Goal: Task Accomplishment & Management: Manage account settings

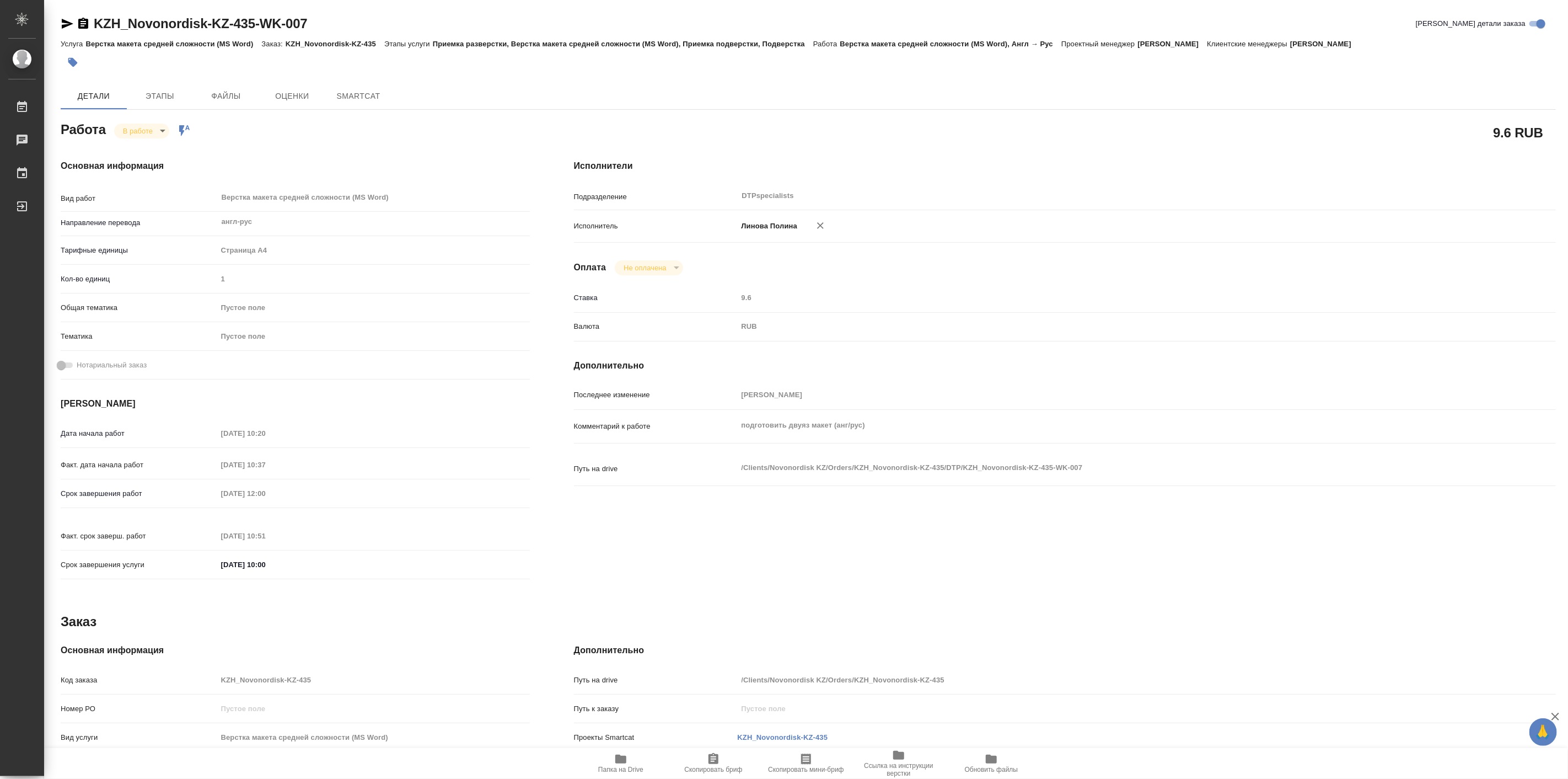
type textarea "x"
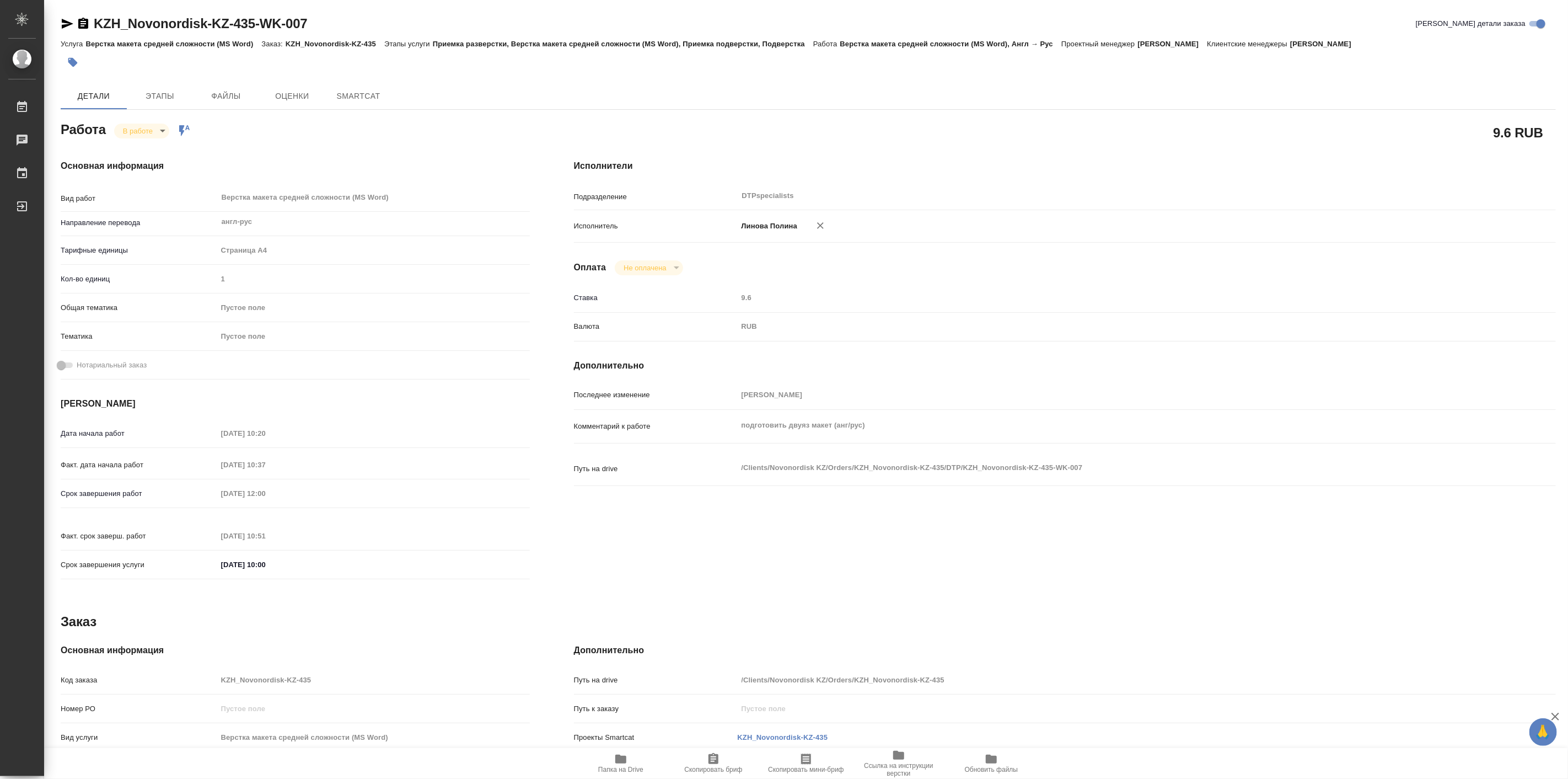
type textarea "x"
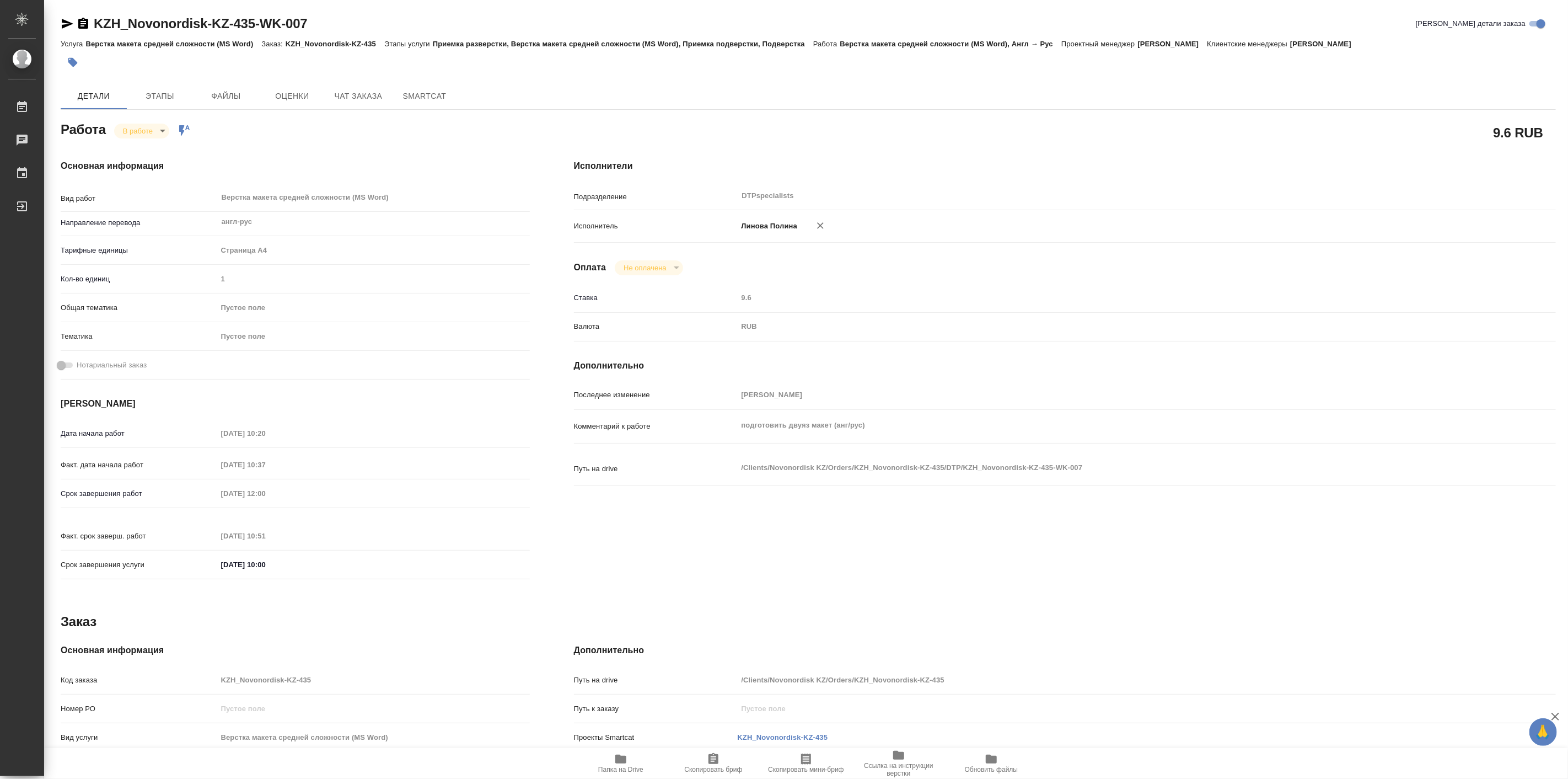
type textarea "x"
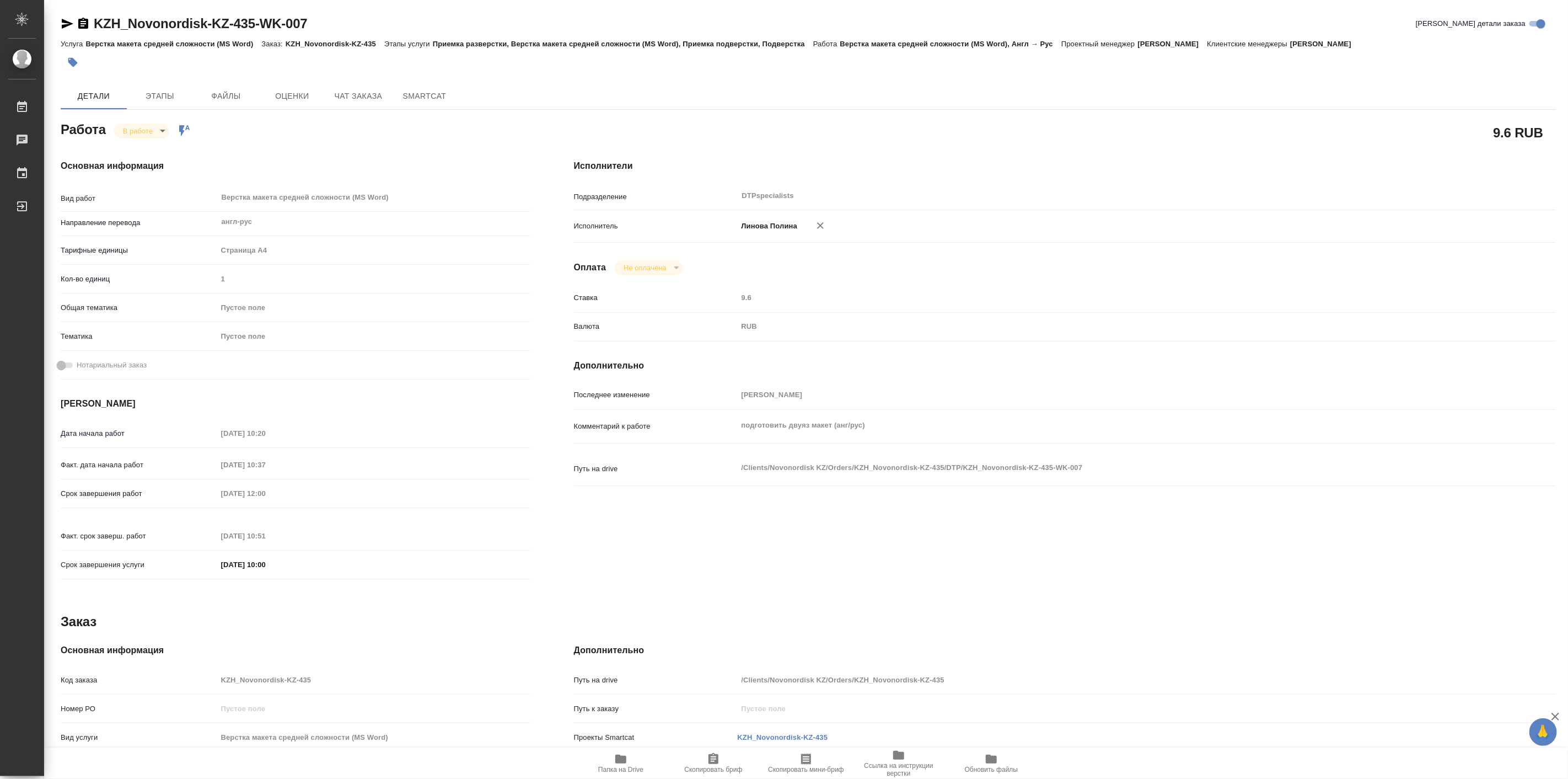
click at [610, 759] on span "Папка на Drive" at bounding box center [621, 762] width 80 height 21
type textarea "x"
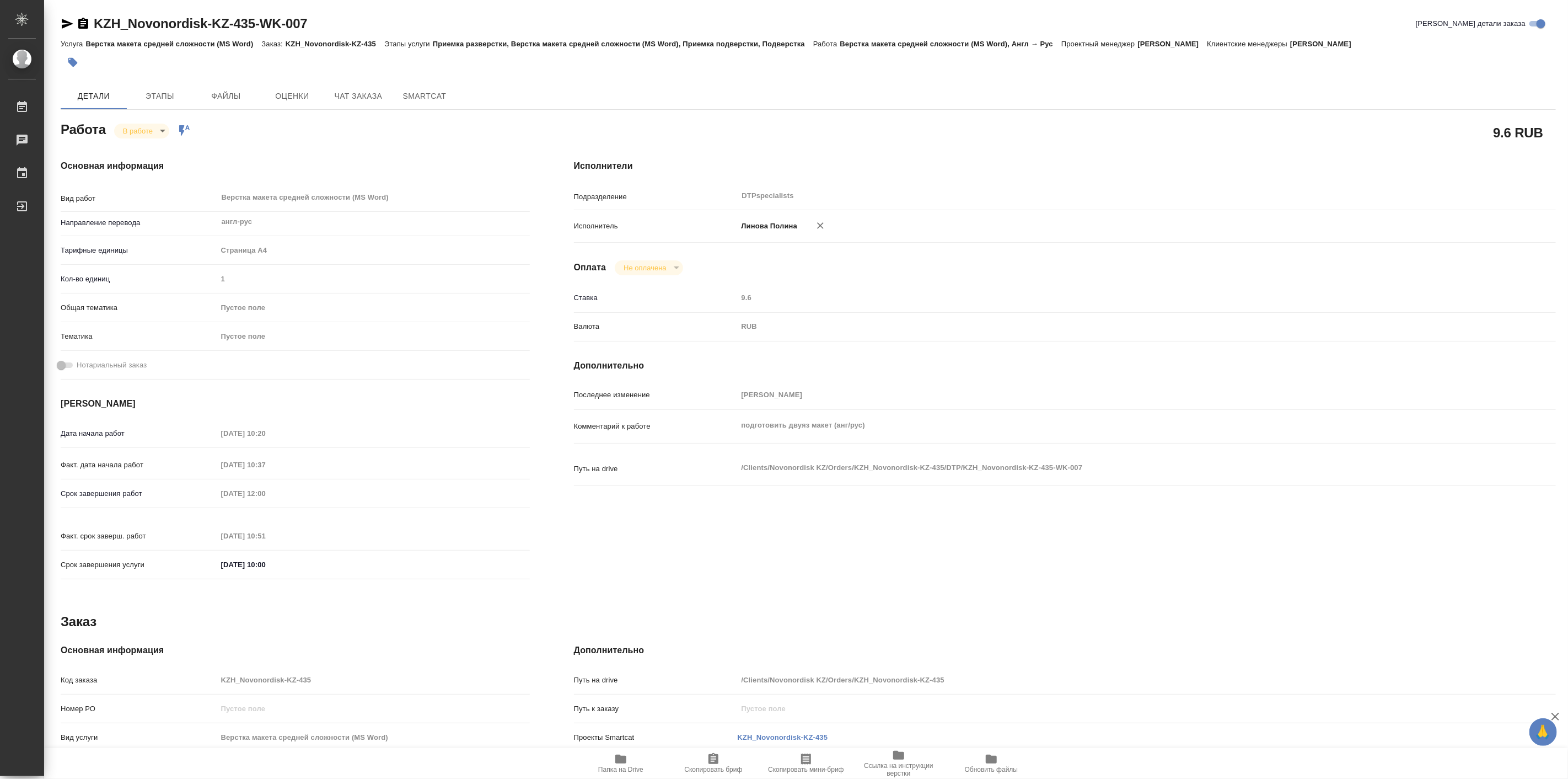
type textarea "x"
click at [167, 130] on body "🙏 .cls-1 fill:#fff; AWATERA Linova Polina Работы 0 Чаты График Выйти KZH_Novono…" at bounding box center [784, 390] width 1568 height 779
click at [164, 156] on li "Выполнен" at bounding box center [151, 149] width 73 height 19
type textarea "x"
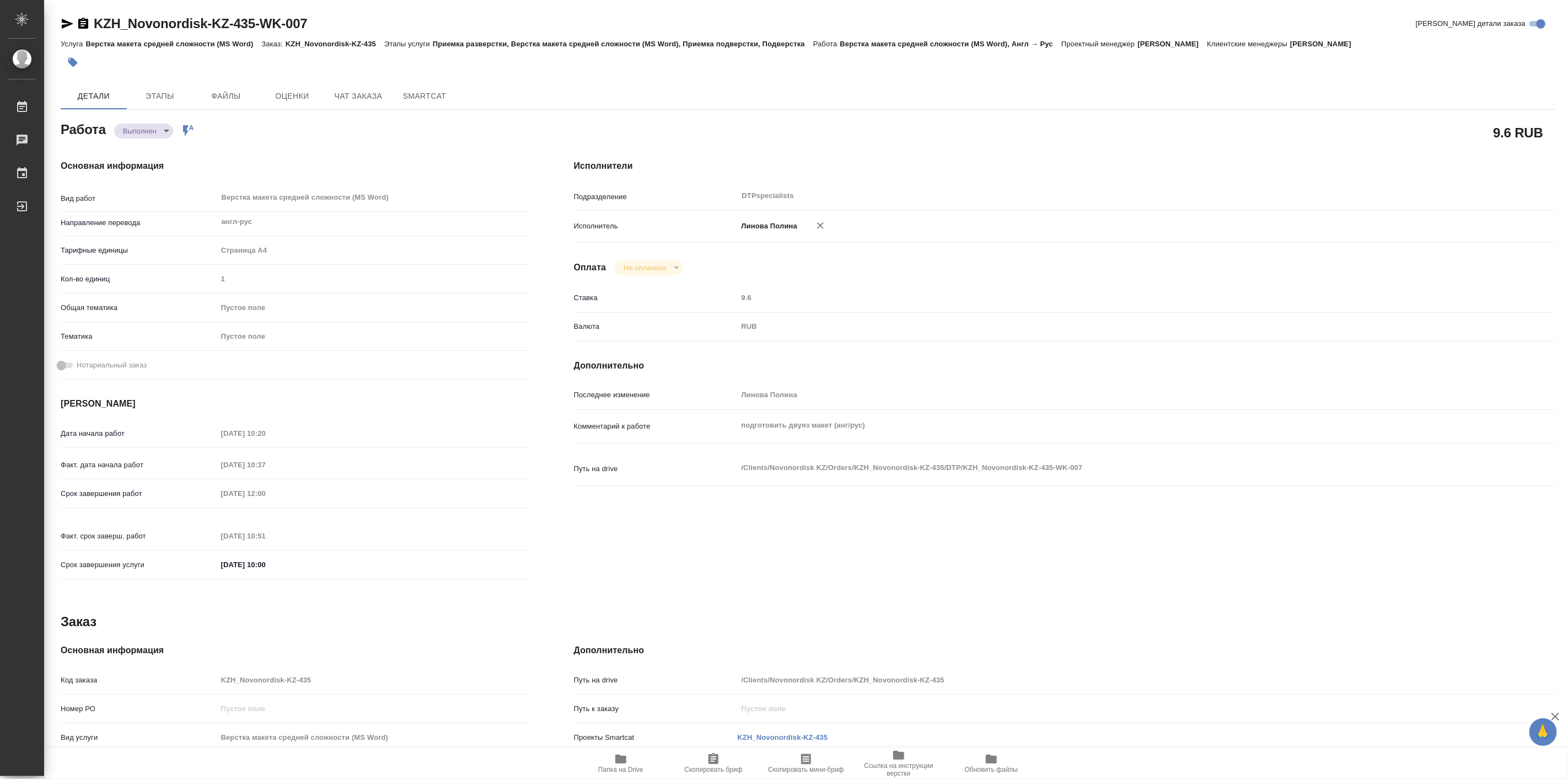
type textarea "x"
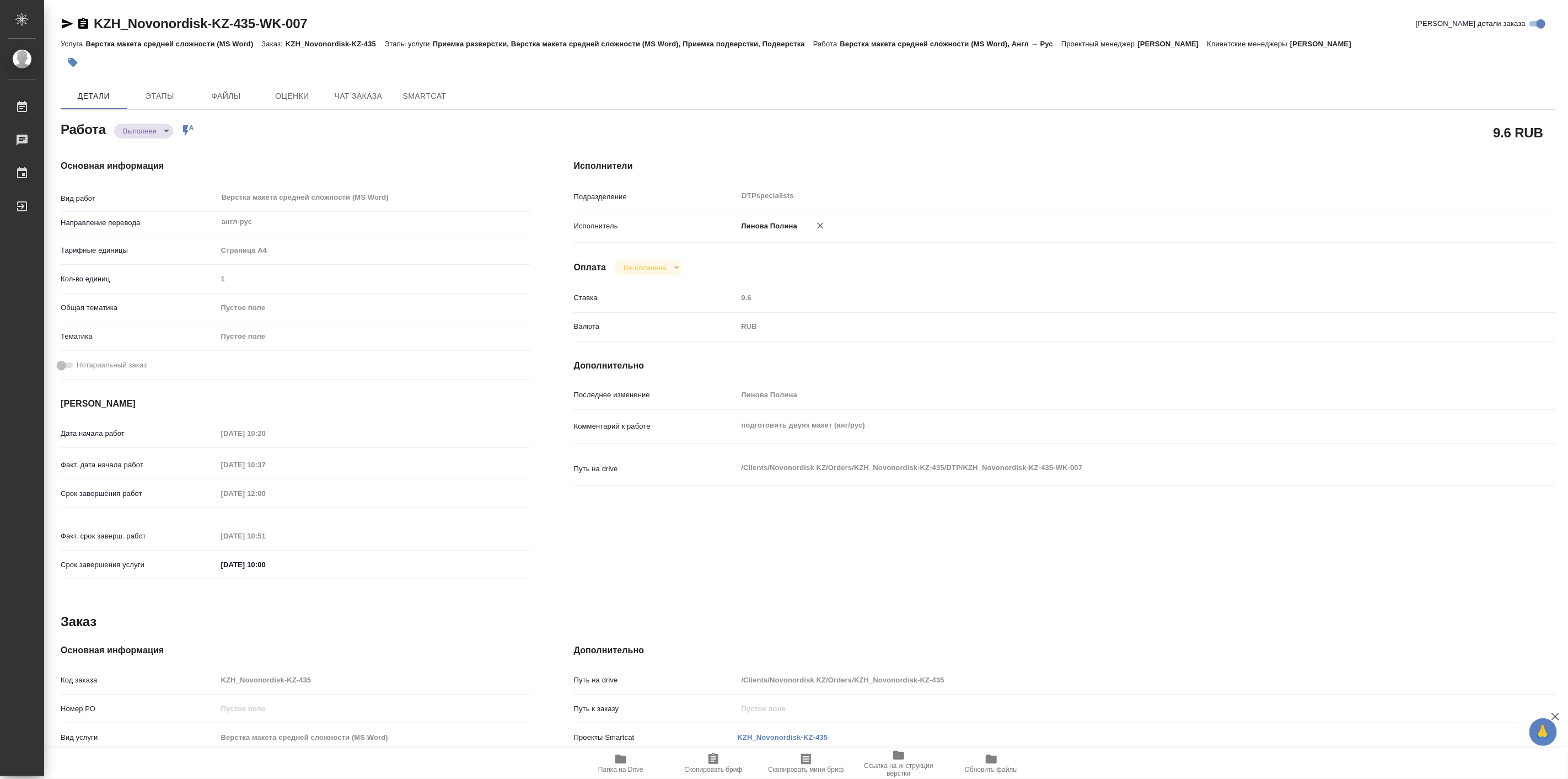
type textarea "x"
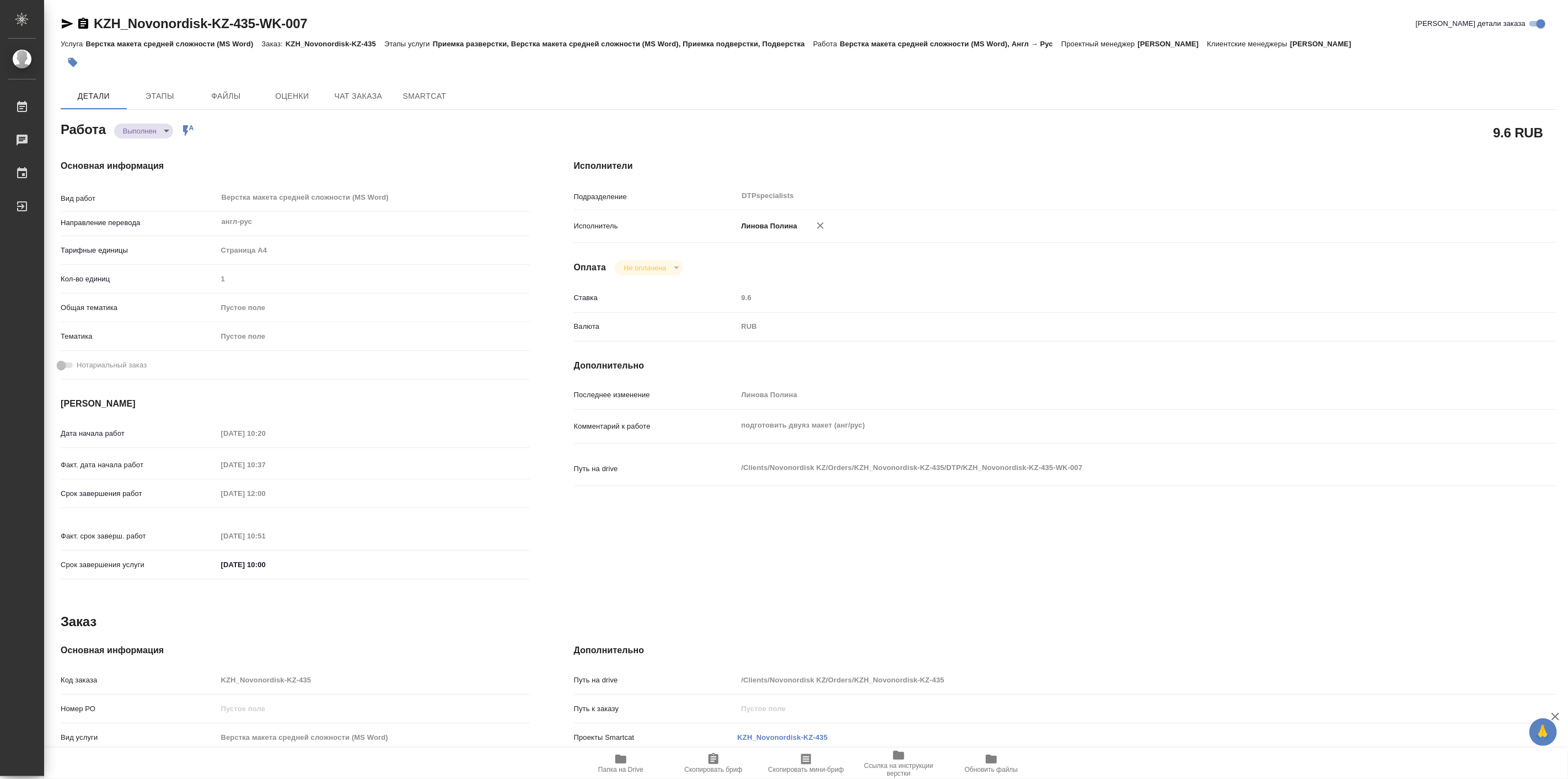
type textarea "x"
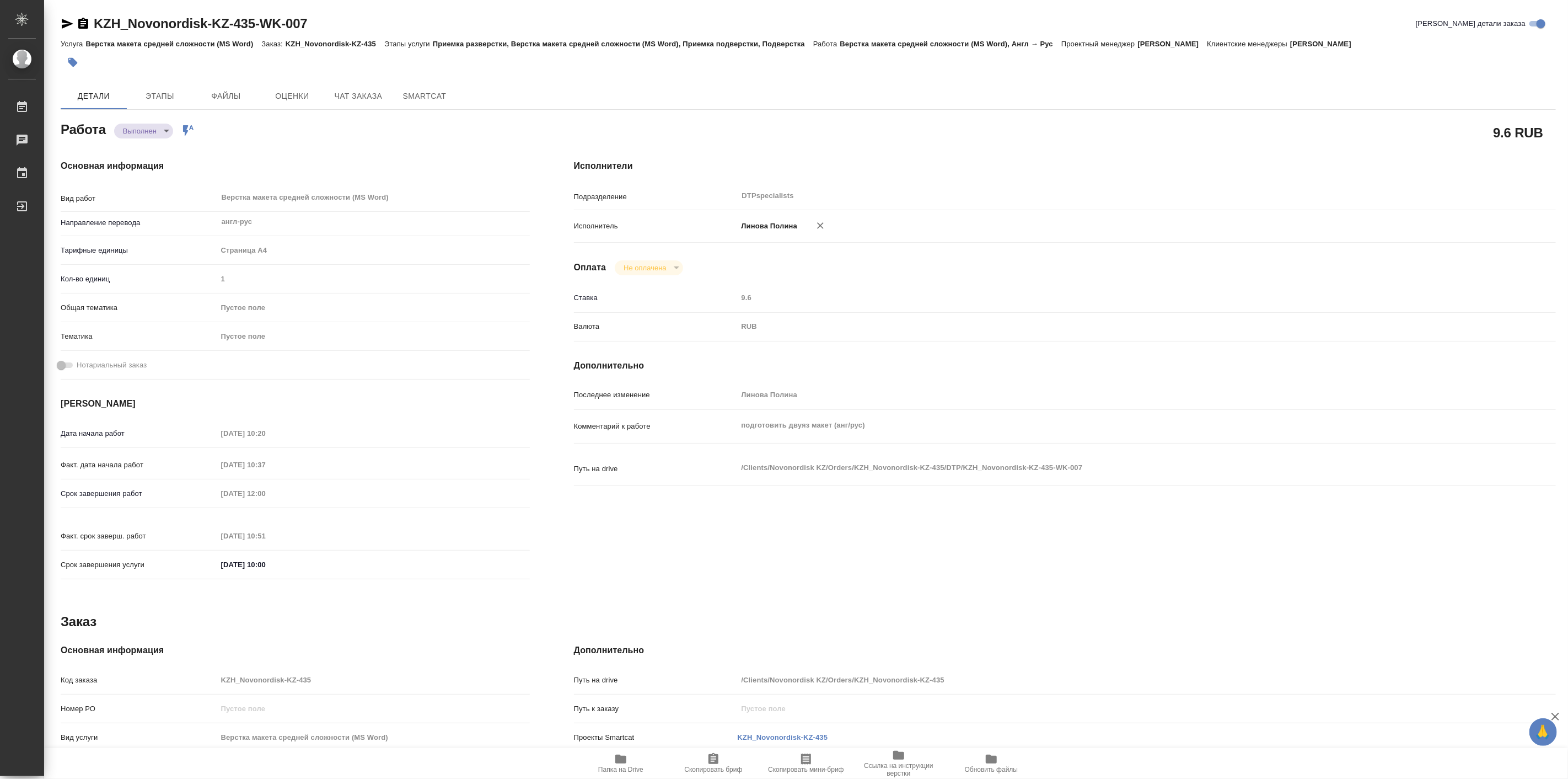
type textarea "x"
click at [1355, 63] on div at bounding box center [808, 61] width 1496 height 24
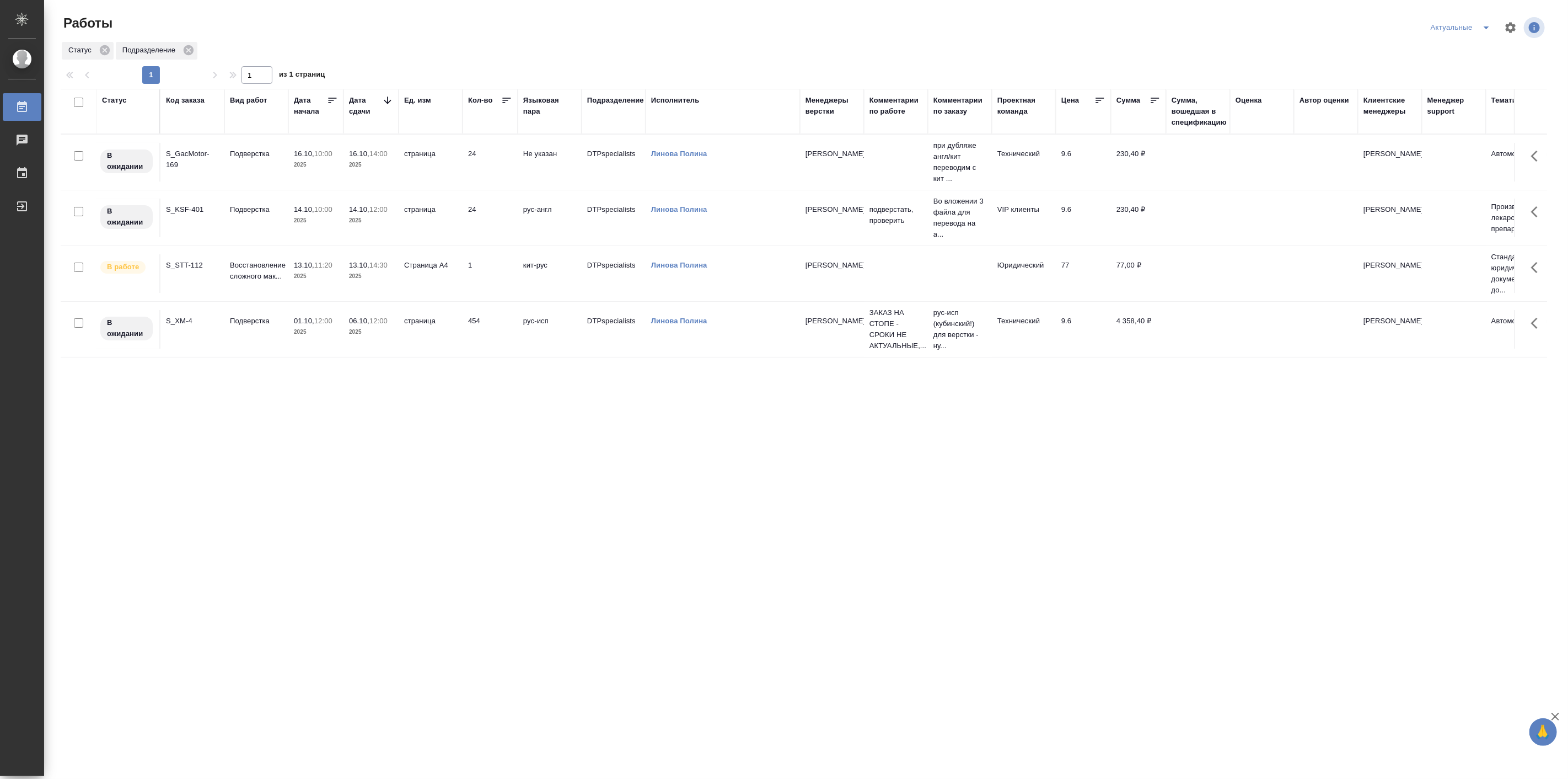
click at [1486, 24] on icon "split button" at bounding box center [1487, 27] width 13 height 13
click at [1478, 71] on li "Подбор Лайт" at bounding box center [1462, 66] width 73 height 17
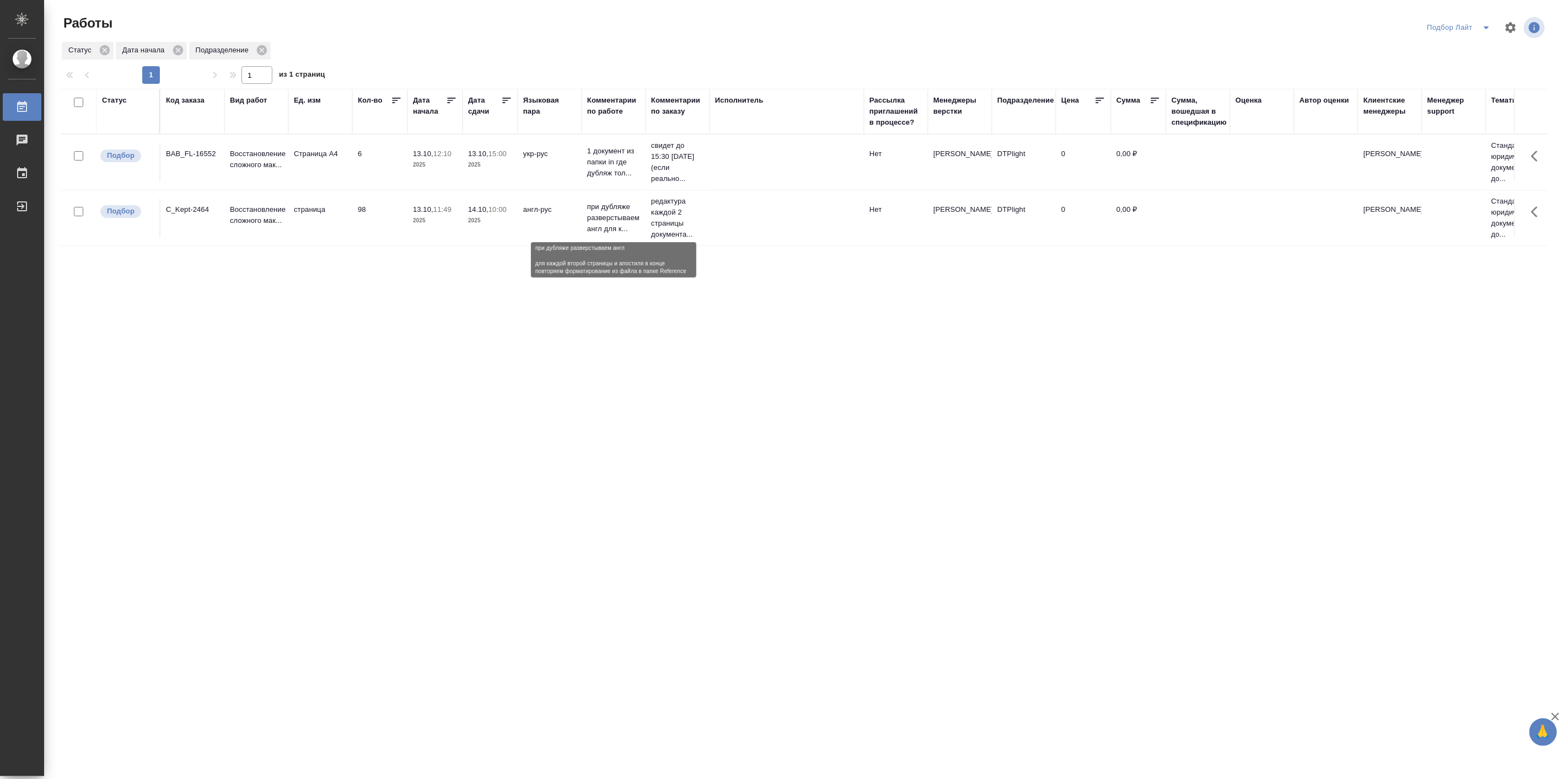
click at [600, 210] on p "при дубляже разверстываем англ для к..." at bounding box center [614, 218] width 53 height 33
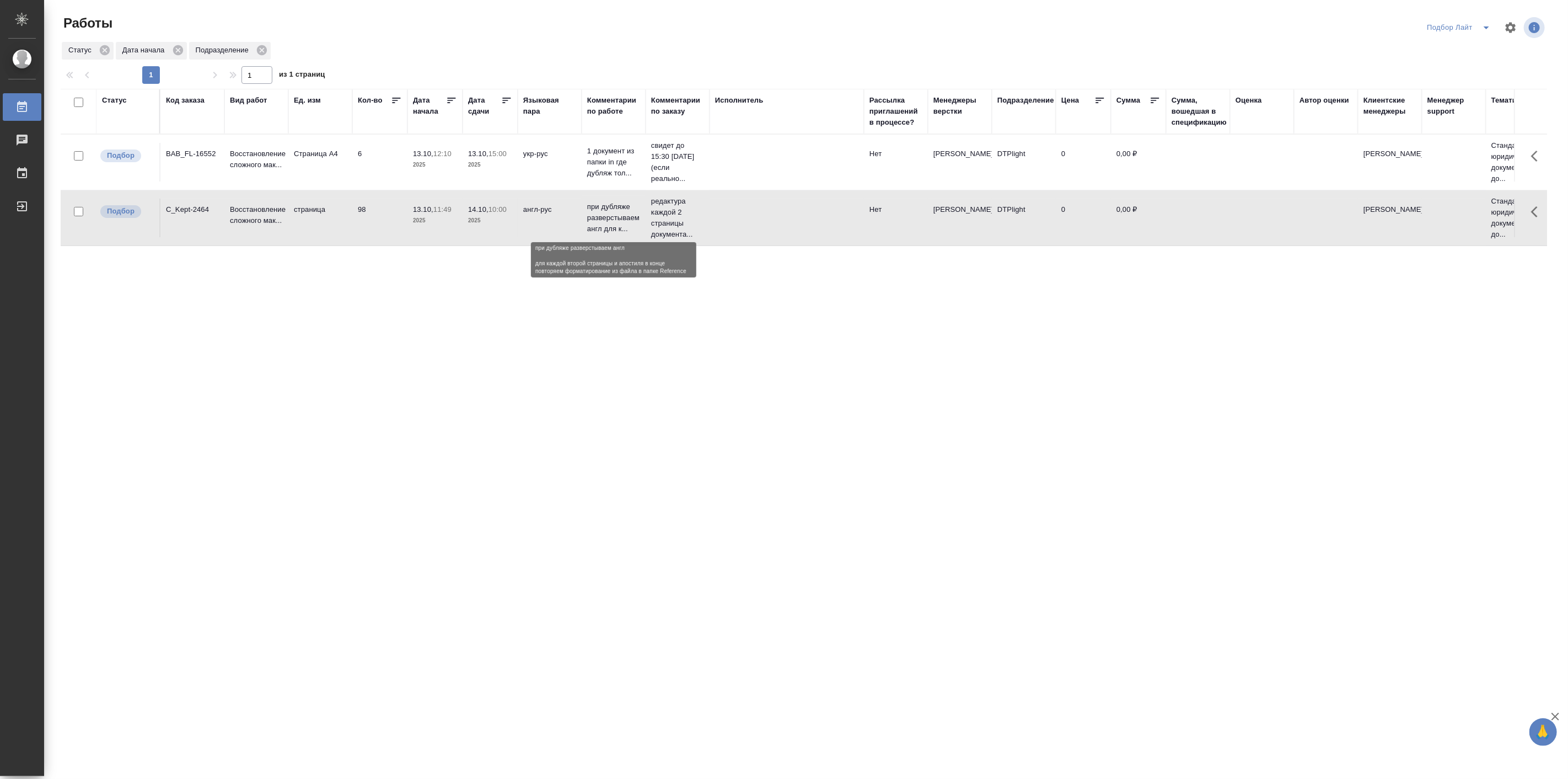
click at [600, 210] on p "при дубляже разверстываем англ для к..." at bounding box center [614, 218] width 53 height 33
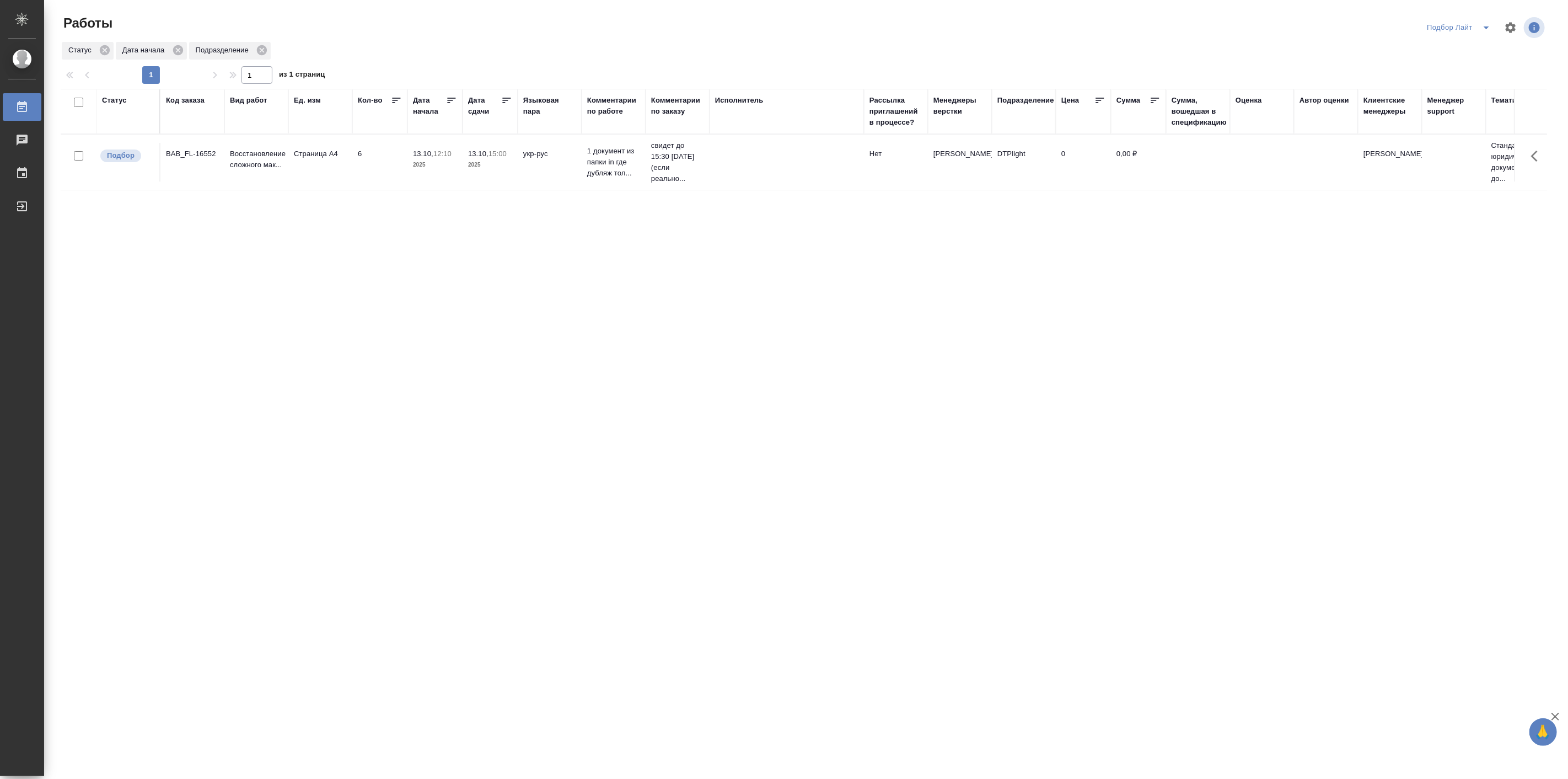
click at [1492, 26] on span "split button" at bounding box center [1487, 27] width 17 height 13
click at [1453, 71] on li "Актуальные" at bounding box center [1460, 66] width 76 height 17
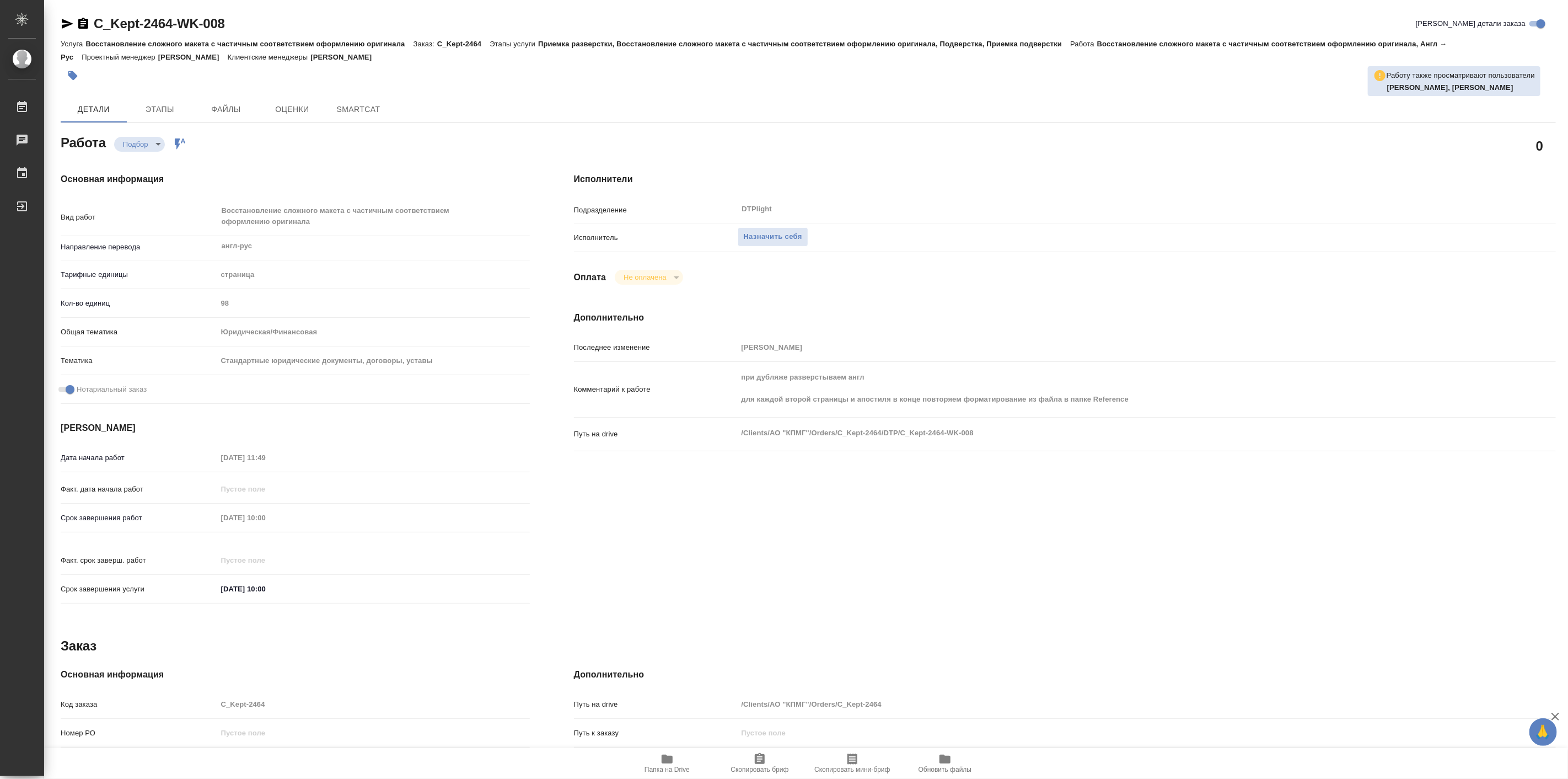
type textarea "x"
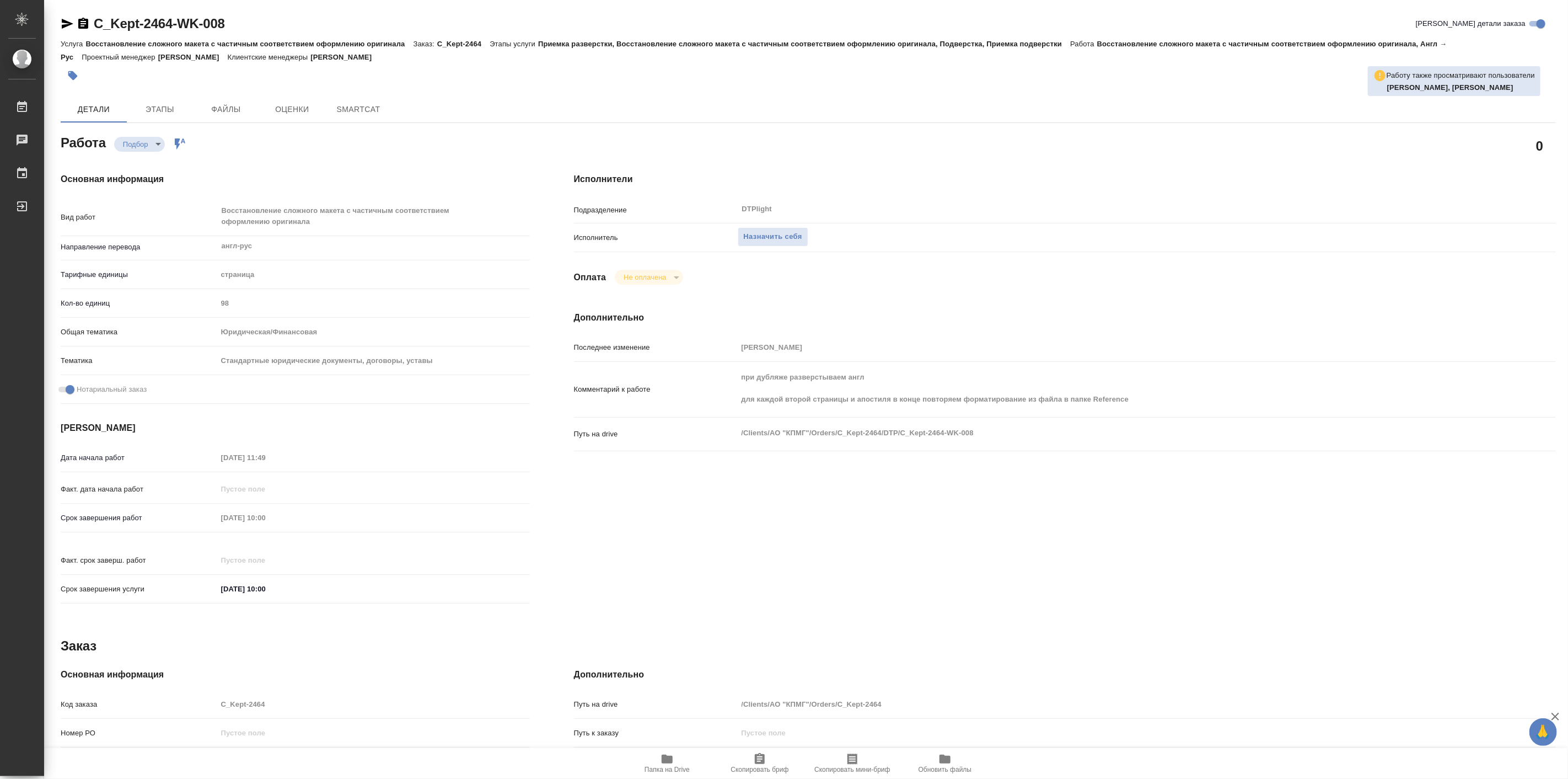
type textarea "x"
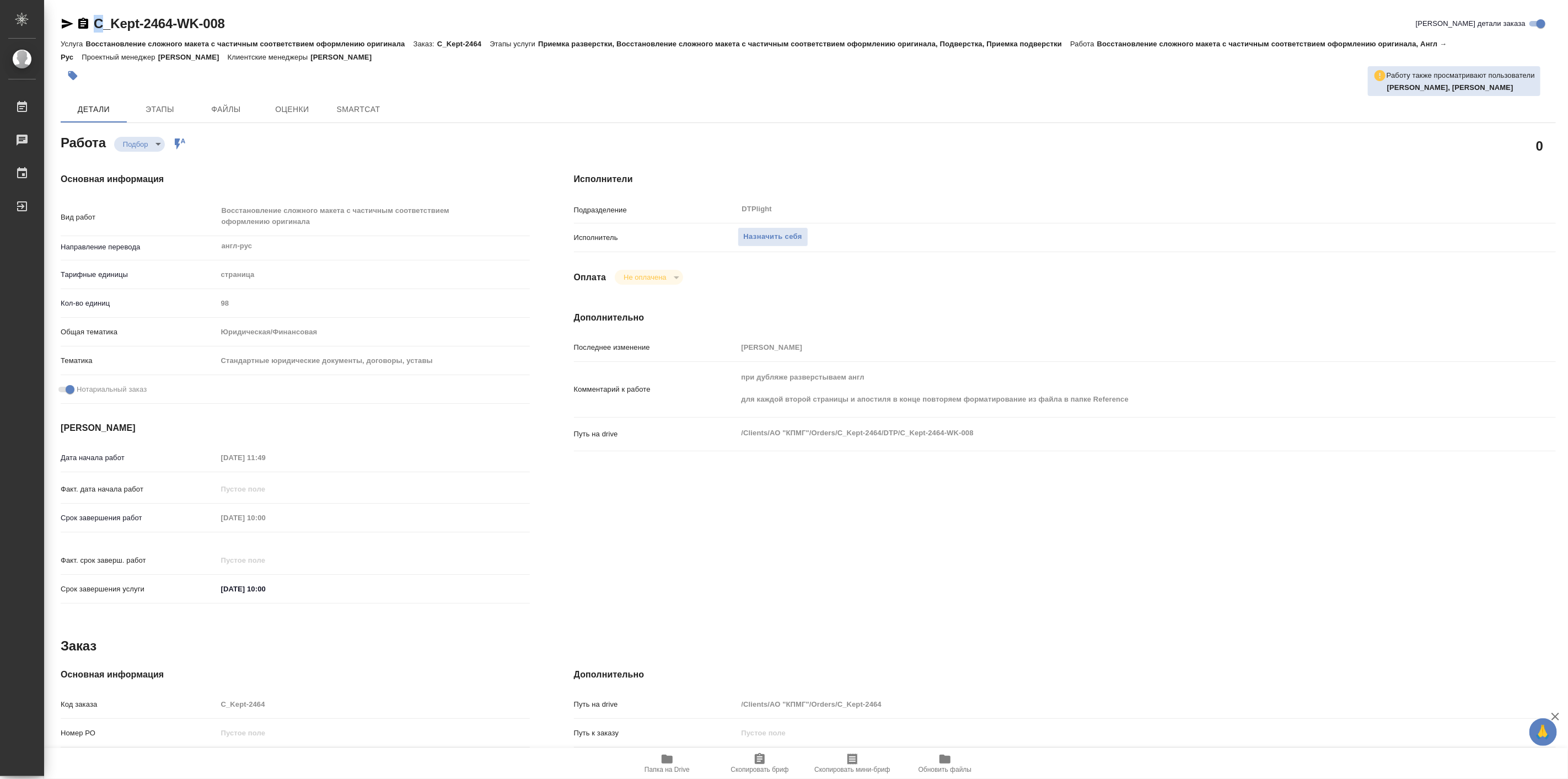
type textarea "x"
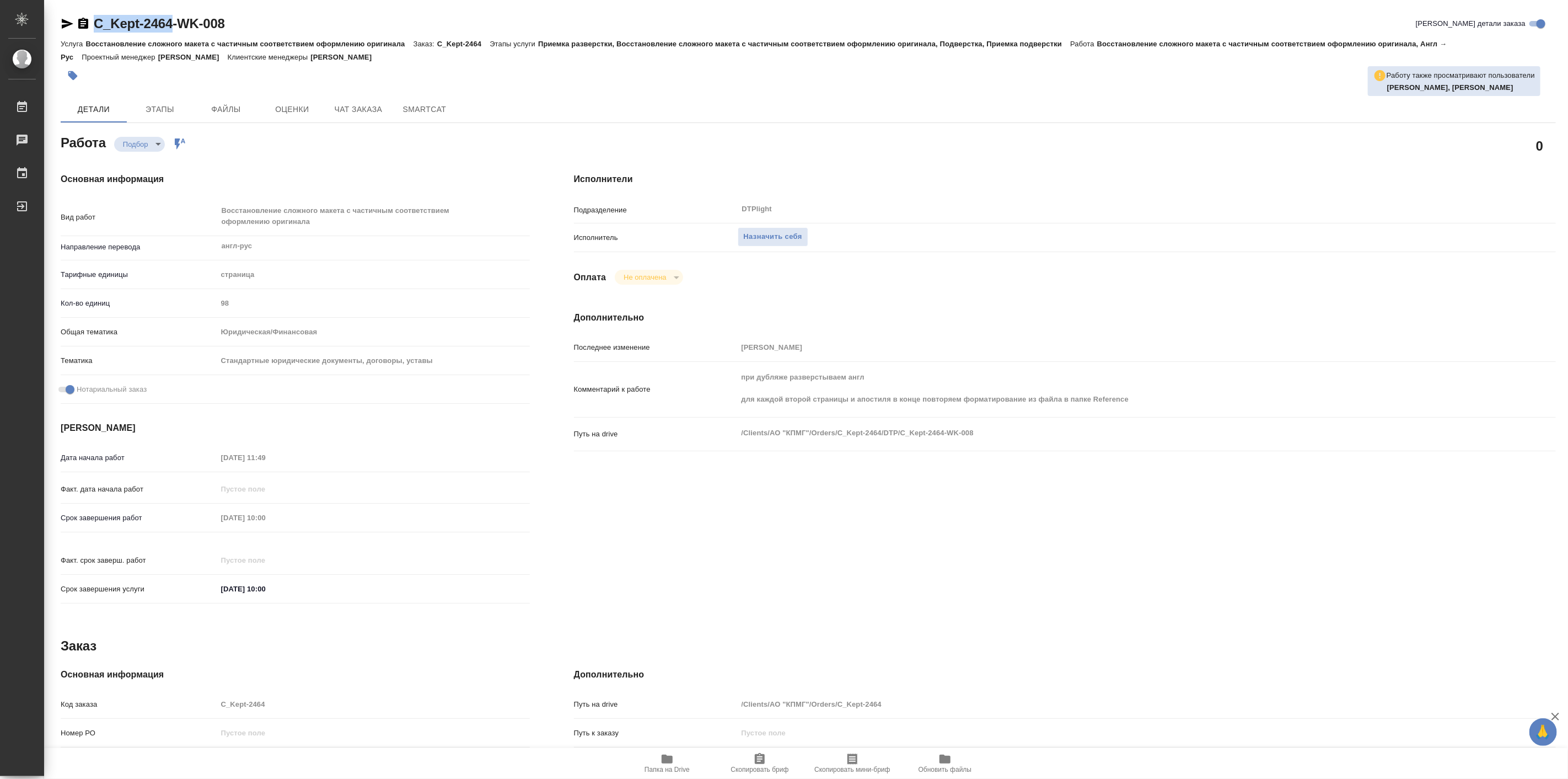
drag, startPoint x: 88, startPoint y: 4, endPoint x: 179, endPoint y: 27, distance: 93.9
click at [179, 27] on div "C_Kept-2464-WK-008 Кратко детали заказа Услуга Восстановление сложного макета с…" at bounding box center [808, 481] width 1507 height 963
type textarea "x"
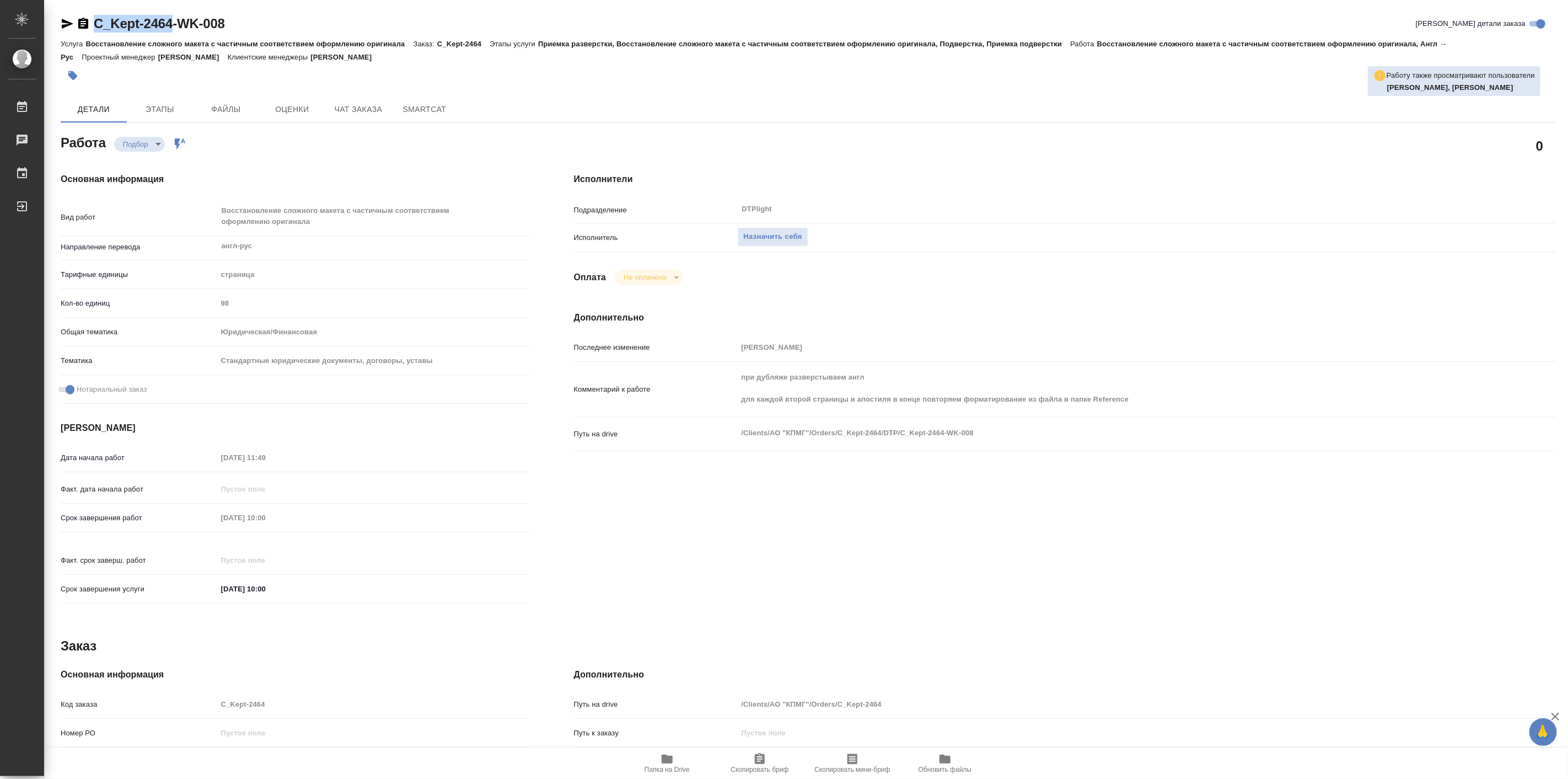
type textarea "x"
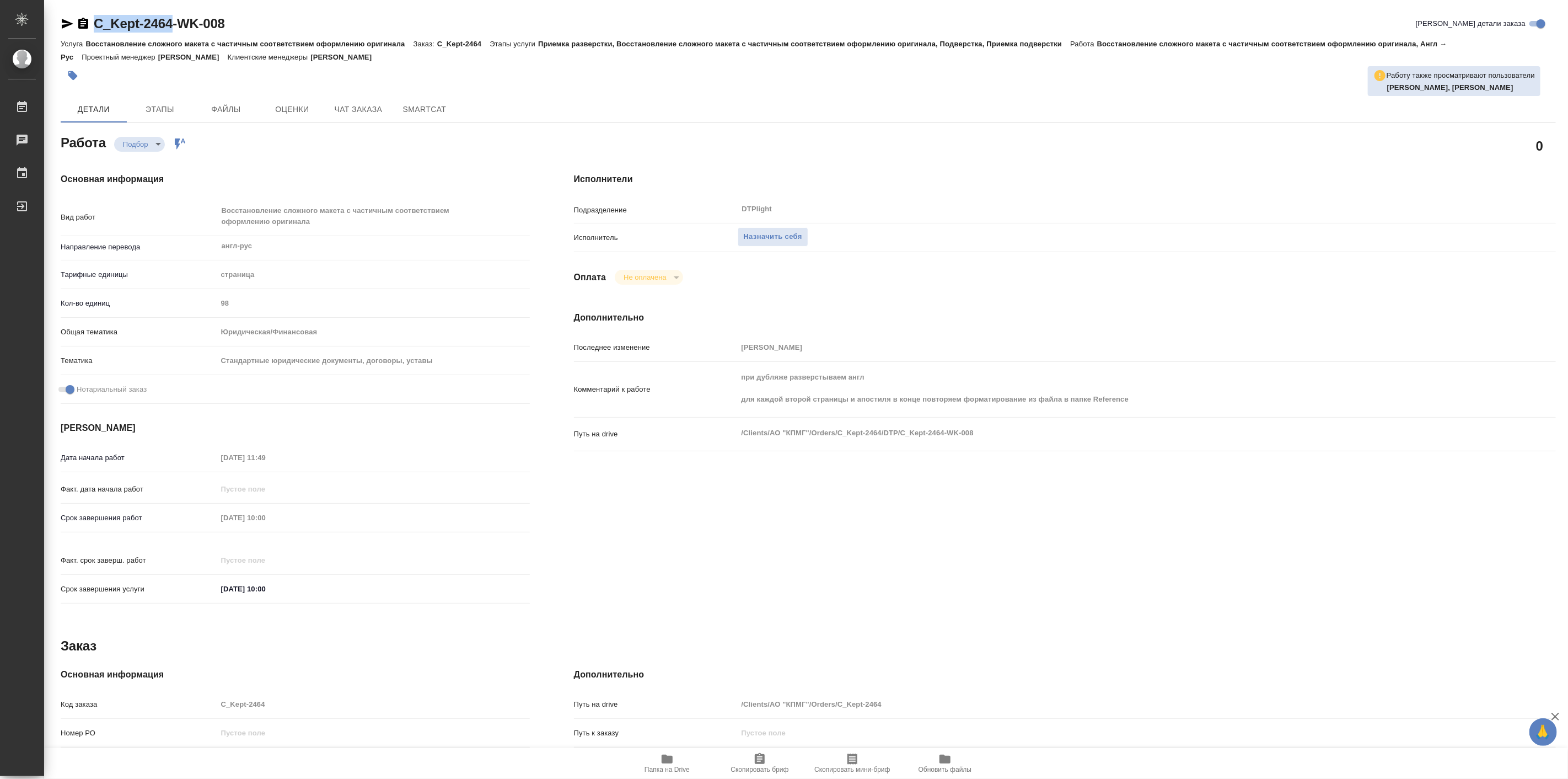
type textarea "x"
copy link "C_Kept-2464"
click at [670, 758] on icon "button" at bounding box center [667, 758] width 11 height 9
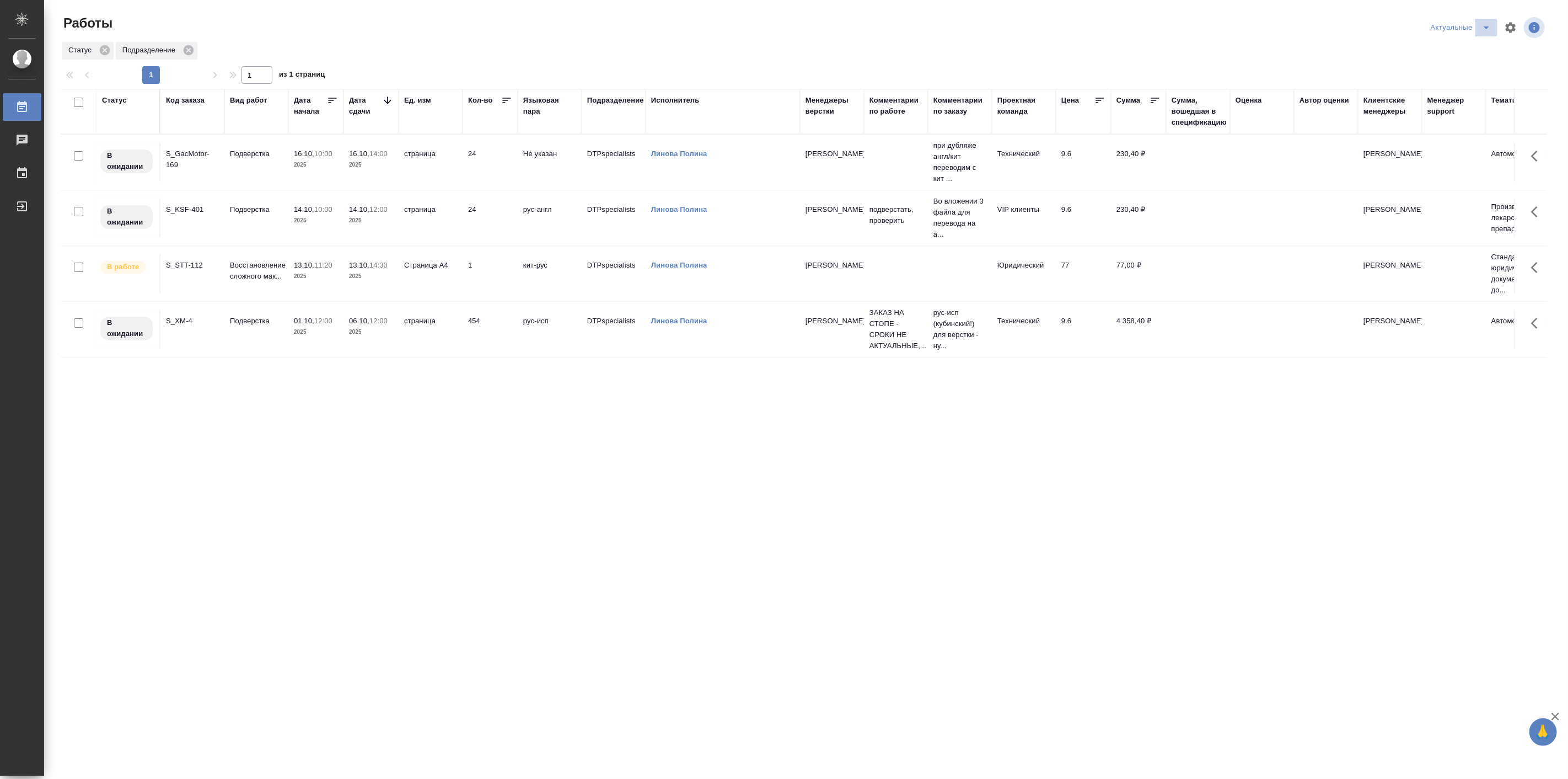
click at [1487, 31] on icon "split button" at bounding box center [1487, 27] width 13 height 13
click at [1447, 106] on li "все" at bounding box center [1462, 102] width 73 height 17
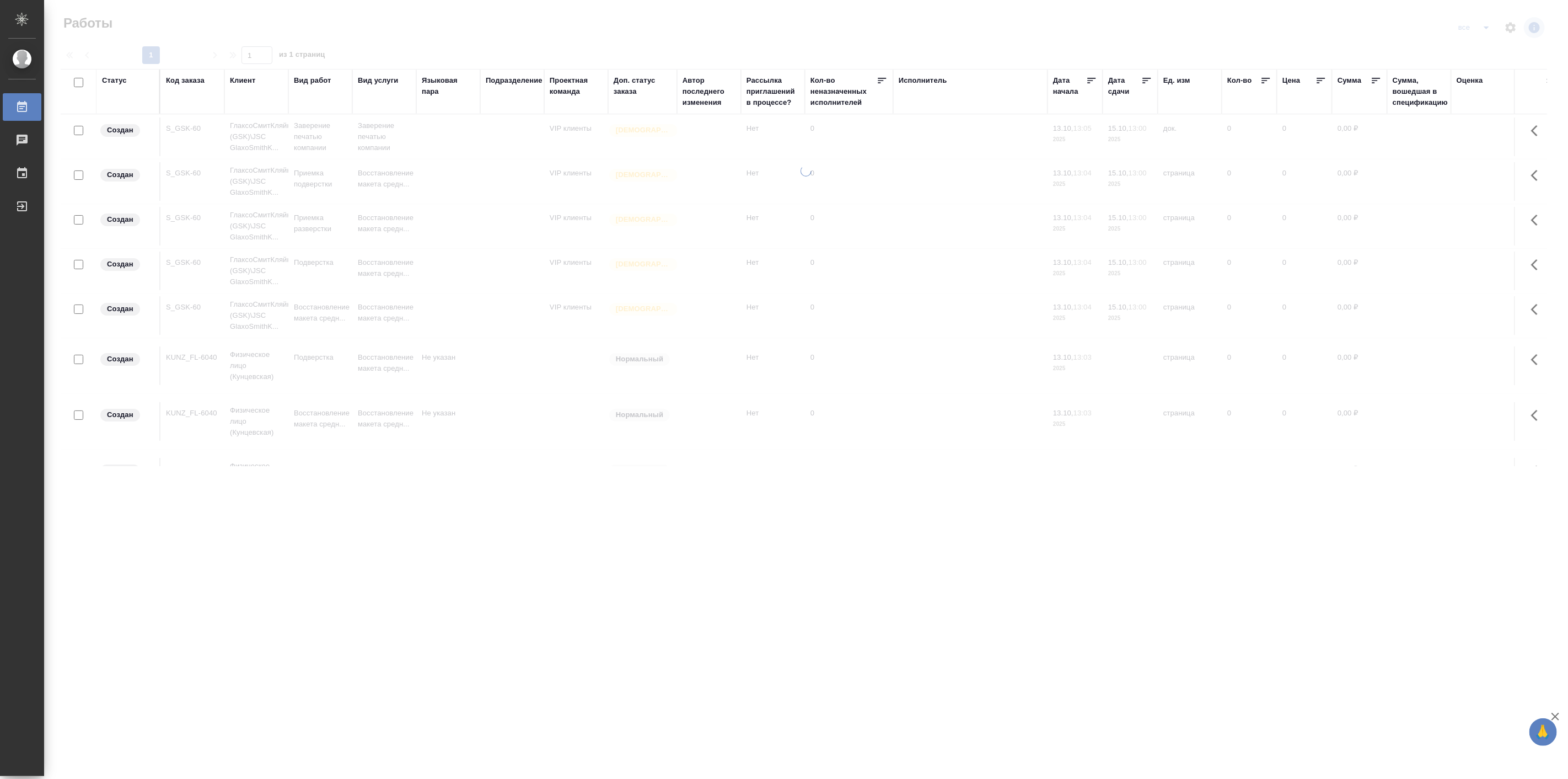
click at [110, 78] on div "Статус" at bounding box center [115, 80] width 25 height 11
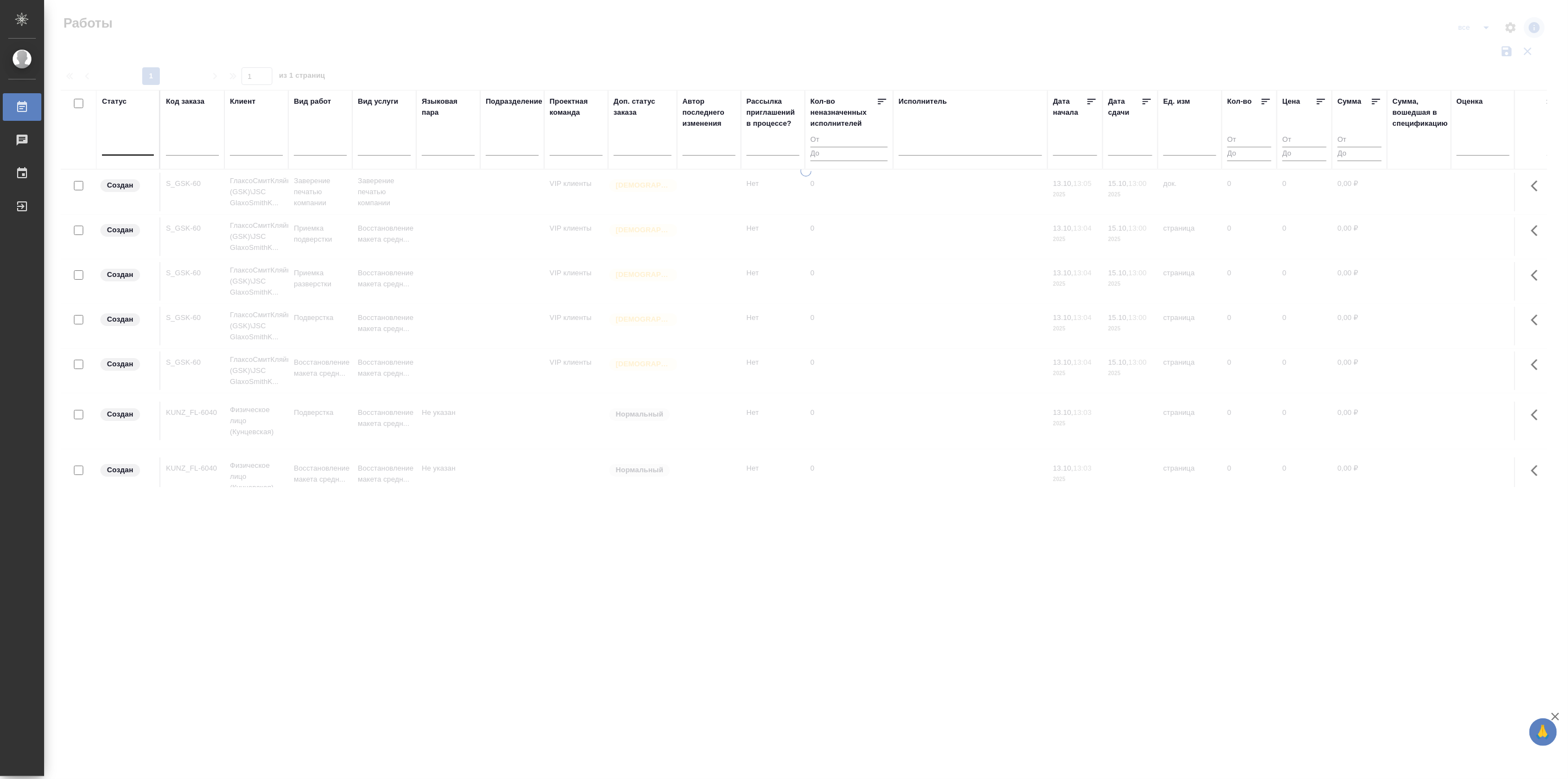
click at [119, 141] on div at bounding box center [128, 144] width 51 height 16
paste input "C_Kept-2464"
type input "C_Kept-2464"
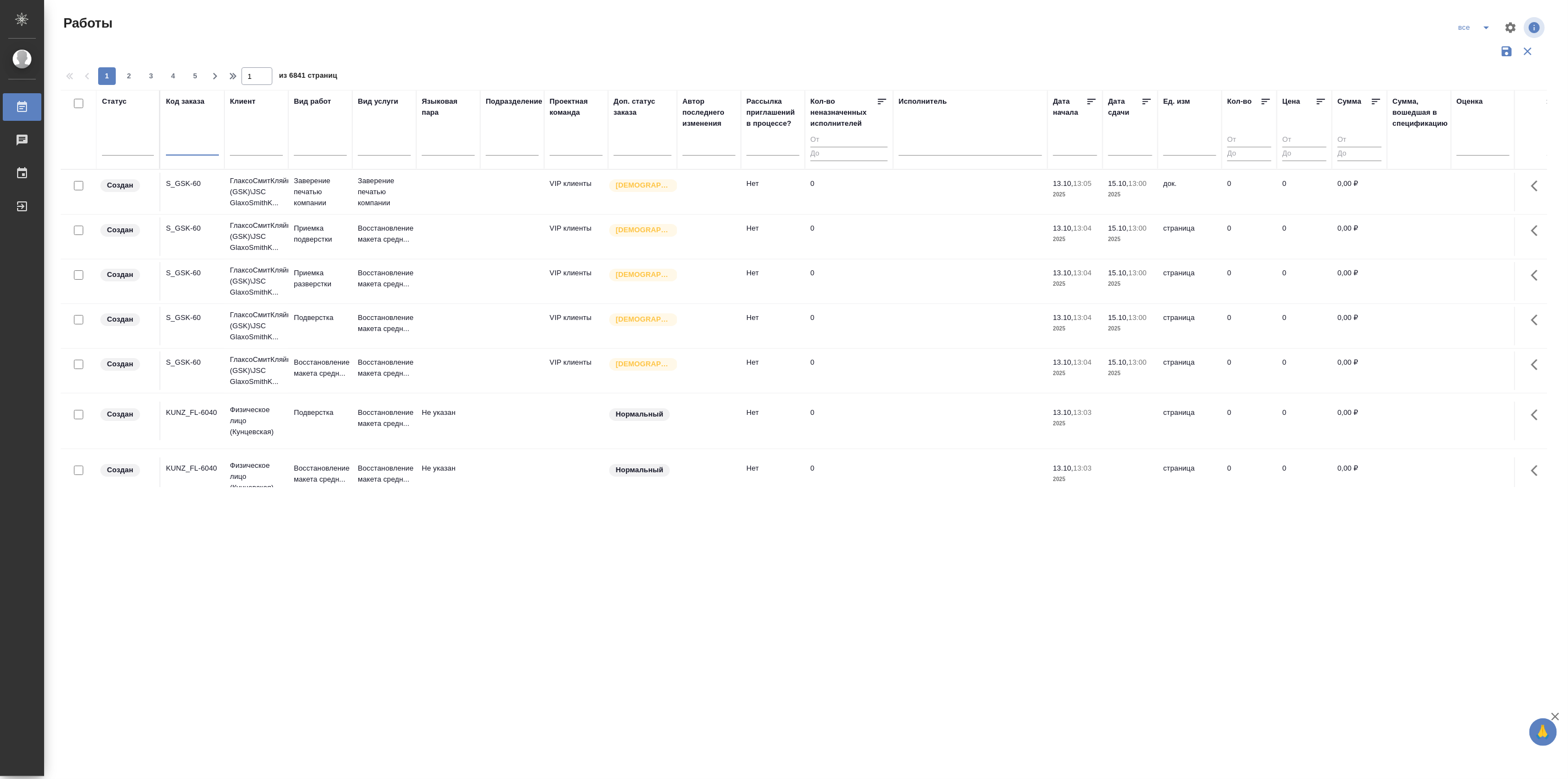
click at [196, 144] on input "text" at bounding box center [193, 148] width 53 height 14
paste input "C_Kept-2464"
type input "C_Kept-2464"
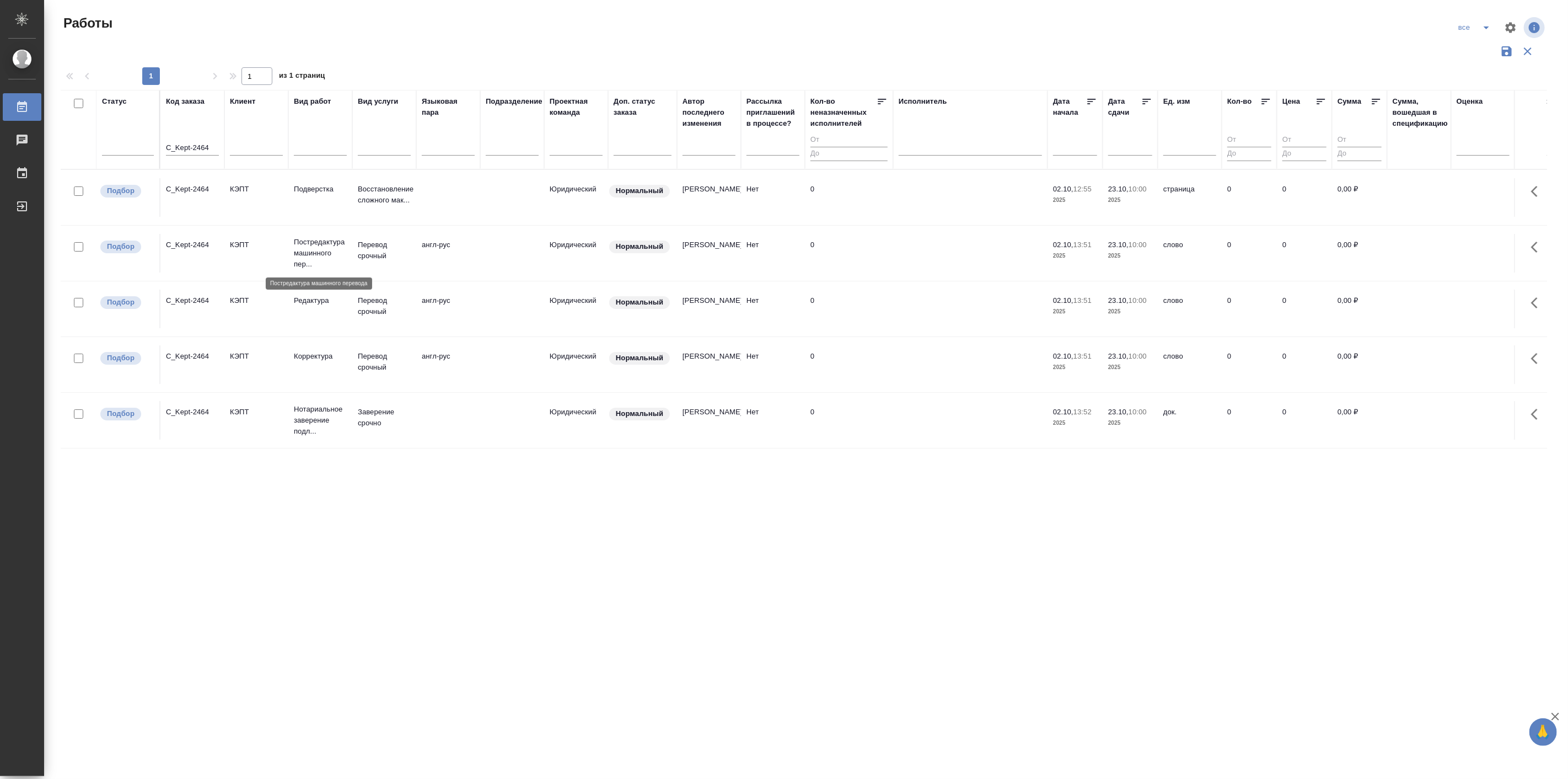
click at [316, 251] on p "Постредактура машинного пер..." at bounding box center [321, 253] width 53 height 33
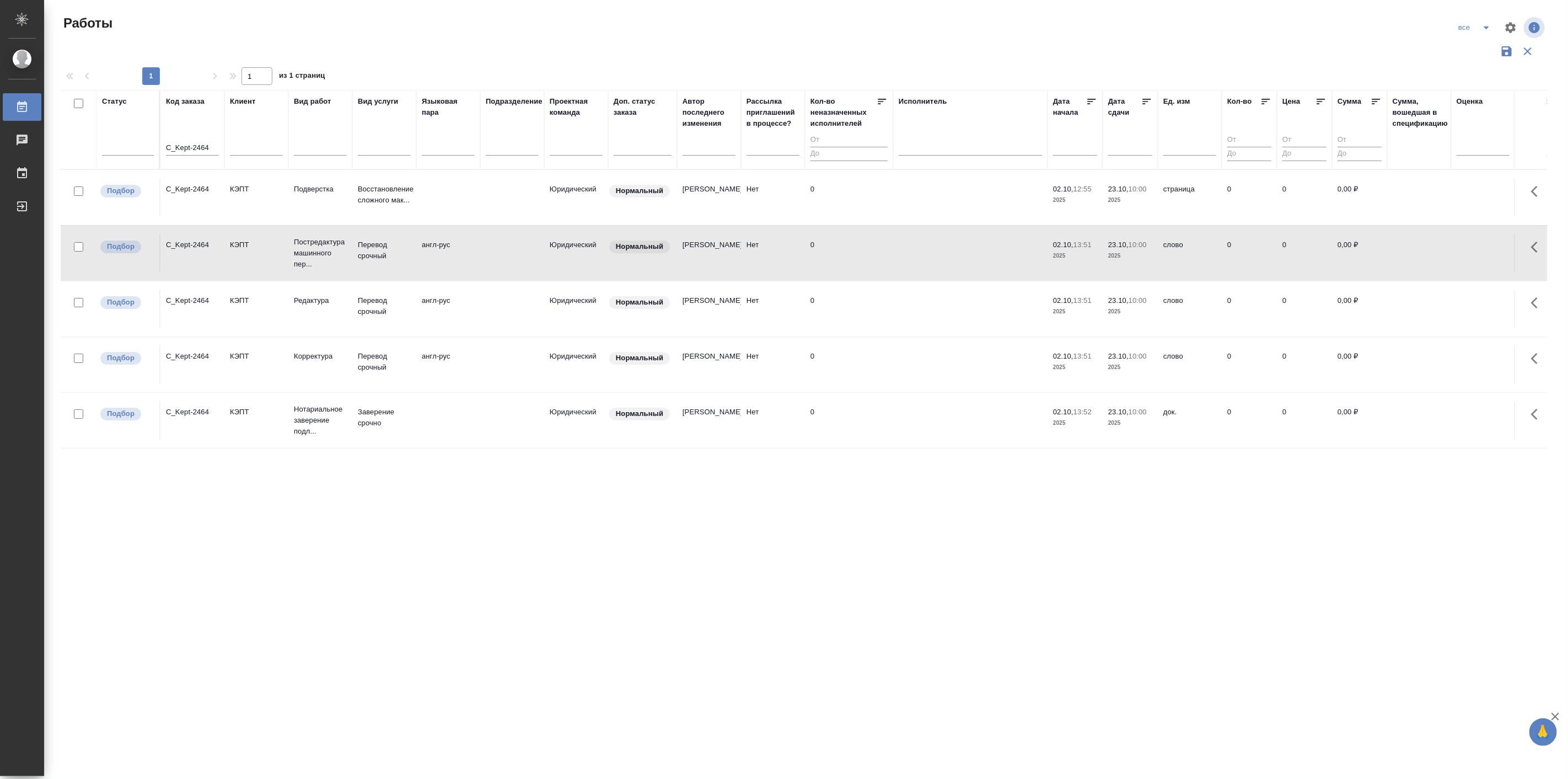
click at [1487, 28] on icon "split button" at bounding box center [1487, 27] width 6 height 2
click at [1473, 45] on li "в поиске" at bounding box center [1475, 49] width 66 height 17
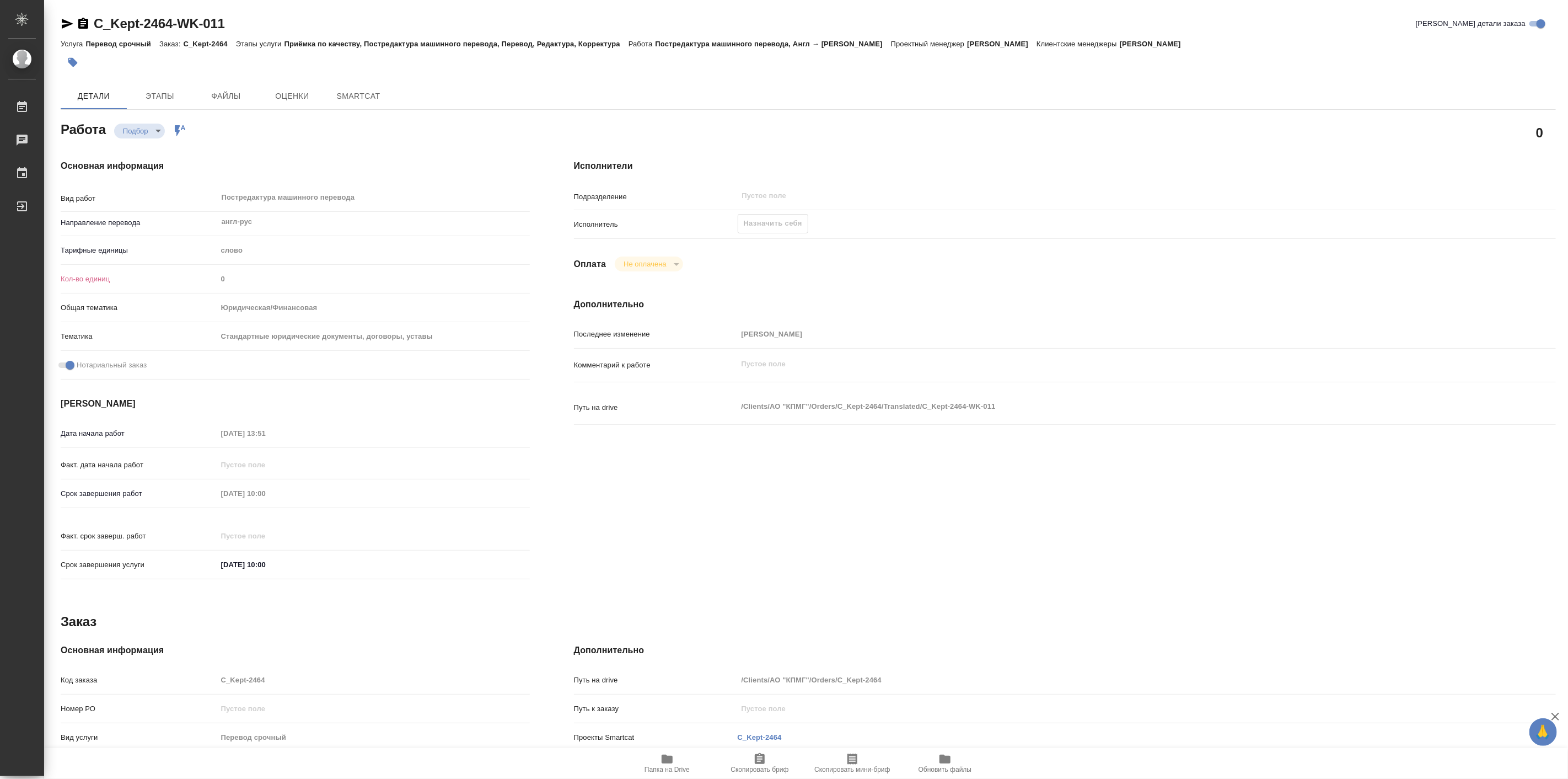
type textarea "x"
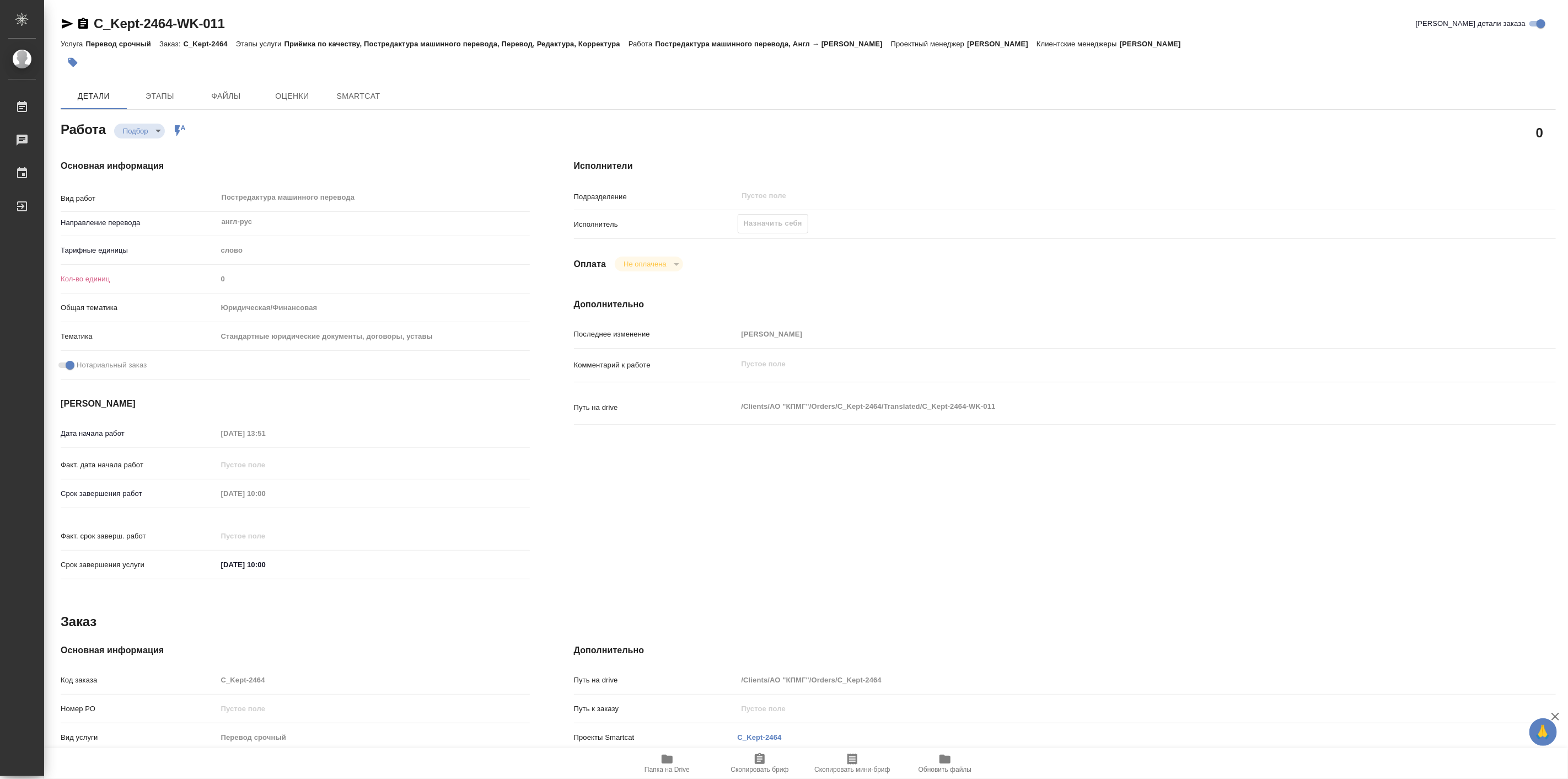
type textarea "x"
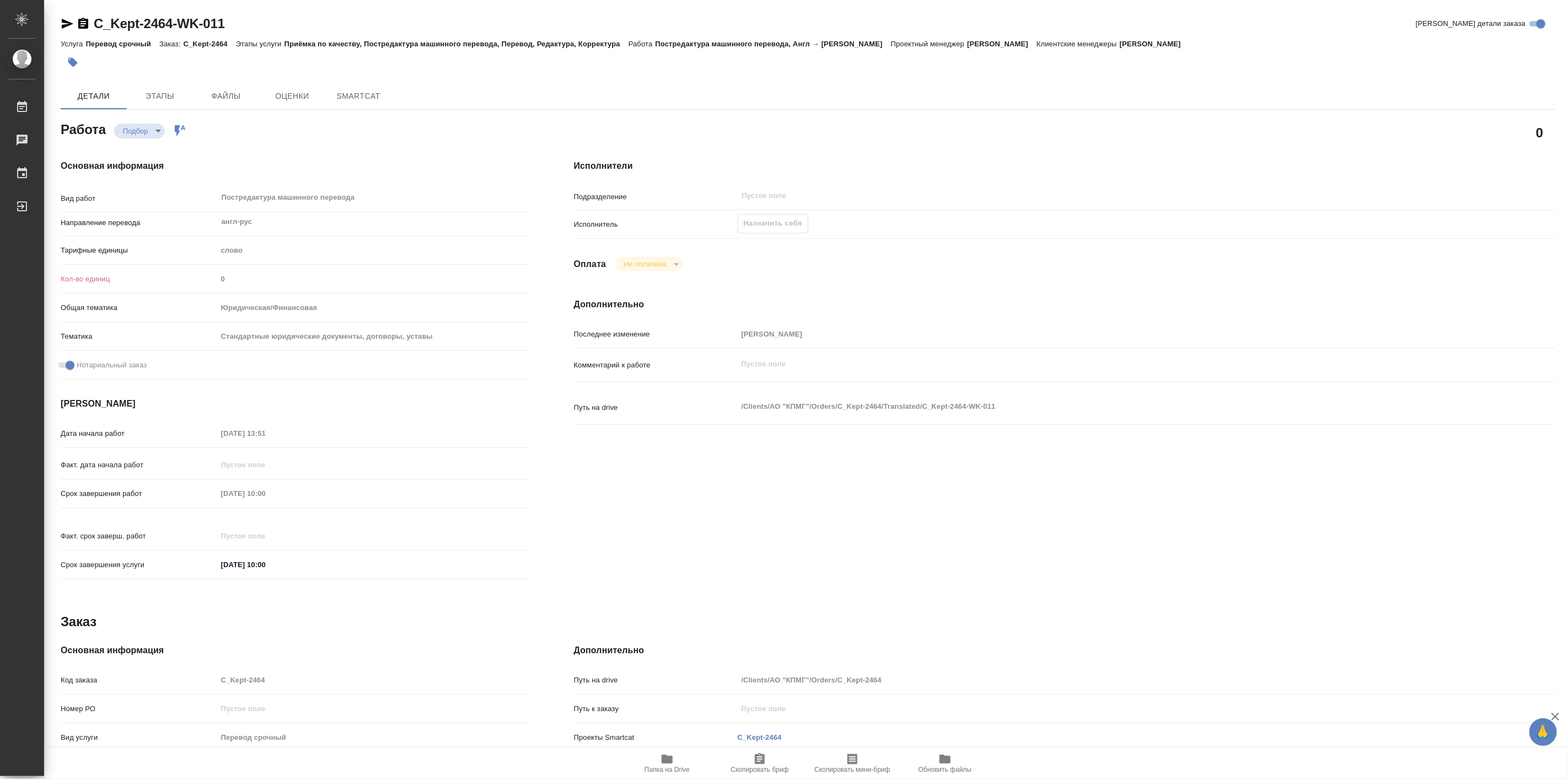
type textarea "x"
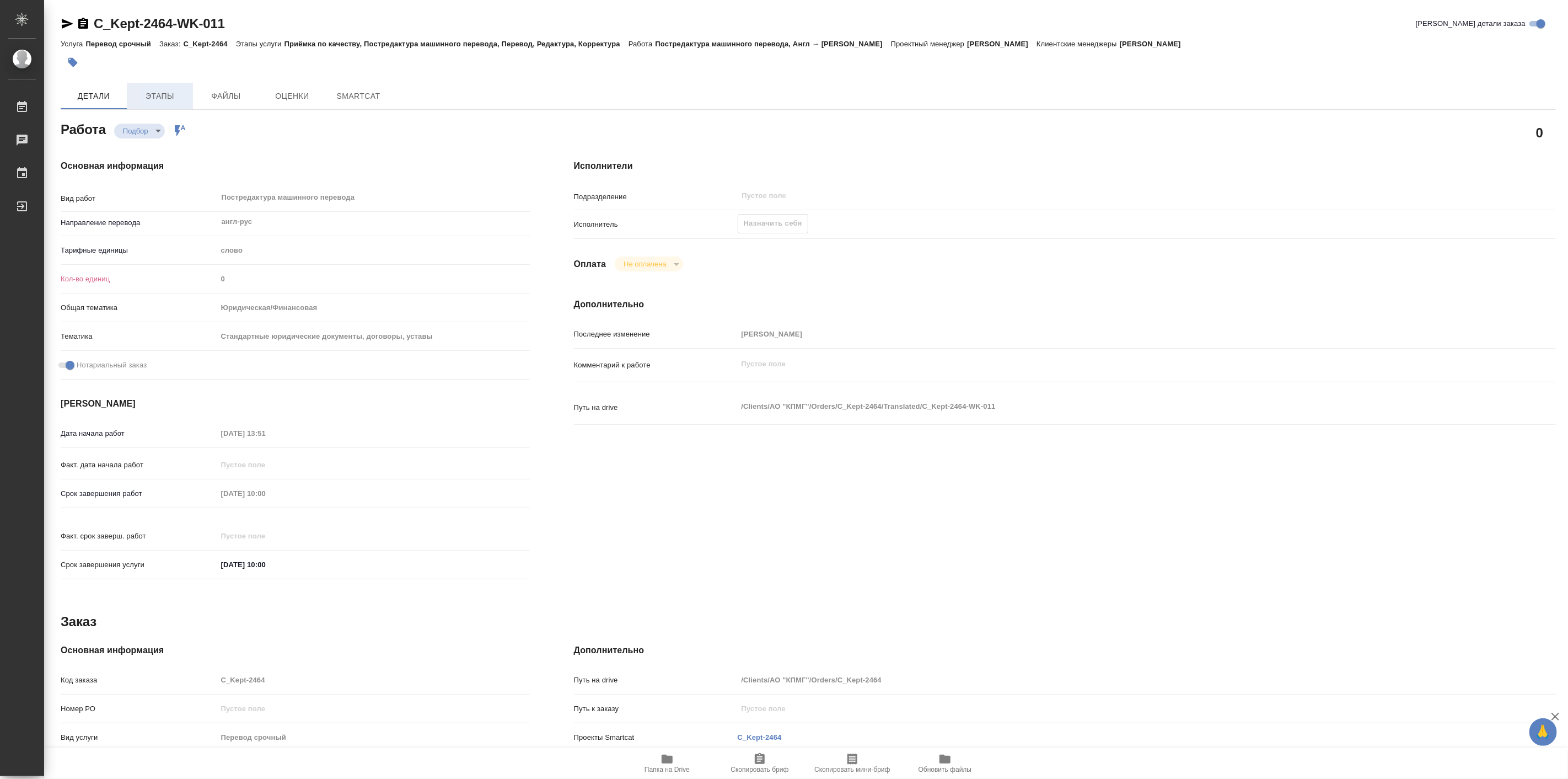
type textarea "x"
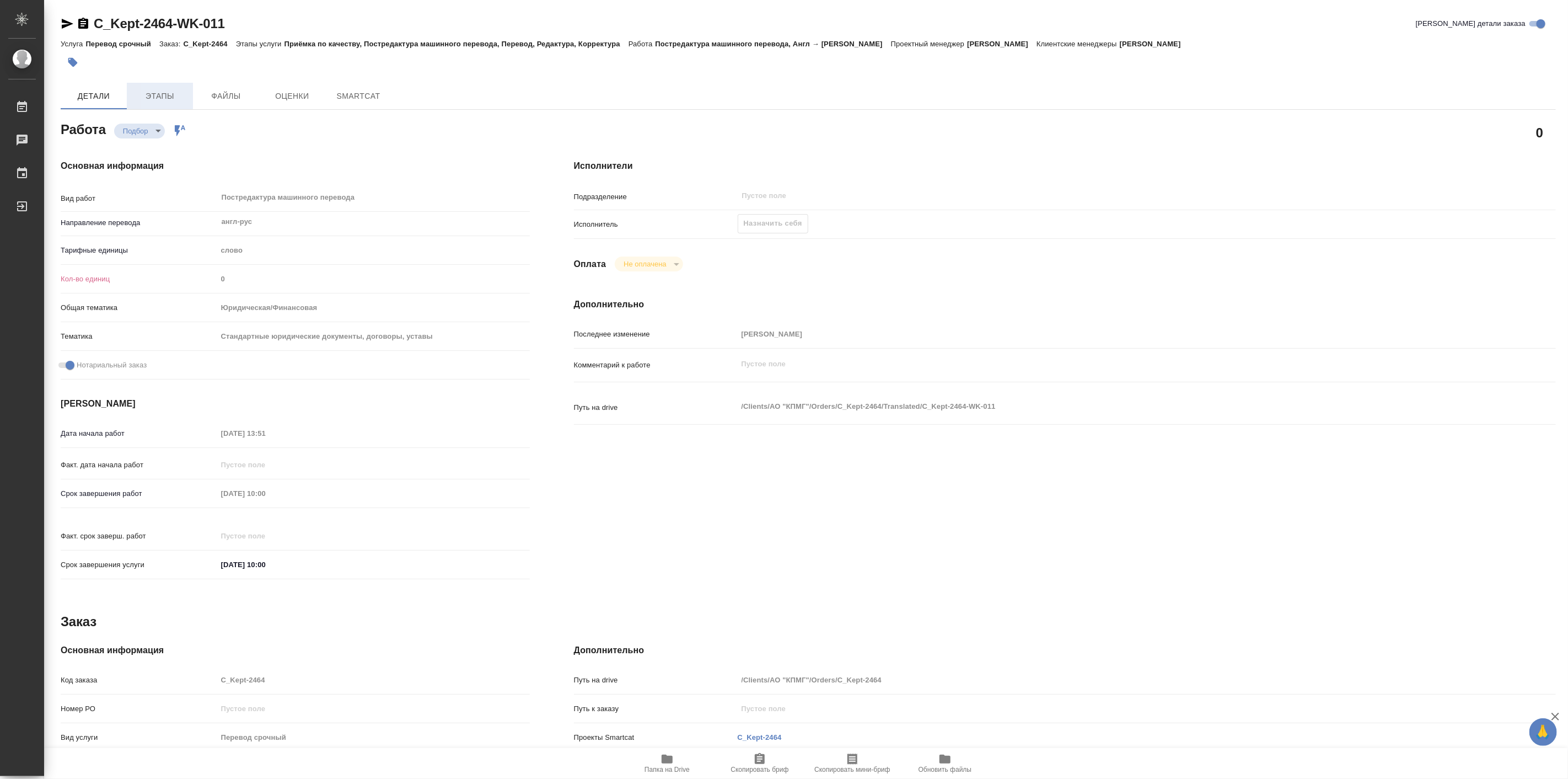
type textarea "x"
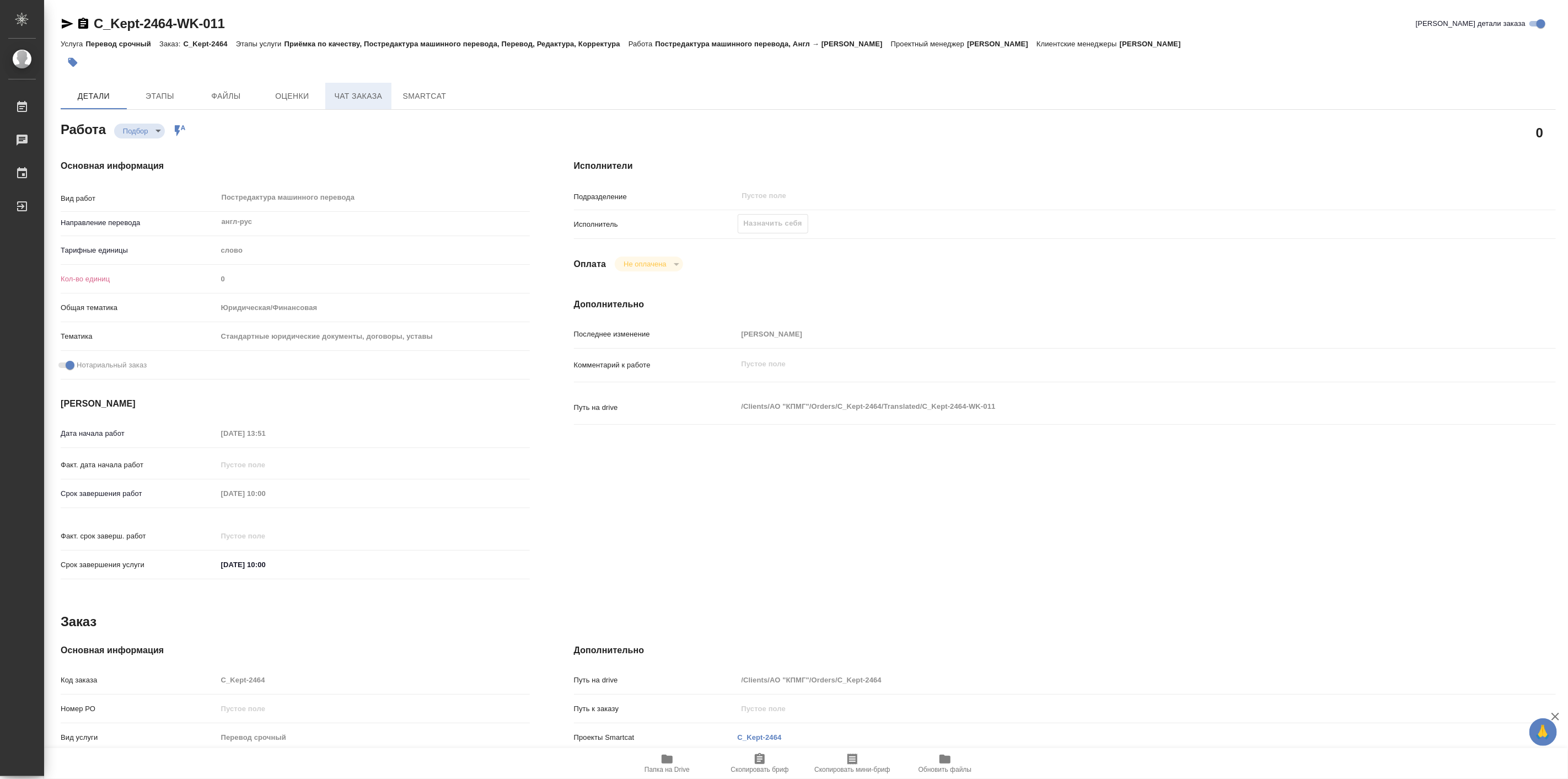
type textarea "x"
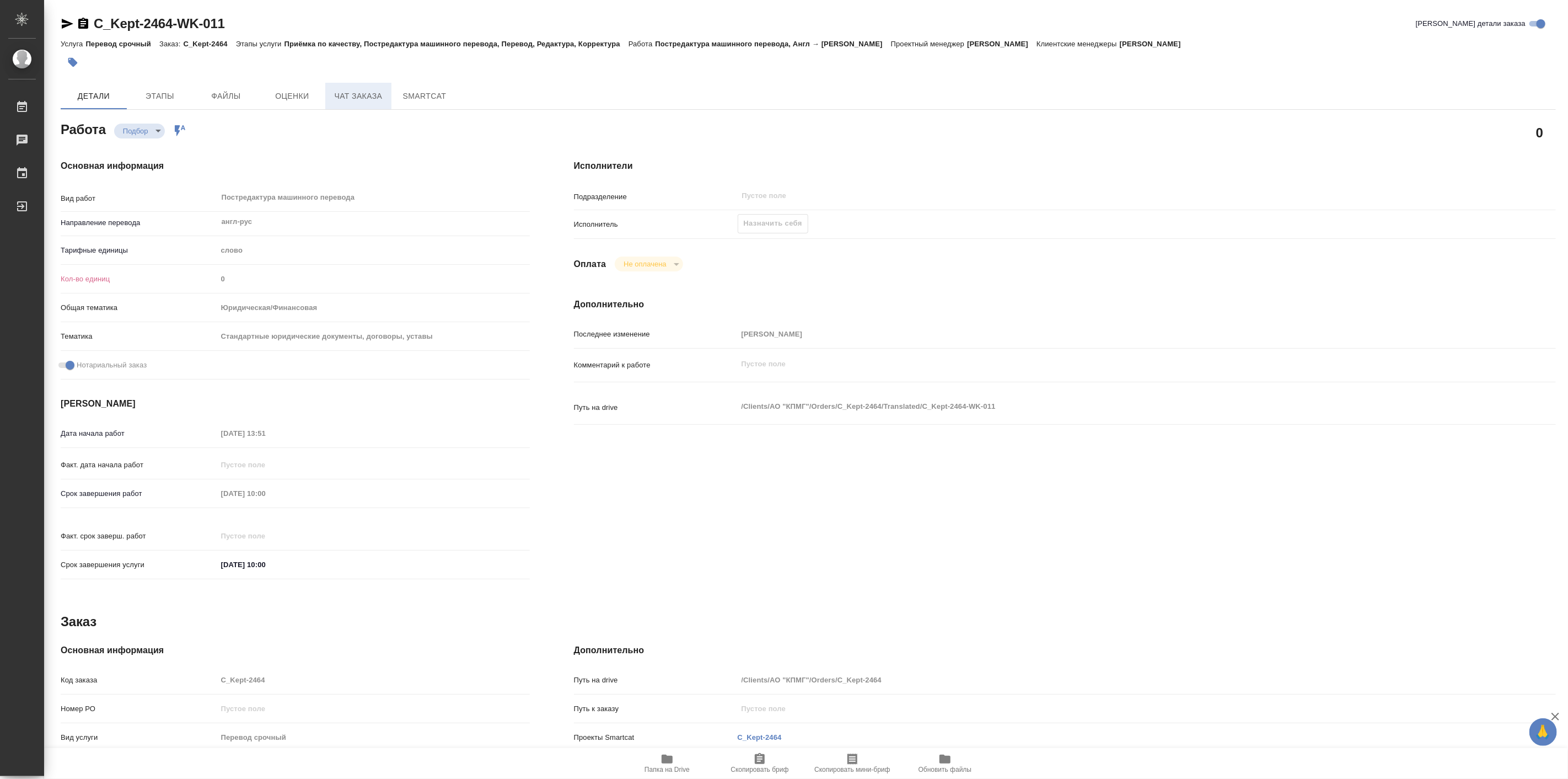
click at [354, 84] on button "Чат заказа" at bounding box center [359, 96] width 66 height 27
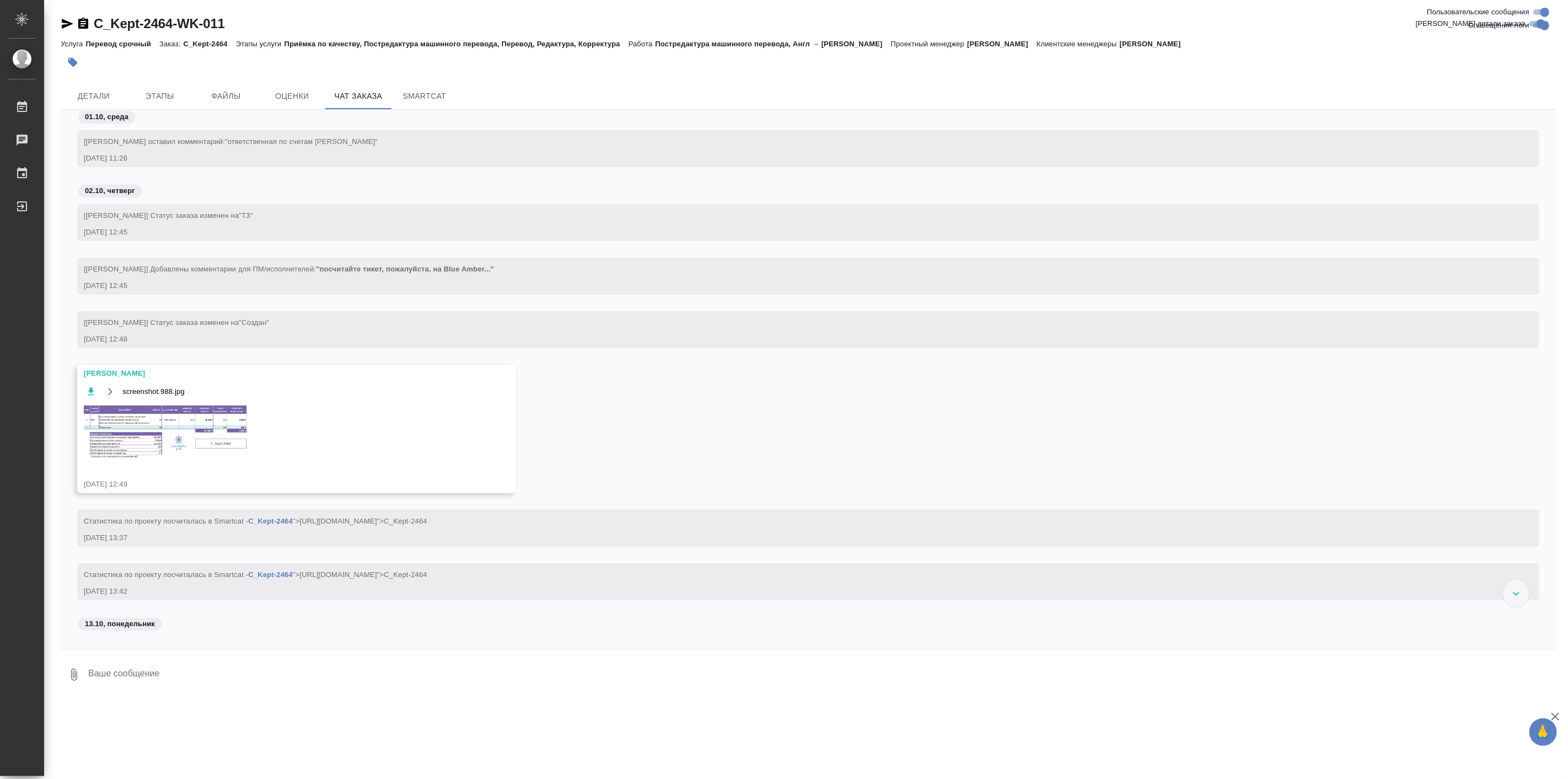
click at [153, 419] on img at bounding box center [166, 431] width 165 height 56
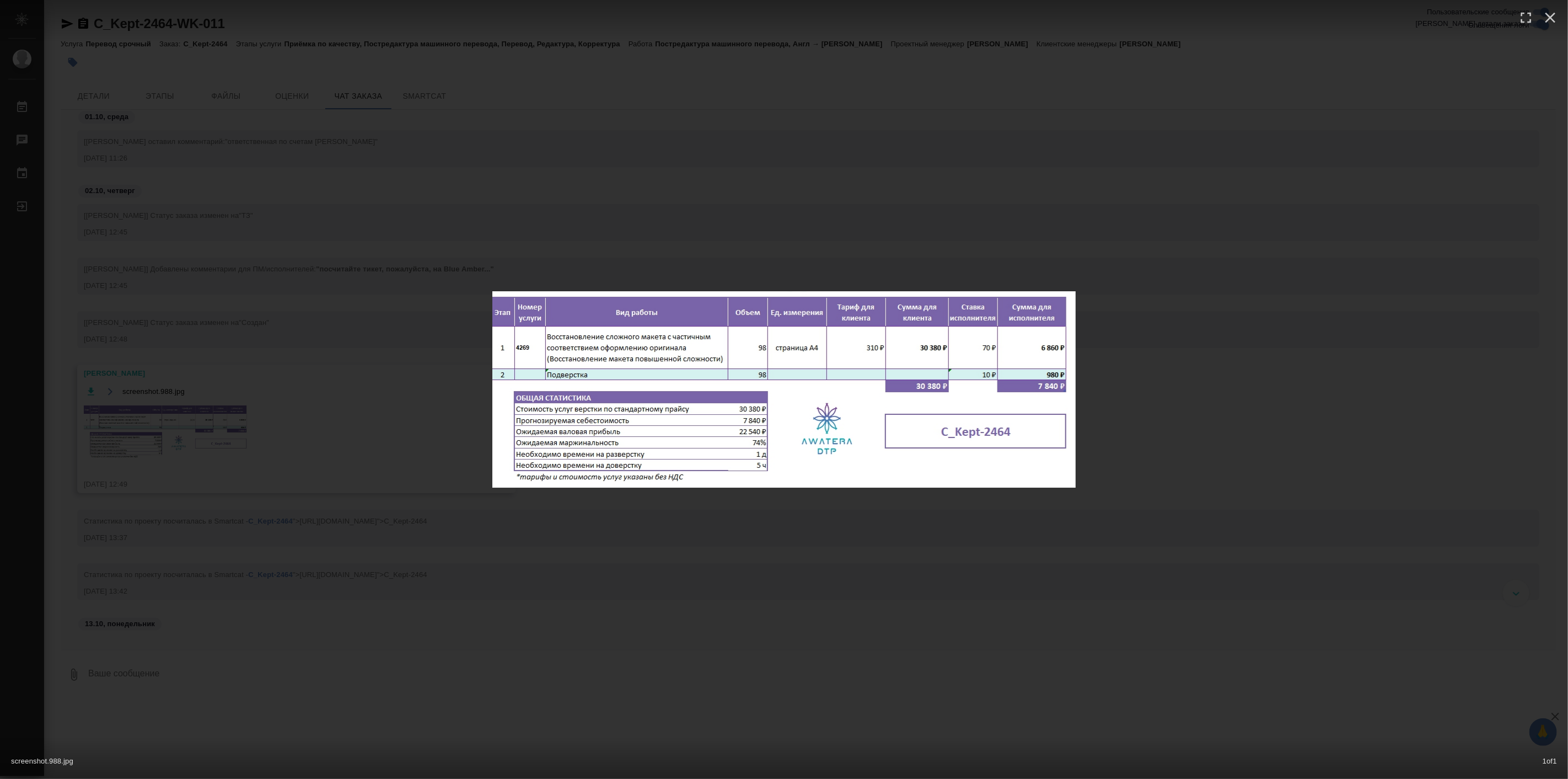
click at [968, 569] on div "screenshot.988.jpg 1 of 1" at bounding box center [784, 390] width 1568 height 779
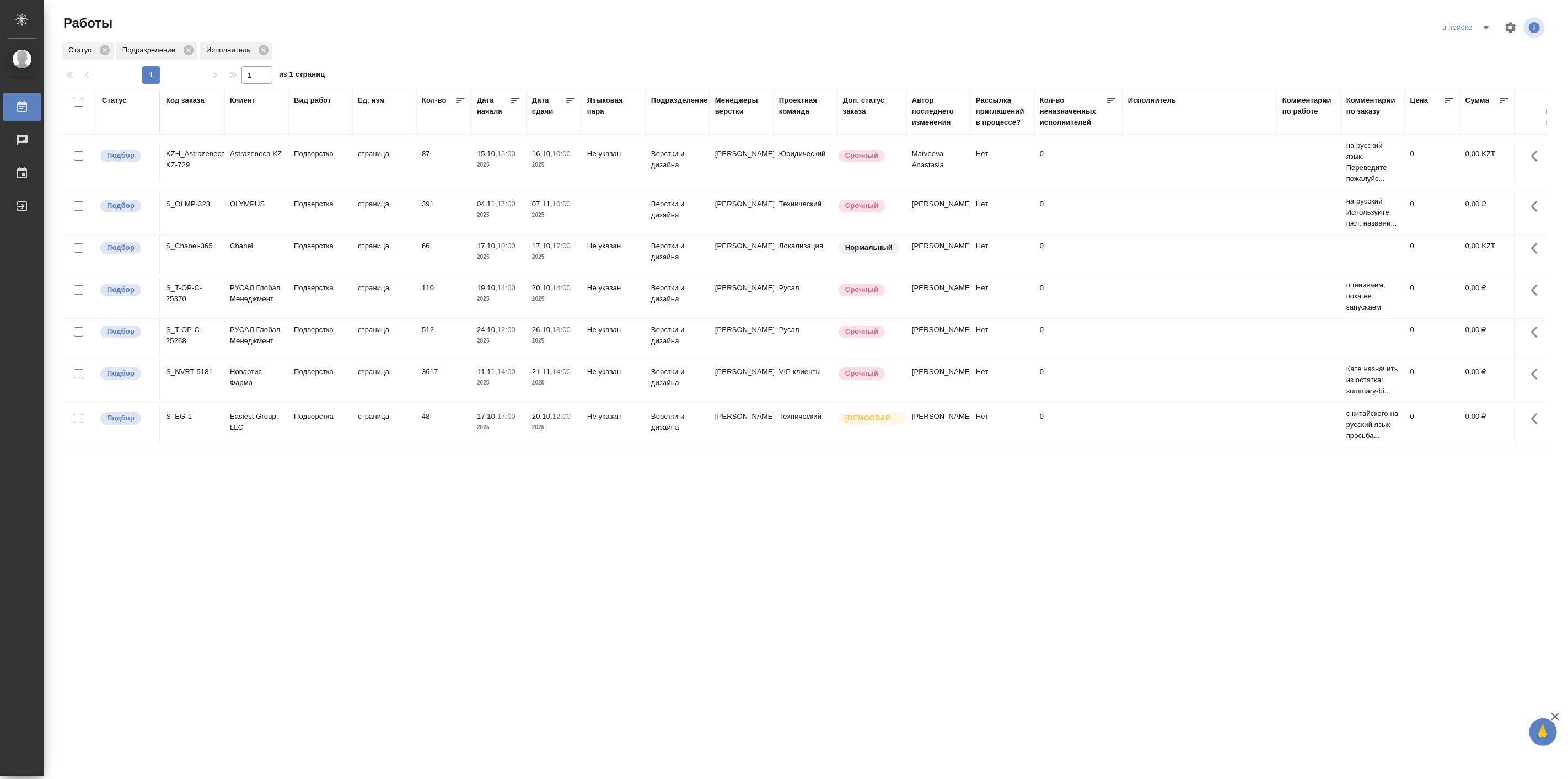
click at [762, 47] on div "Статус Подразделение Исполнитель" at bounding box center [804, 51] width 1487 height 20
click at [1478, 29] on span "split button" at bounding box center [1487, 27] width 17 height 13
click at [1448, 86] on li "Мои" at bounding box center [1467, 85] width 66 height 17
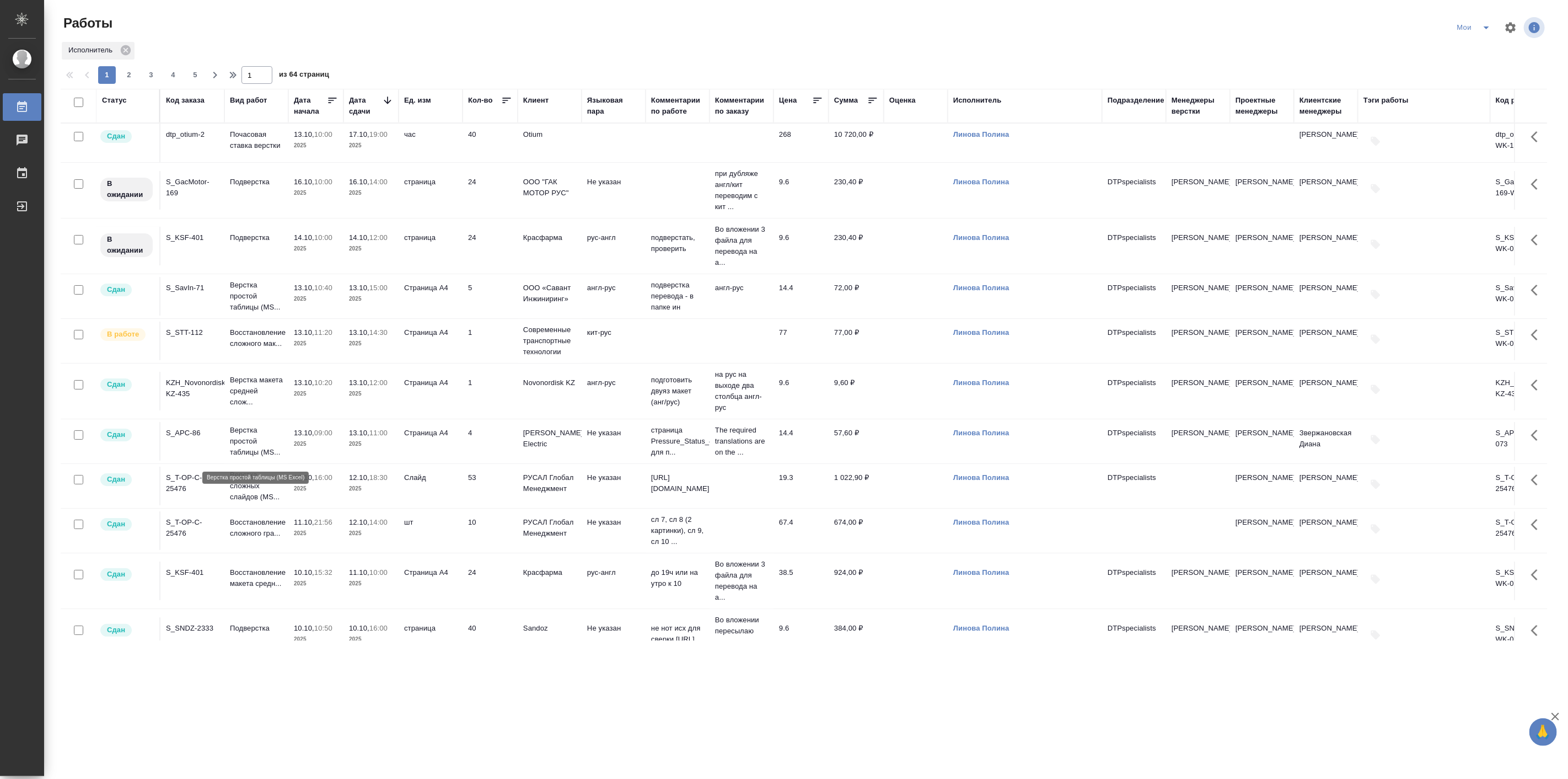
click at [250, 446] on p "Верстка простой таблицы (MS..." at bounding box center [257, 441] width 53 height 33
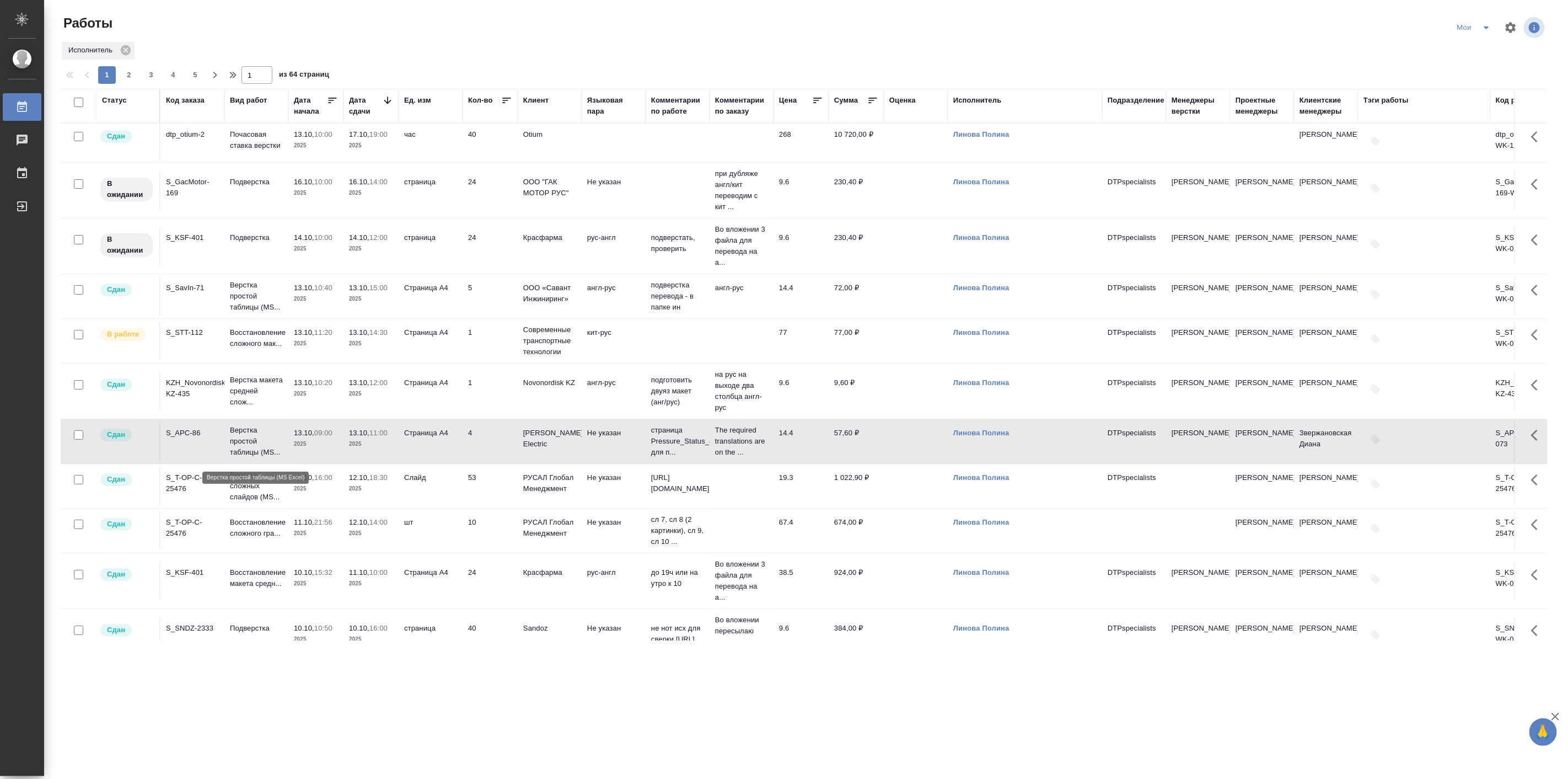
click at [250, 446] on p "Верстка простой таблицы (MS..." at bounding box center [257, 441] width 53 height 33
click at [1485, 32] on icon "split button" at bounding box center [1487, 27] width 13 height 13
click at [1468, 64] on li "Актуальные" at bounding box center [1475, 66] width 66 height 17
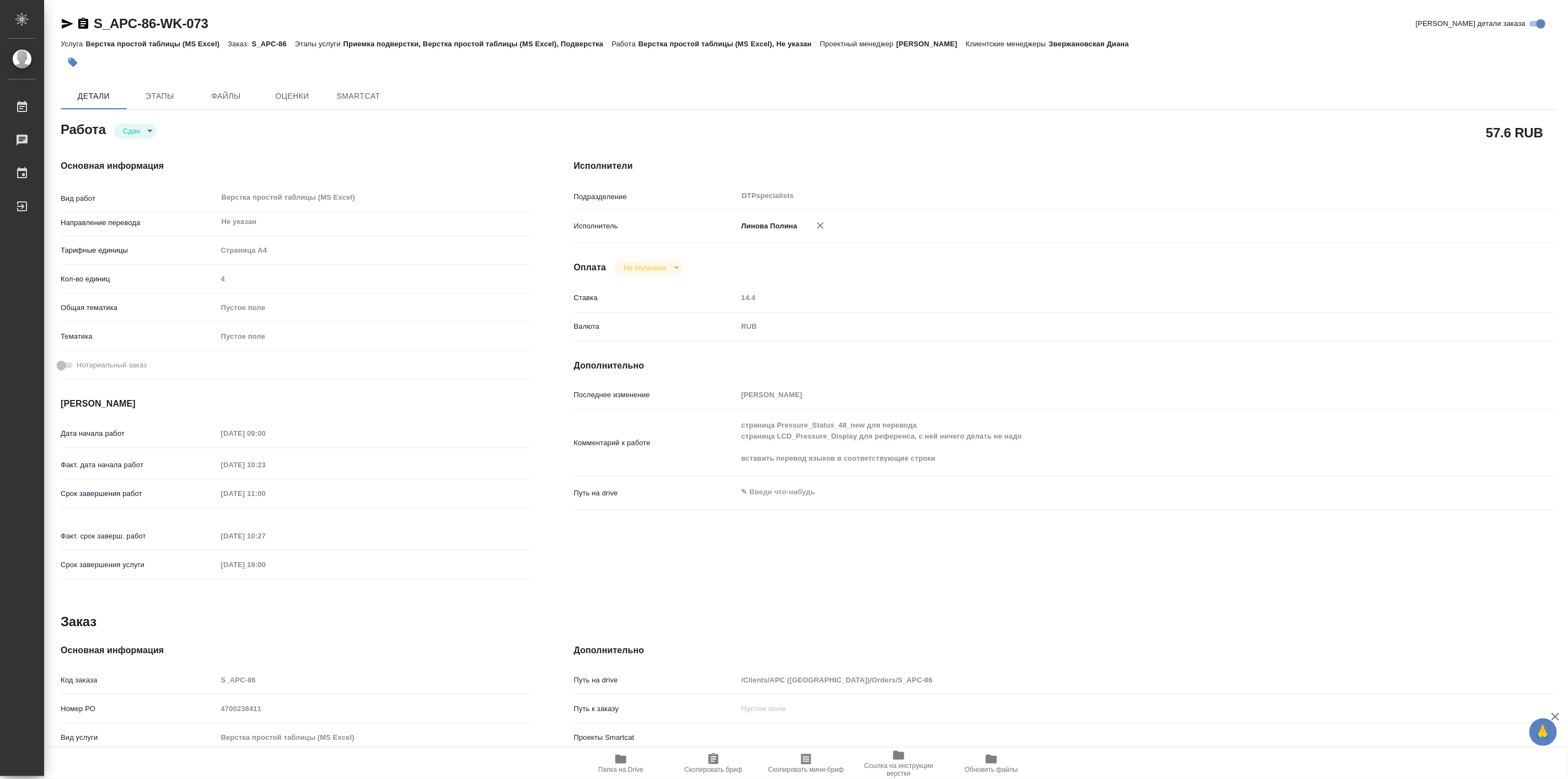
type textarea "x"
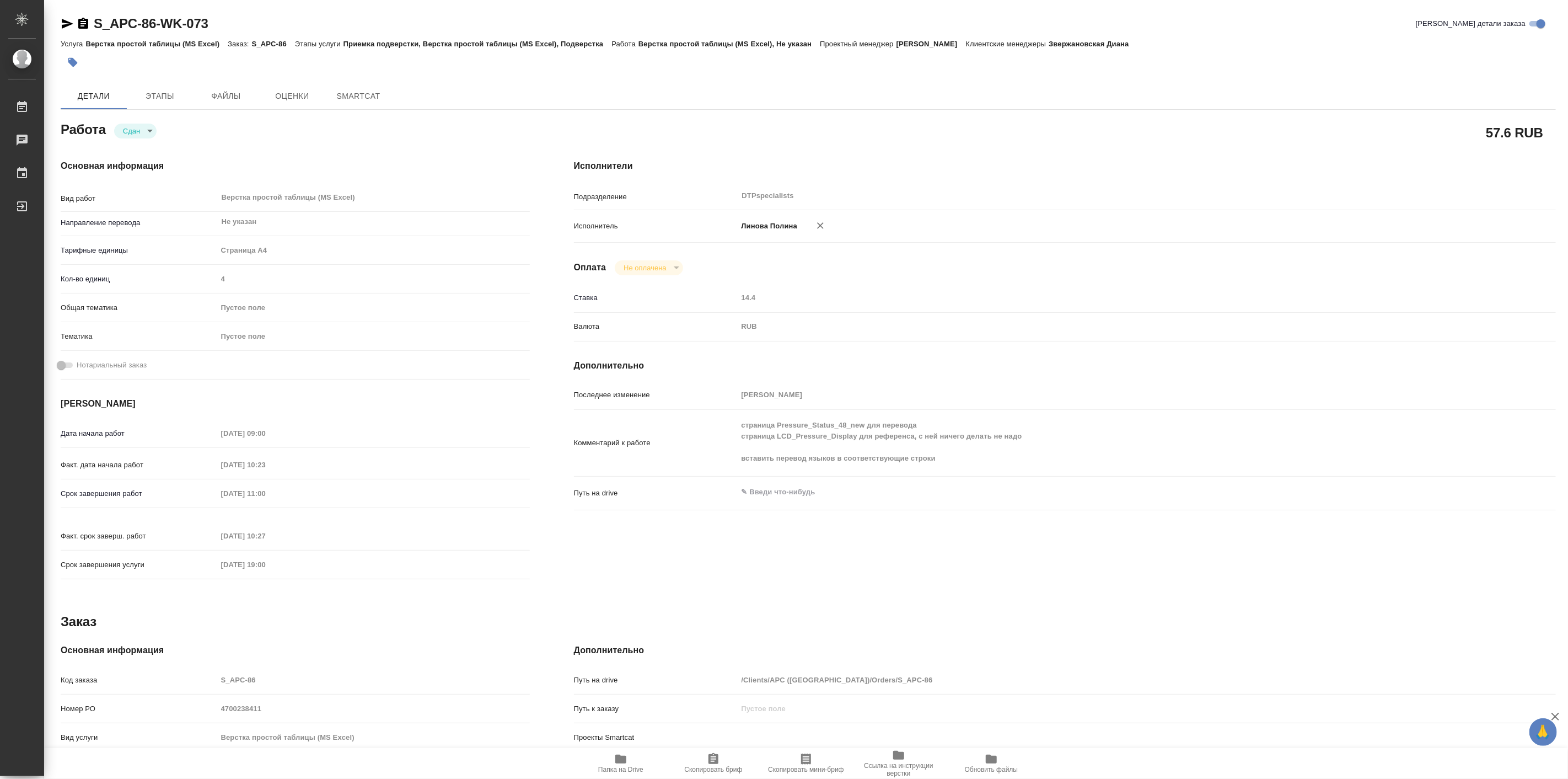
type textarea "x"
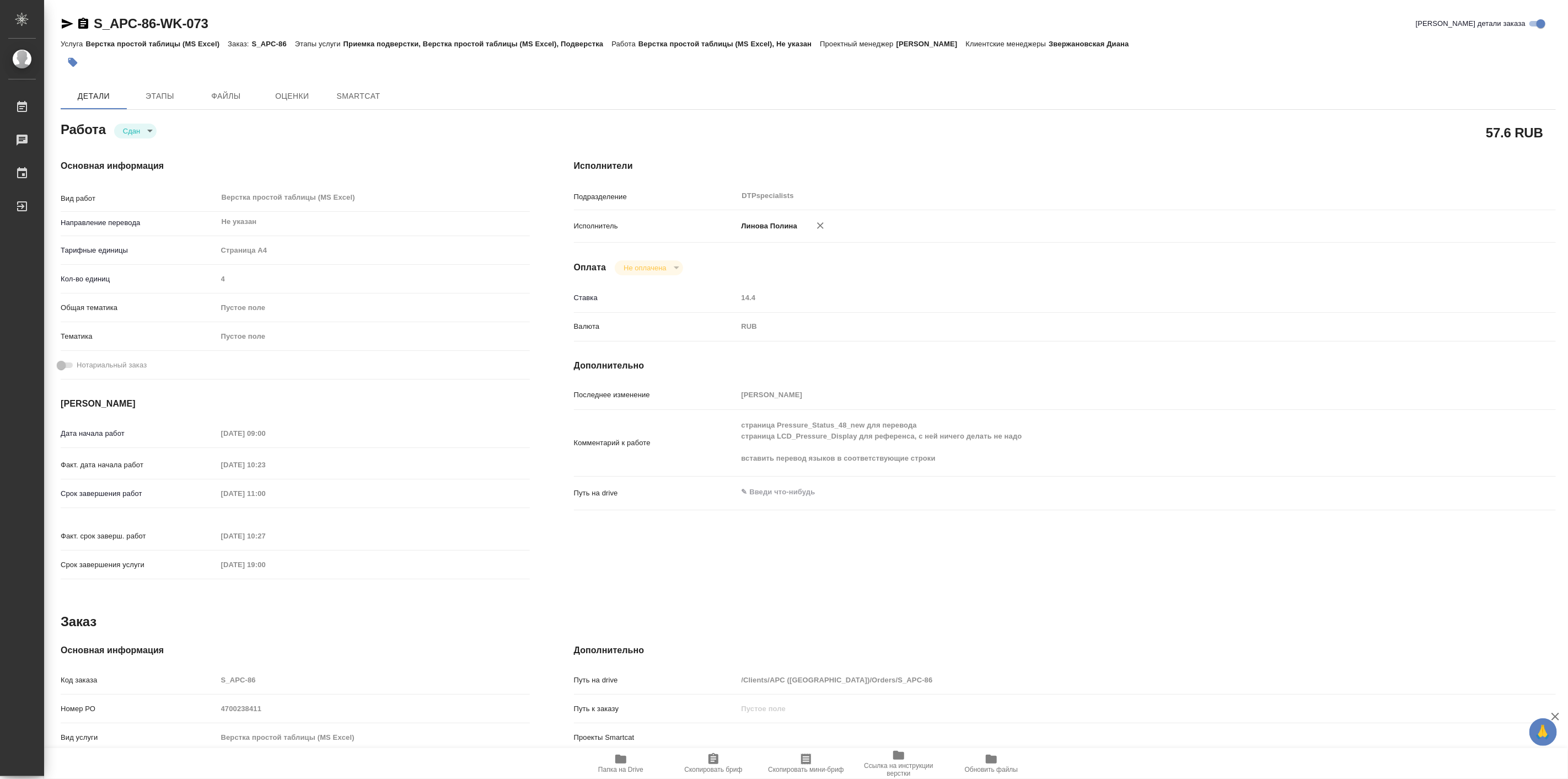
type textarea "x"
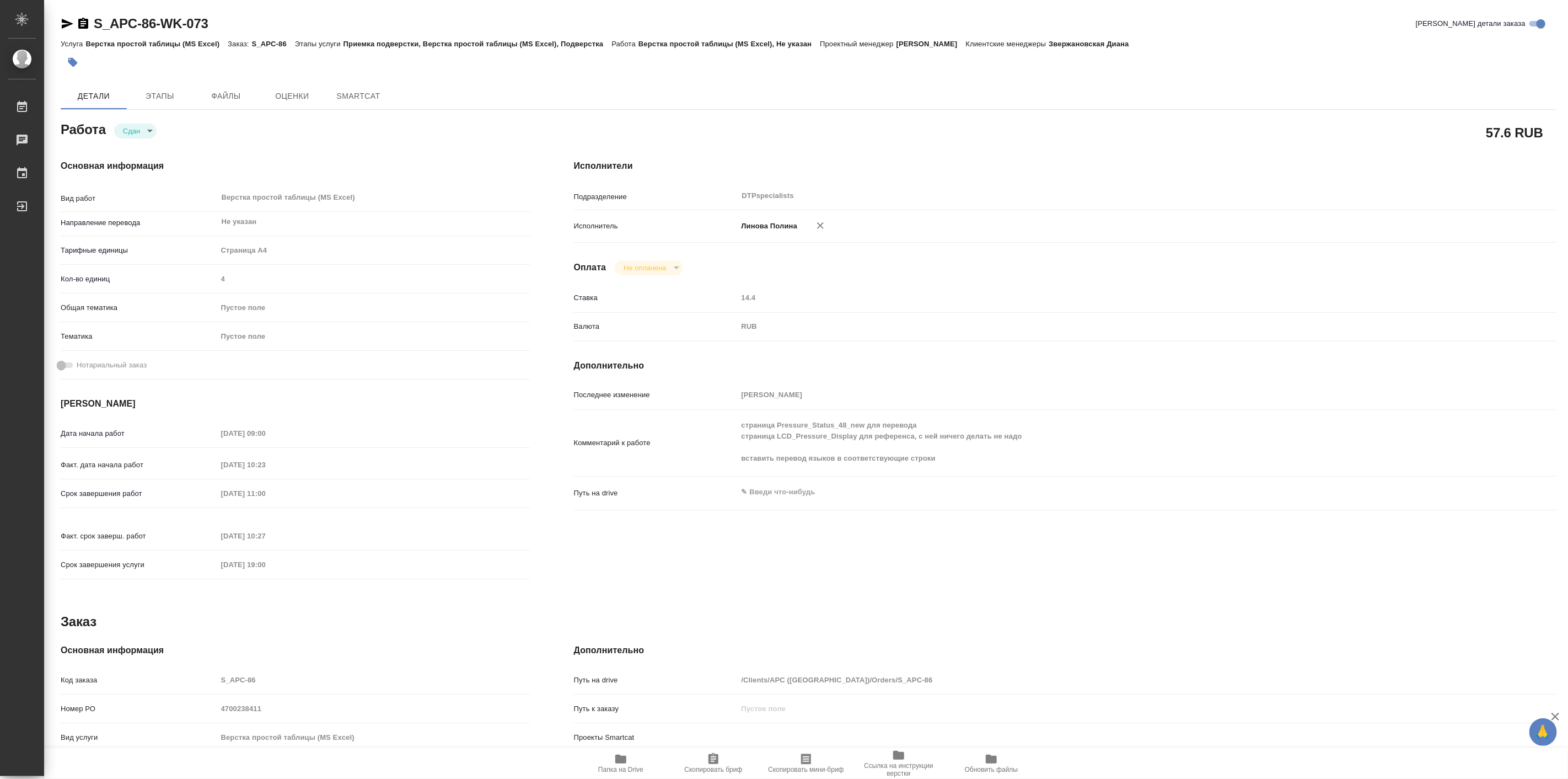
type textarea "x"
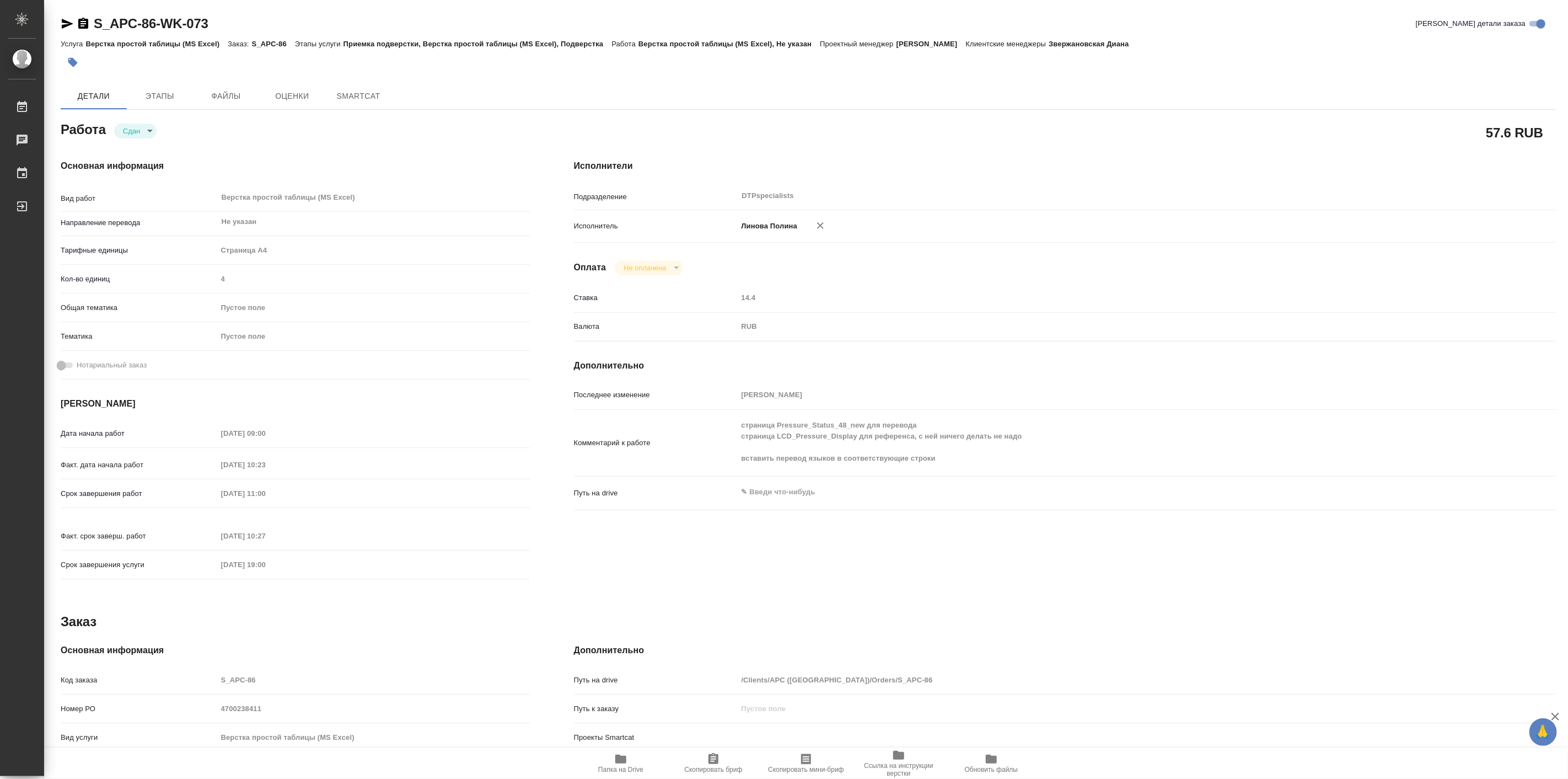
type textarea "x"
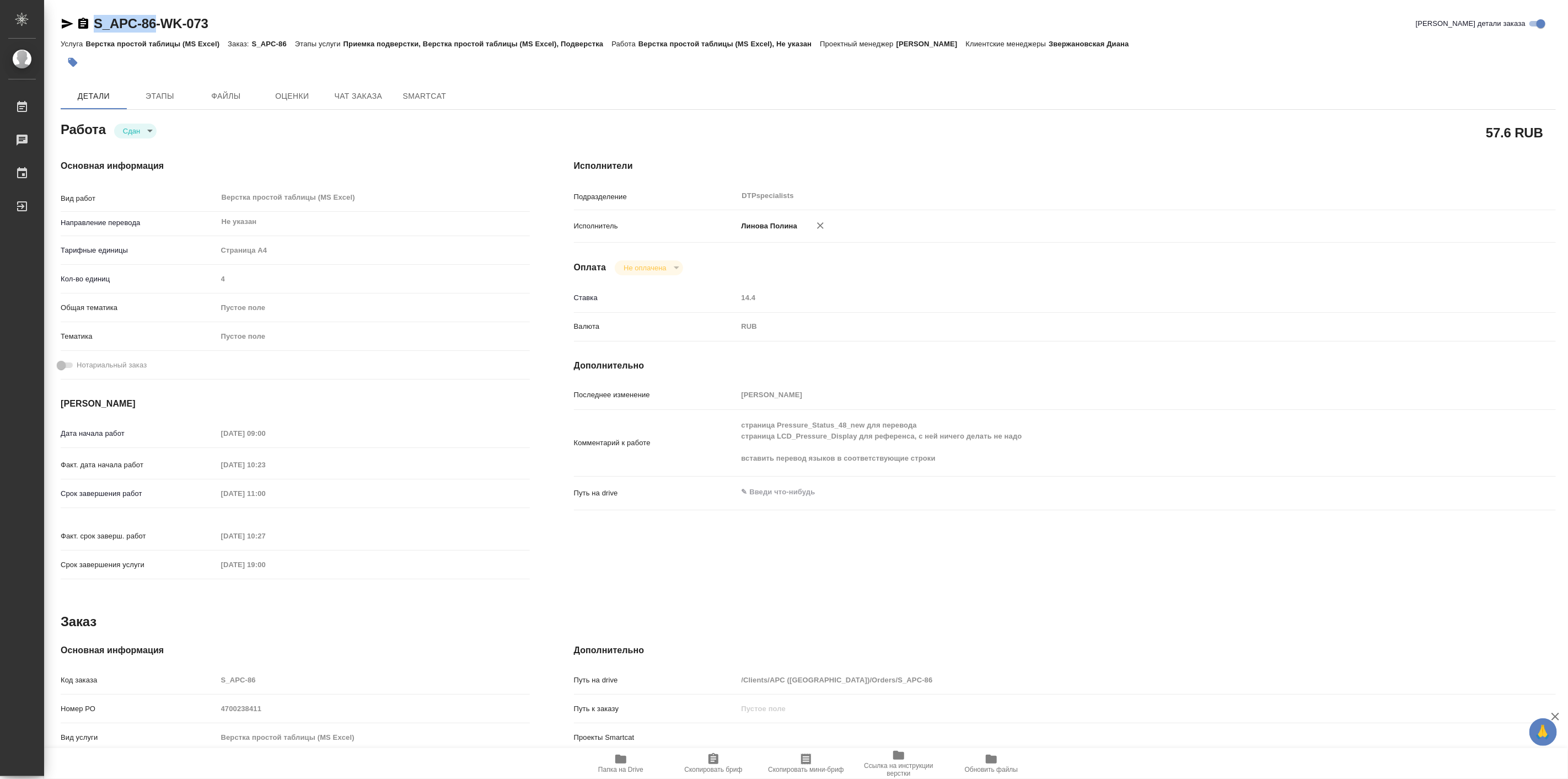
type textarea "x"
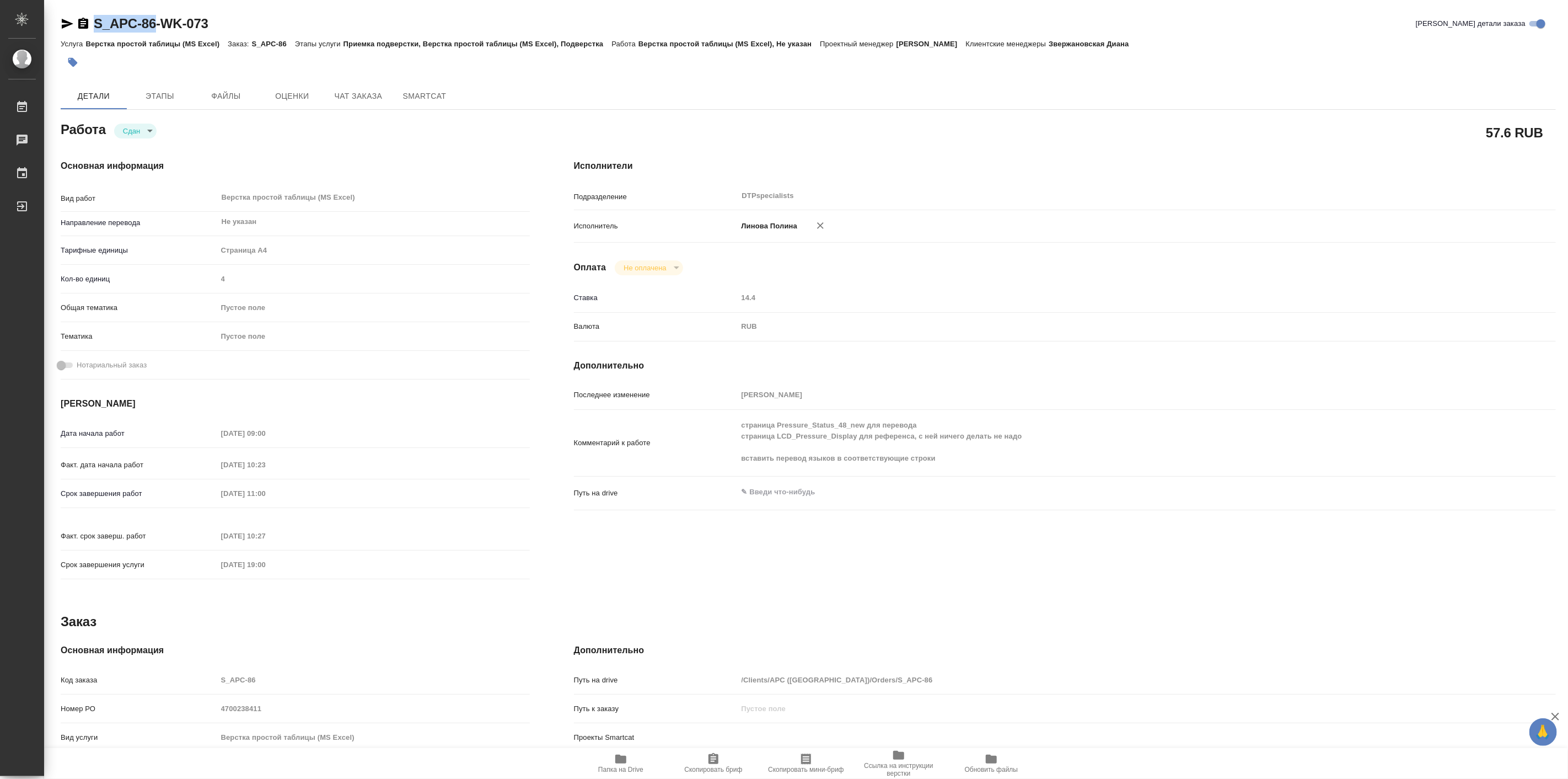
drag, startPoint x: 96, startPoint y: 12, endPoint x: 159, endPoint y: 27, distance: 64.8
click at [159, 27] on div "S_APC-86-WK-073 Кратко детали заказа Услуга Верстка простой таблицы (MS Excel) …" at bounding box center [808, 554] width 1507 height 1109
type textarea "x"
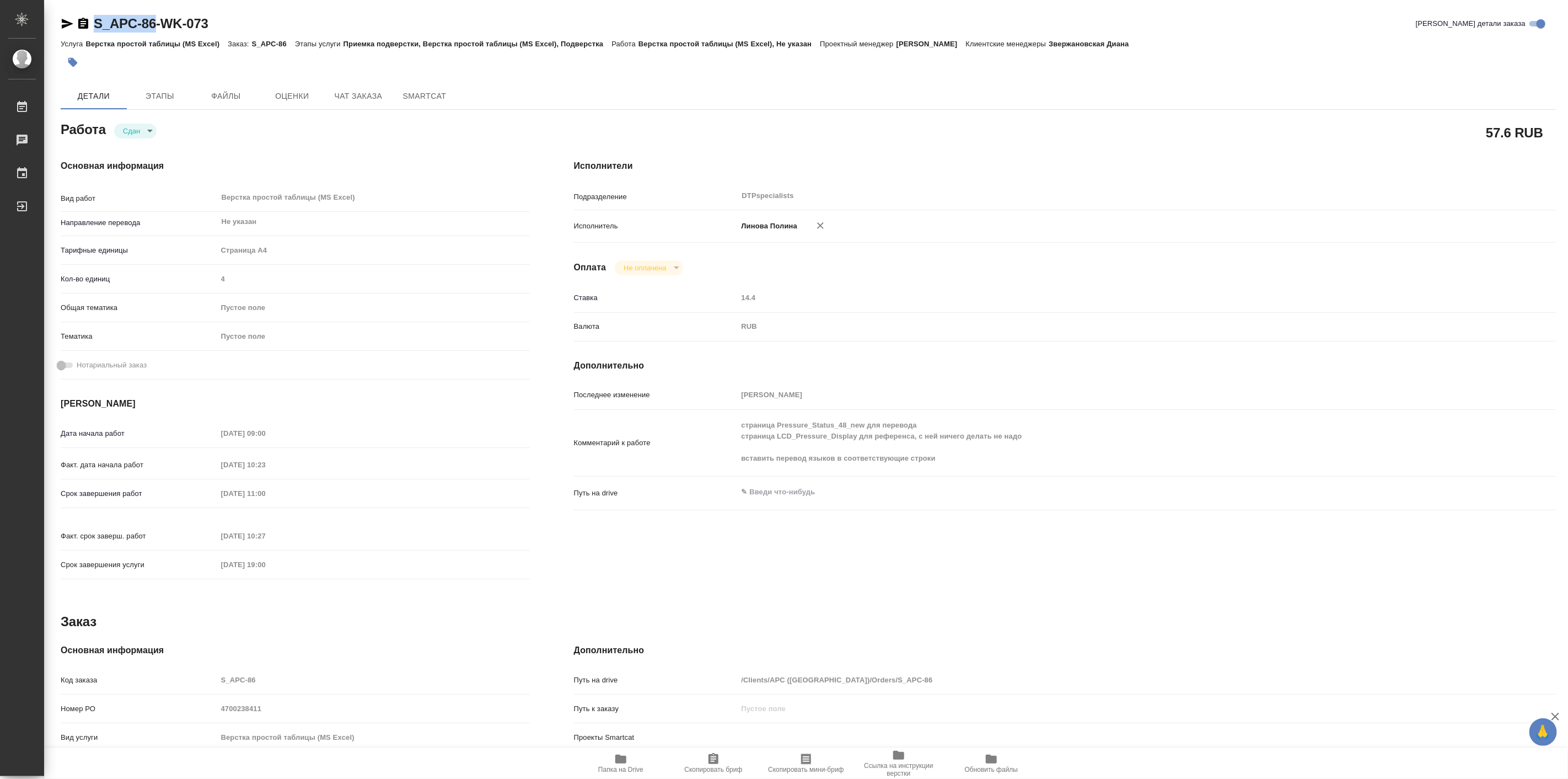
type textarea "x"
copy link "S_APC-86"
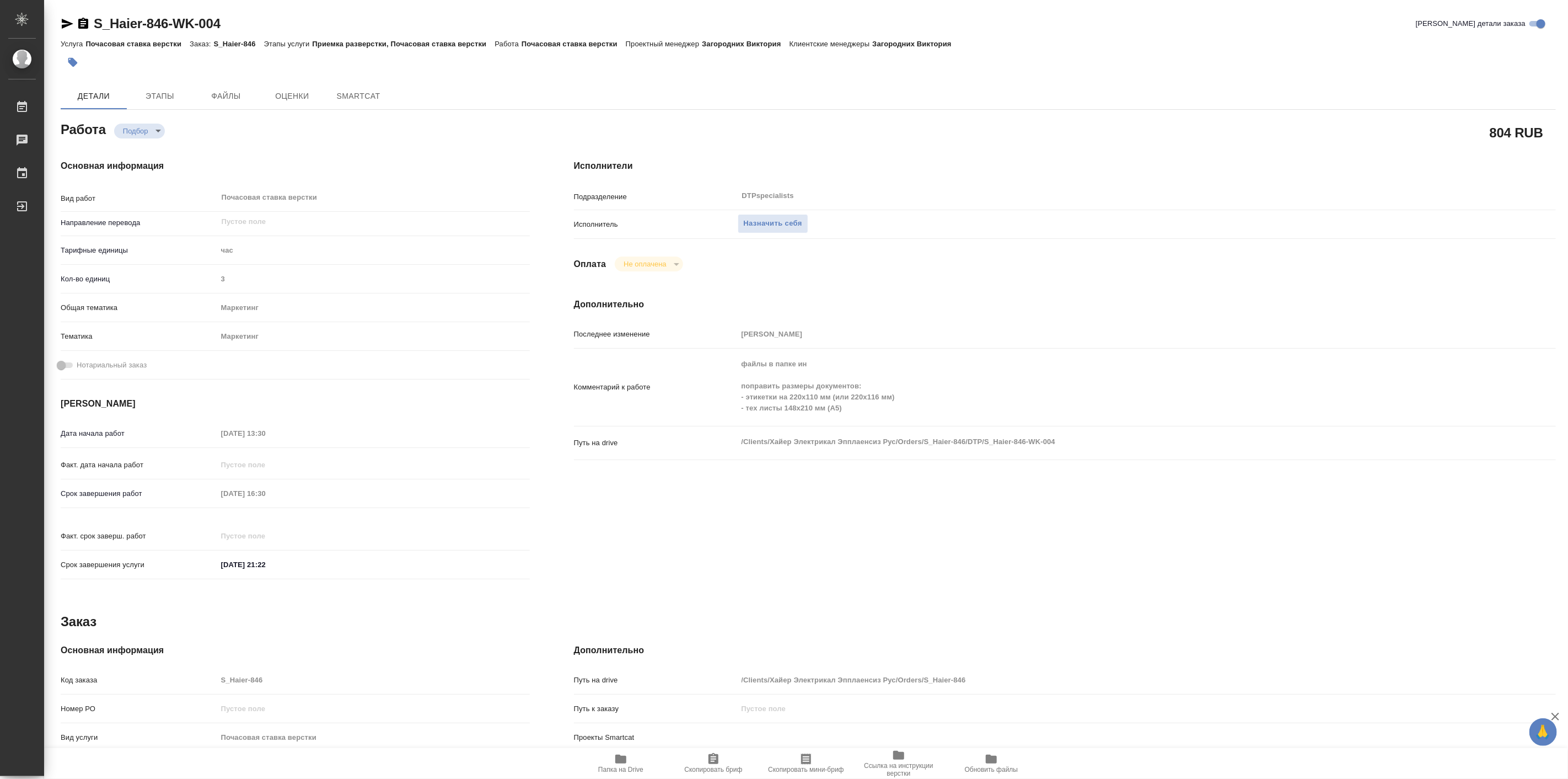
type textarea "x"
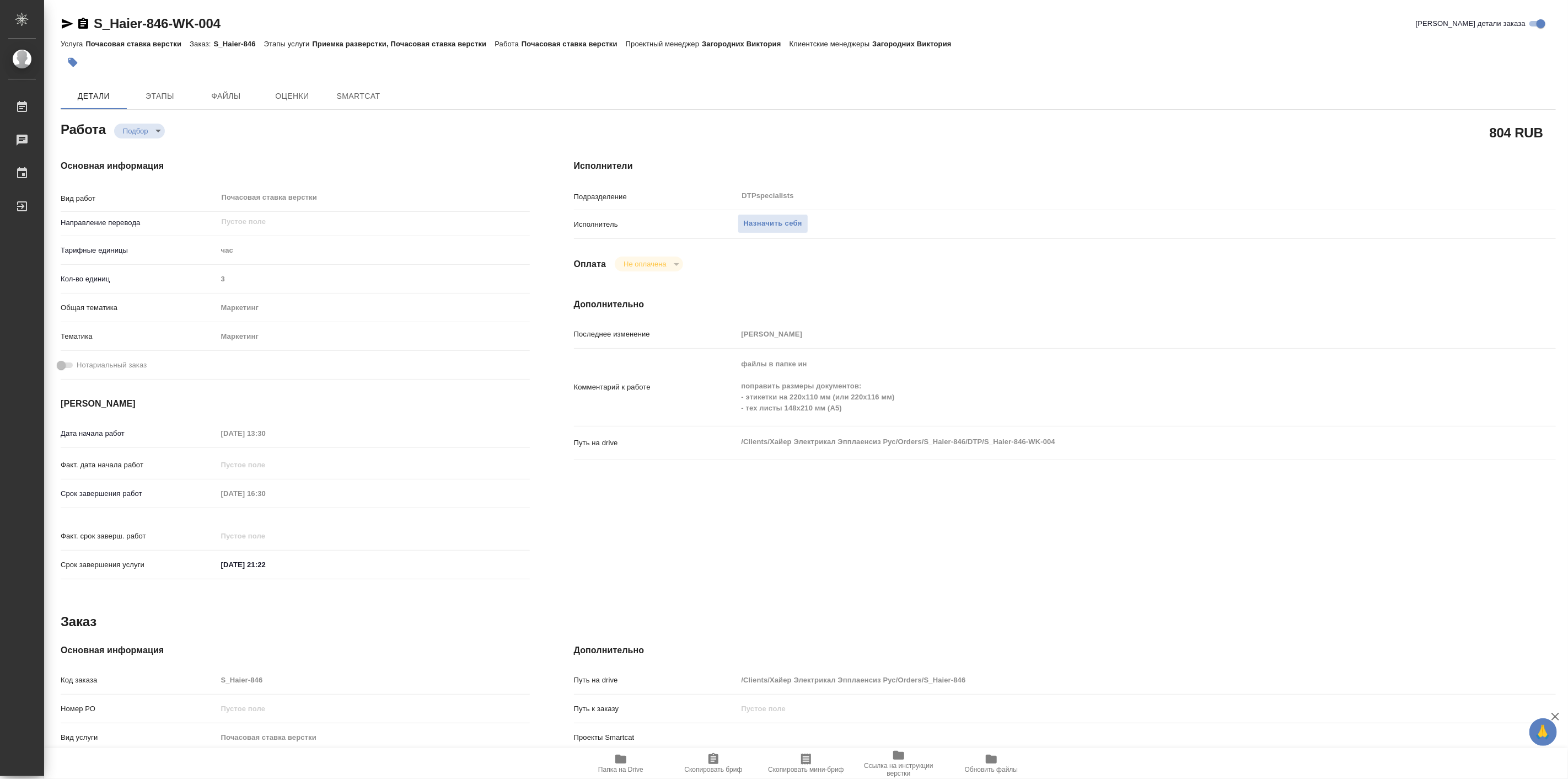
type textarea "x"
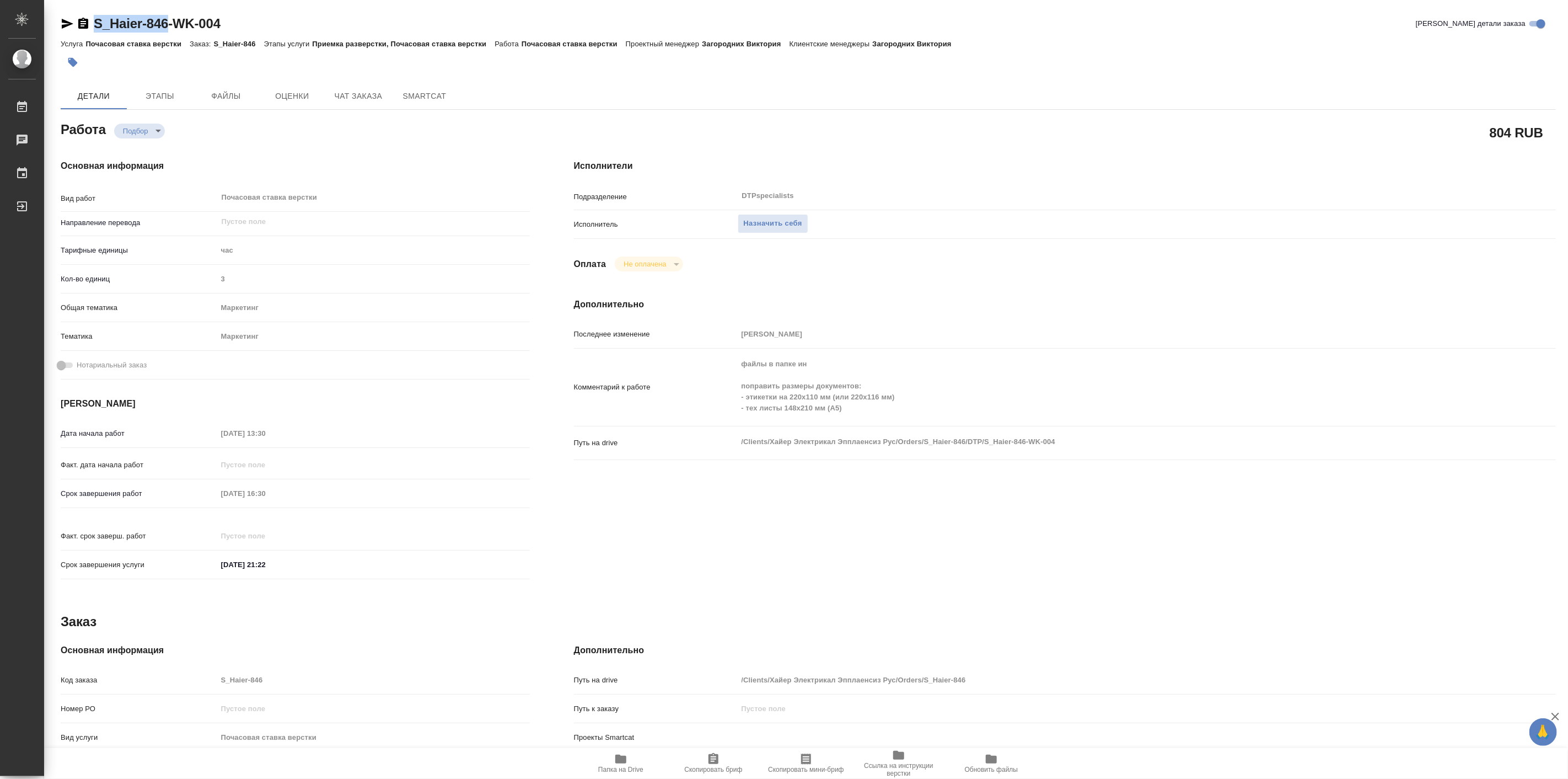
drag, startPoint x: 95, startPoint y: 12, endPoint x: 172, endPoint y: 12, distance: 77.0
click at [172, 12] on div "S_Haier-846-WK-004 Кратко детали заказа Услуга Почасовая ставка верстки Заказ: …" at bounding box center [808, 469] width 1507 height 938
type textarea "x"
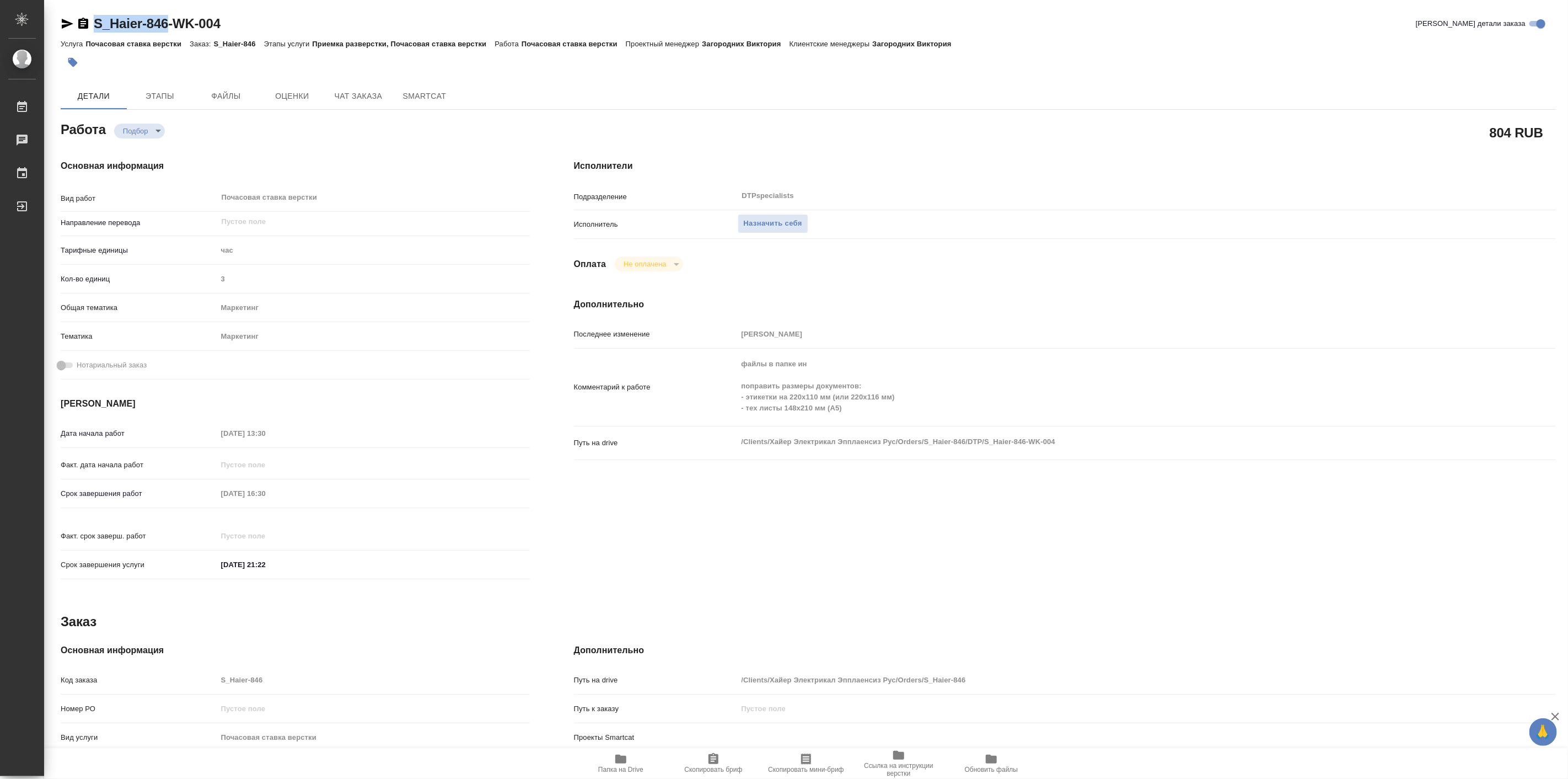
type textarea "x"
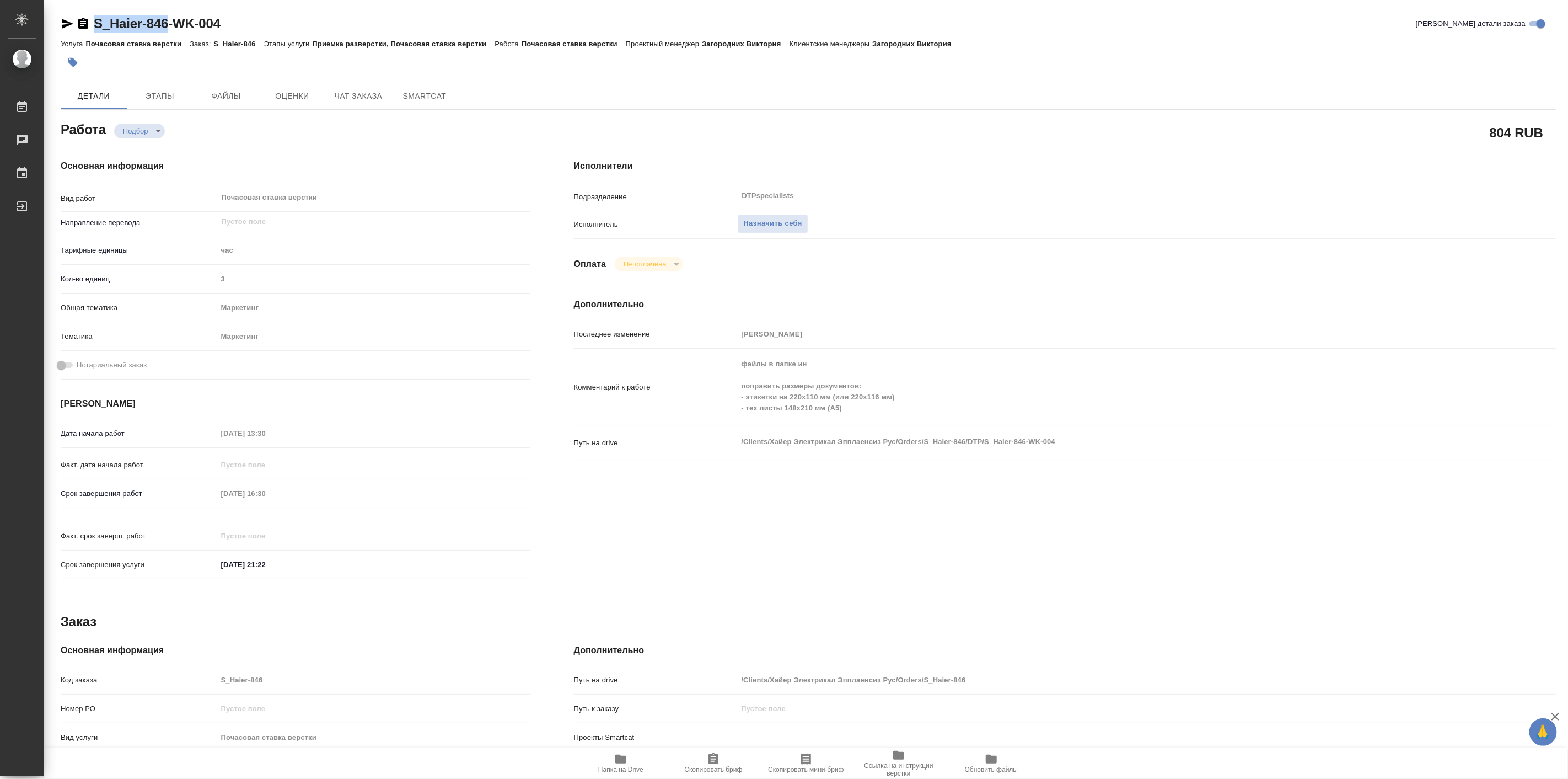
type textarea "x"
copy link "S_Haier-846"
click at [615, 756] on icon "button" at bounding box center [621, 759] width 13 height 13
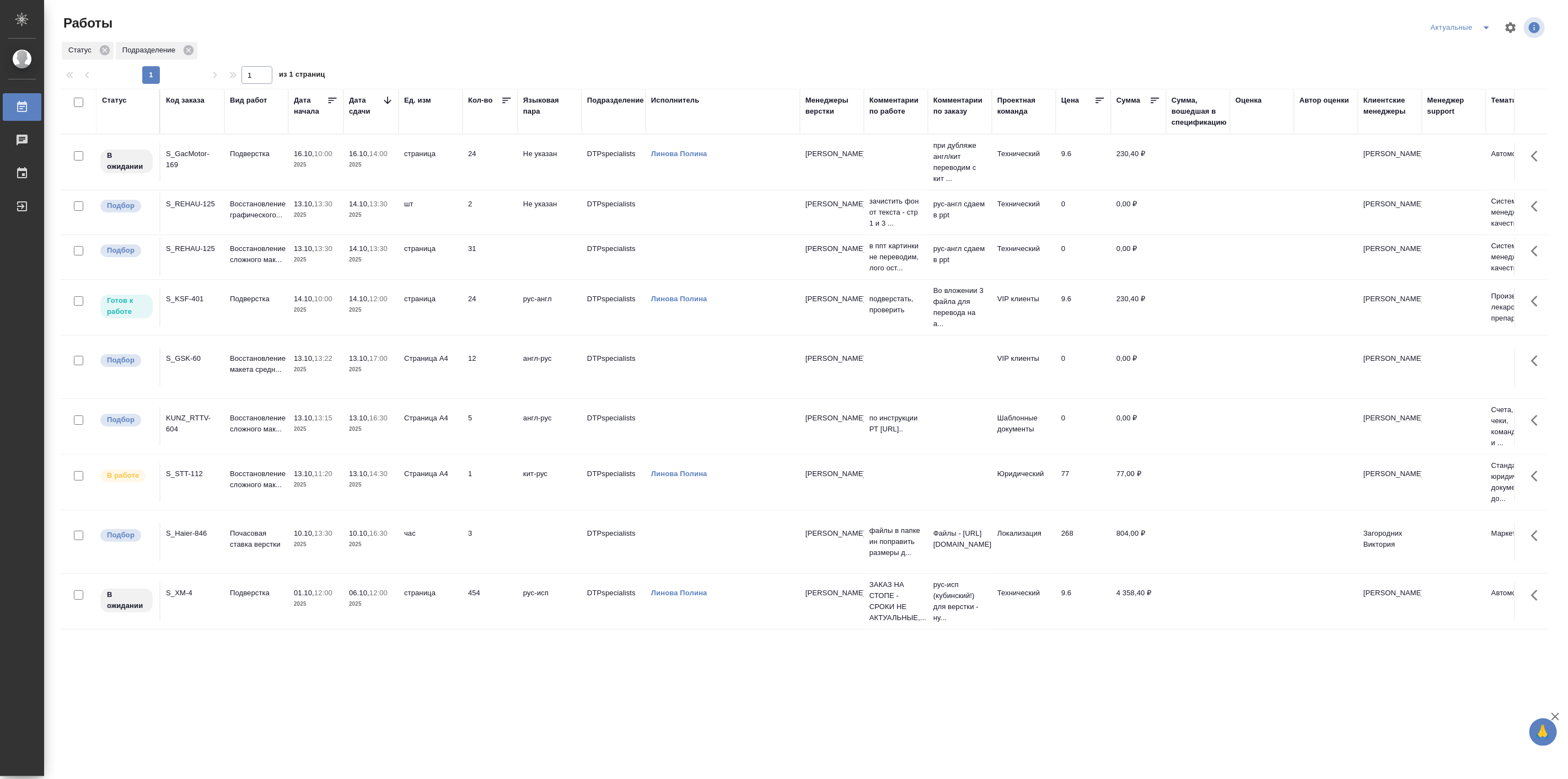
click at [1074, 691] on div "Статус Код заказа Вид работ Дата начала Дата сдачи Ед. изм Кол-во Языковая пара…" at bounding box center [804, 419] width 1487 height 662
click at [394, 383] on td "13.10, 17:00 2025" at bounding box center [371, 366] width 55 height 38
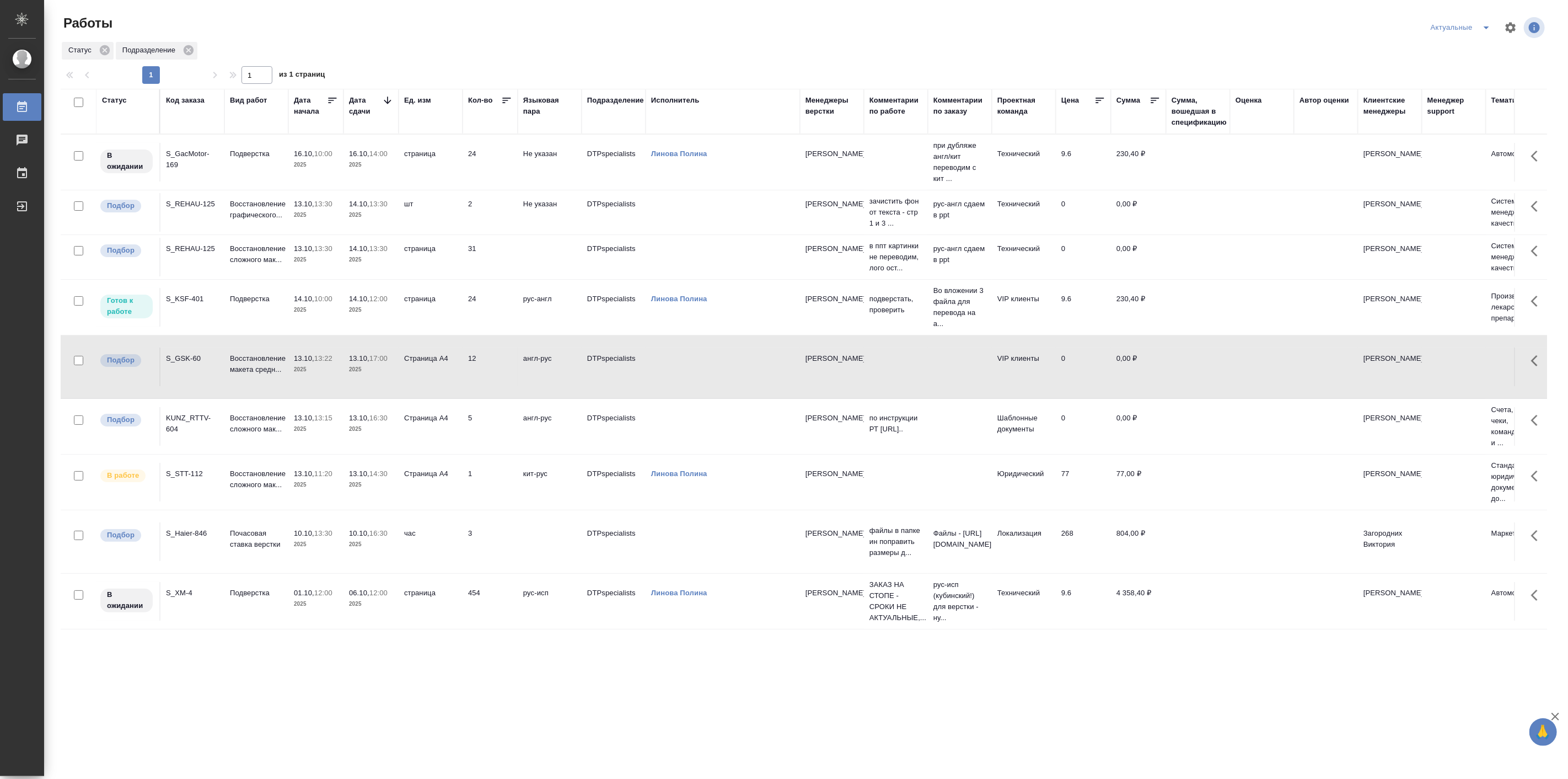
click at [394, 383] on td "13.10, 17:00 2025" at bounding box center [371, 366] width 55 height 38
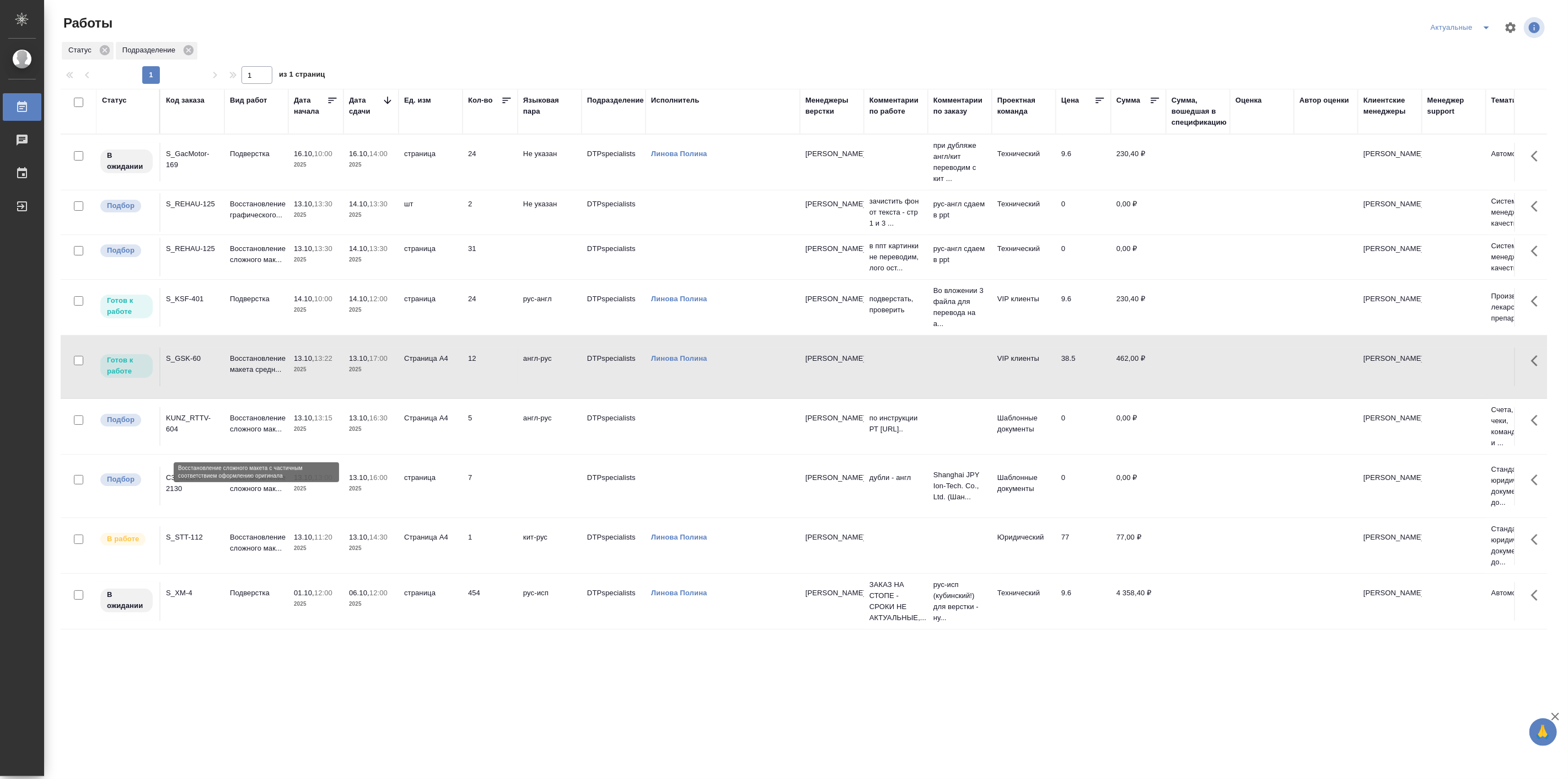
click at [279, 430] on p "Восстановление сложного мак..." at bounding box center [257, 424] width 53 height 22
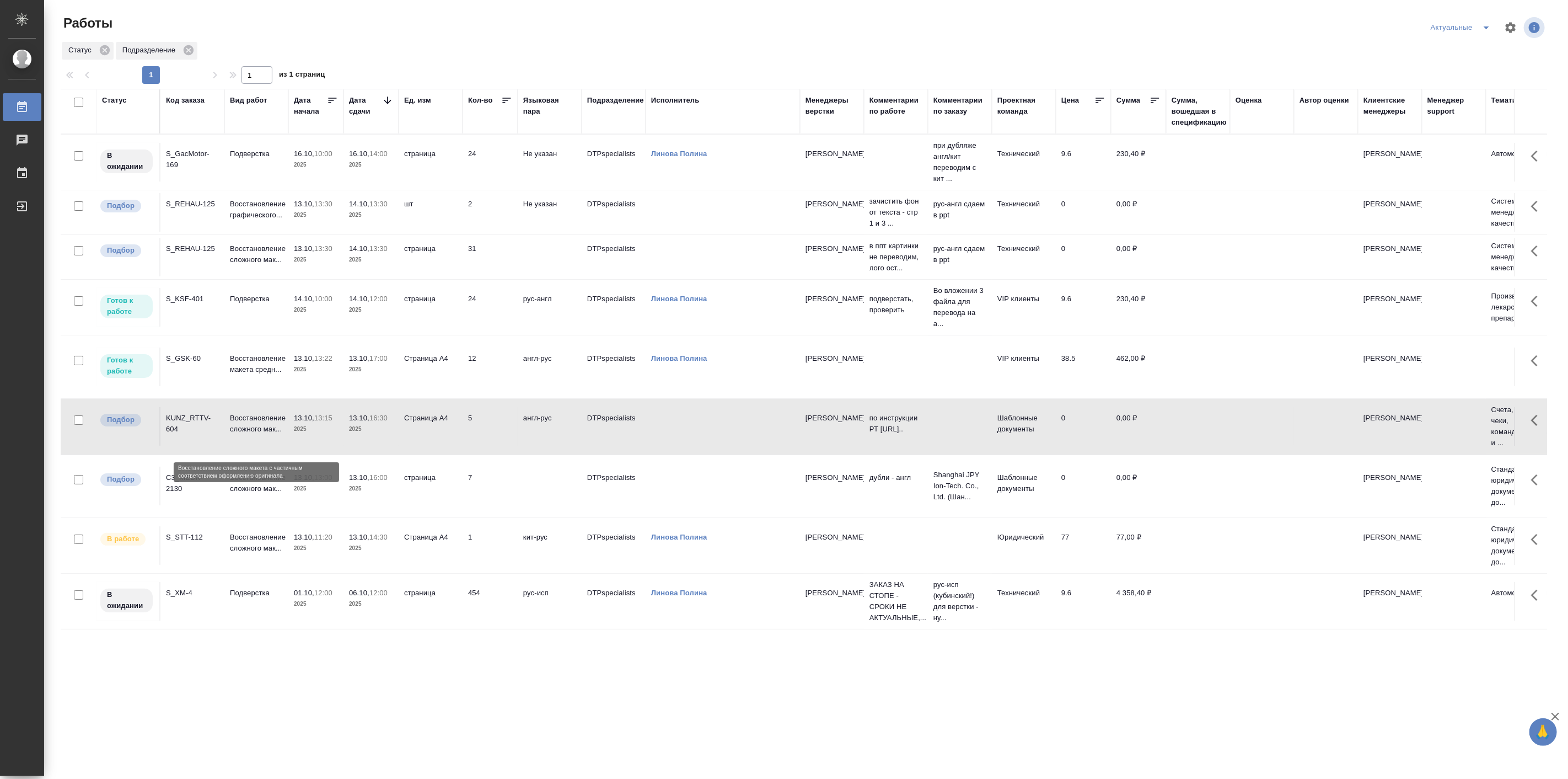
click at [279, 430] on p "Восстановление сложного мак..." at bounding box center [257, 424] width 53 height 22
click at [353, 482] on p "13.10," at bounding box center [359, 478] width 21 height 8
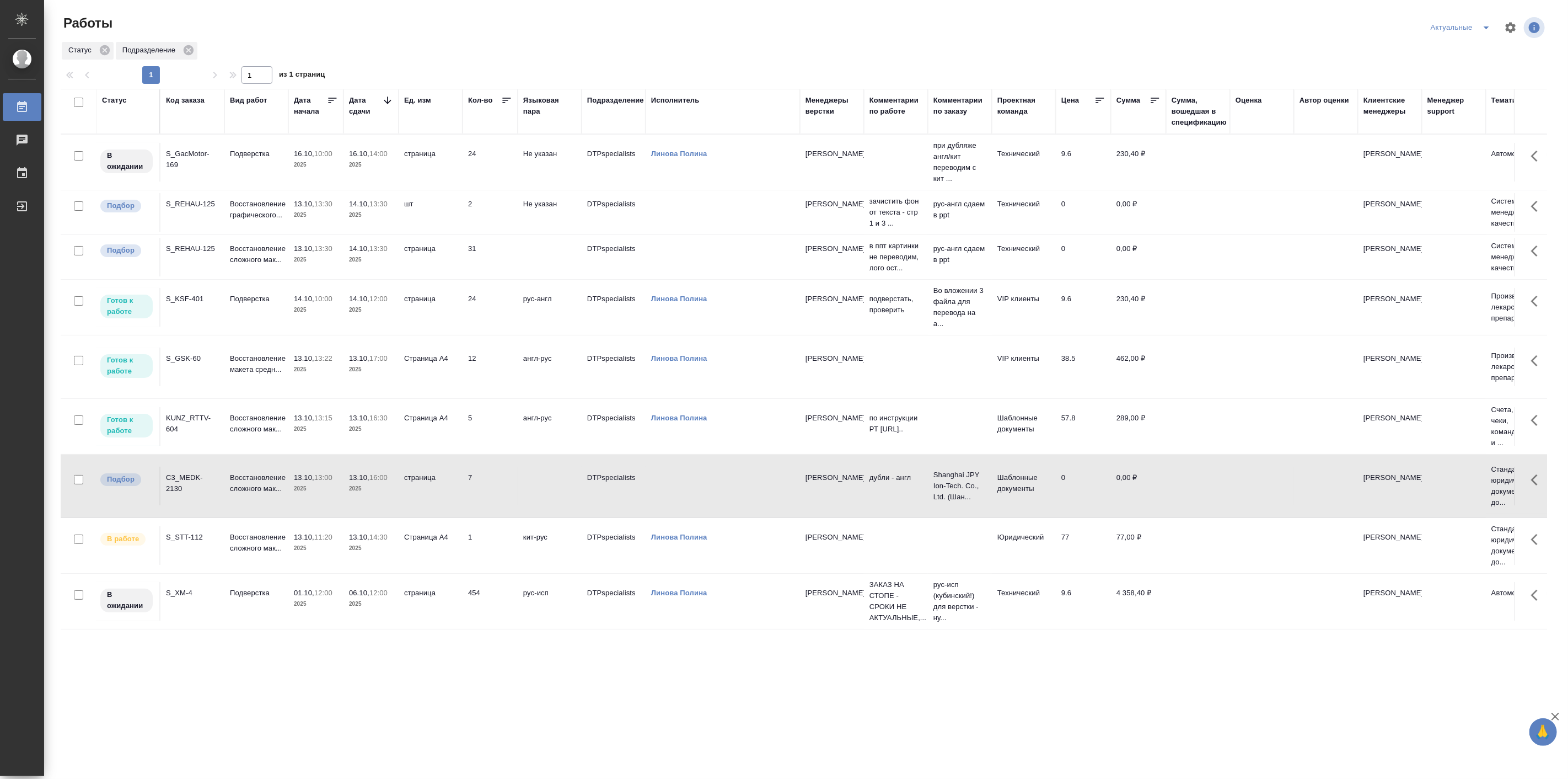
click at [353, 482] on p "13.10," at bounding box center [359, 478] width 21 height 8
drag, startPoint x: 1000, startPoint y: 41, endPoint x: 979, endPoint y: 43, distance: 21.1
click at [1000, 41] on div "Статус Подразделение" at bounding box center [804, 51] width 1487 height 20
click at [273, 493] on p "Восстановление сложного мак..." at bounding box center [257, 483] width 53 height 22
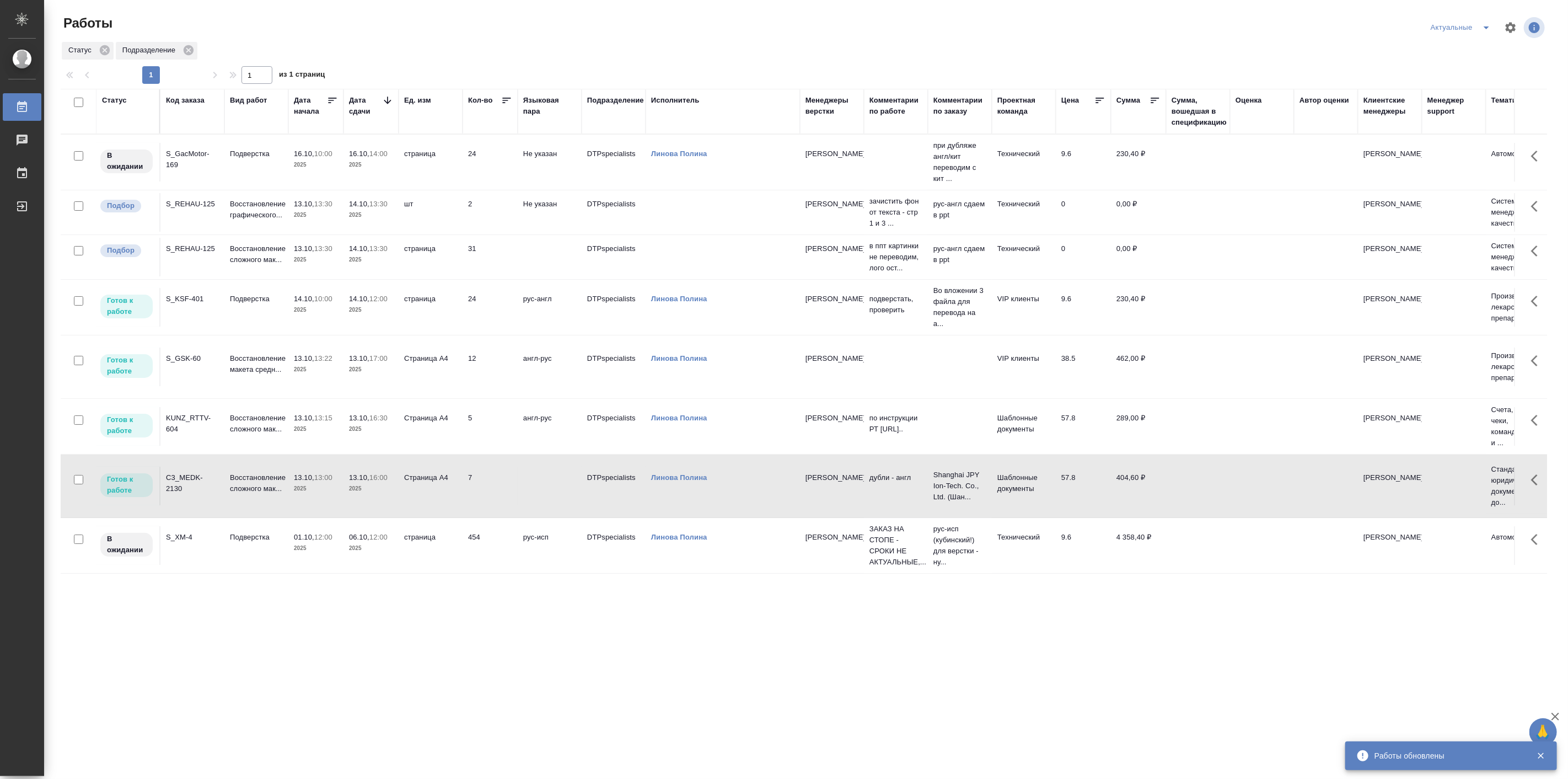
click at [1494, 27] on span "split button" at bounding box center [1487, 27] width 17 height 13
click at [1455, 87] on li "Мои" at bounding box center [1462, 85] width 73 height 17
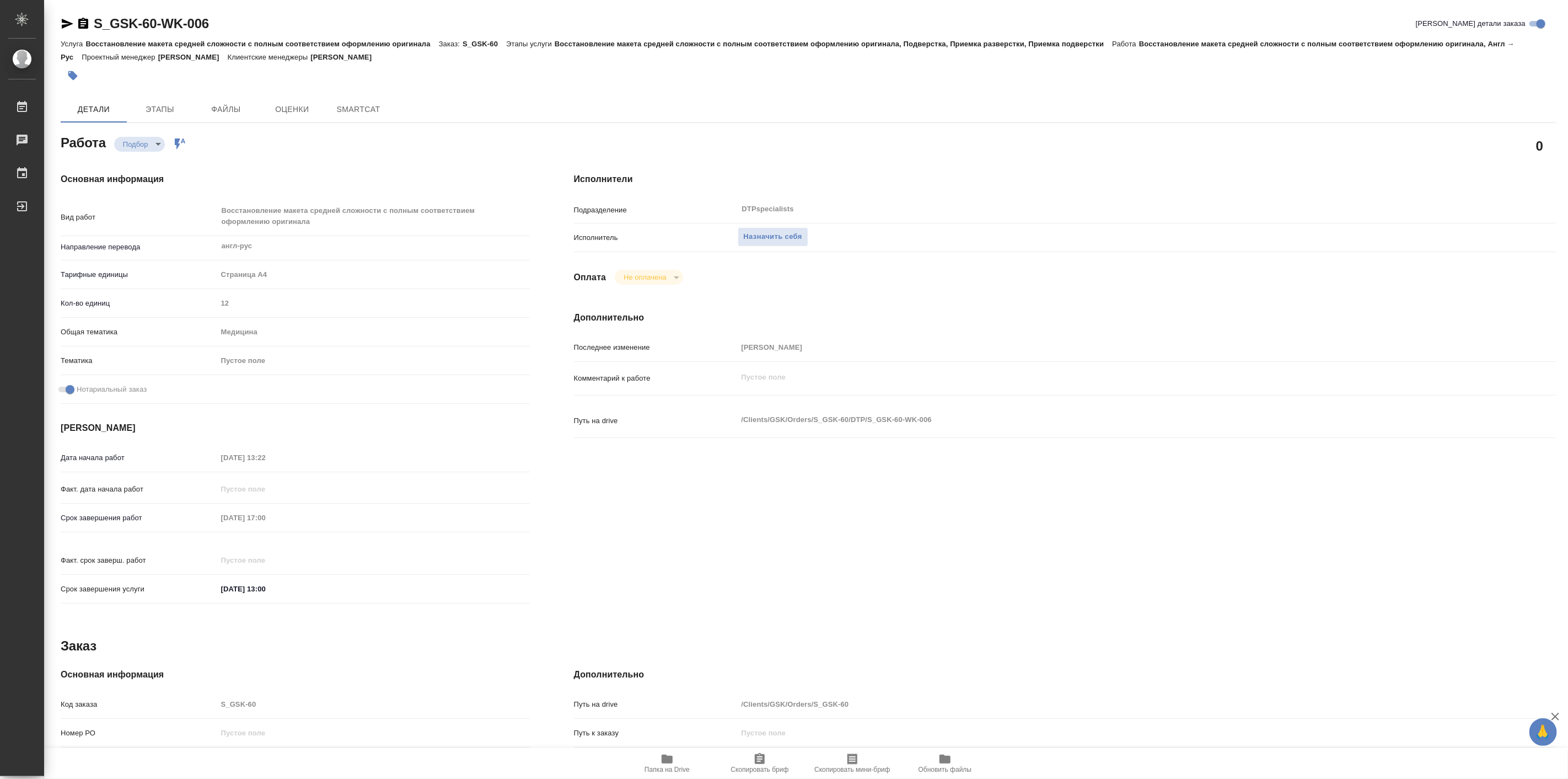
type textarea "x"
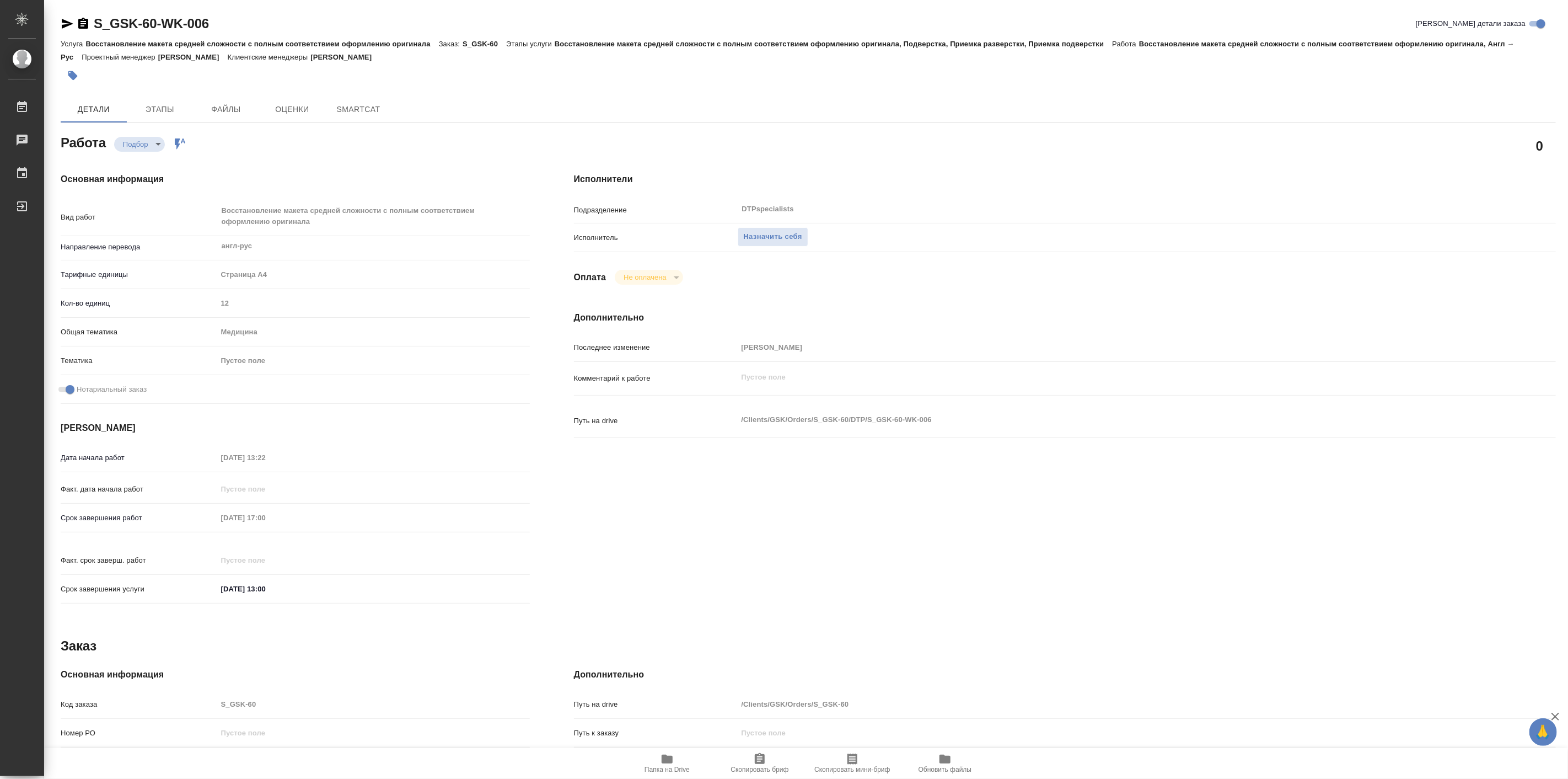
type textarea "x"
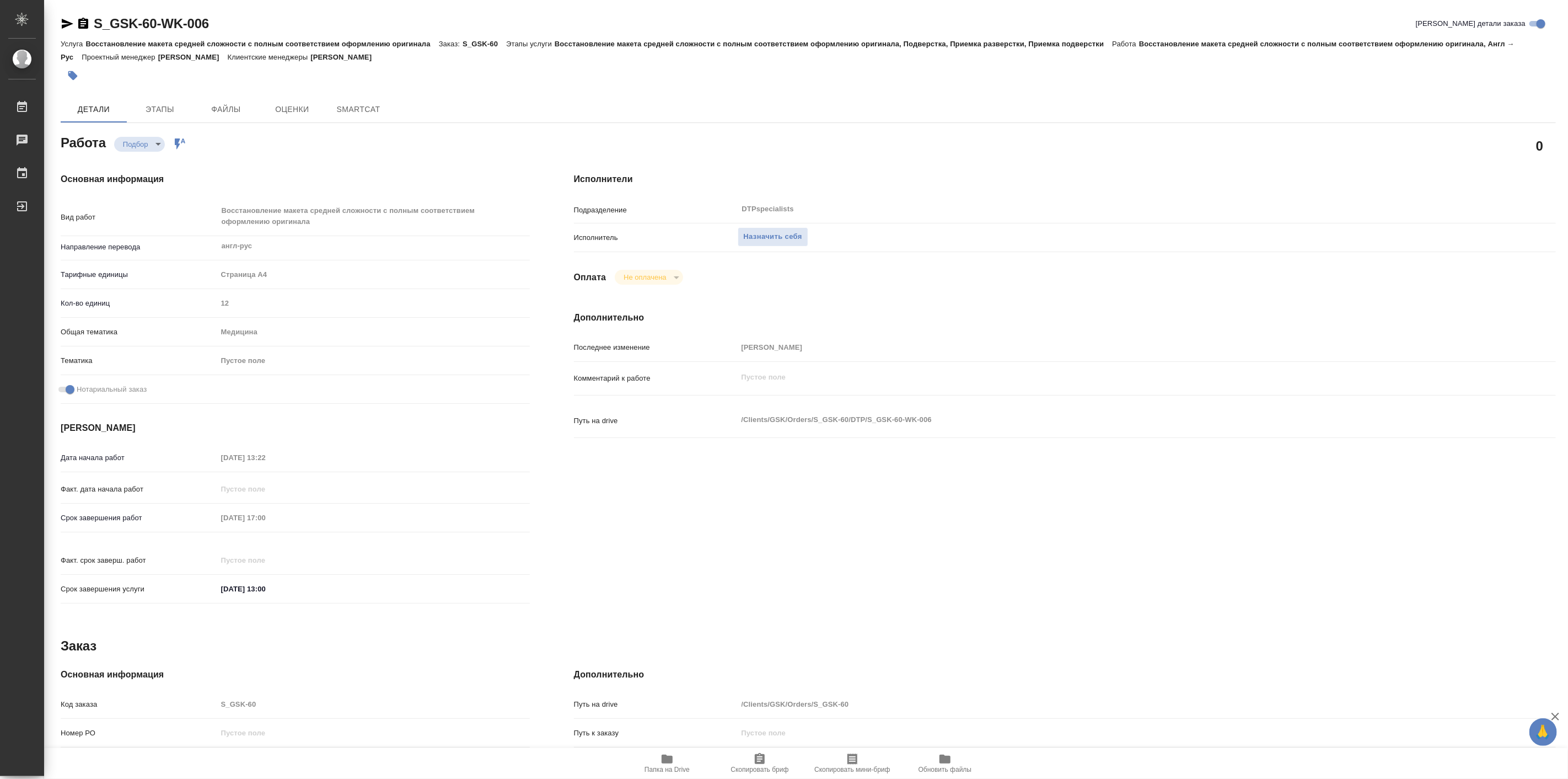
type textarea "x"
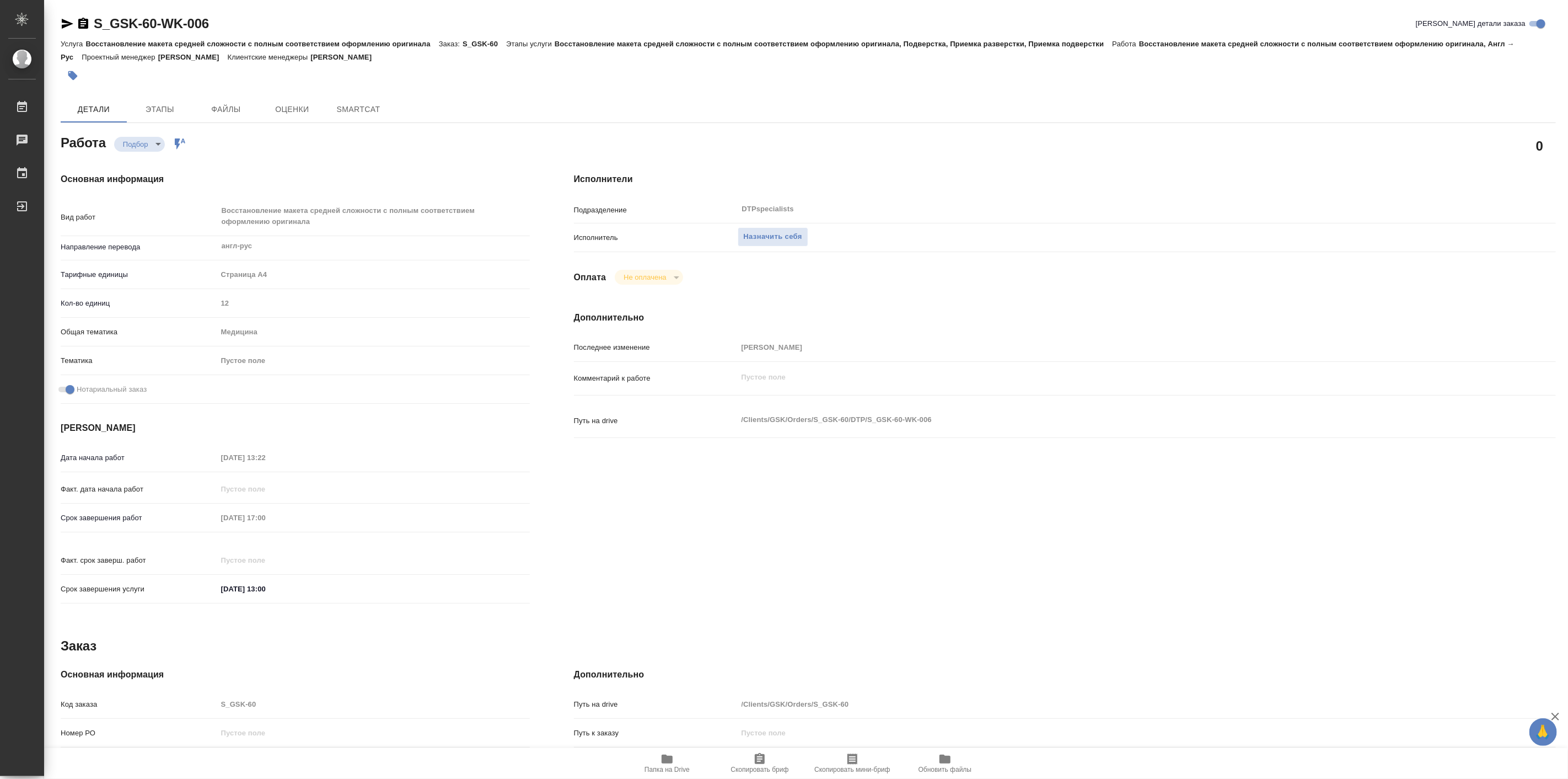
type textarea "x"
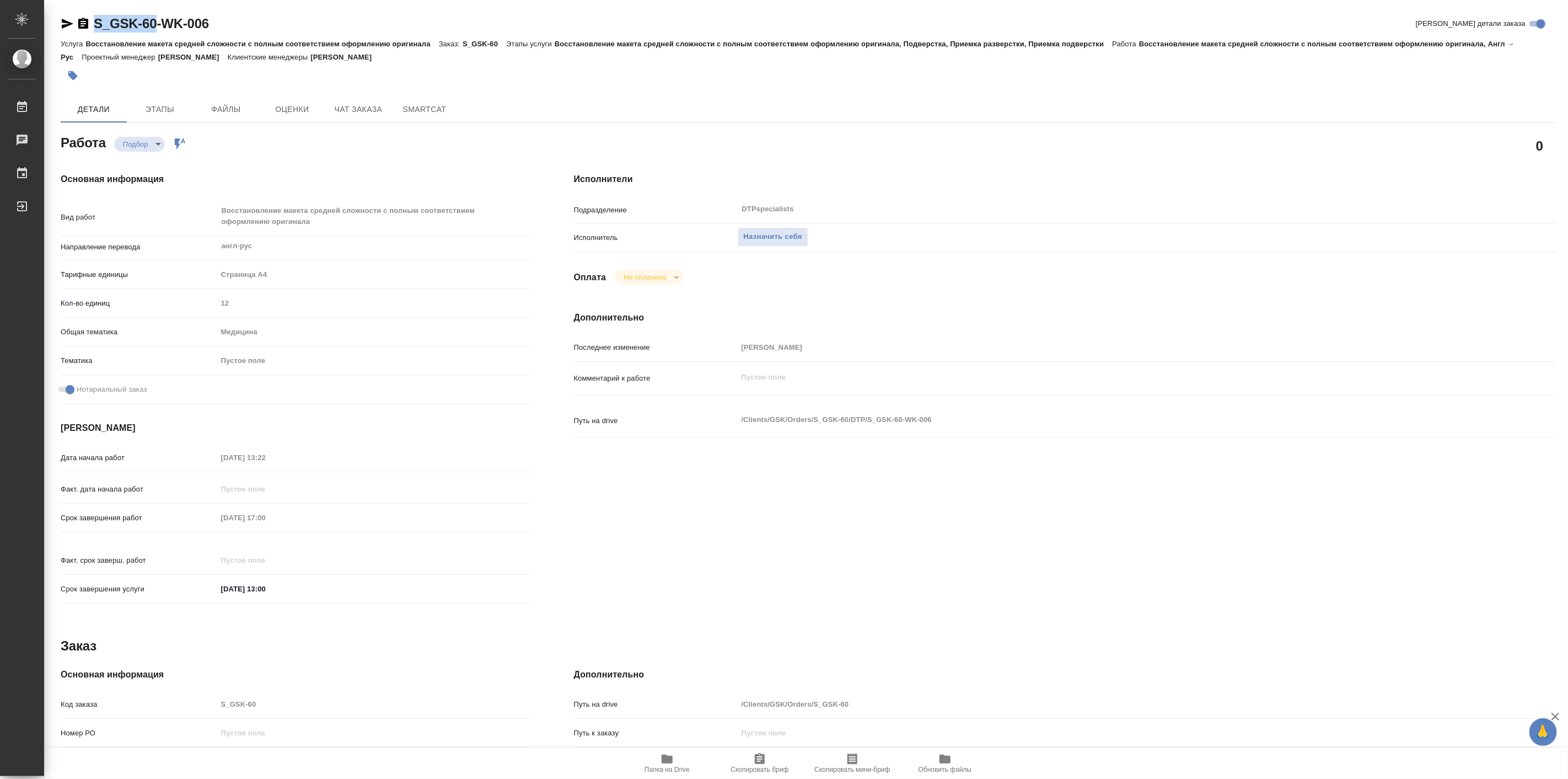
type textarea "x"
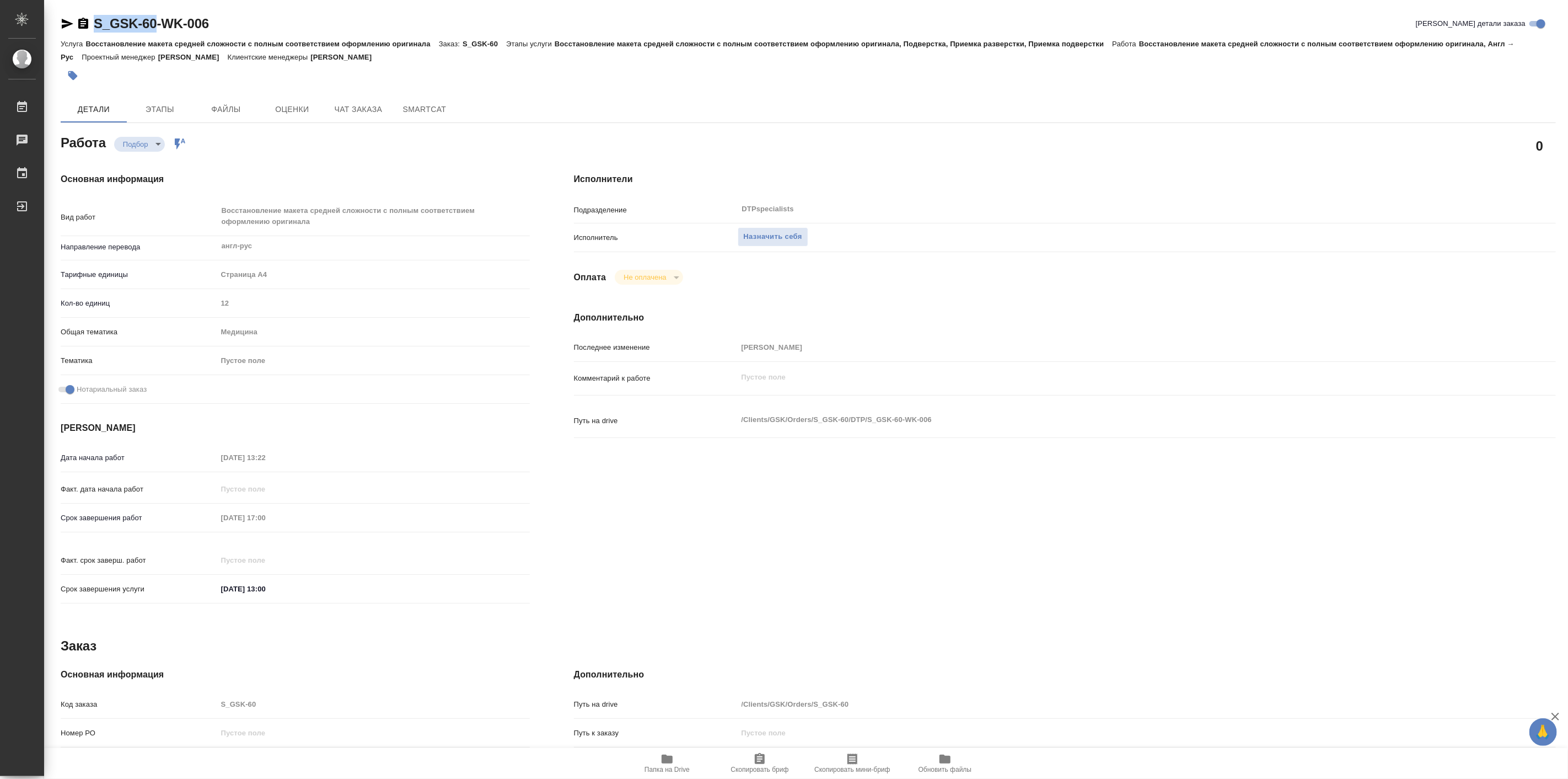
drag, startPoint x: 91, startPoint y: 12, endPoint x: 159, endPoint y: 30, distance: 70.3
click at [159, 30] on div "S_GSK-60-WK-006 Кратко детали заказа Услуга Восстановление макета средней сложн…" at bounding box center [808, 481] width 1507 height 963
type textarea "x"
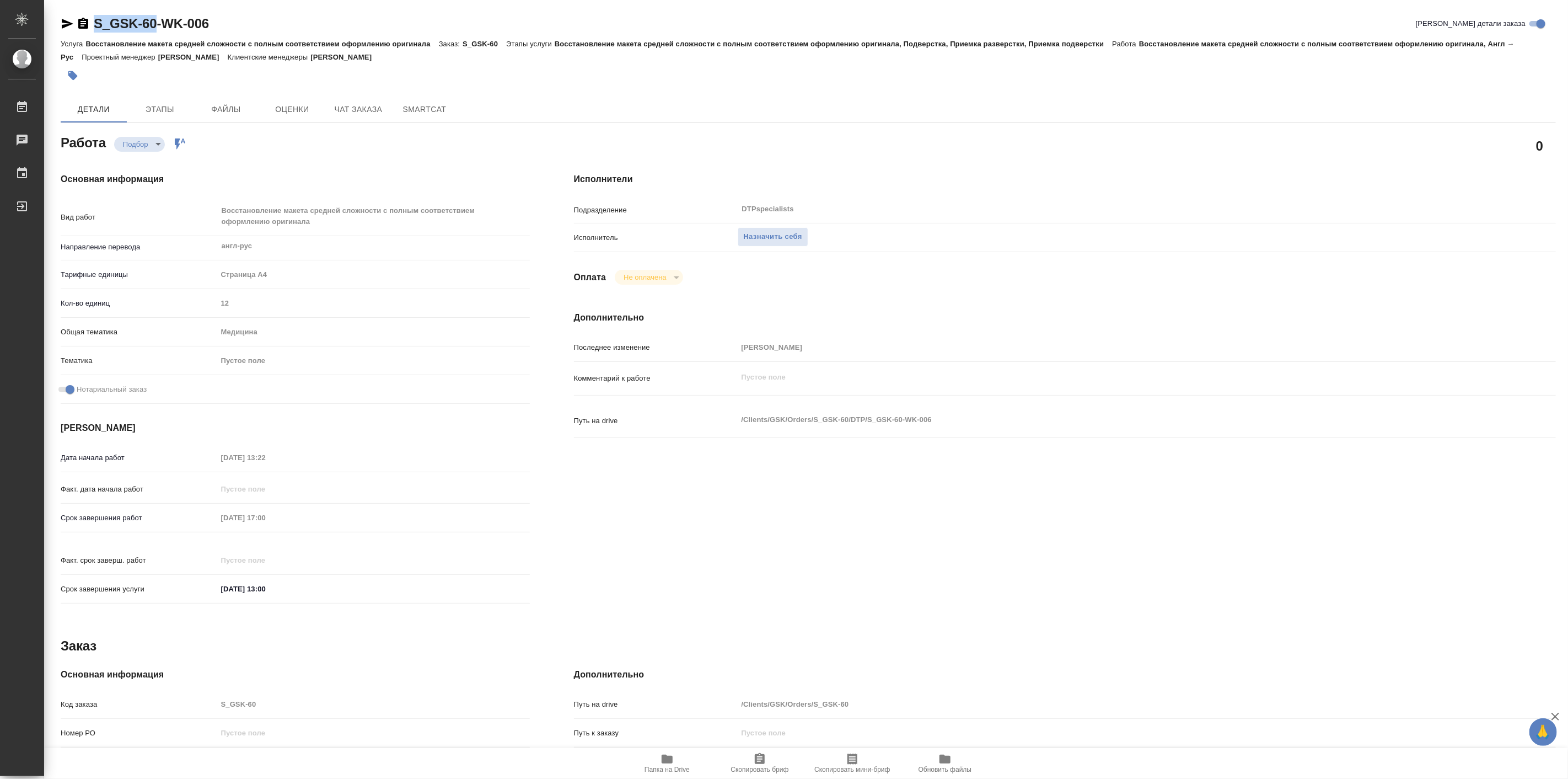
type textarea "x"
copy link "S_GSK-60"
click at [679, 772] on span "Папка на Drive" at bounding box center [667, 769] width 45 height 7
click at [776, 233] on span "Назначить себя" at bounding box center [773, 237] width 58 height 12
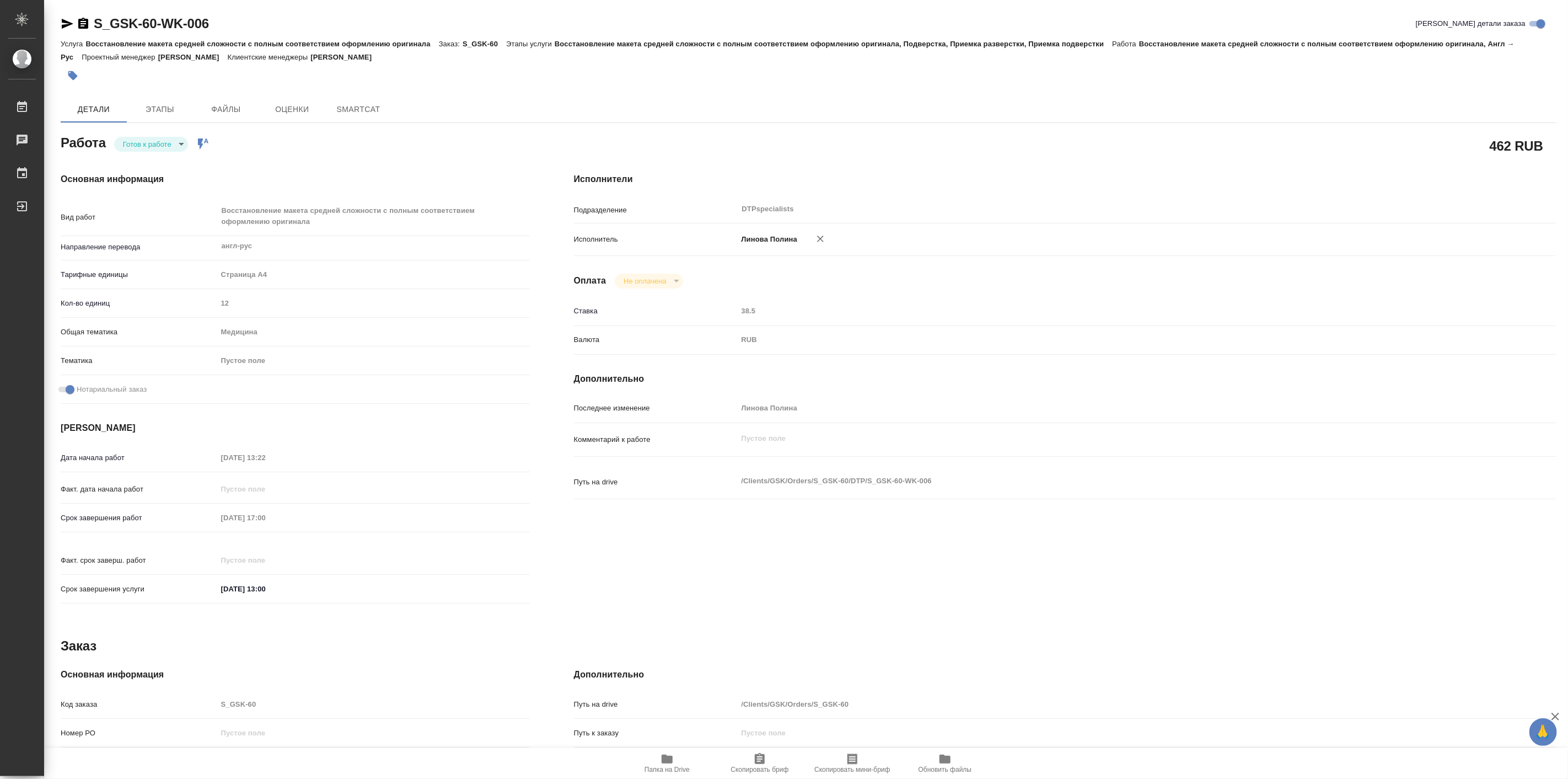
type textarea "x"
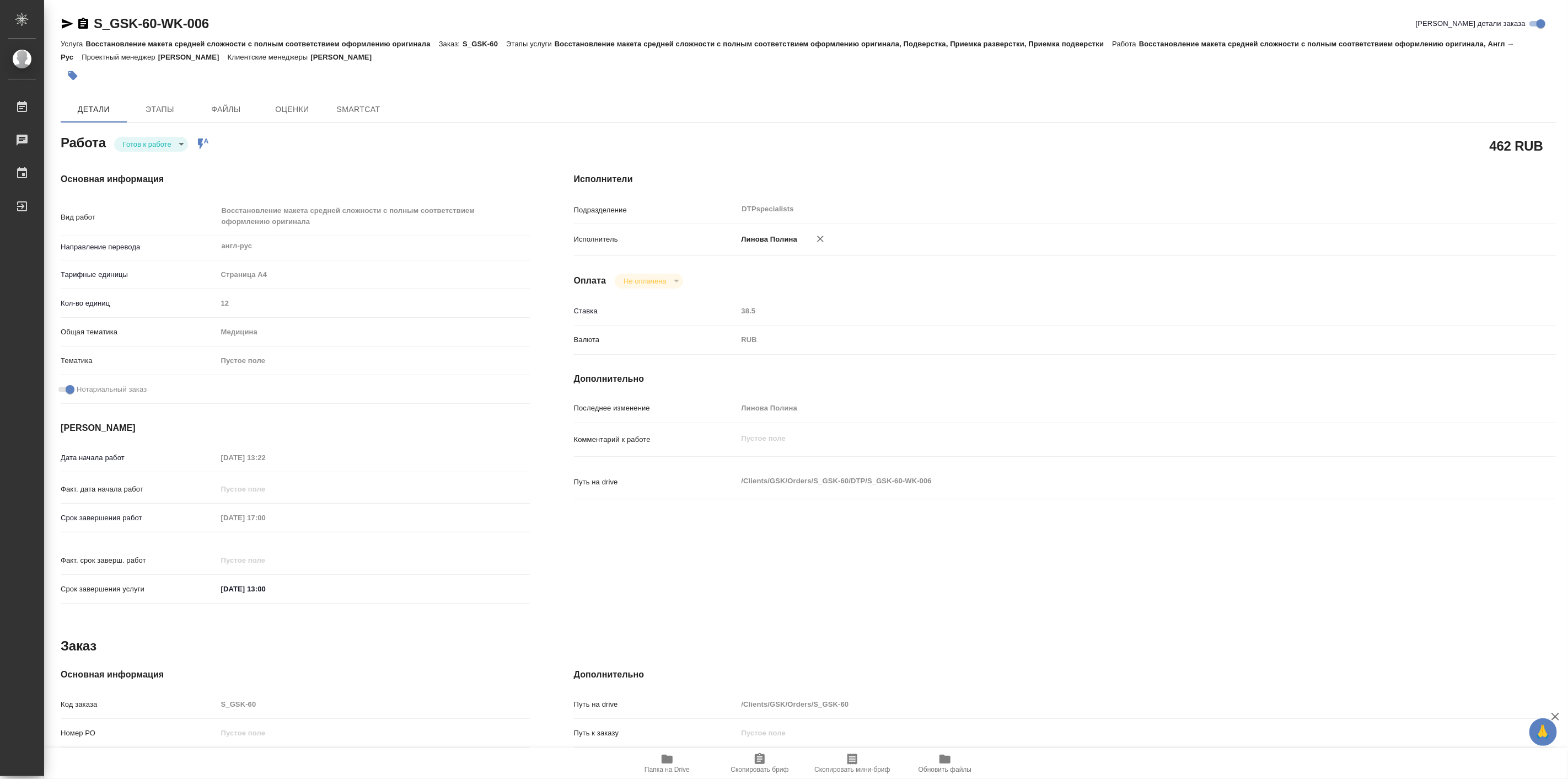
type textarea "x"
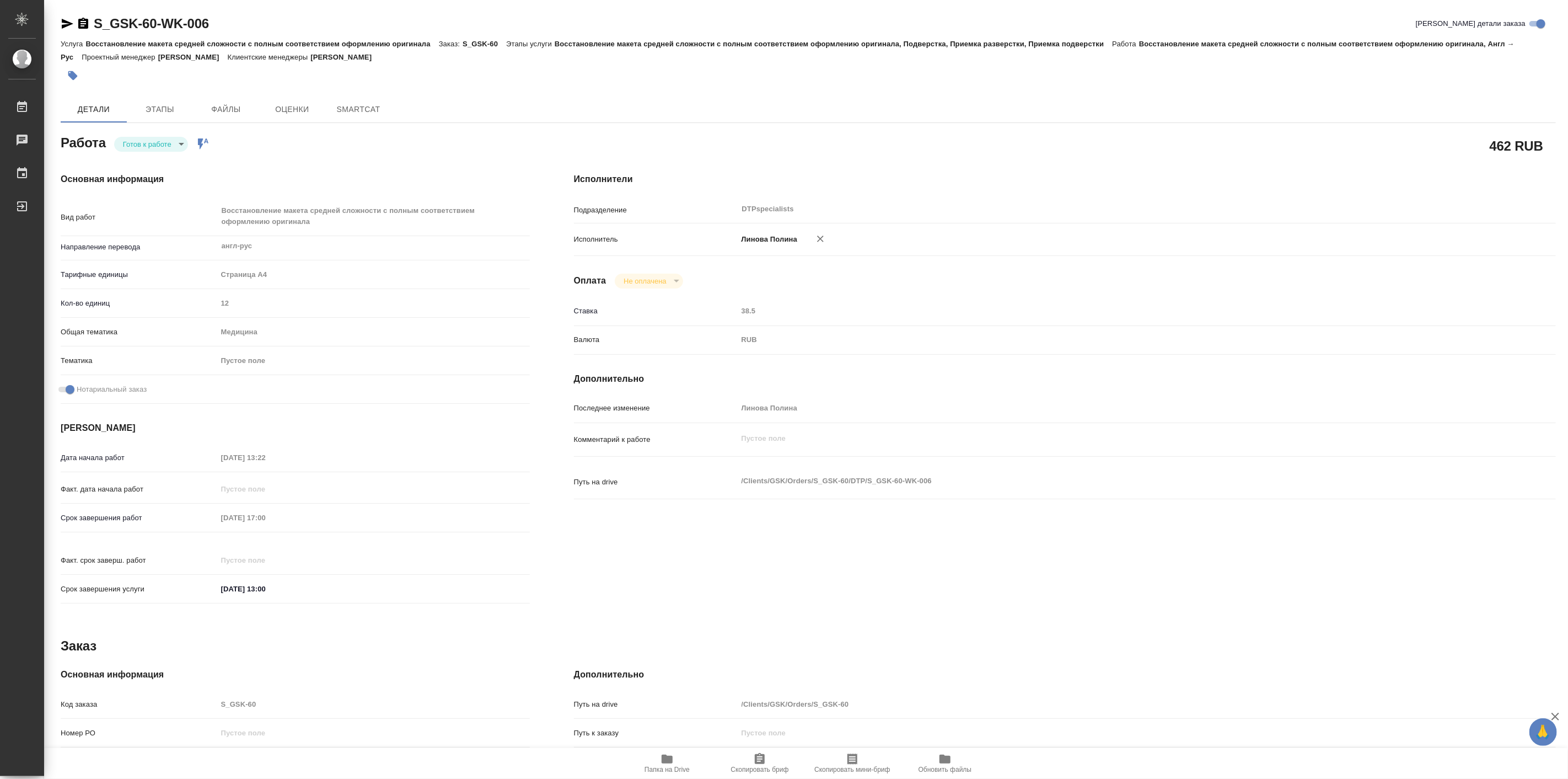
type textarea "x"
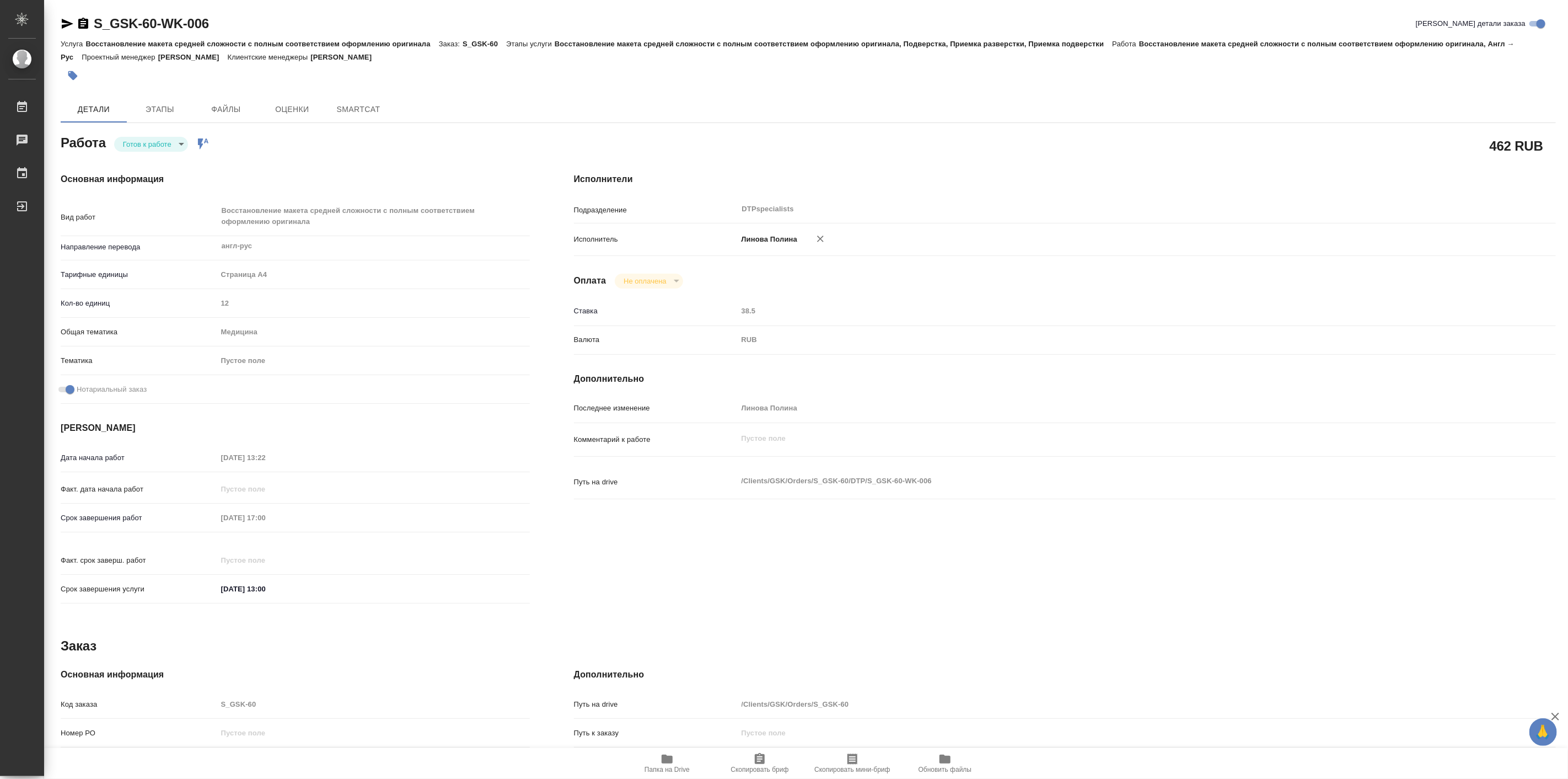
type textarea "x"
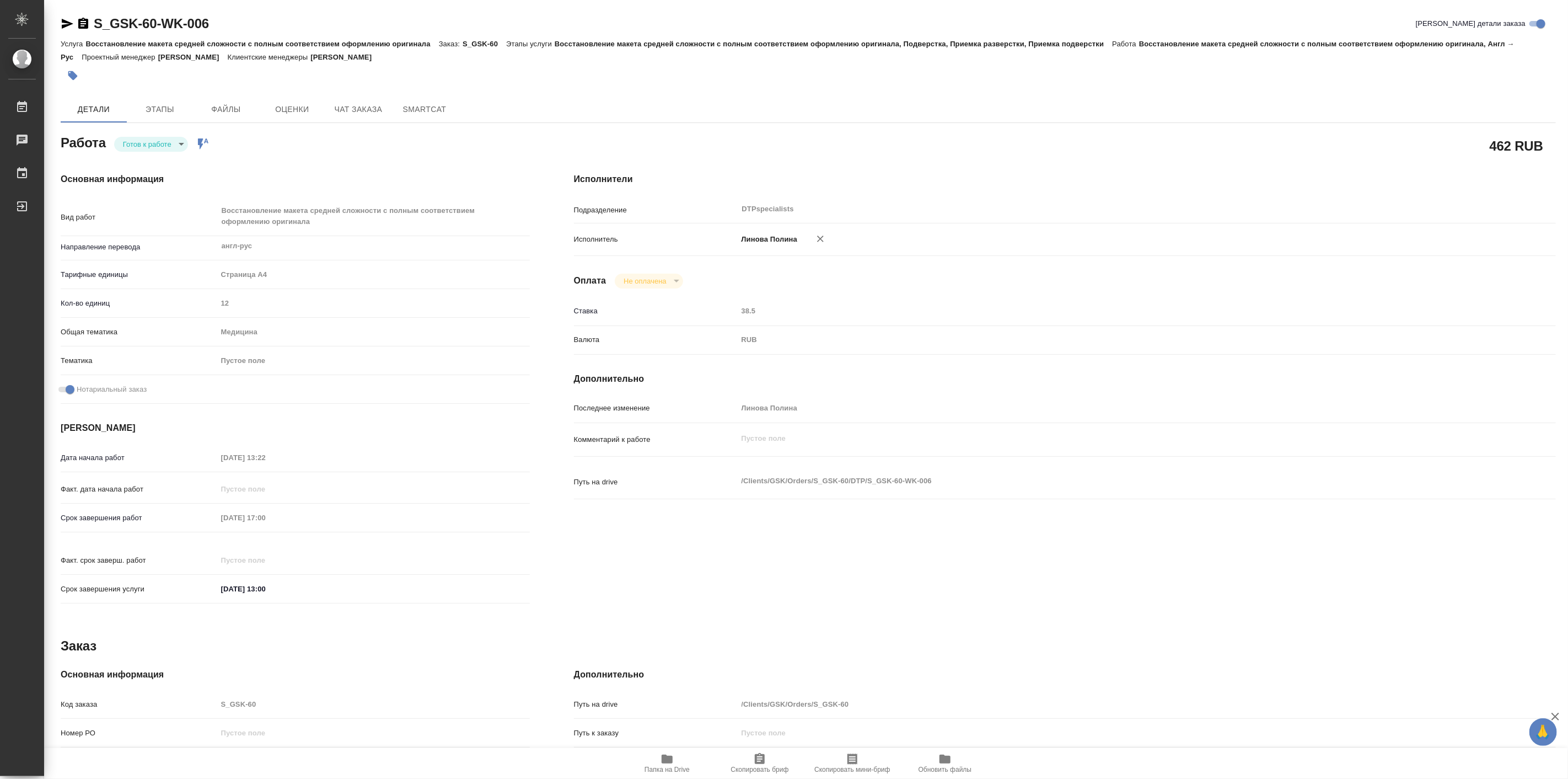
type textarea "x"
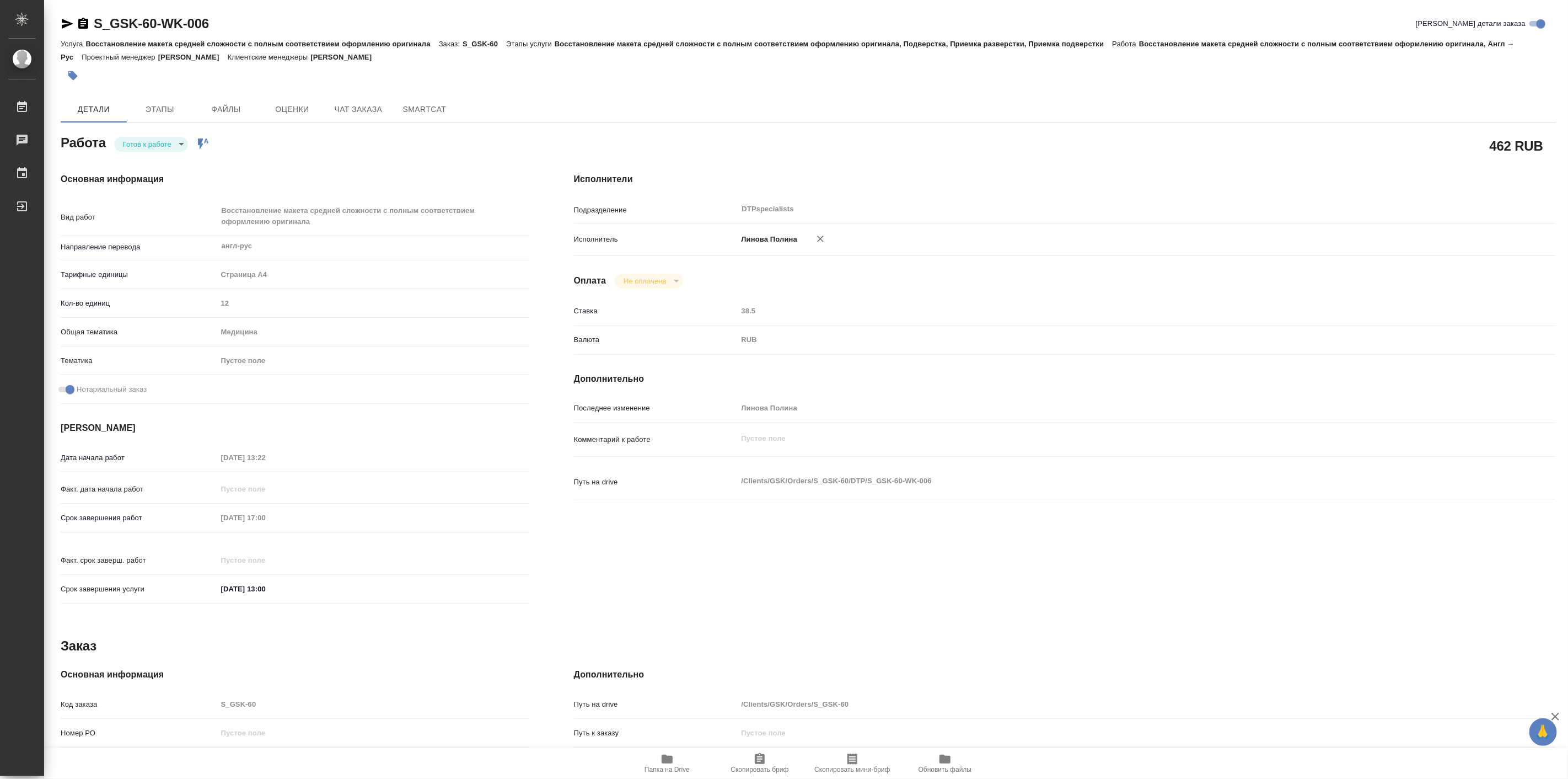
type textarea "x"
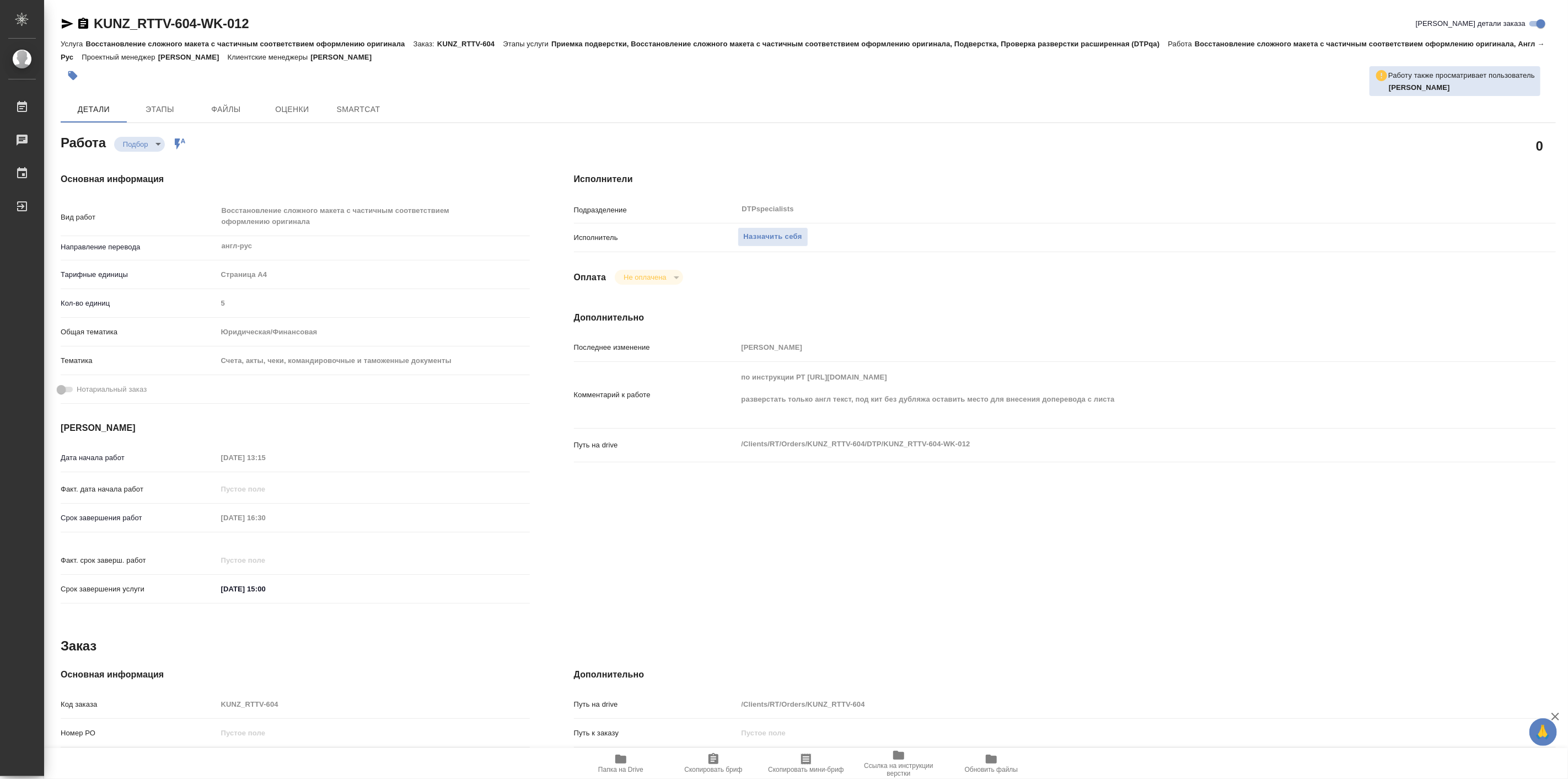
type textarea "x"
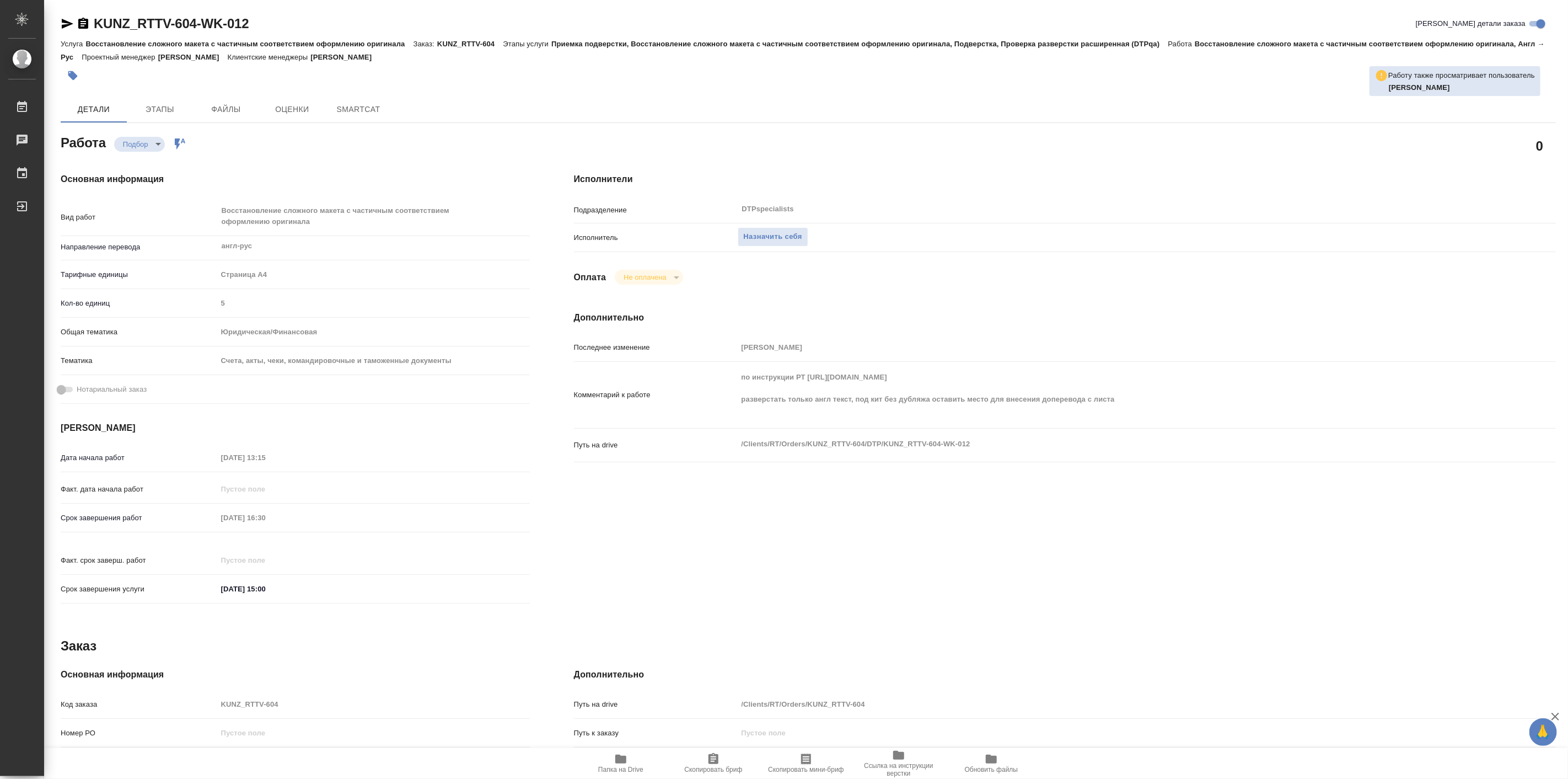
type textarea "x"
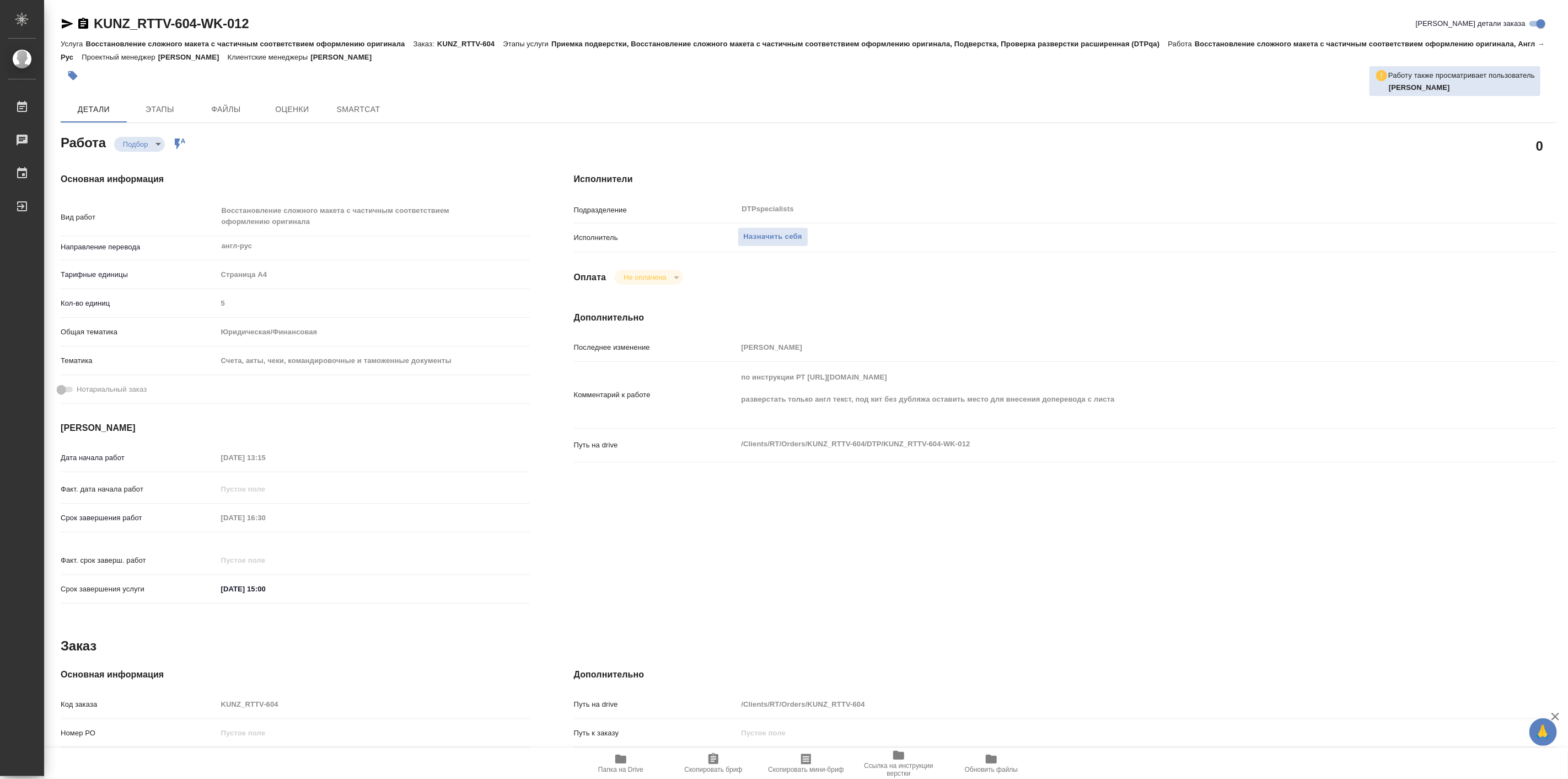
type textarea "x"
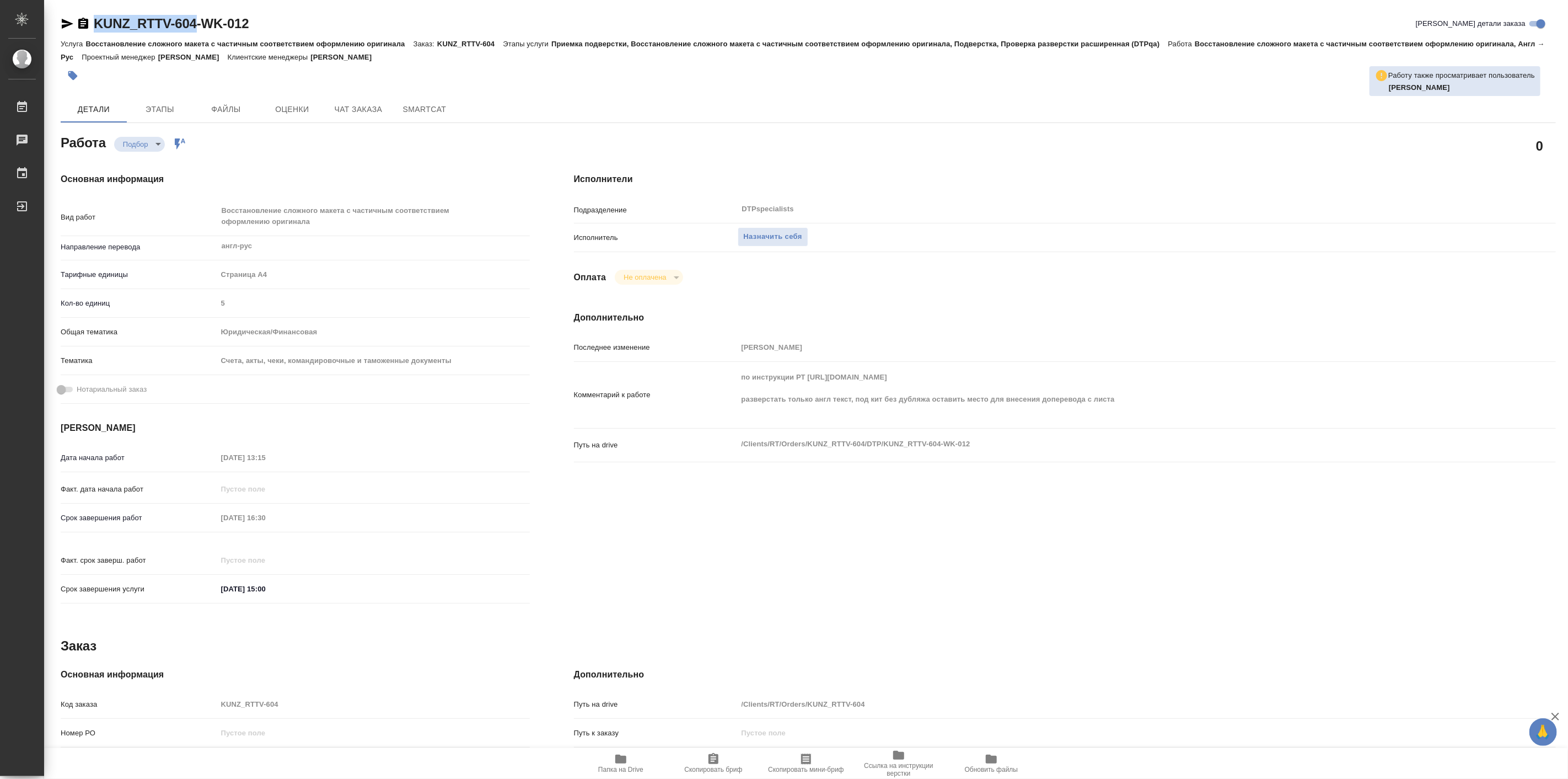
type textarea "x"
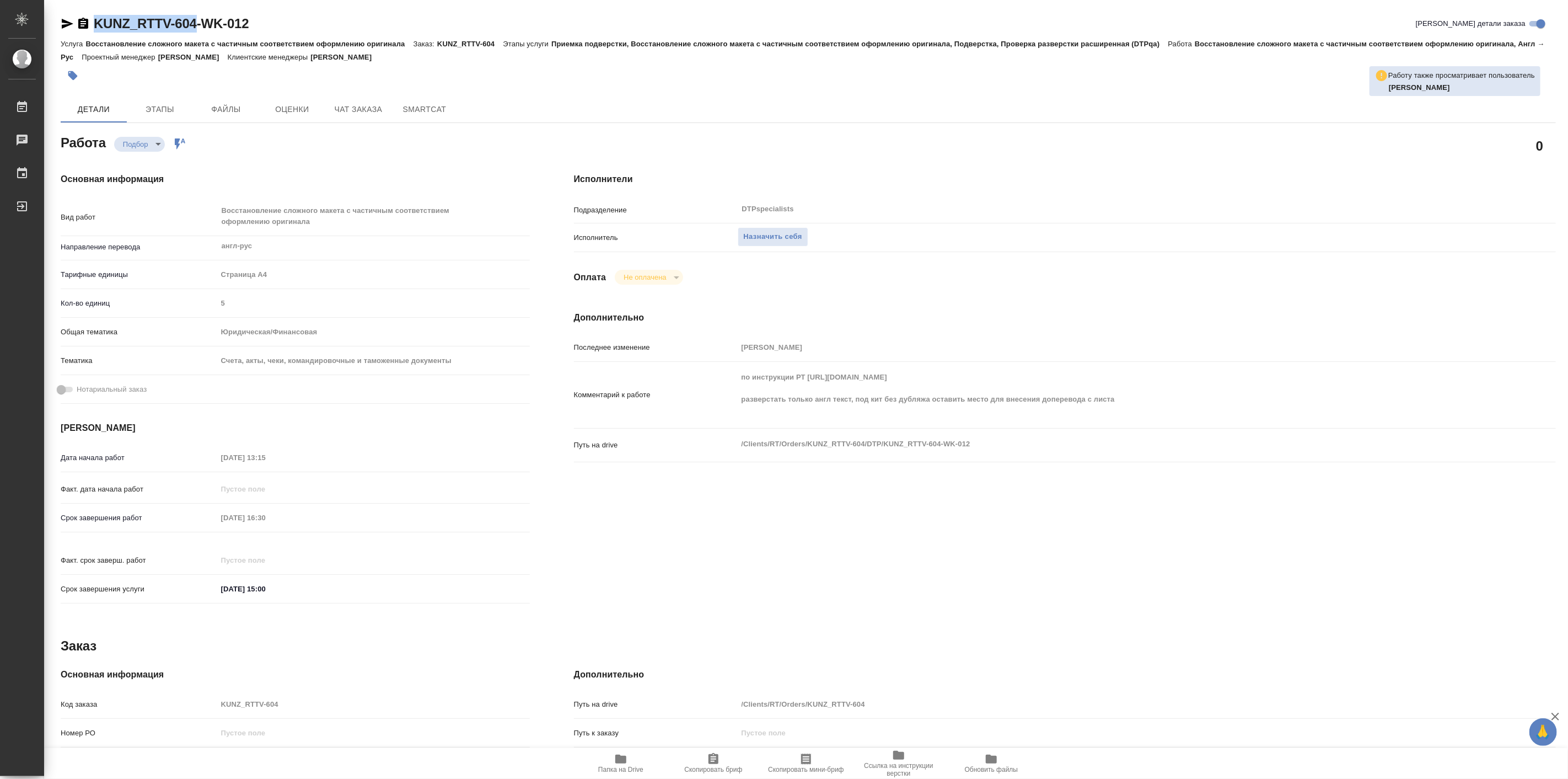
drag, startPoint x: 93, startPoint y: 10, endPoint x: 201, endPoint y: 21, distance: 108.6
click at [201, 21] on div "KUNZ_RTTV-604-WK-012 Кратко детали заказа Услуга Восстановление сложного макета…" at bounding box center [808, 481] width 1507 height 963
copy link "KUNZ_RTTV-604"
type textarea "x"
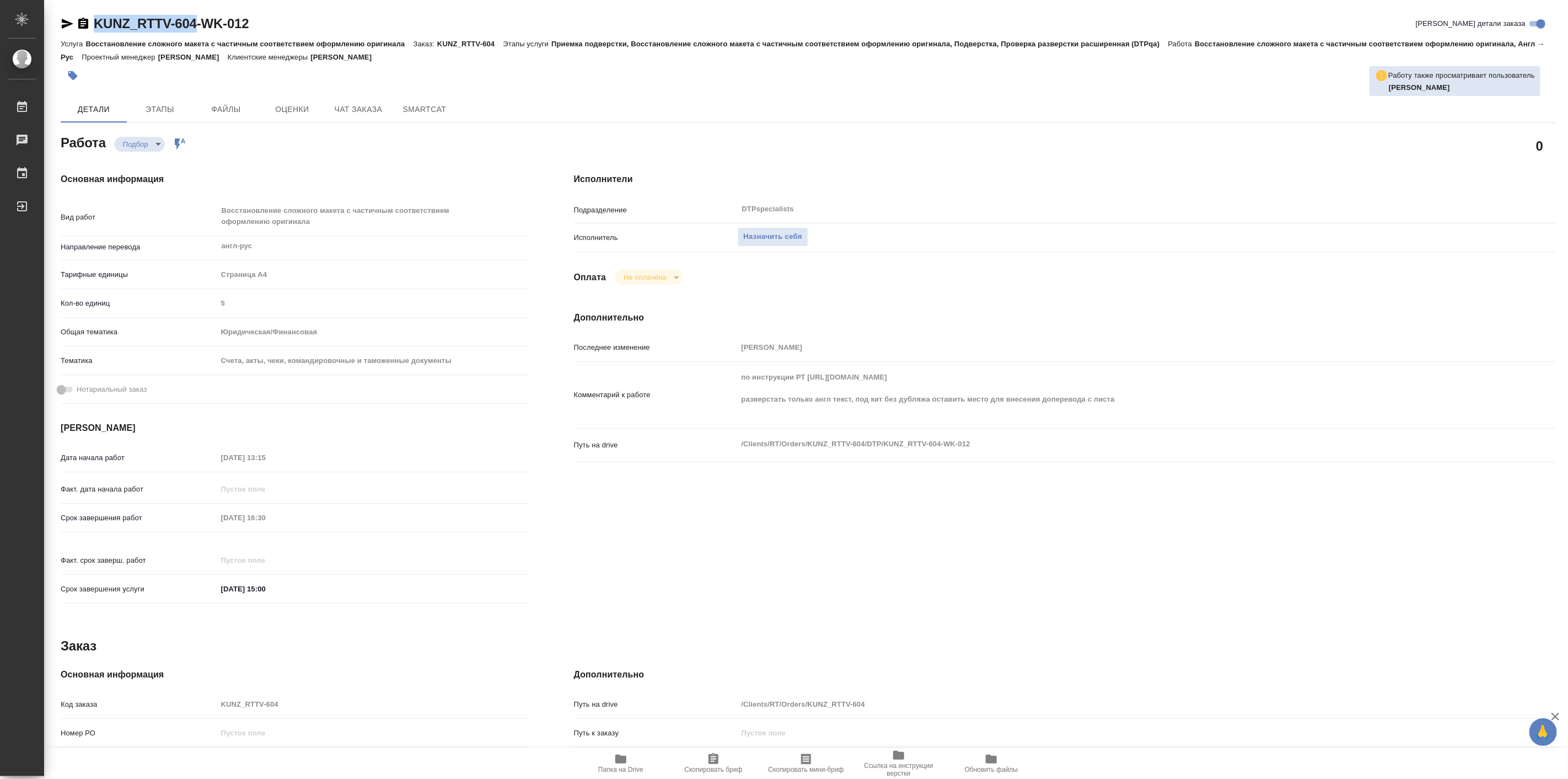
type textarea "x"
click at [628, 764] on span "Папка на Drive" at bounding box center [621, 762] width 80 height 21
click at [991, 362] on div "Последнее изменение Тарабановская Анастасия Комментарий к работе по инструкции …" at bounding box center [1065, 406] width 982 height 138
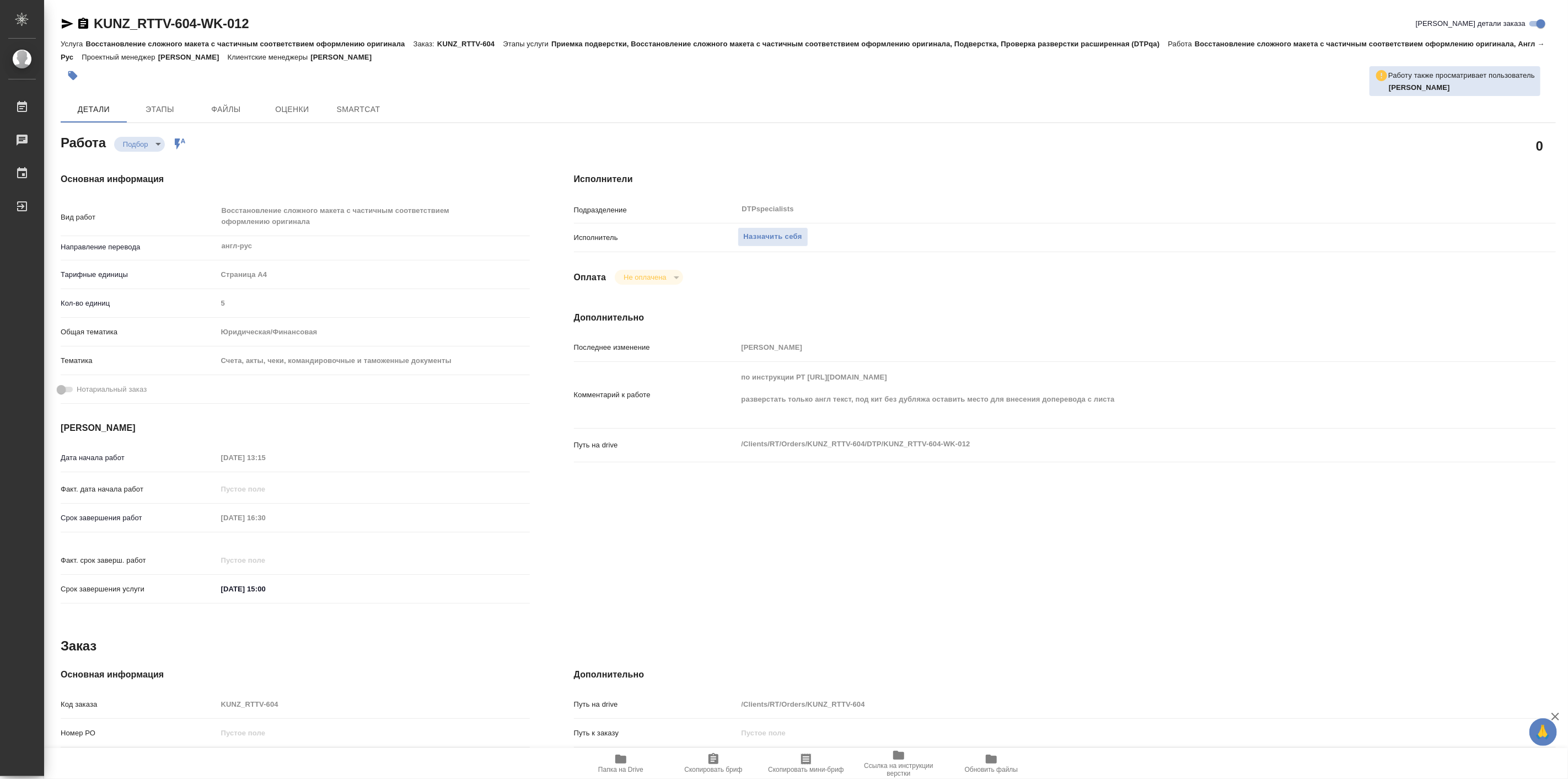
type textarea "x"
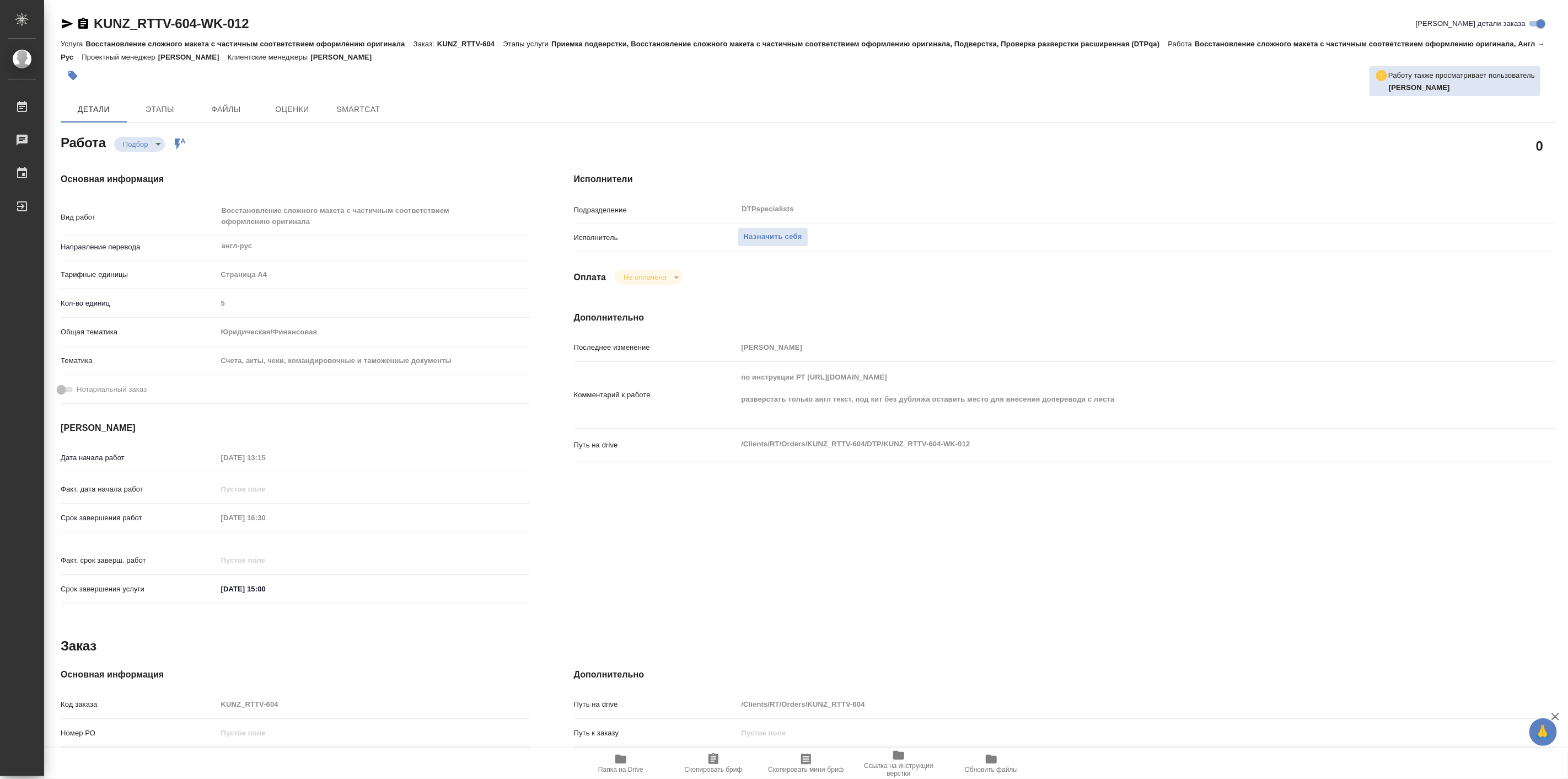
type textarea "x"
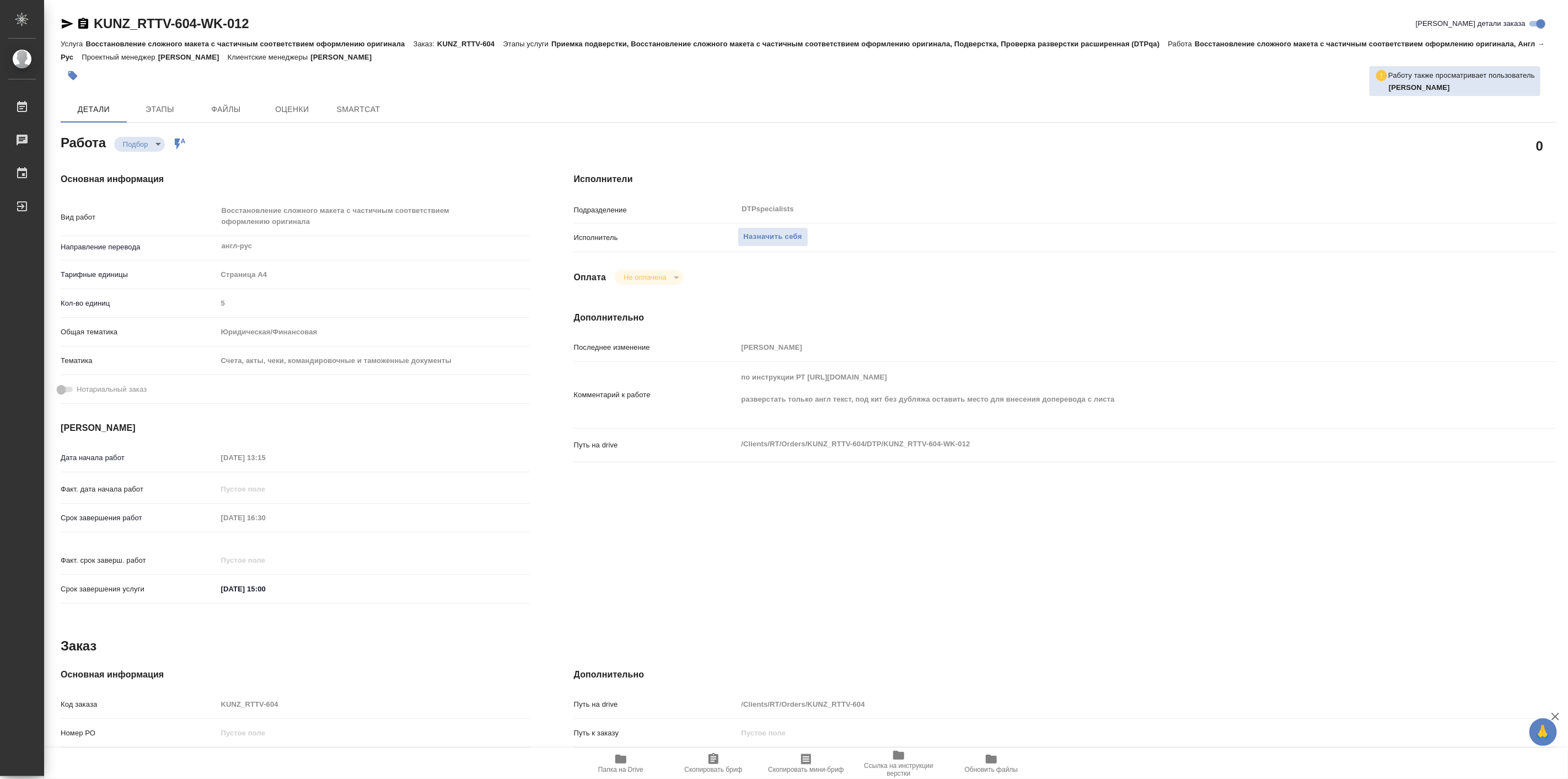
type textarea "x"
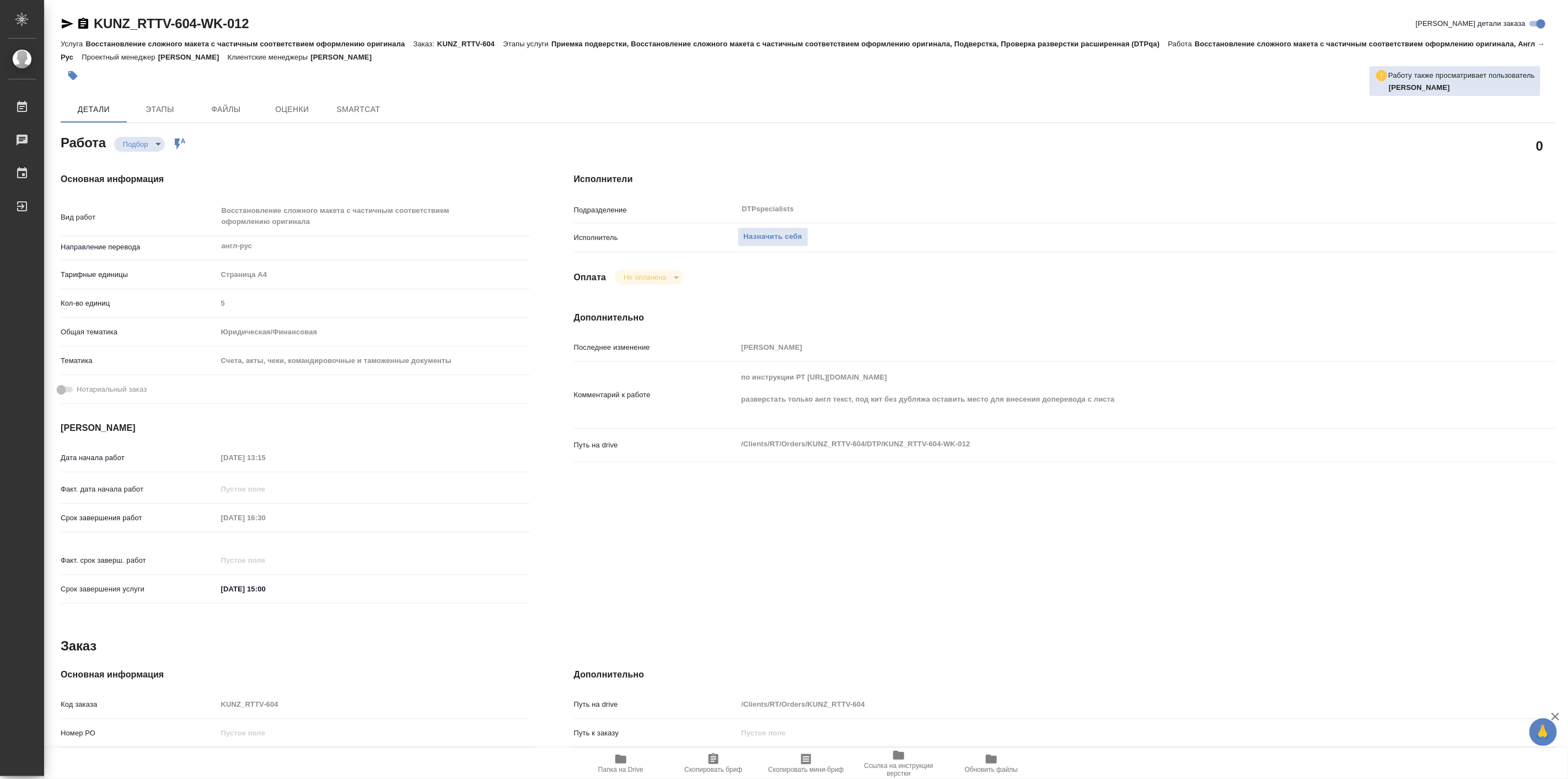
type textarea "x"
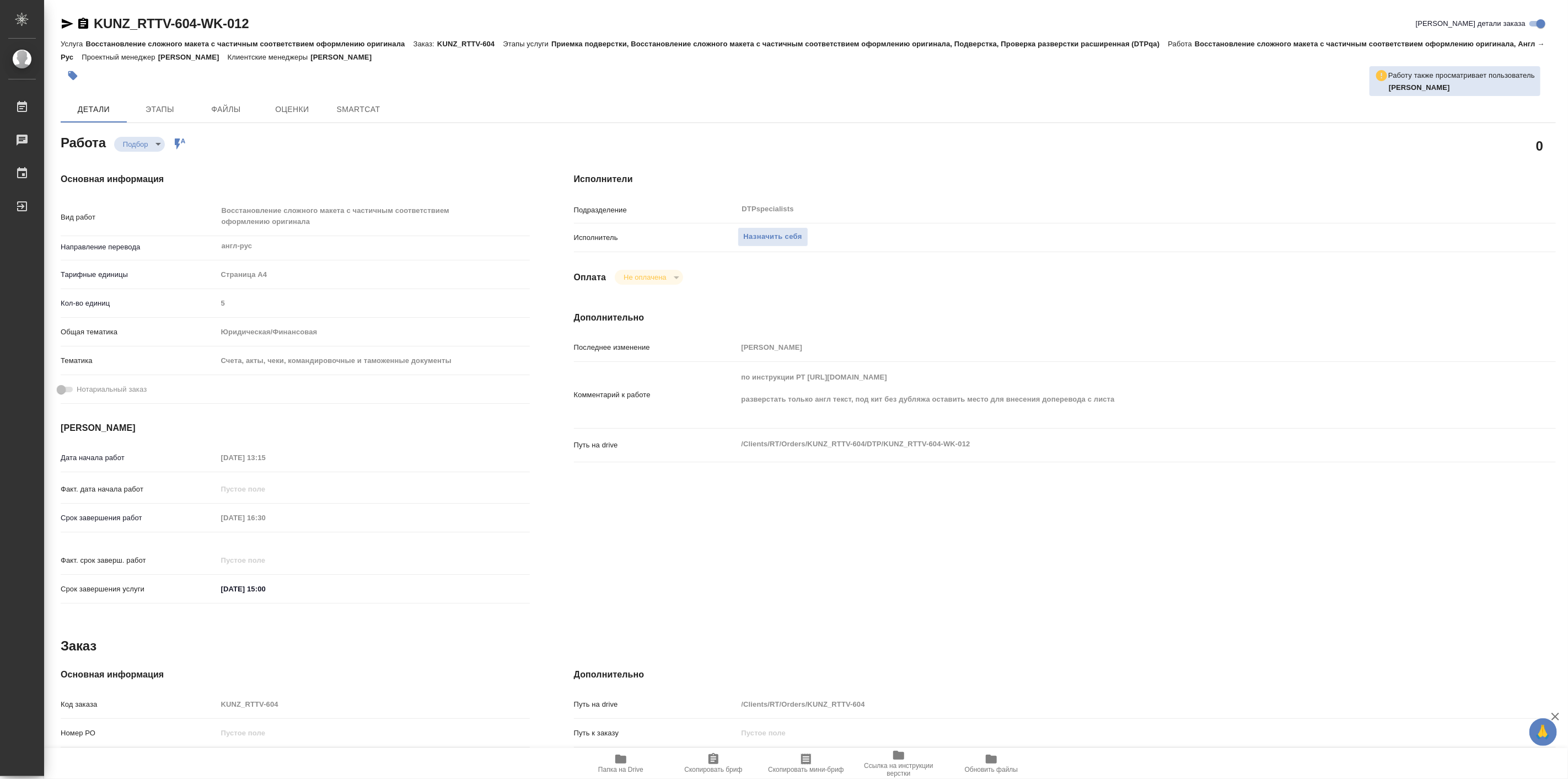
type textarea "x"
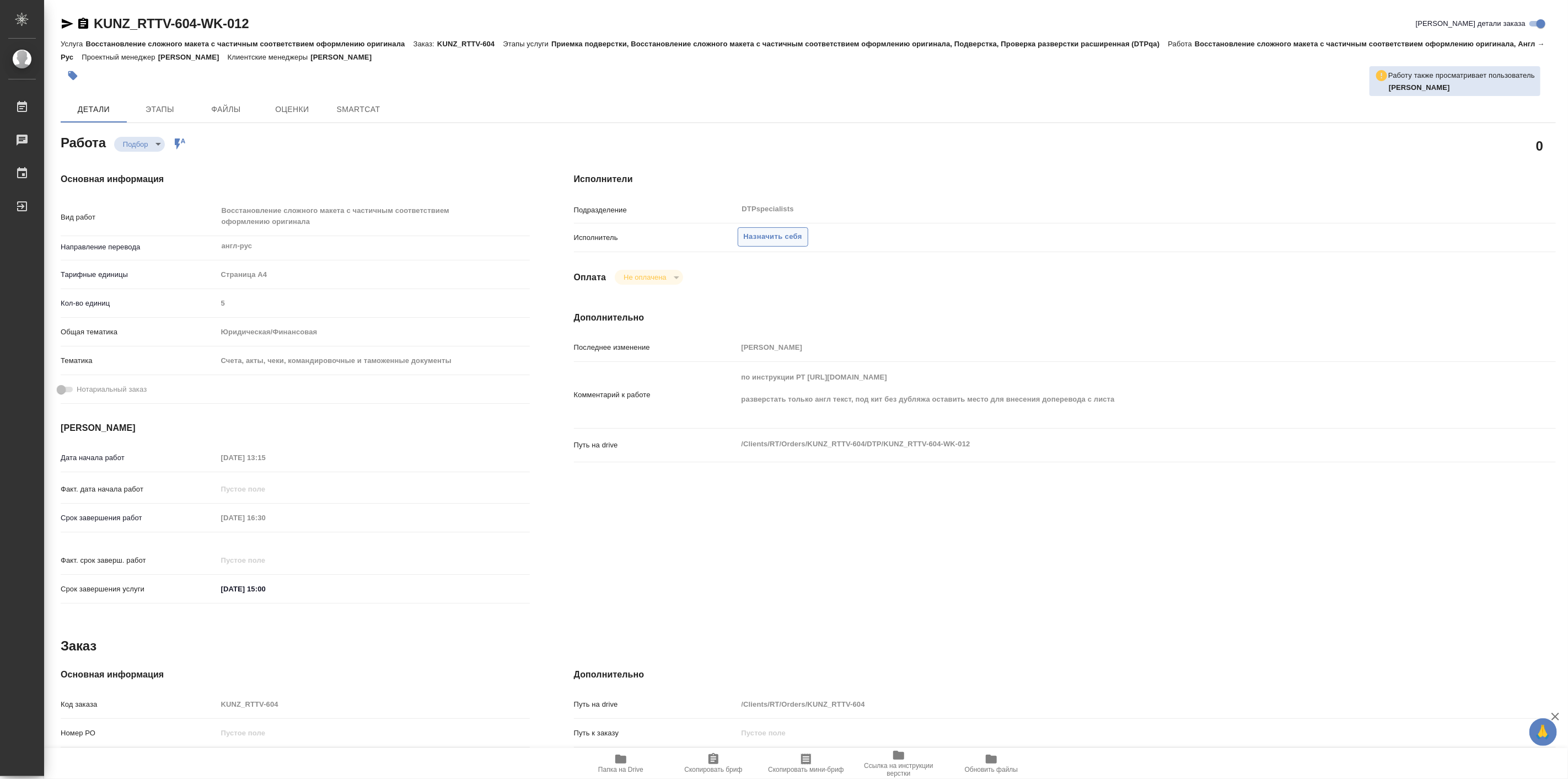
type textarea "x"
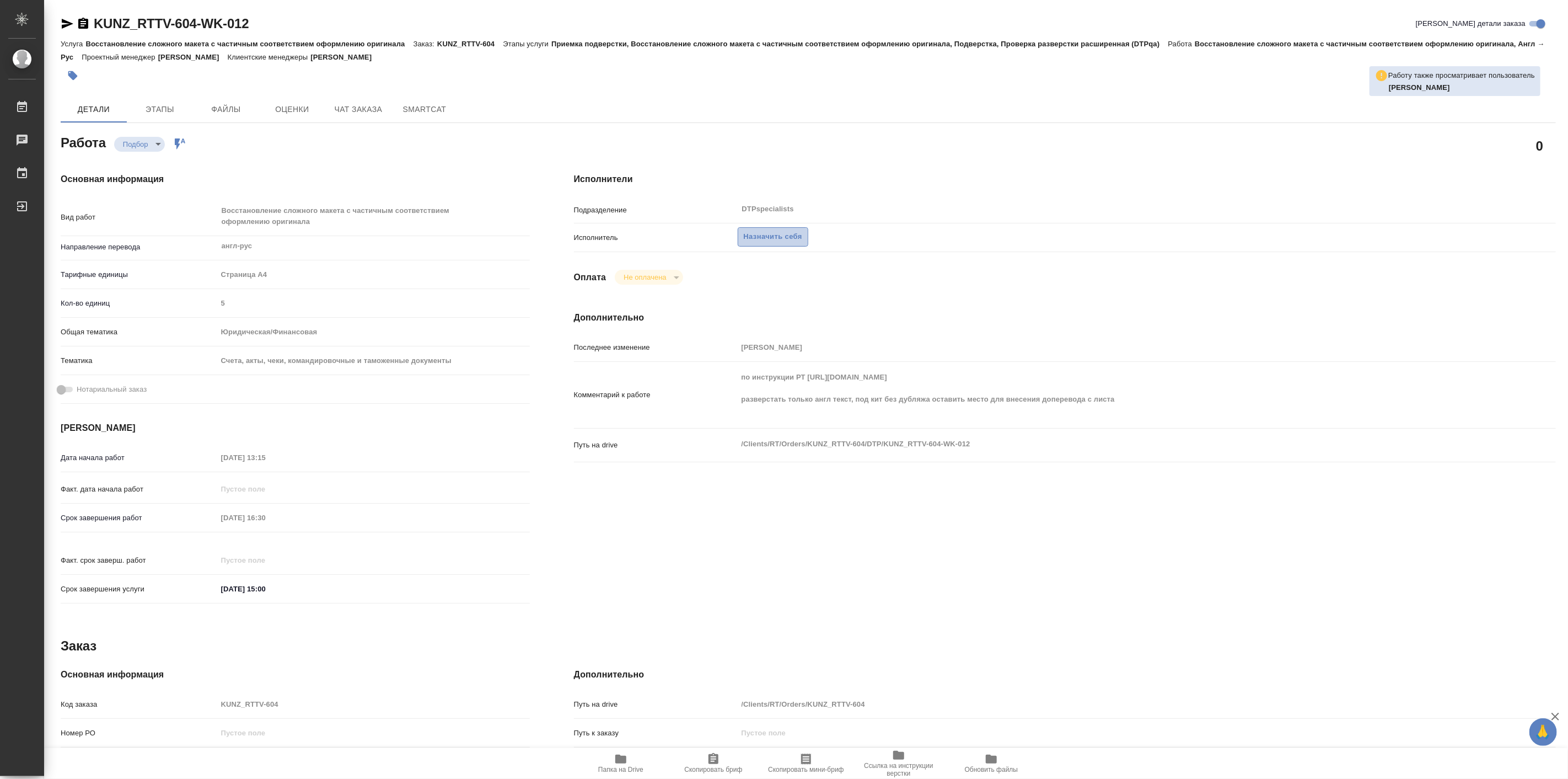
click at [767, 233] on span "Назначить себя" at bounding box center [773, 237] width 58 height 12
type textarea "x"
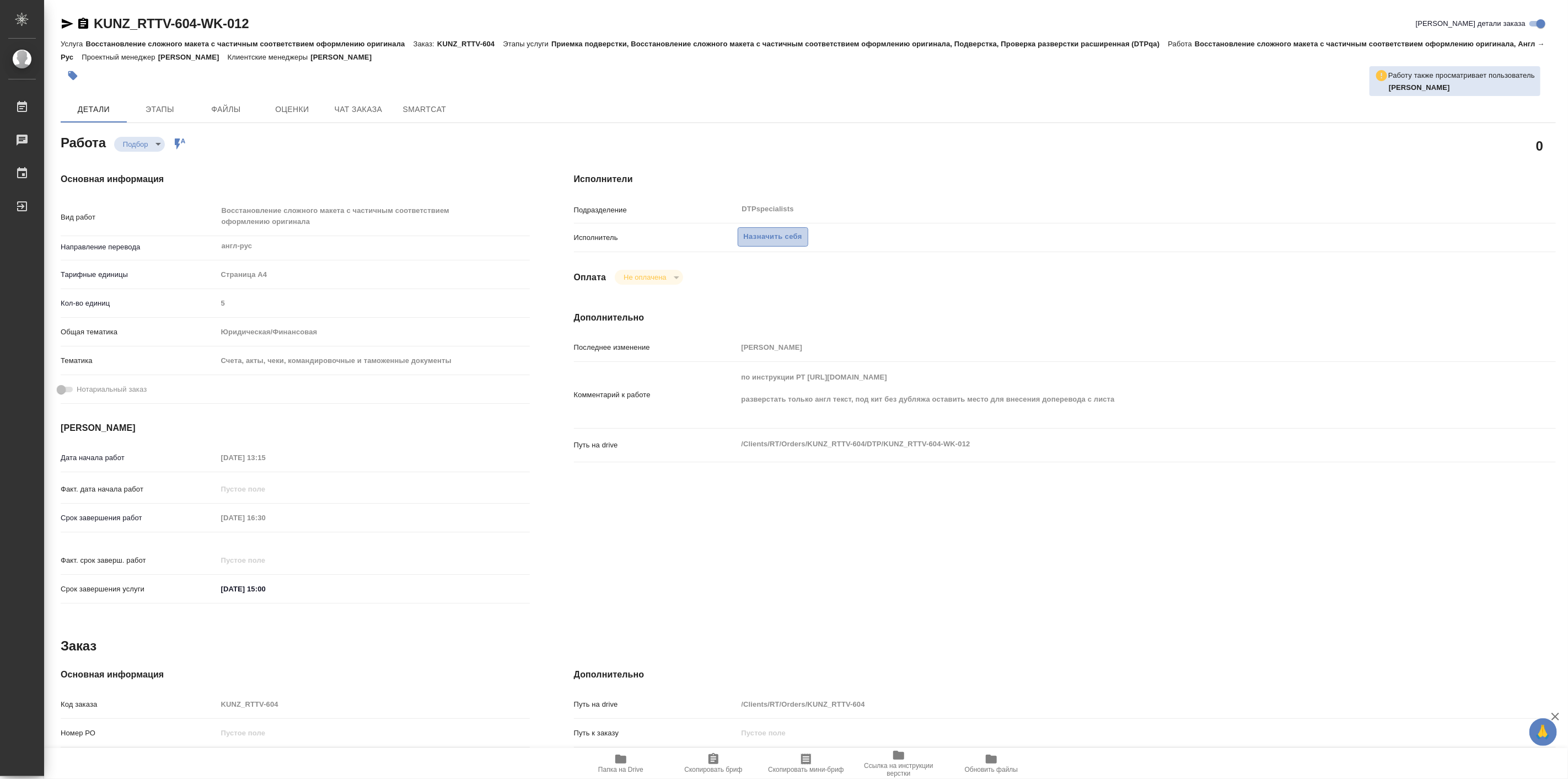
type textarea "x"
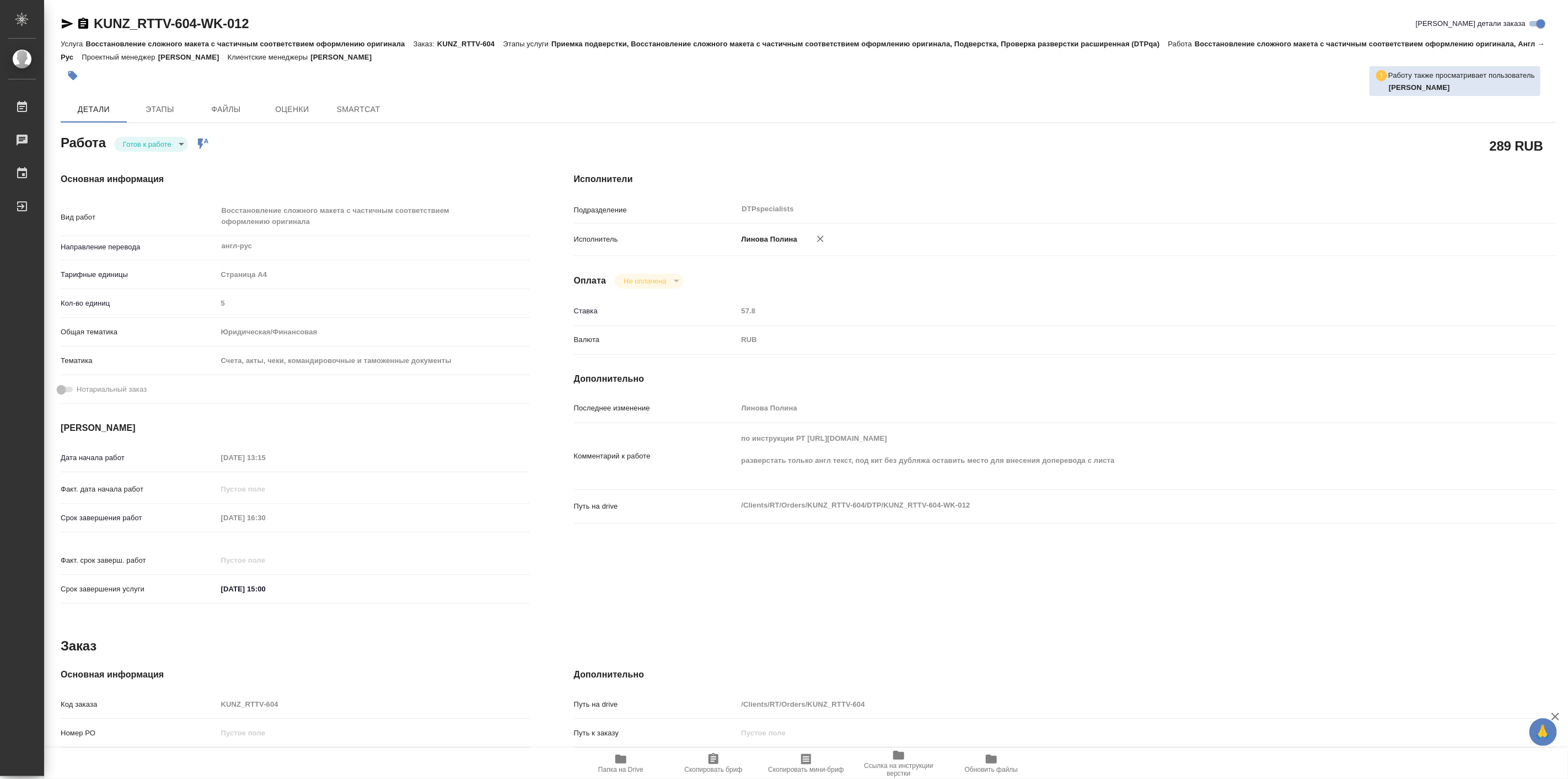
type textarea "x"
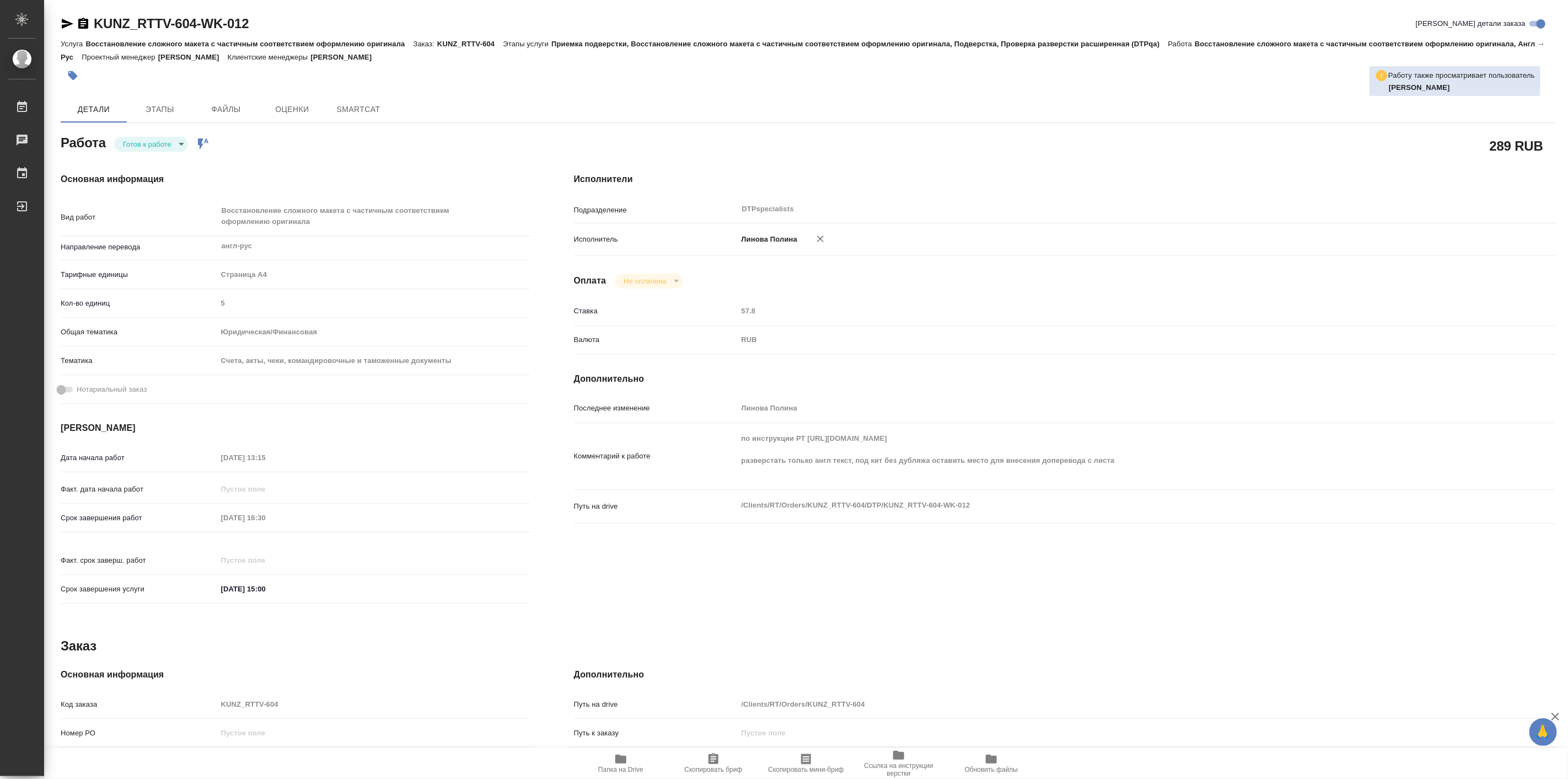
type textarea "x"
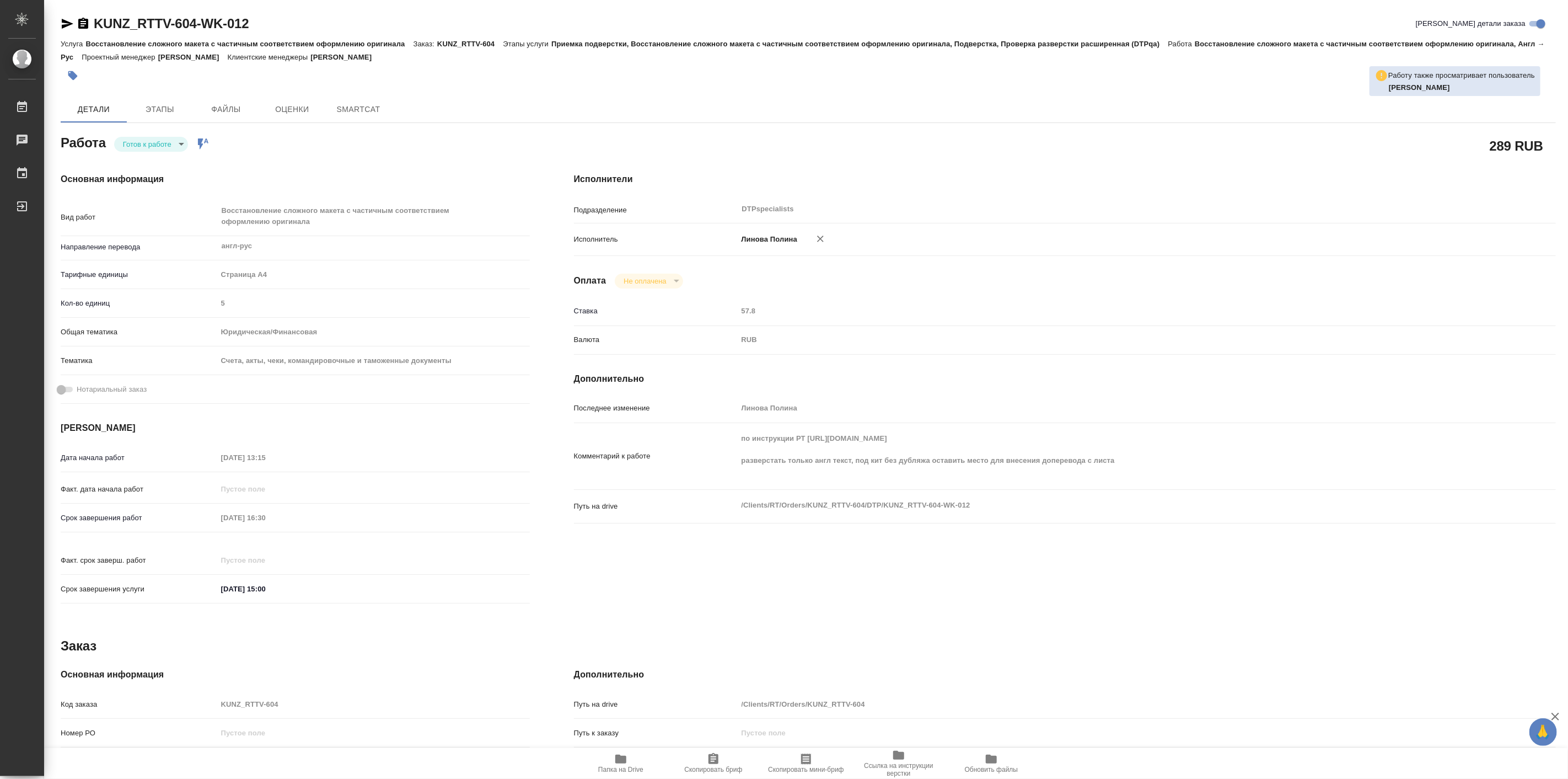
type textarea "x"
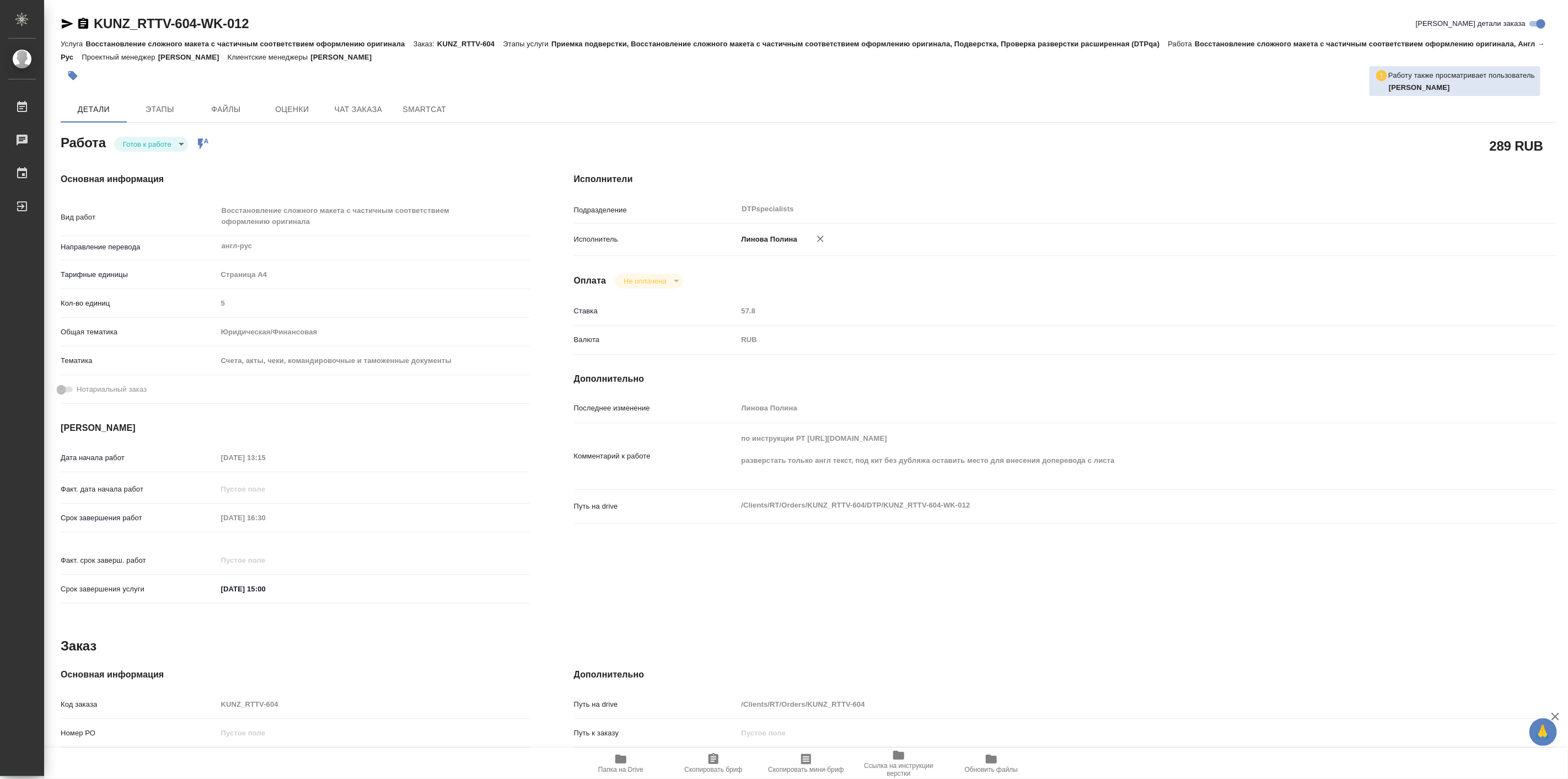
type textarea "x"
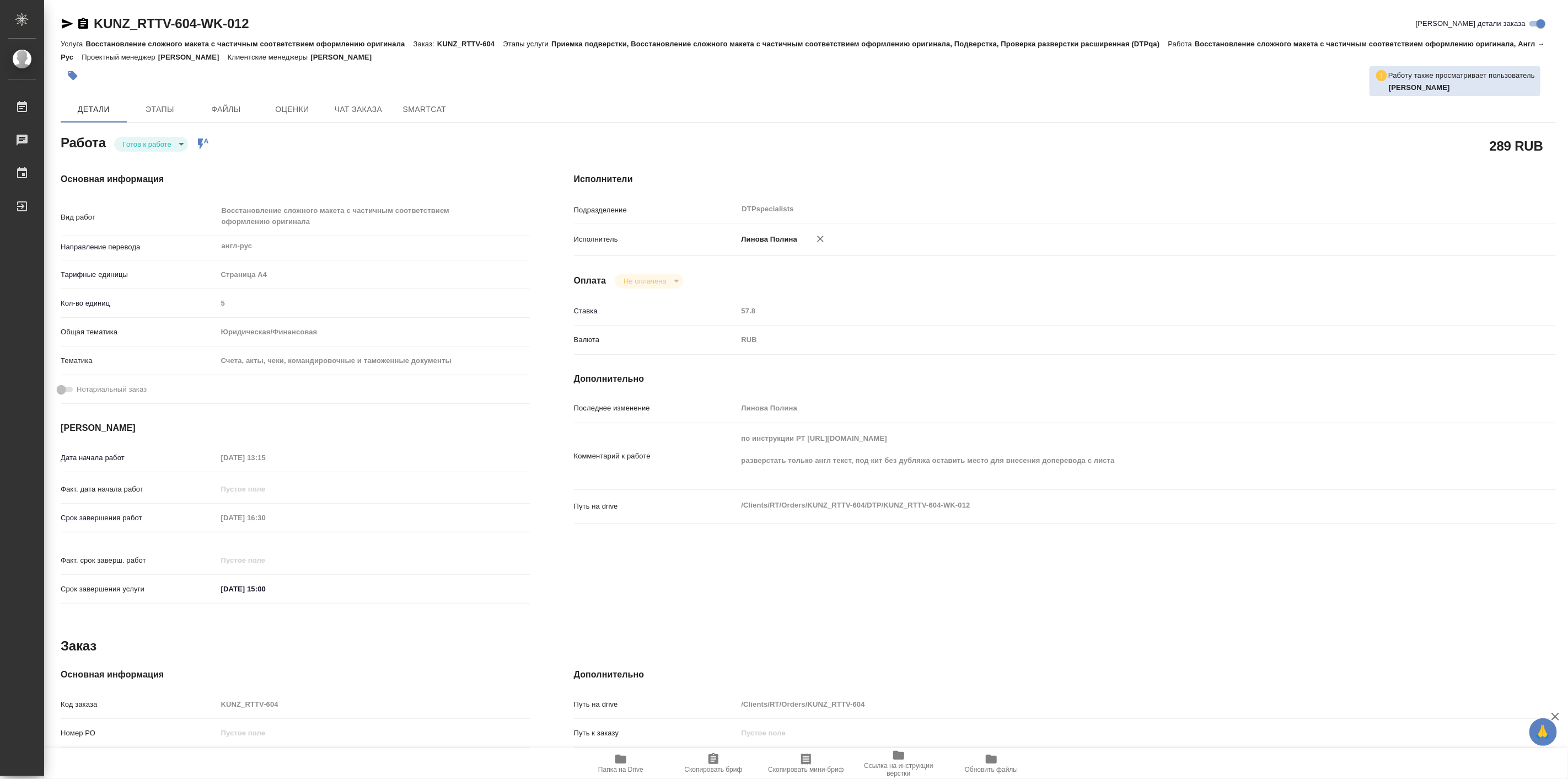
type textarea "x"
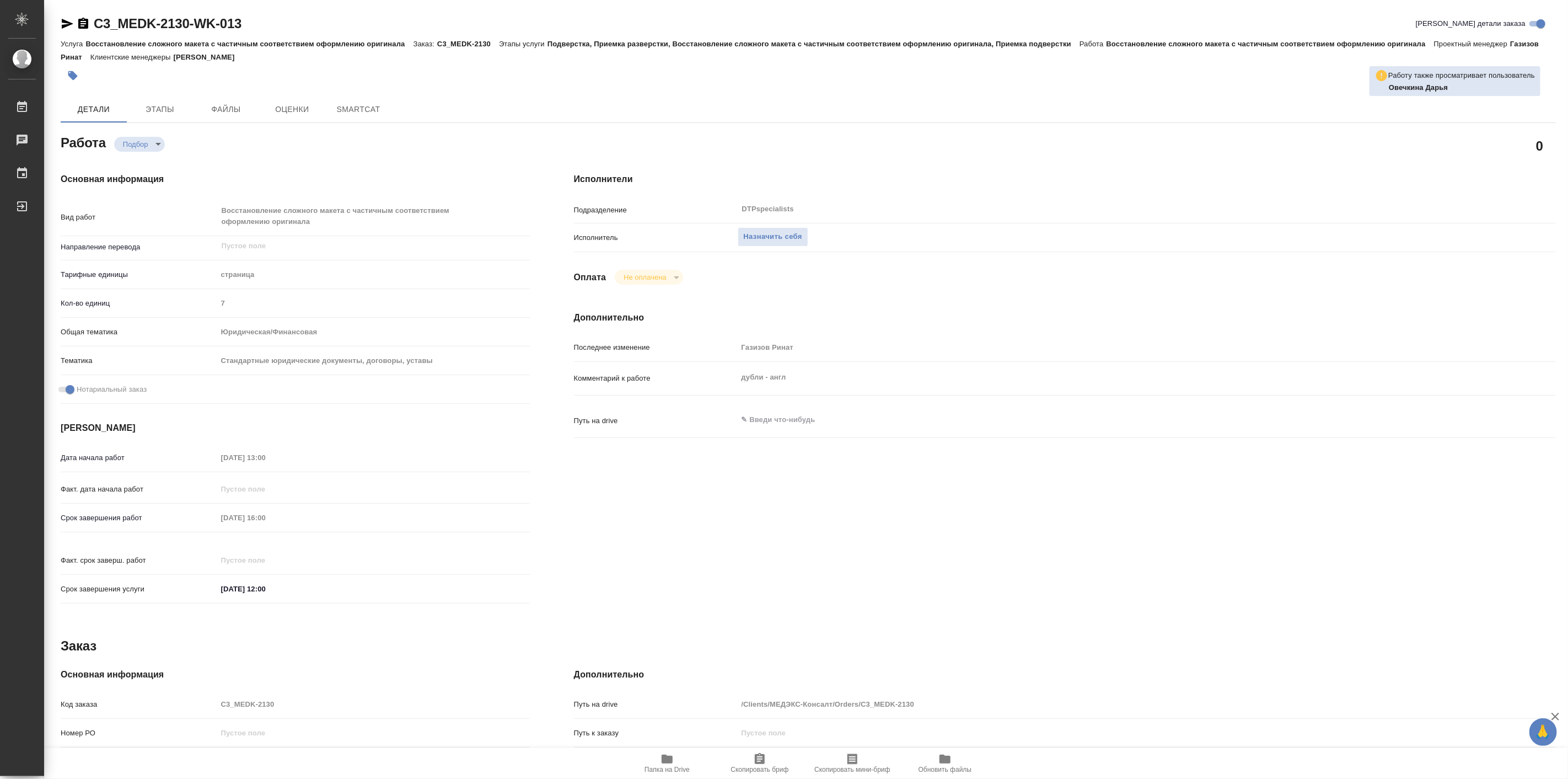
type textarea "x"
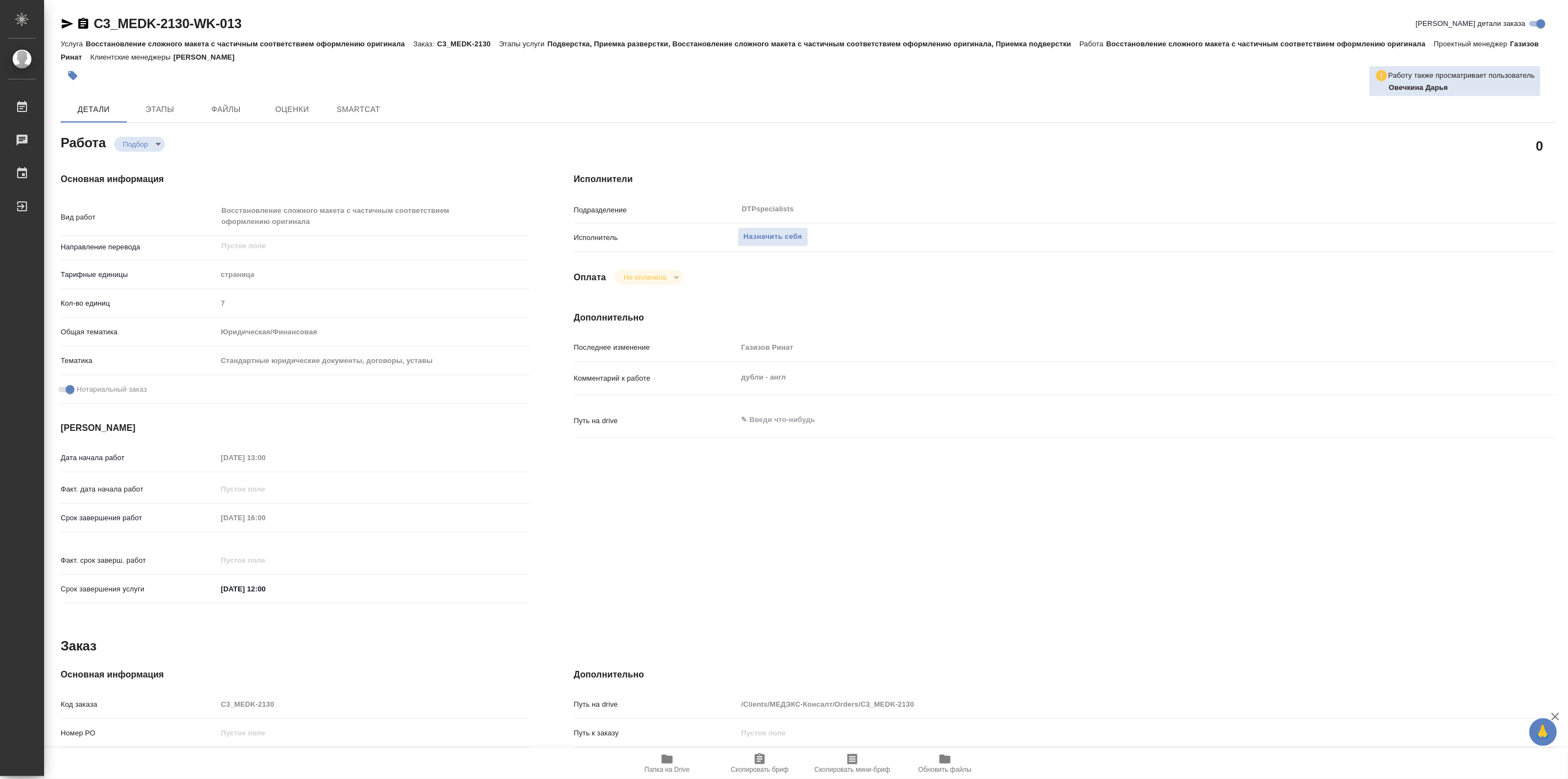
type textarea "x"
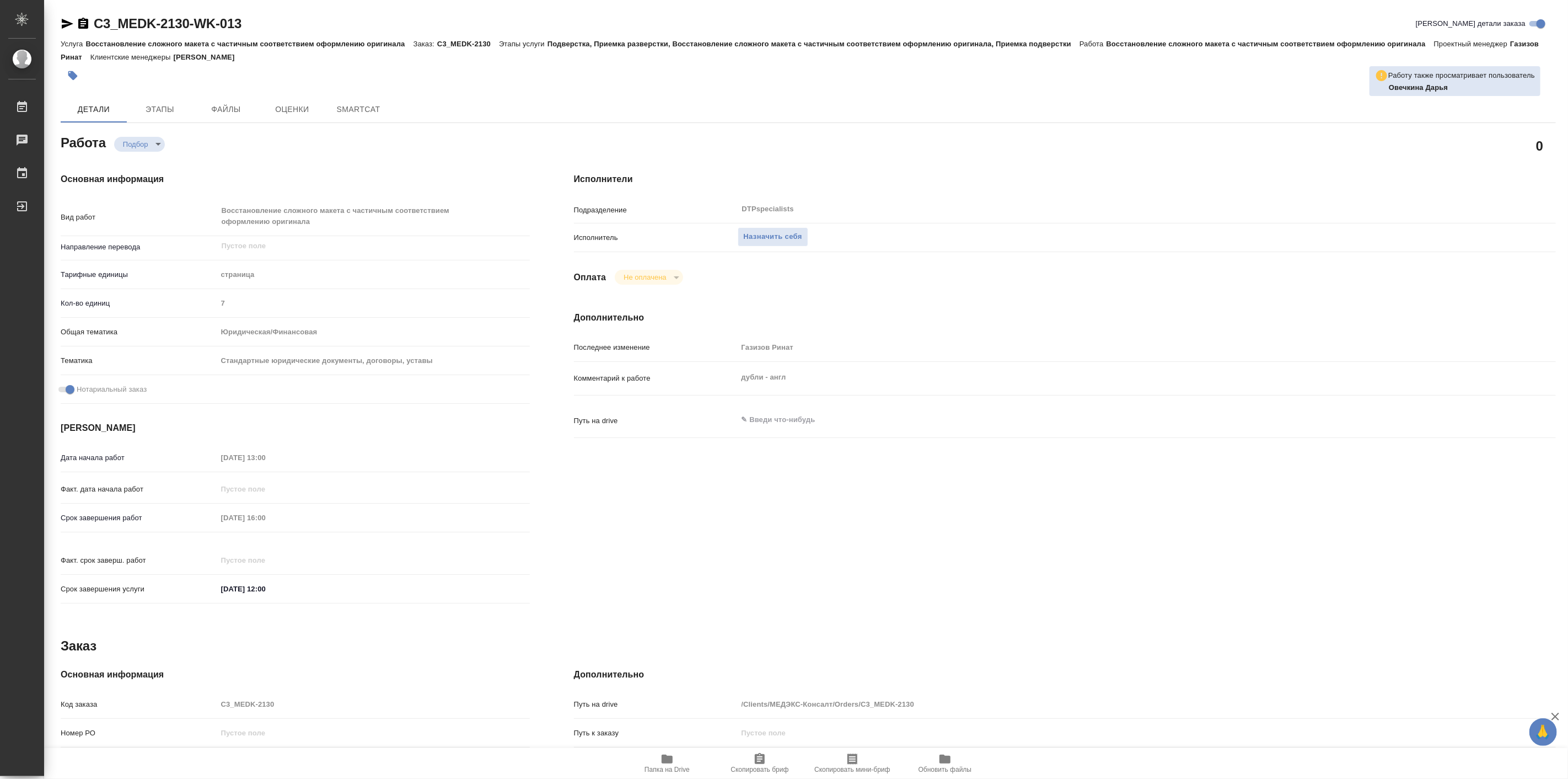
type textarea "x"
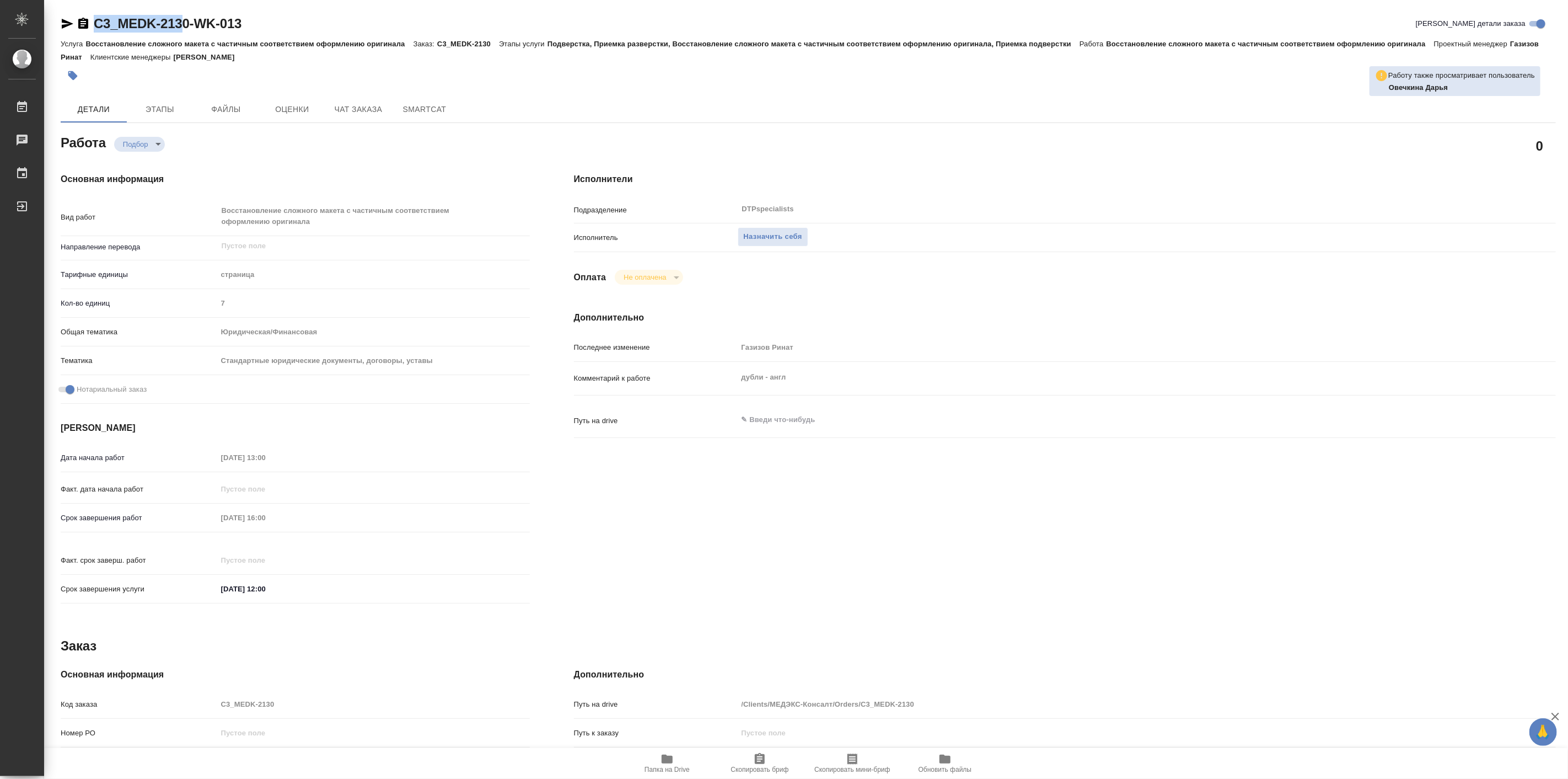
type textarea "x"
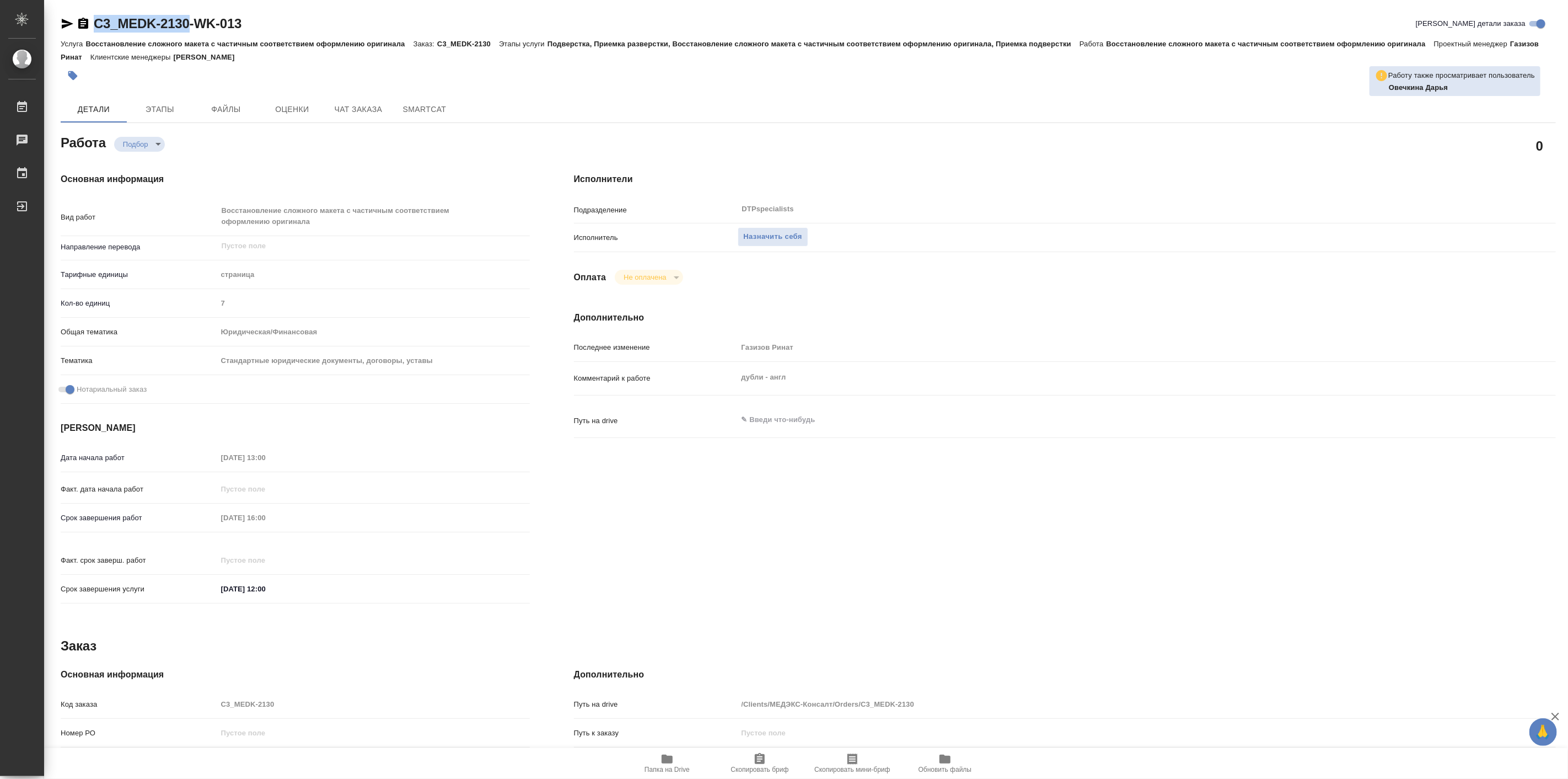
drag, startPoint x: 95, startPoint y: 7, endPoint x: 191, endPoint y: 19, distance: 96.7
click at [191, 19] on div "C3_MEDK-2130-WK-013 Кратко детали заказа Услуга Восстановление сложного макета …" at bounding box center [808, 481] width 1507 height 963
type textarea "x"
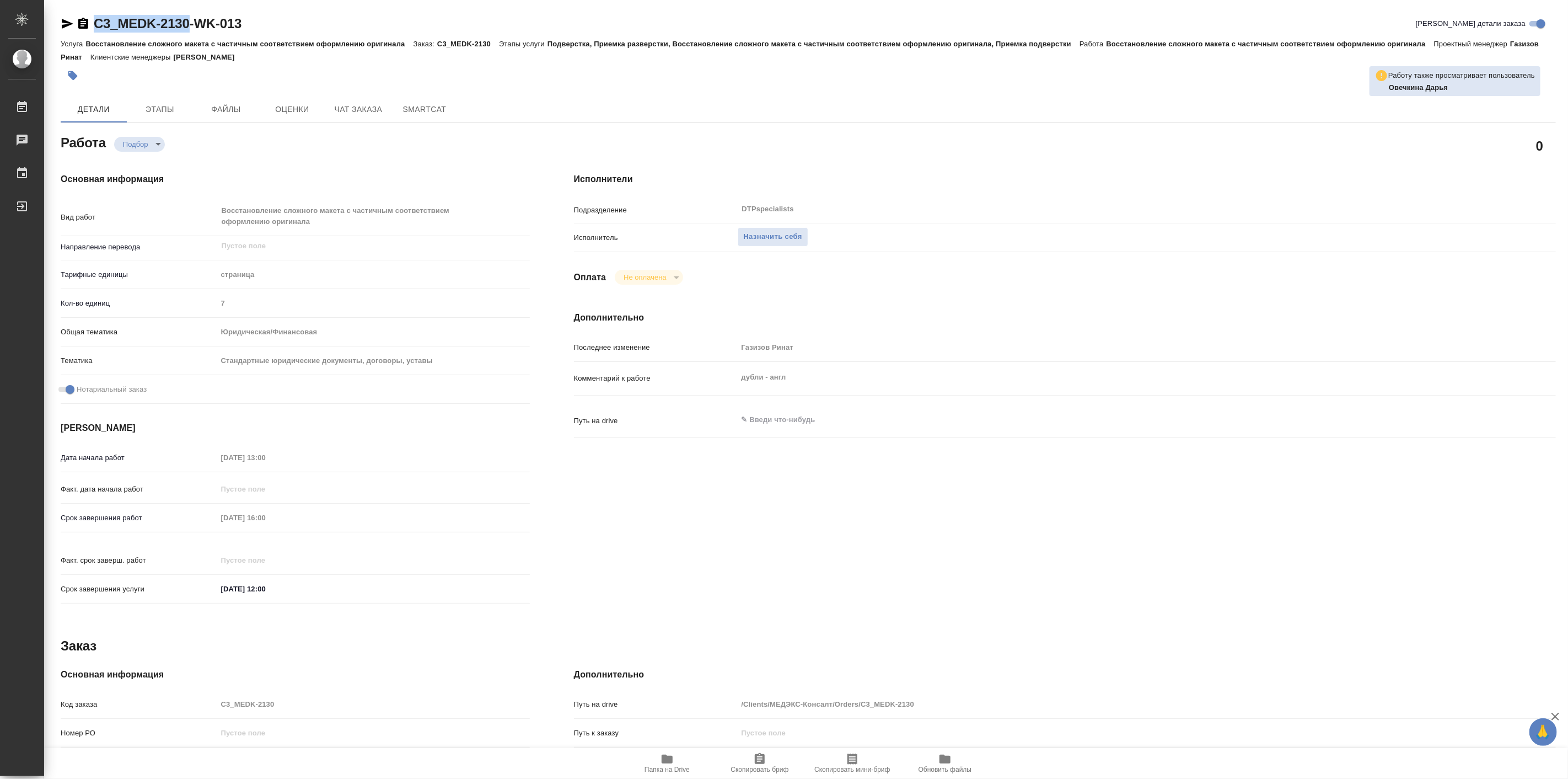
type textarea "x"
copy link "C3_MEDK-2130"
click at [670, 766] on span "Папка на Drive" at bounding box center [667, 769] width 45 height 7
type textarea "x"
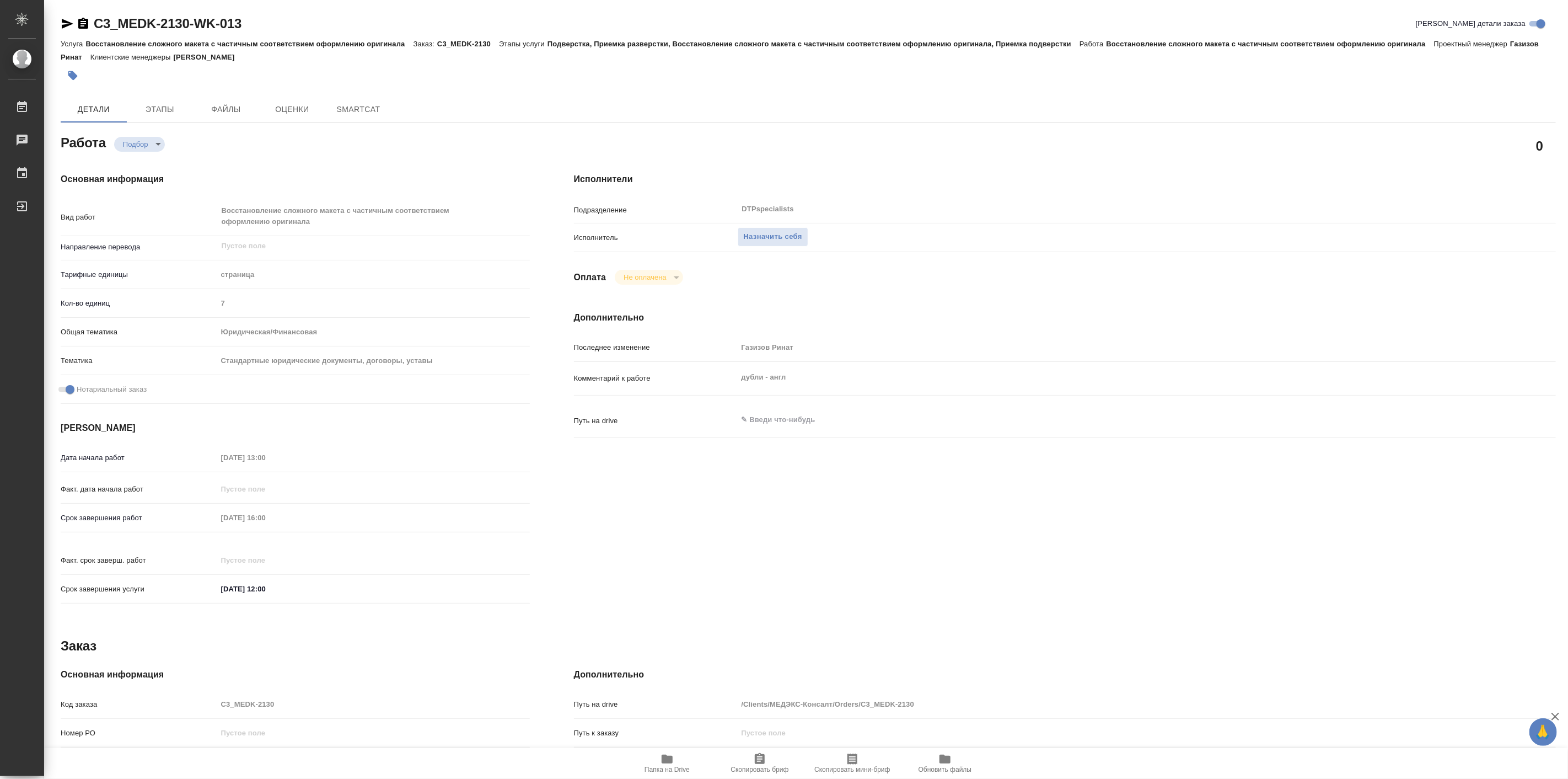
type textarea "x"
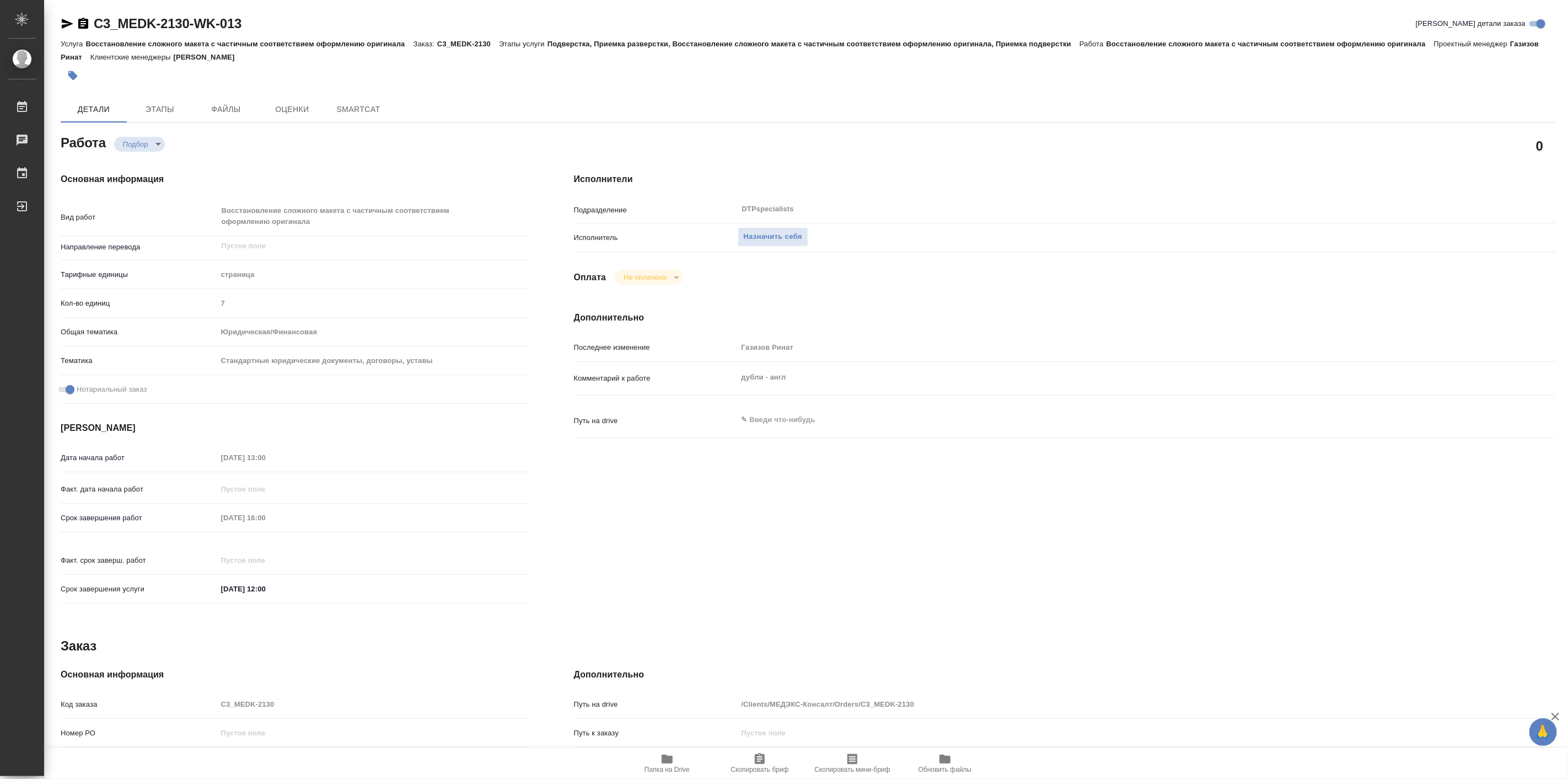
type textarea "x"
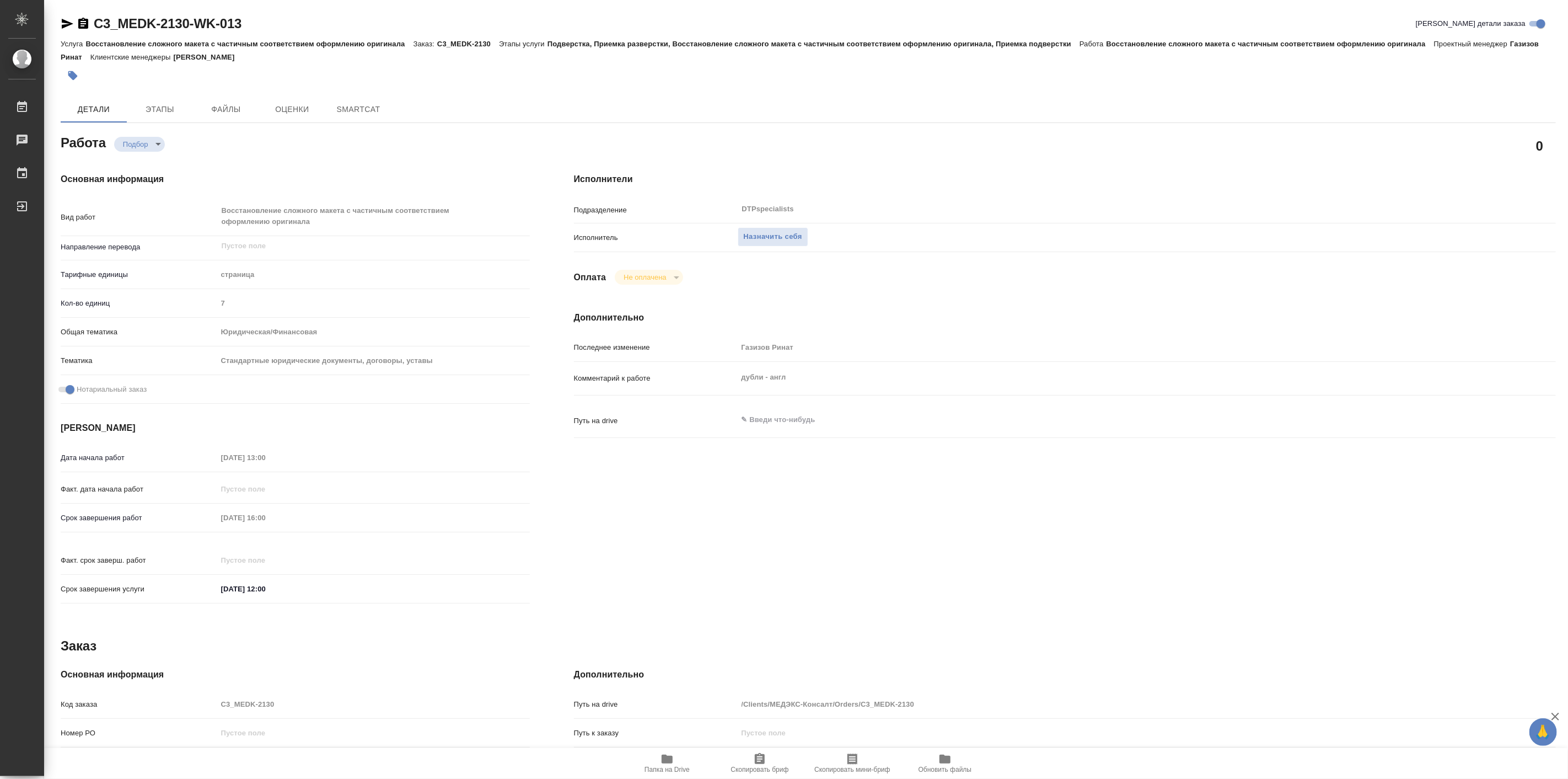
type textarea "x"
click at [763, 238] on span "Назначить себя" at bounding box center [773, 237] width 58 height 12
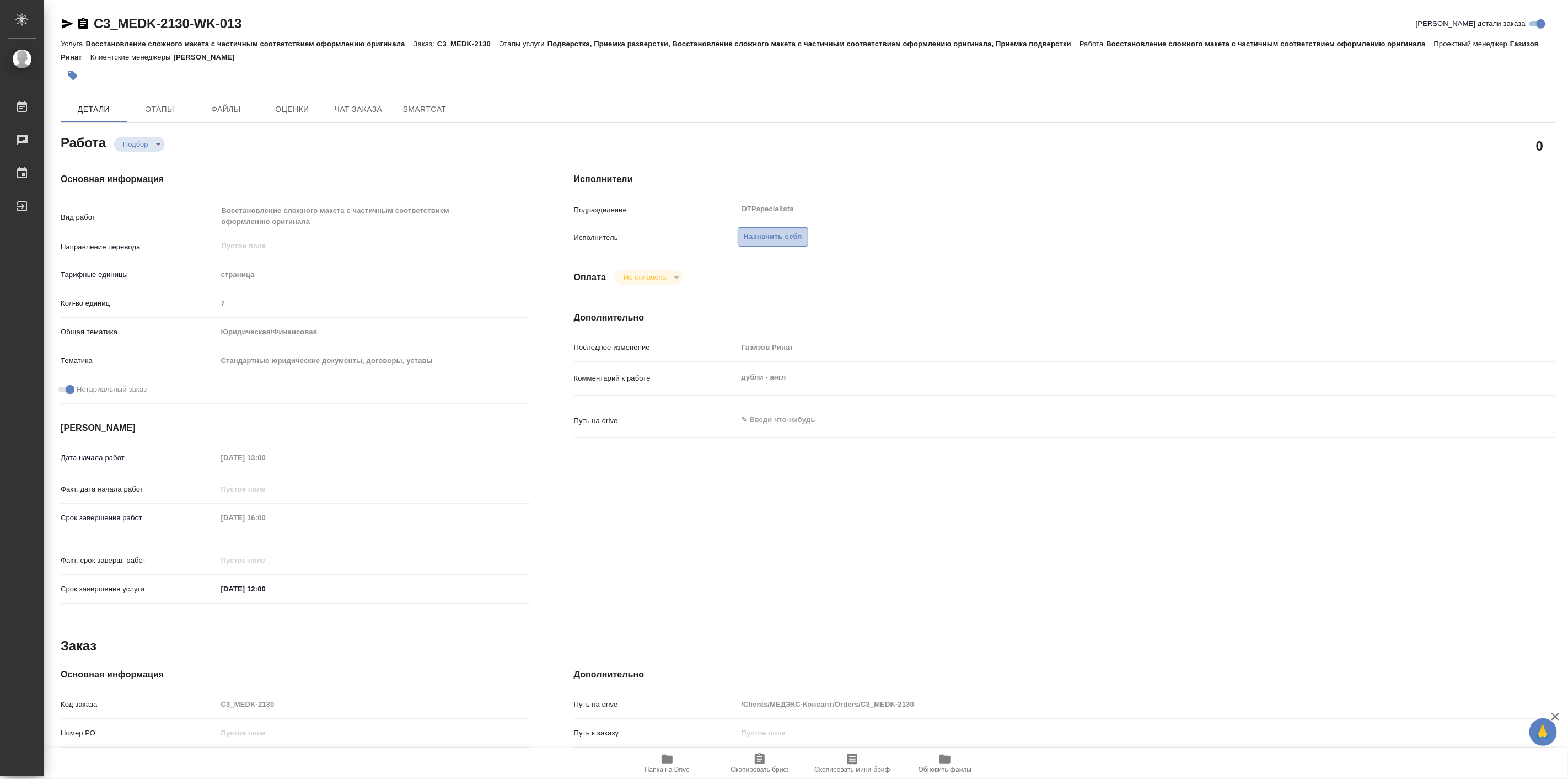
type textarea "x"
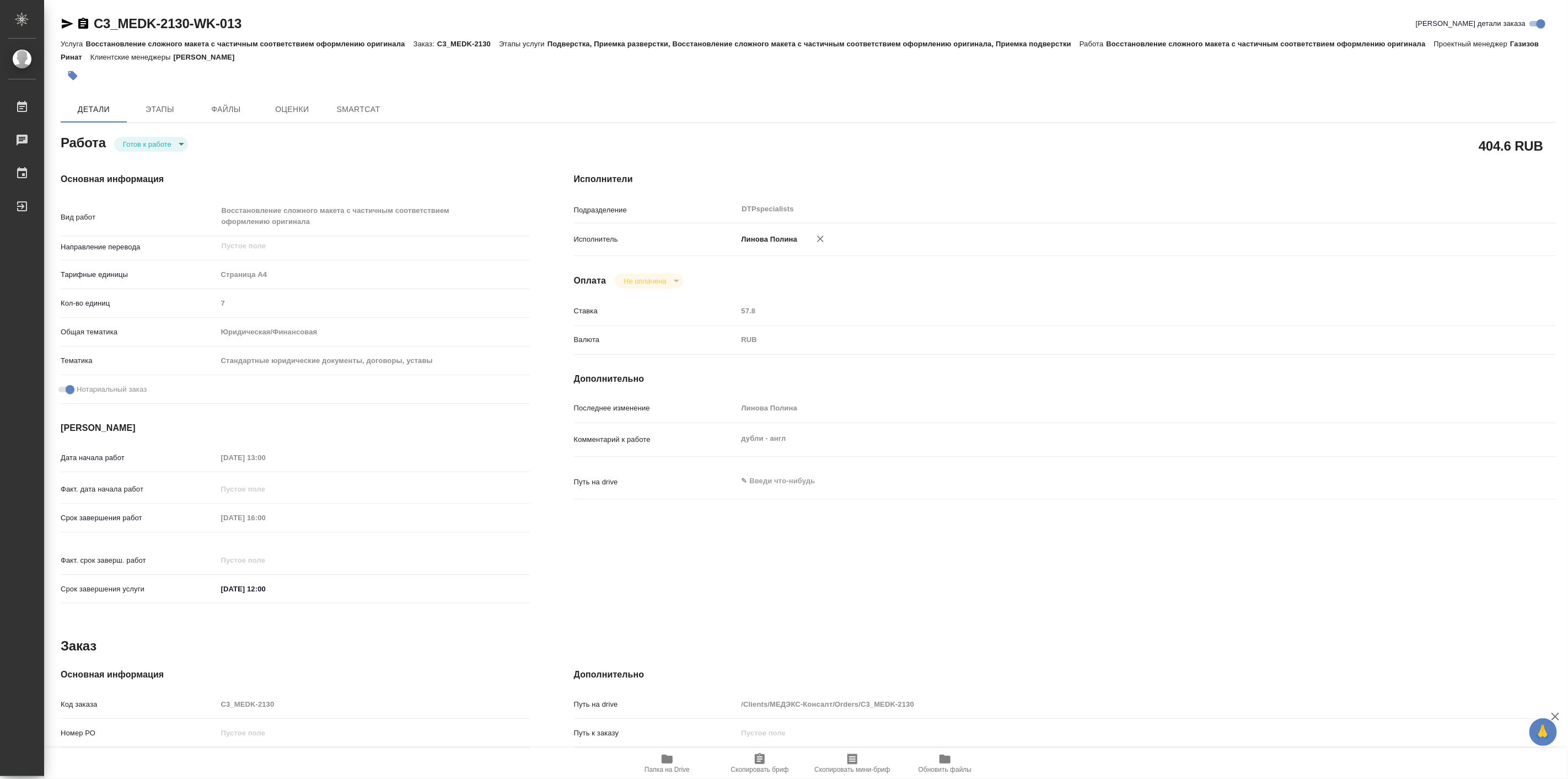
type textarea "x"
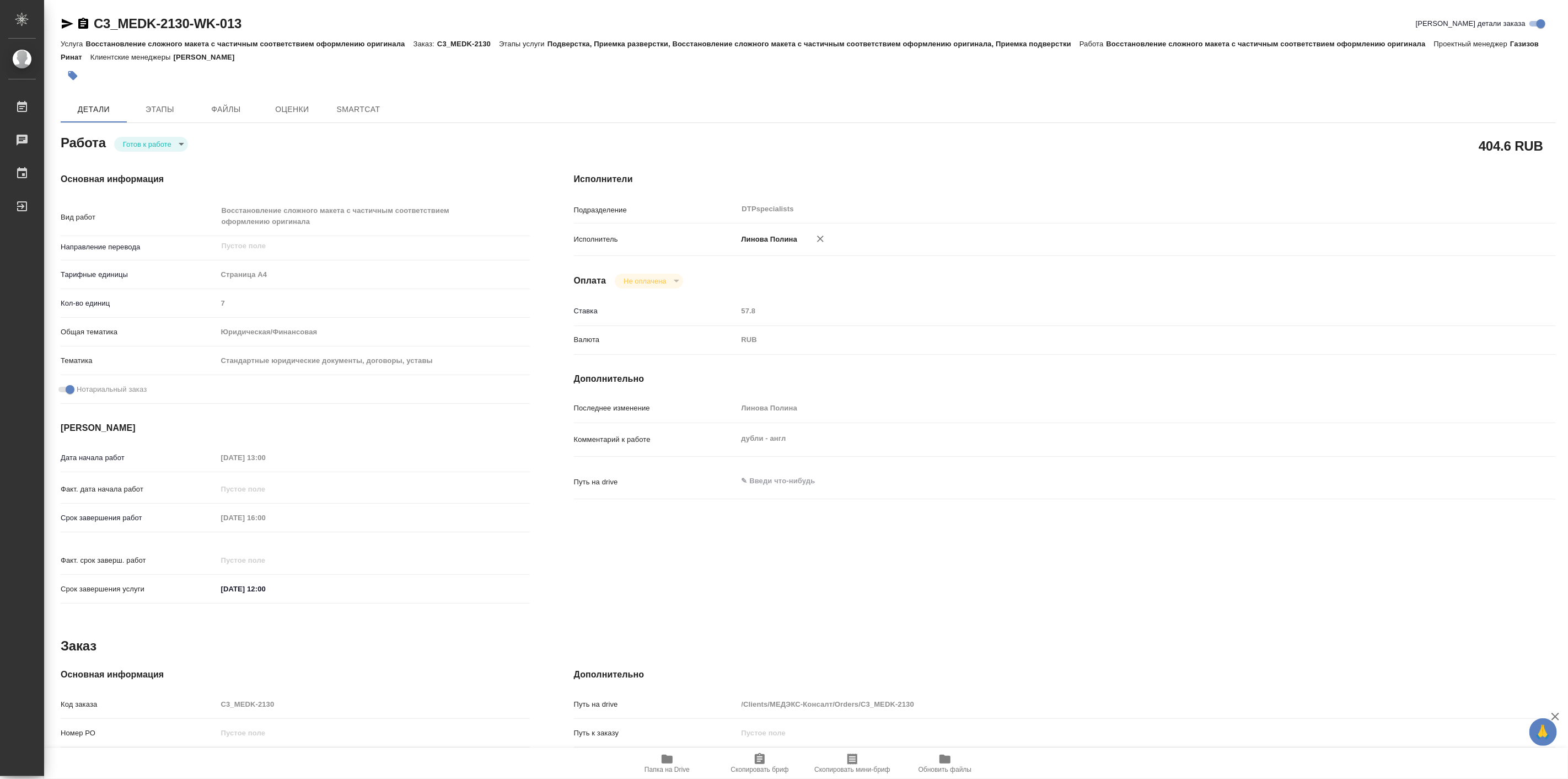
type textarea "x"
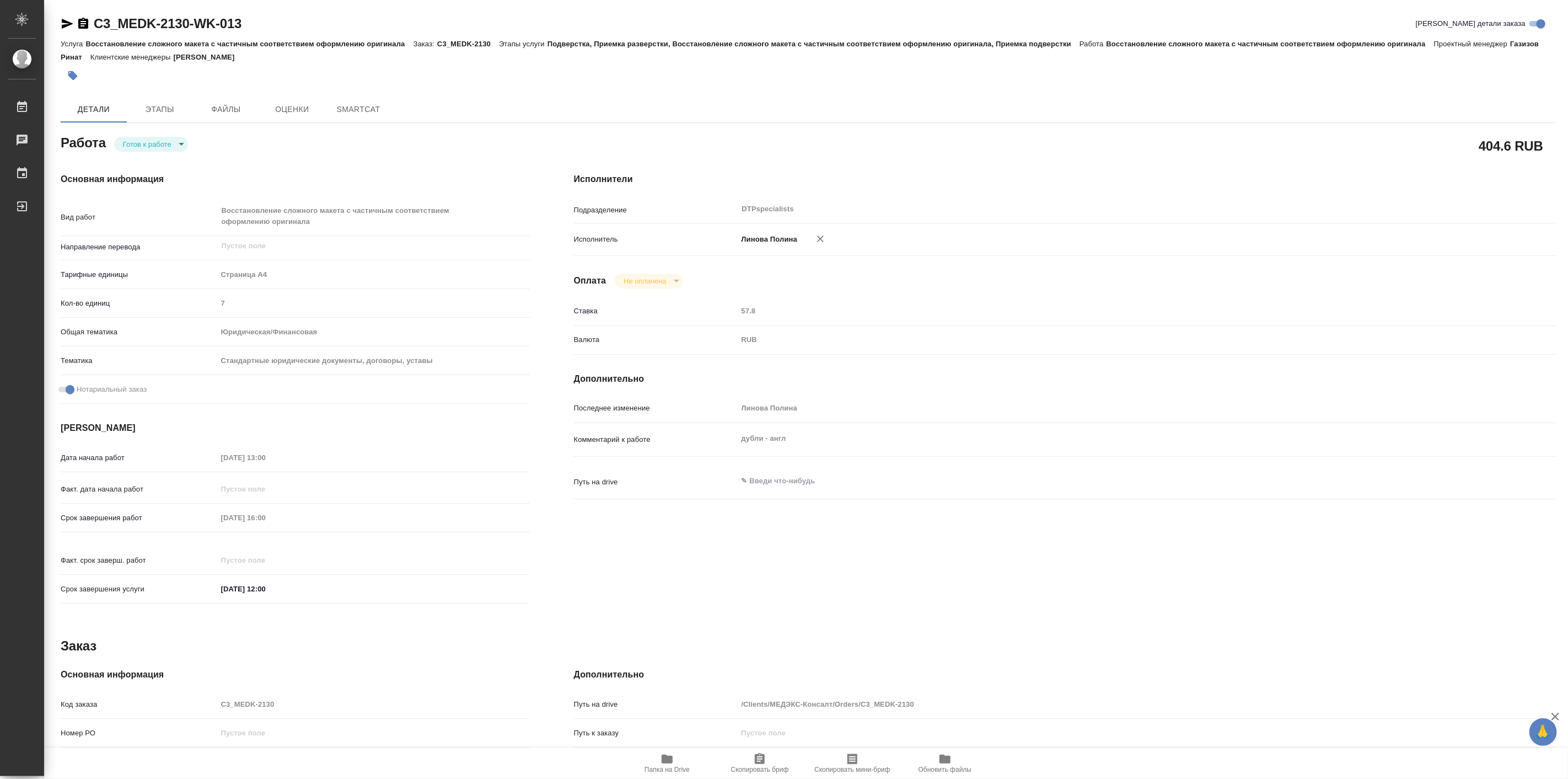
type textarea "x"
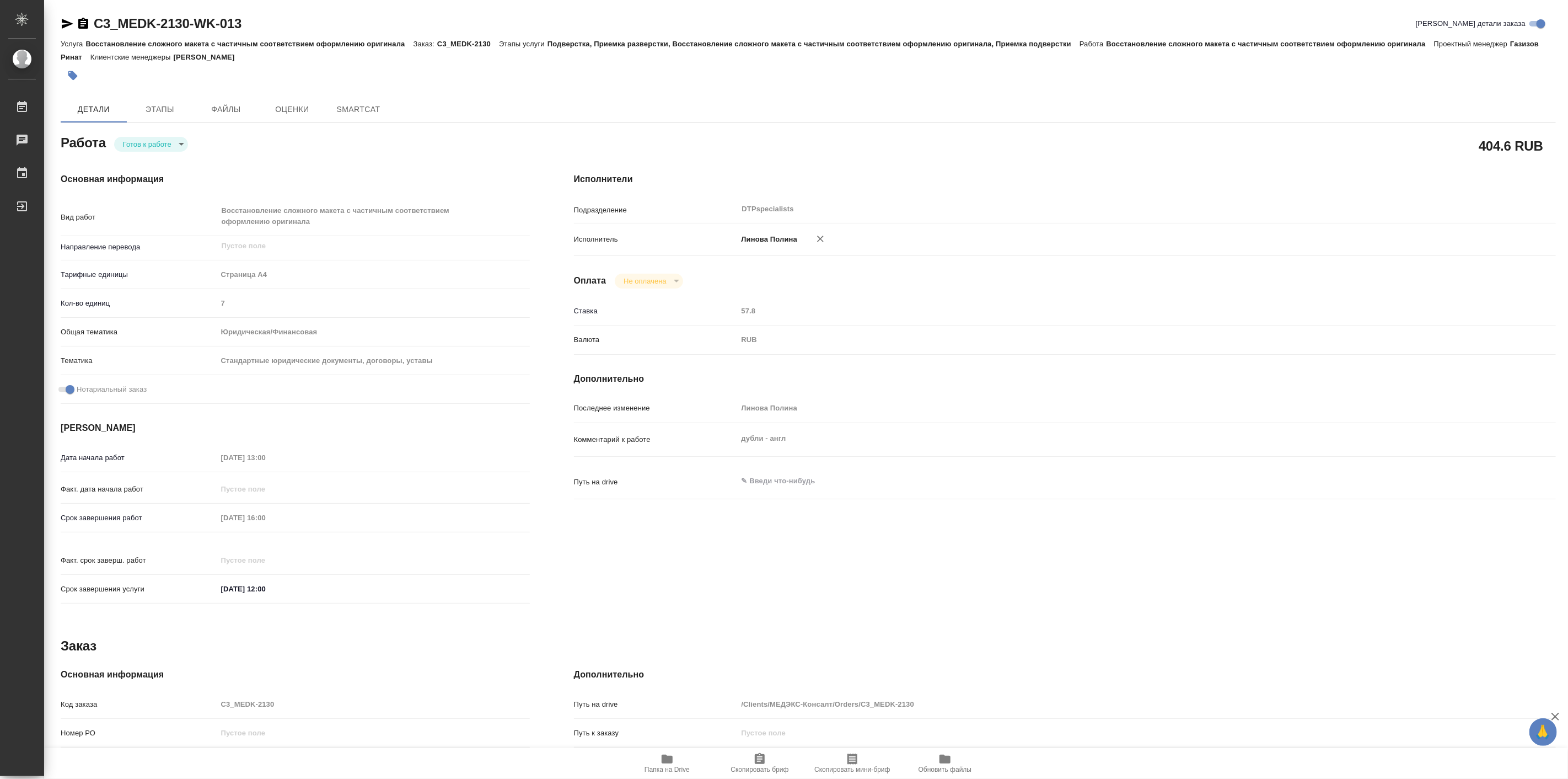
type textarea "x"
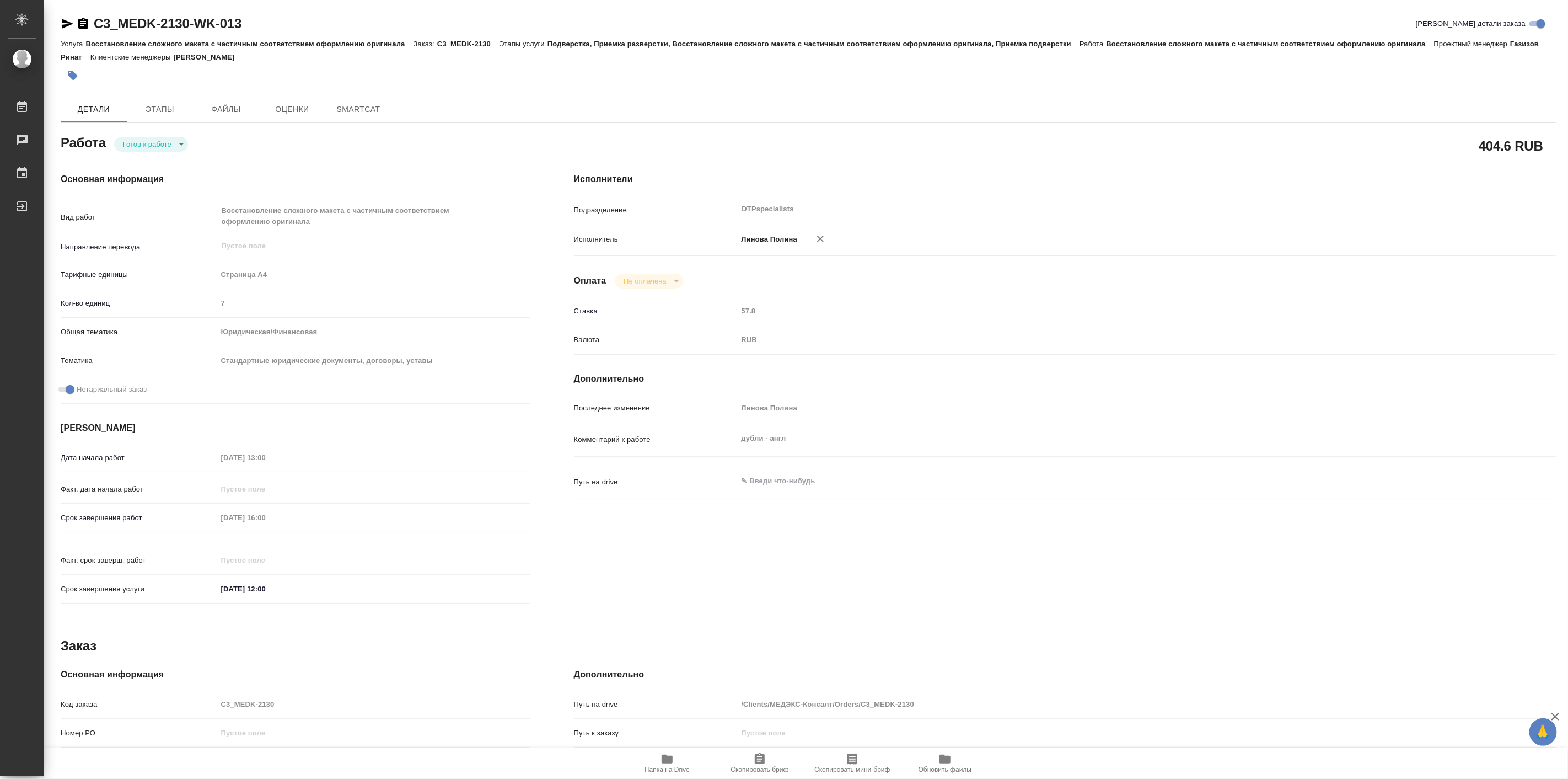
type textarea "x"
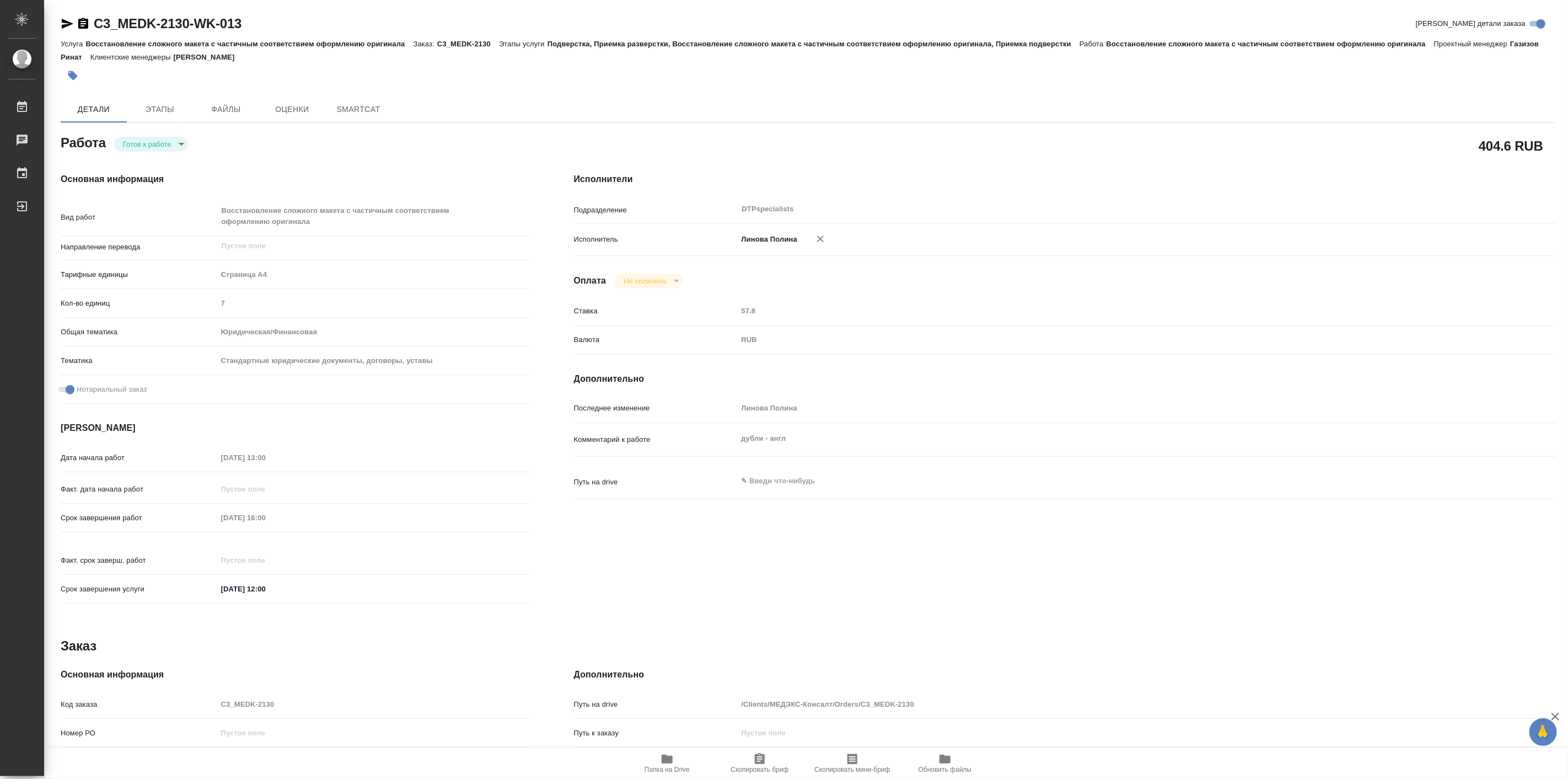
type textarea "x"
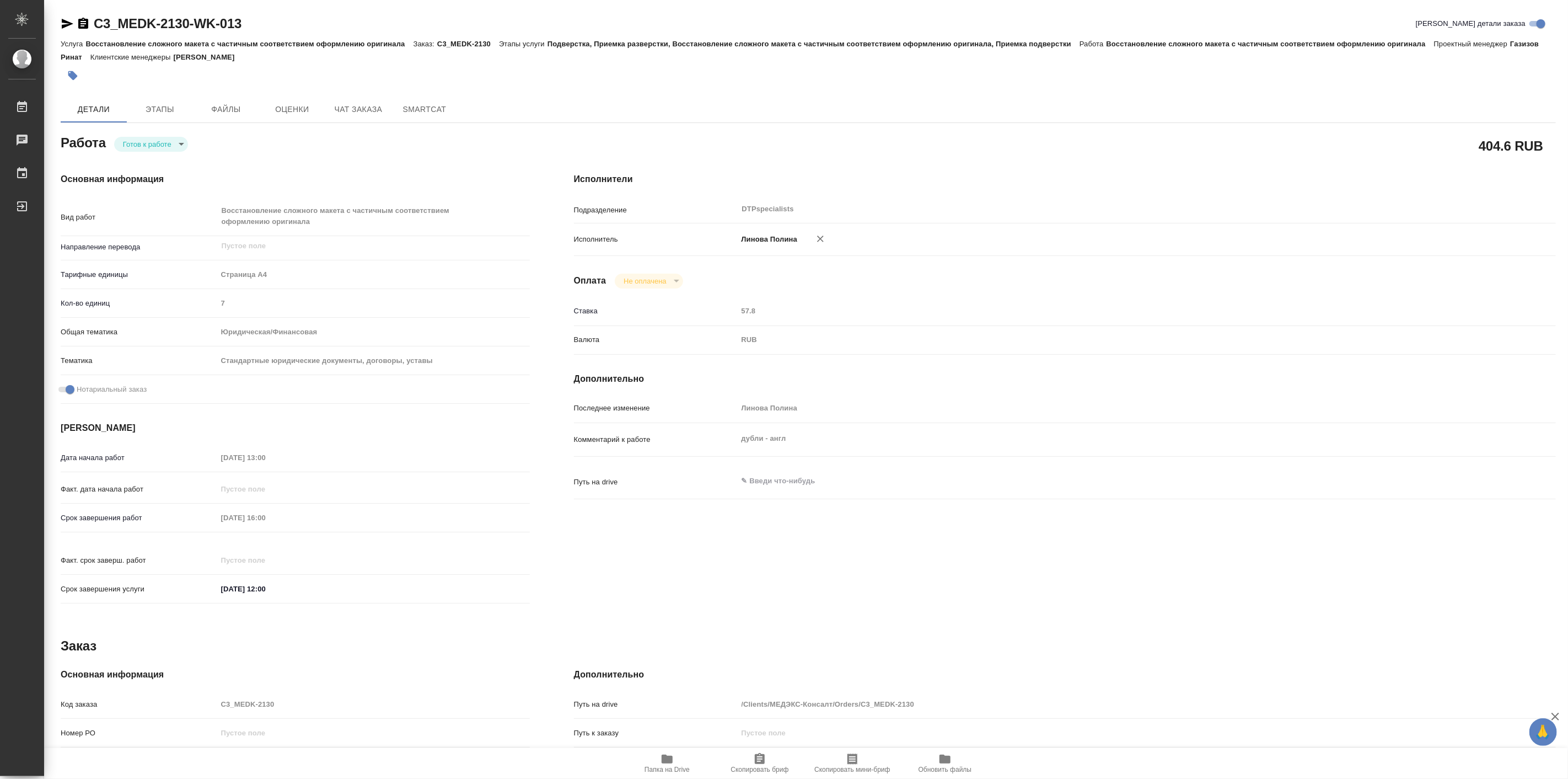
type textarea "x"
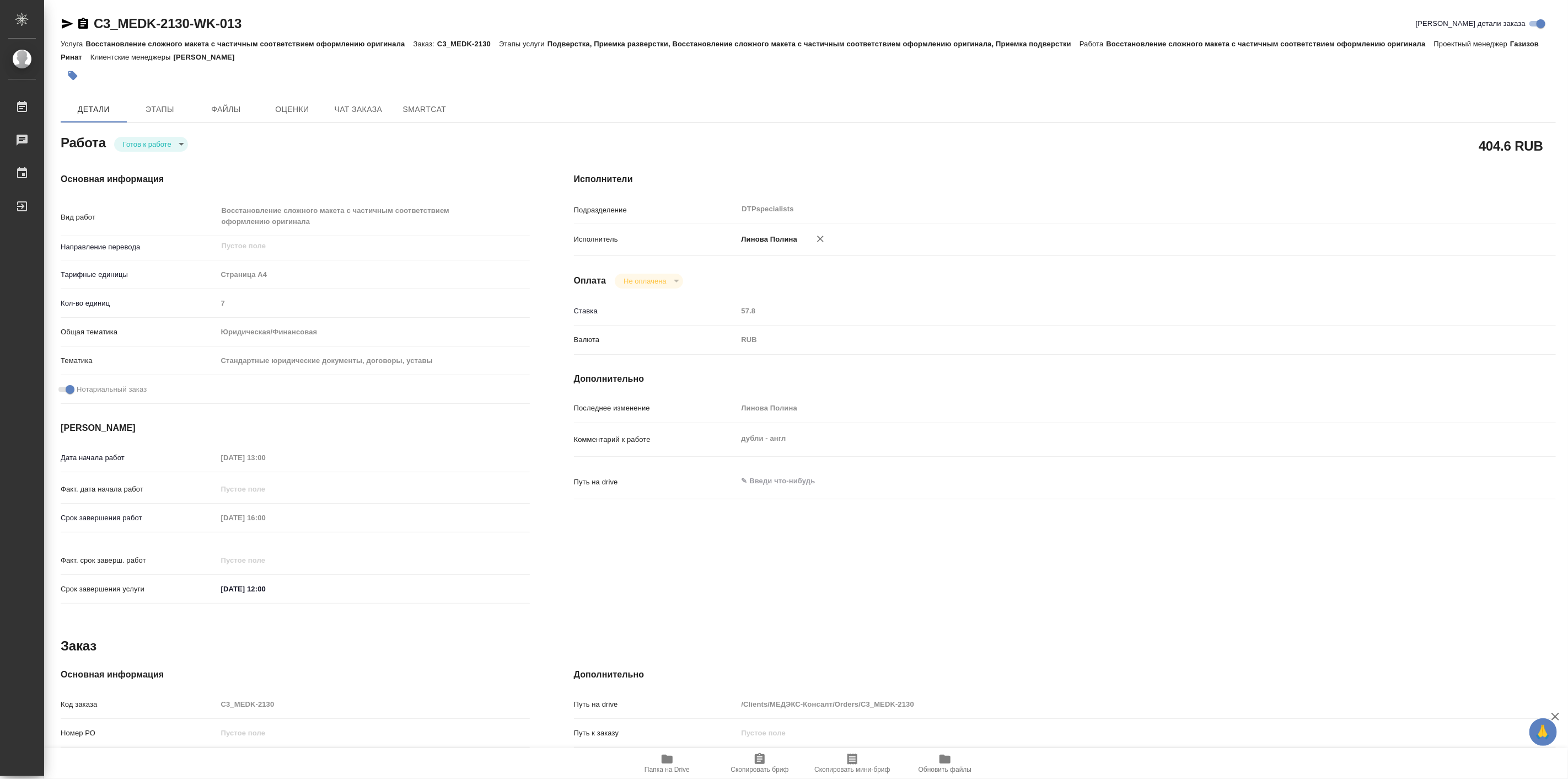
type textarea "x"
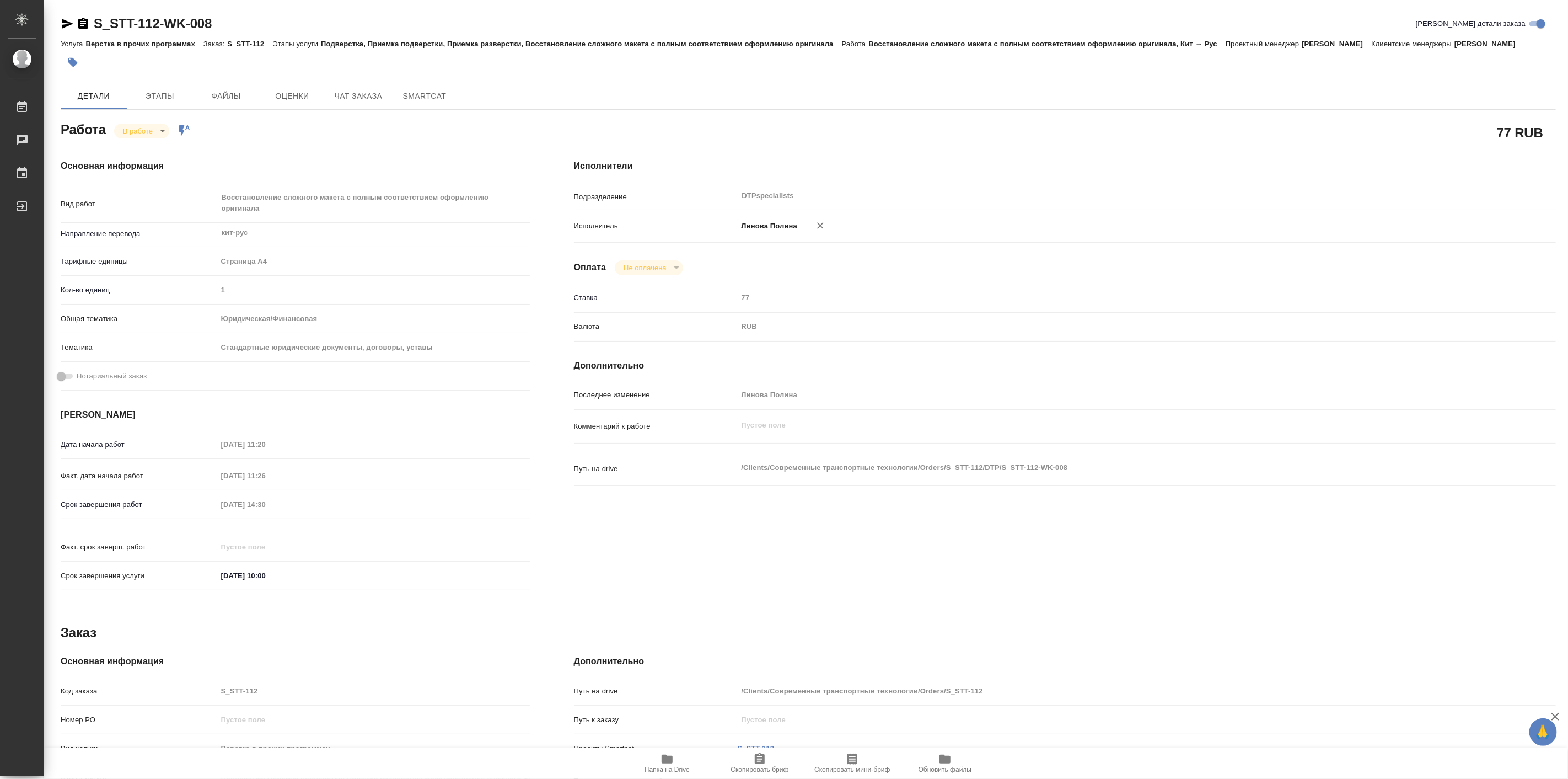
click at [669, 769] on span "Папка на Drive" at bounding box center [667, 769] width 45 height 7
click at [146, 130] on body "🙏 .cls-1 fill:#fff; AWATERA Linova Polina Работы 0 Чаты График Выйти S_STT-112-…" at bounding box center [784, 390] width 1568 height 779
click at [157, 145] on button "Выполнен" at bounding box center [144, 149] width 40 height 12
type textarea "x"
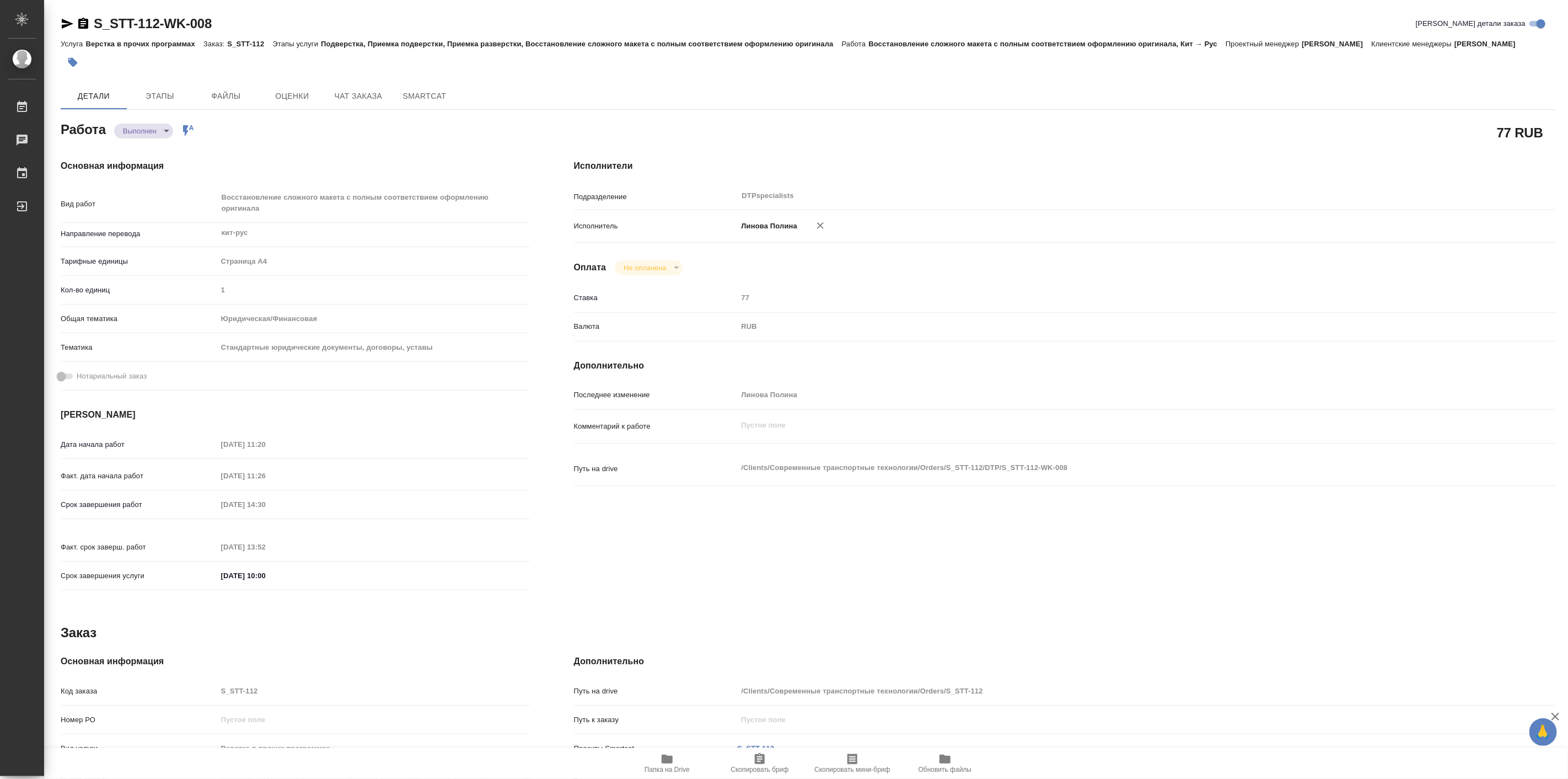
type textarea "x"
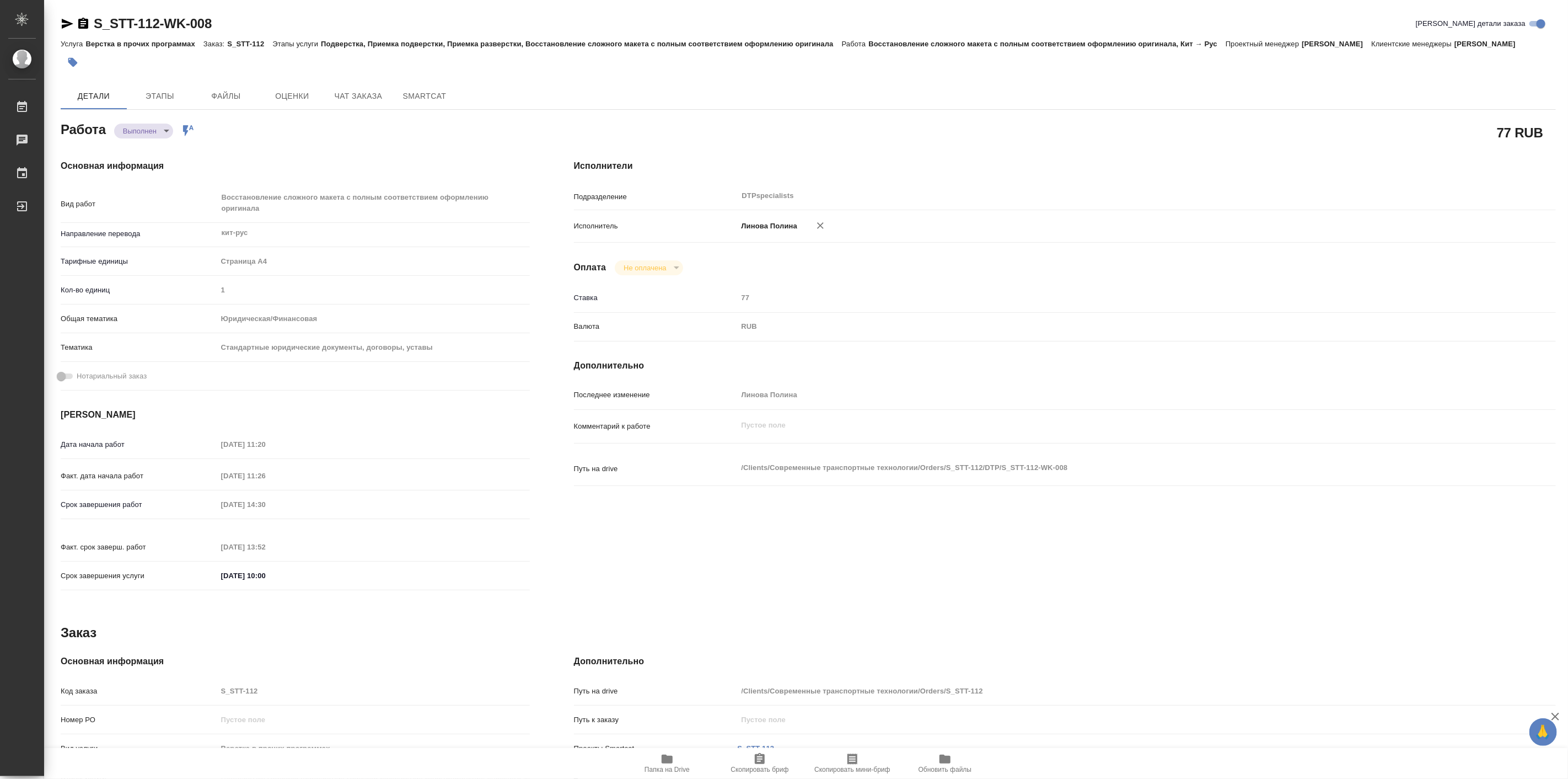
type textarea "x"
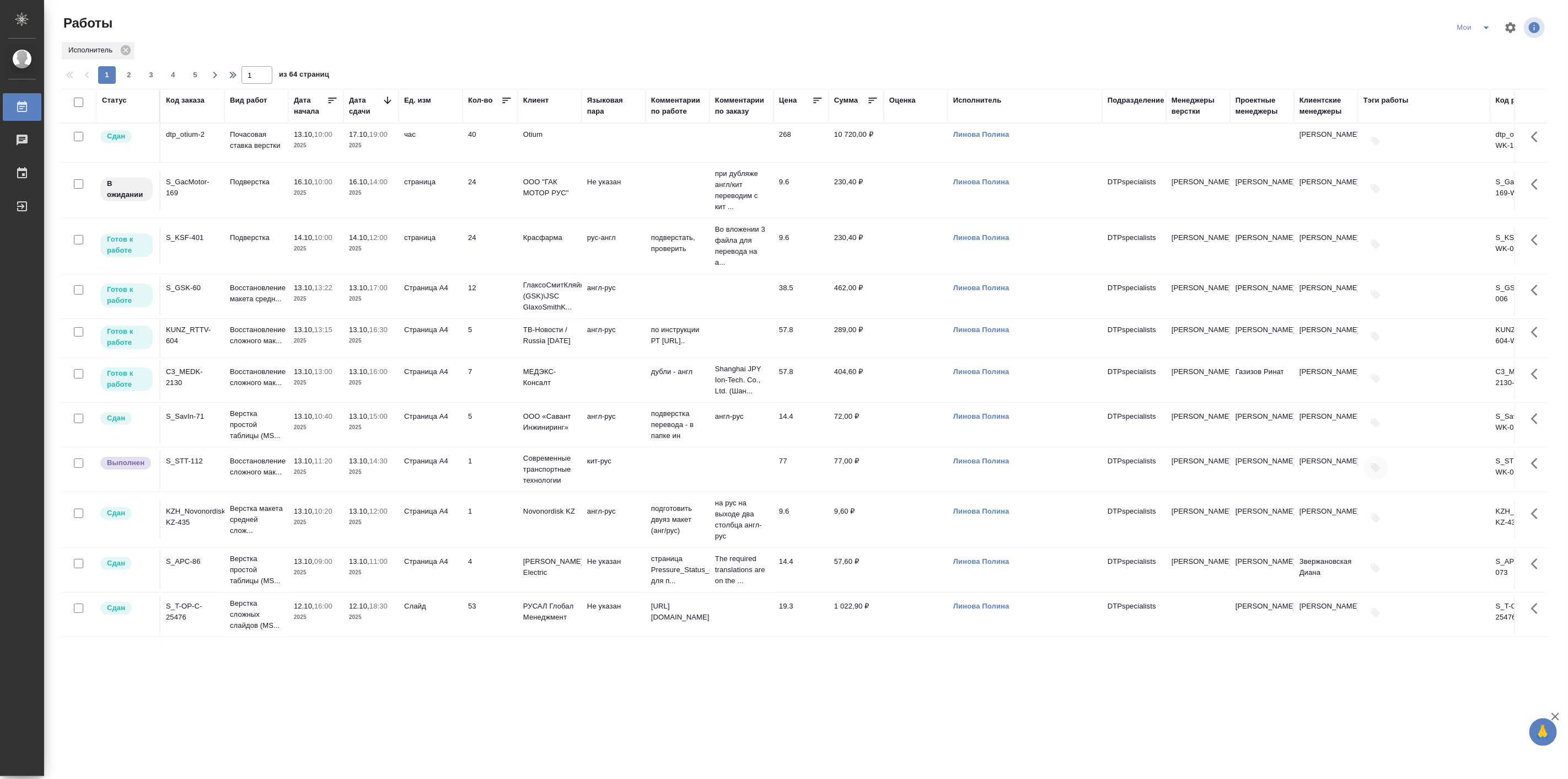
click at [1371, 473] on icon "button" at bounding box center [1375, 468] width 9 height 9
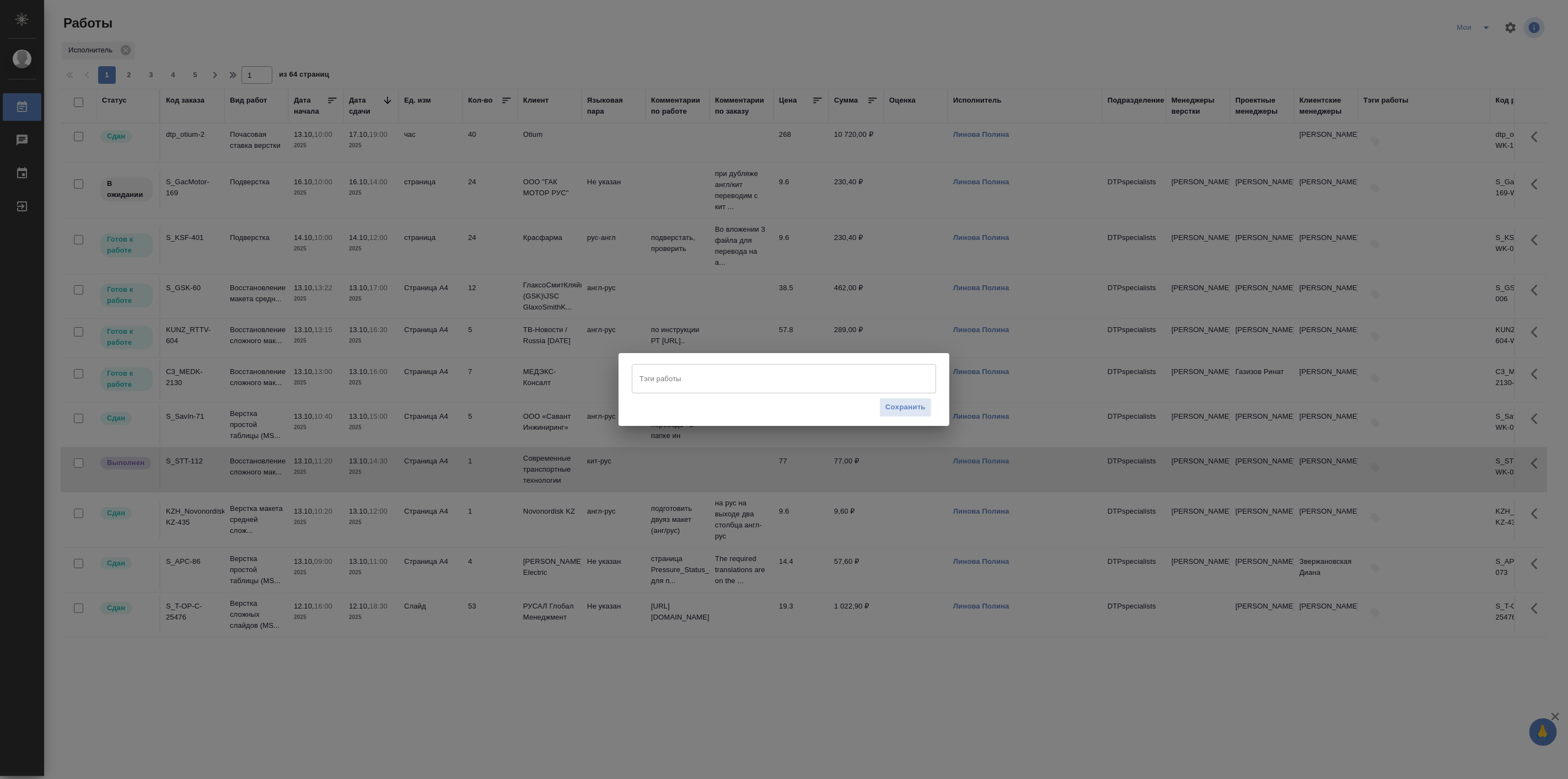
click at [708, 377] on input "Тэги работы" at bounding box center [773, 378] width 273 height 19
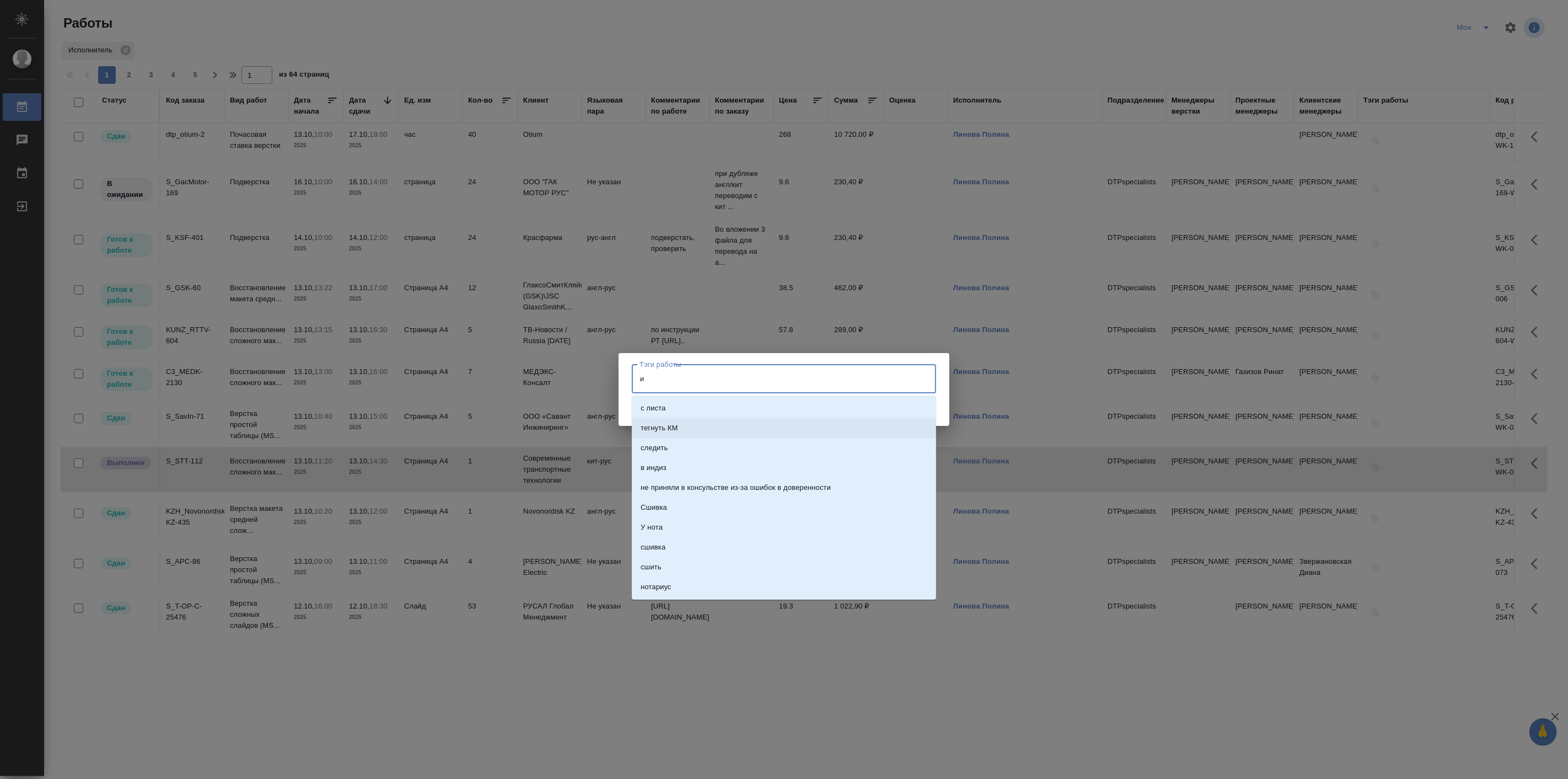
type input "ии"
click at [695, 527] on li "с помощью ИИ" at bounding box center [784, 527] width 305 height 20
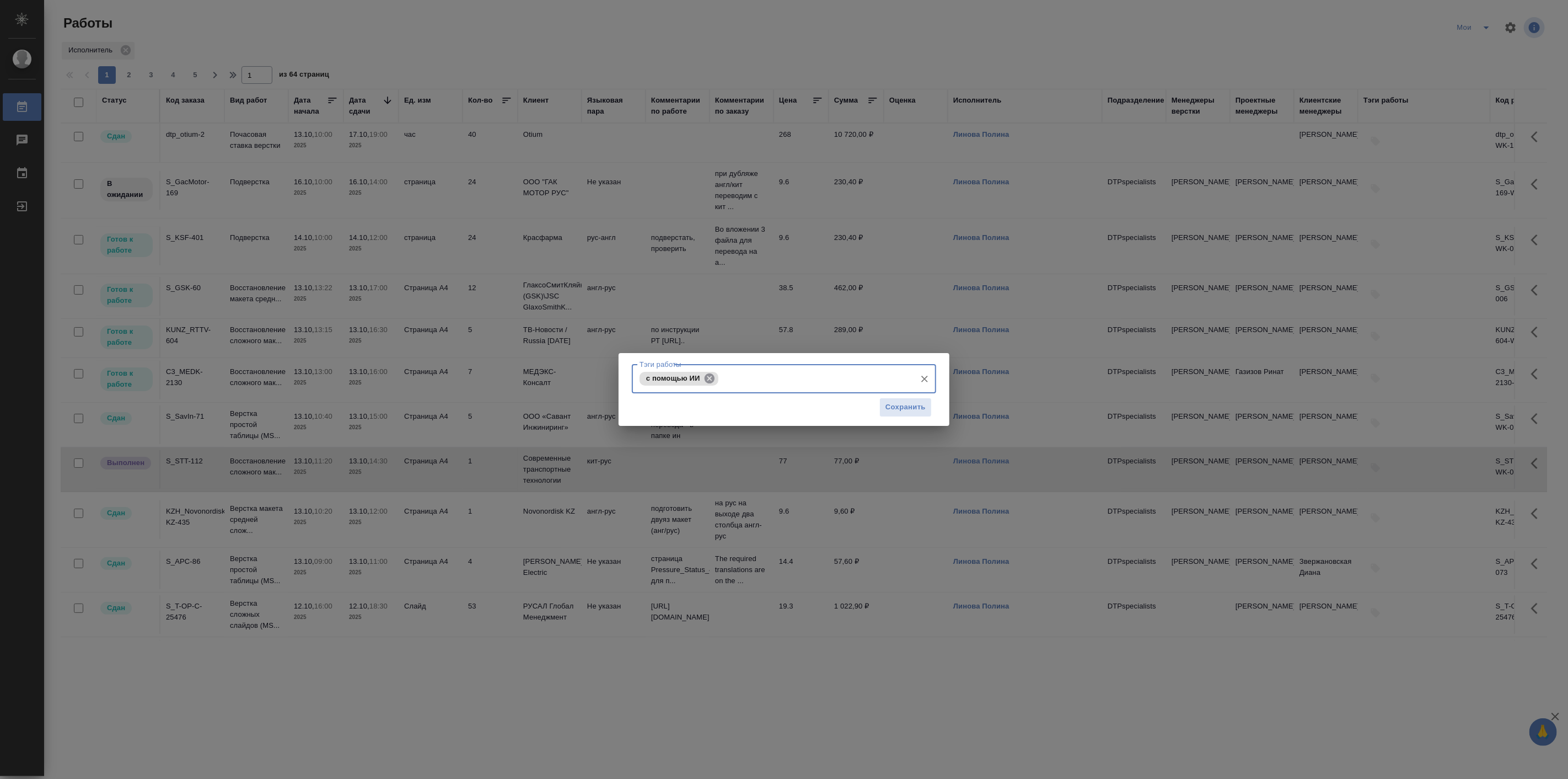
click at [710, 375] on icon at bounding box center [710, 378] width 10 height 10
type input "ии"
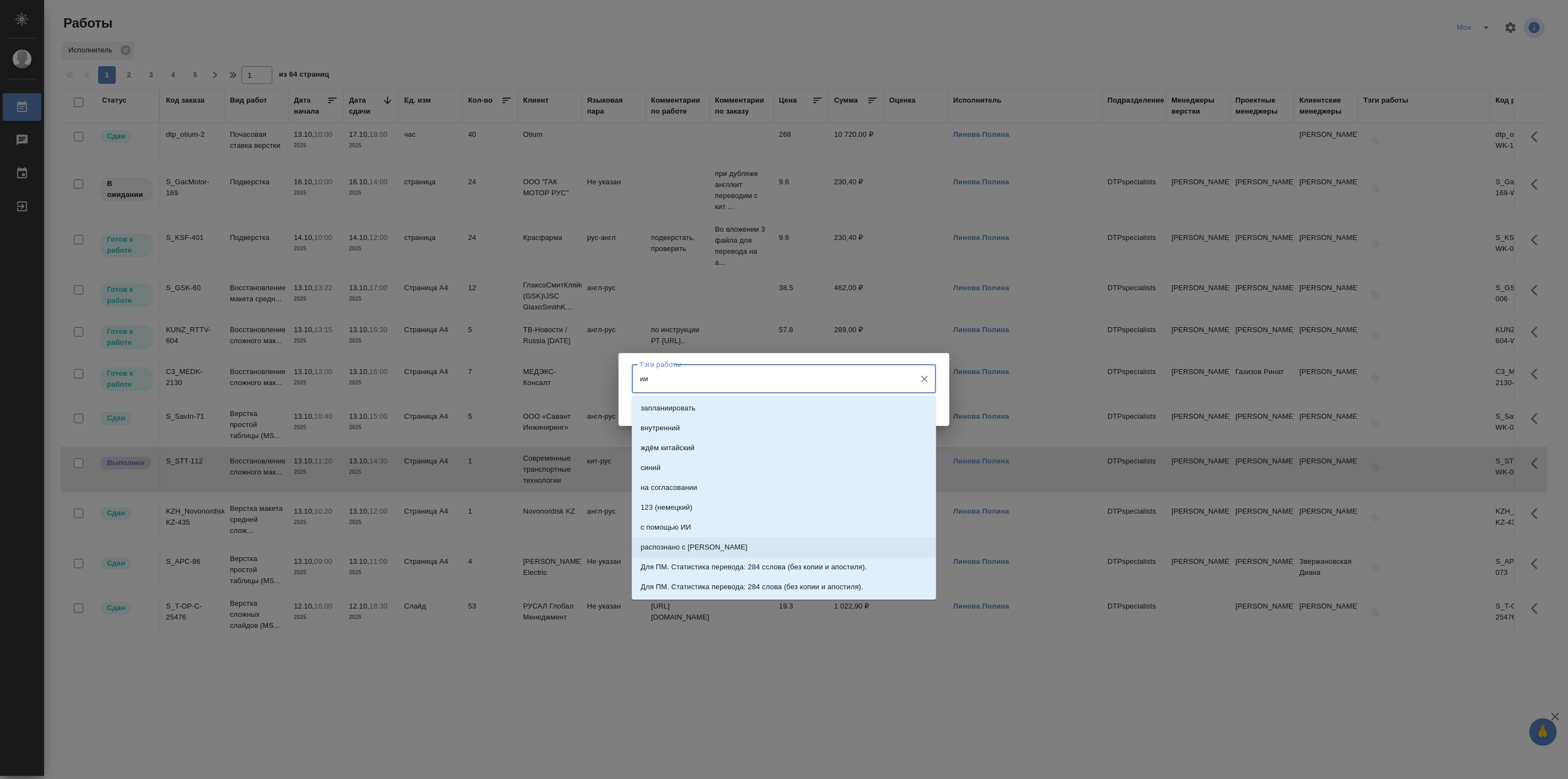
click at [695, 541] on p "распознано с ИИ" at bounding box center [694, 546] width 107 height 11
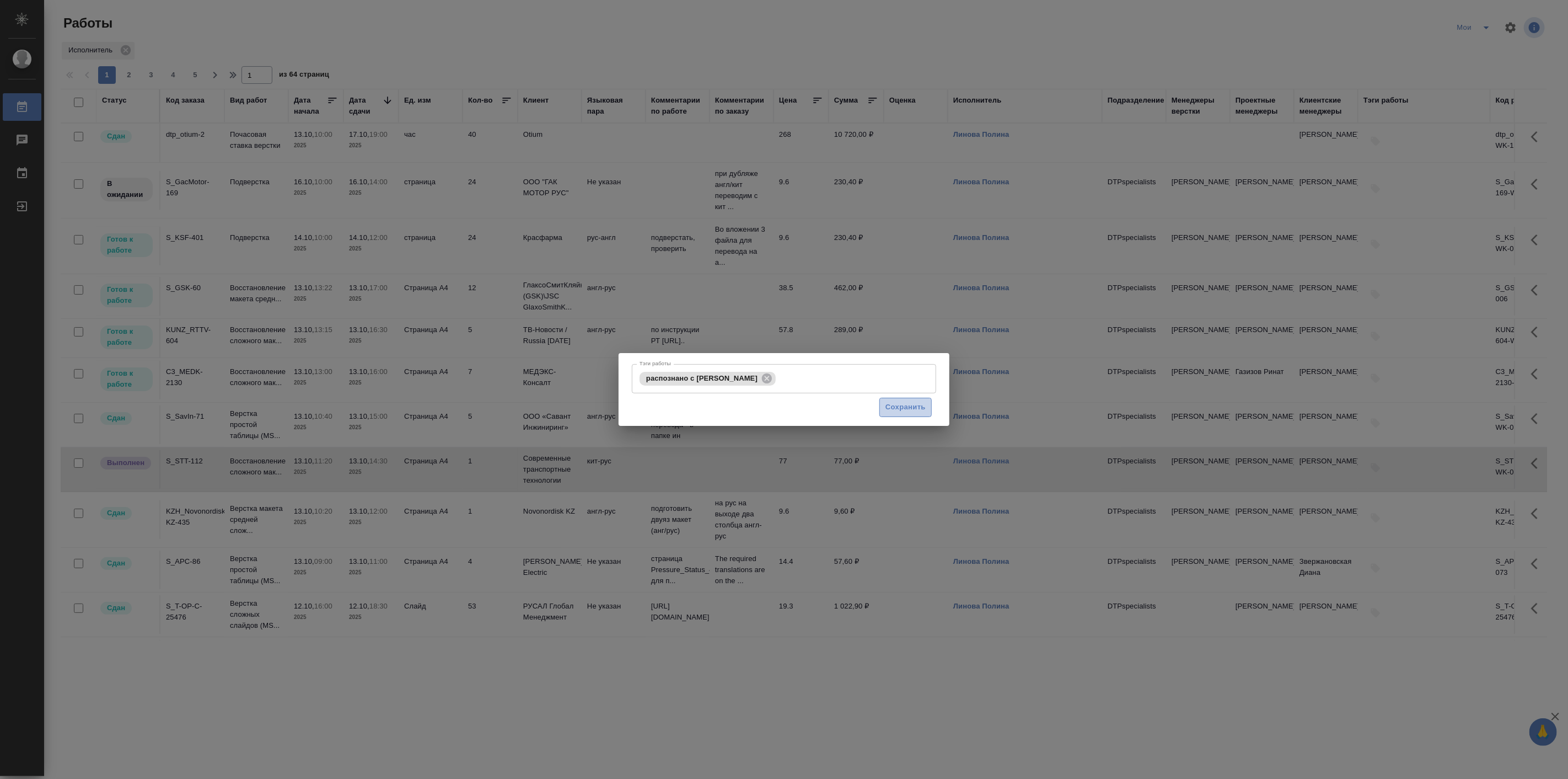
click at [909, 410] on span "Сохранить" at bounding box center [905, 407] width 40 height 12
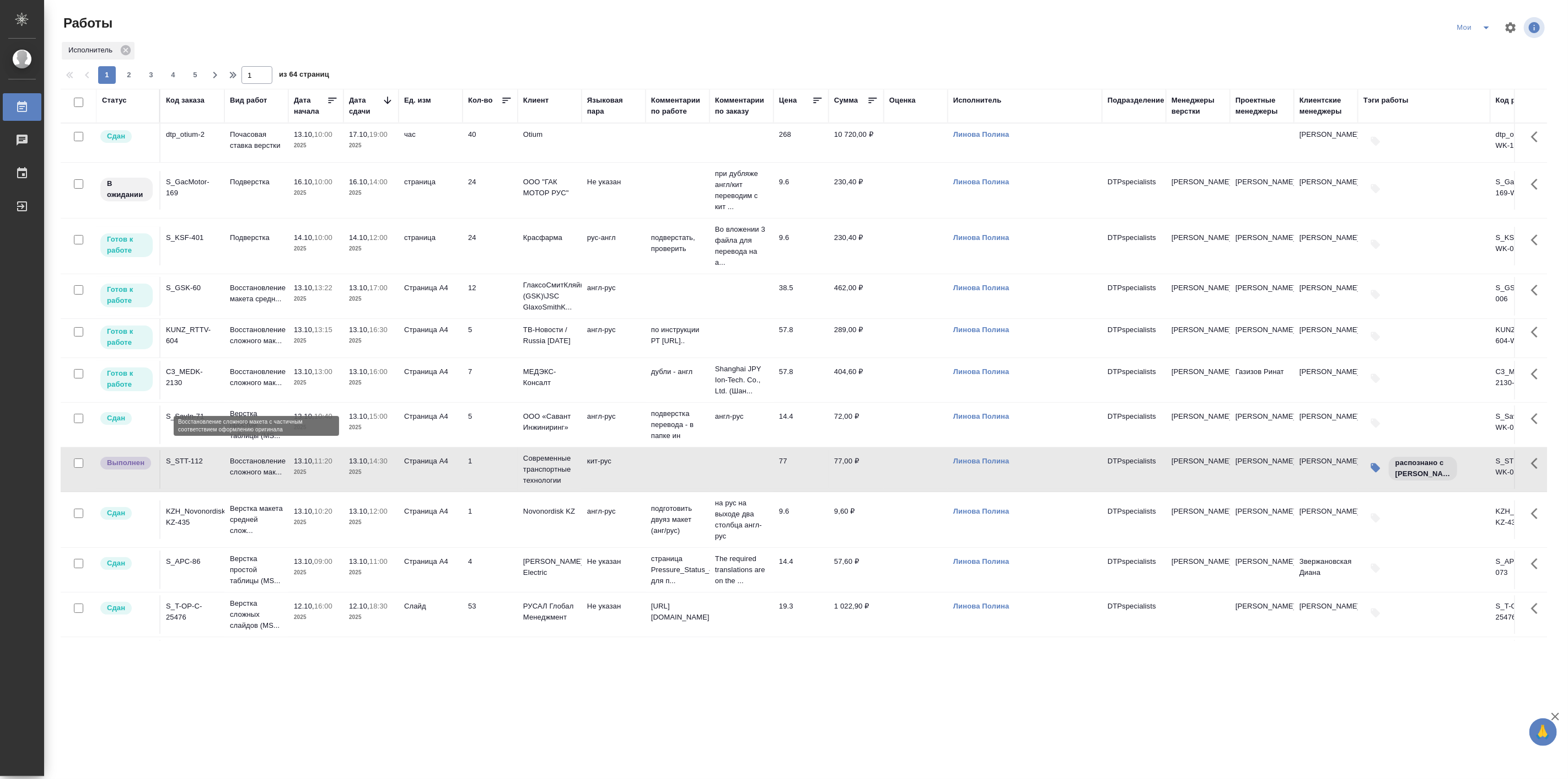
click at [257, 388] on p "Восстановление сложного мак..." at bounding box center [257, 377] width 53 height 22
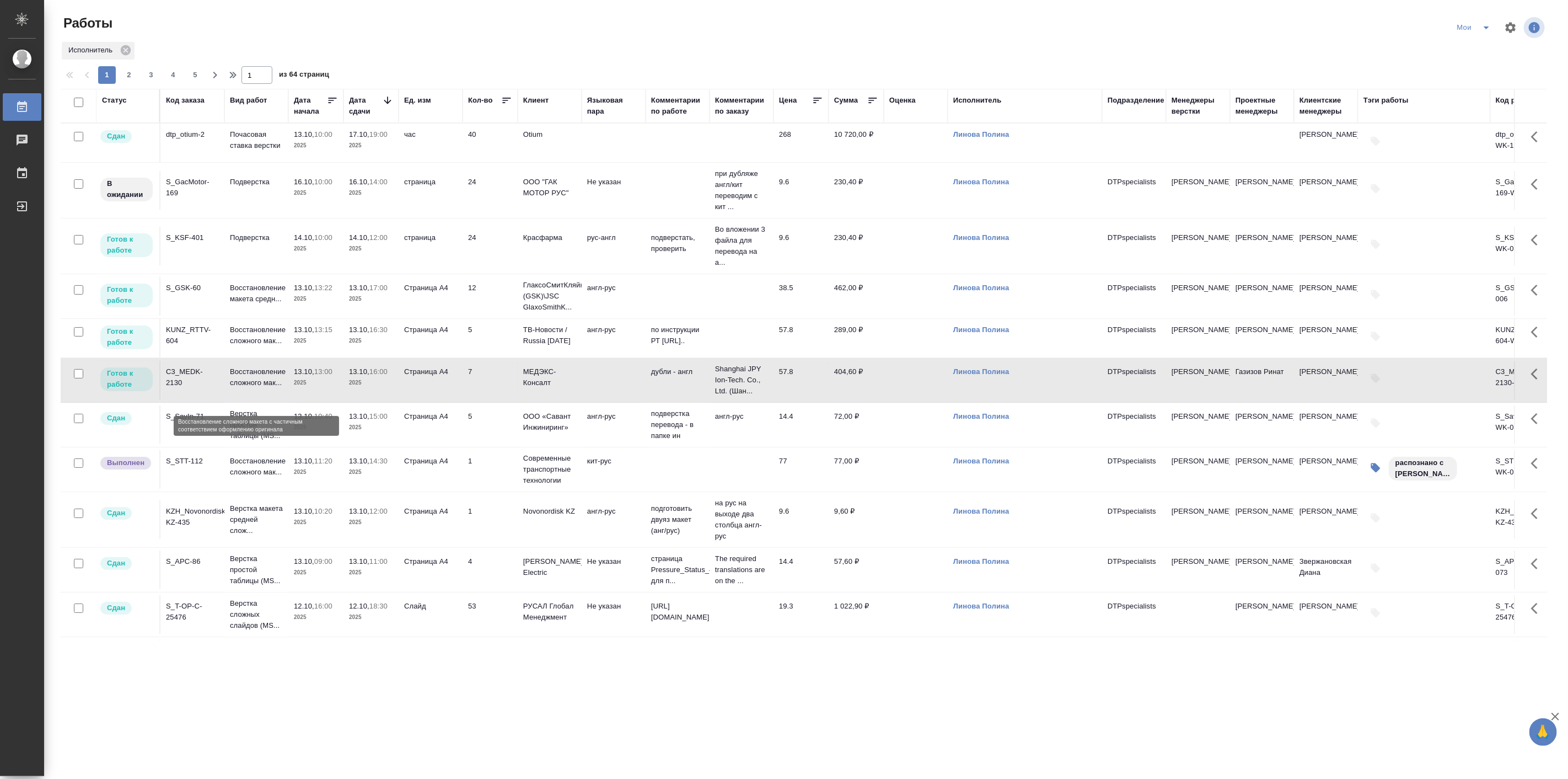
click at [257, 388] on p "Восстановление сложного мак..." at bounding box center [257, 377] width 53 height 22
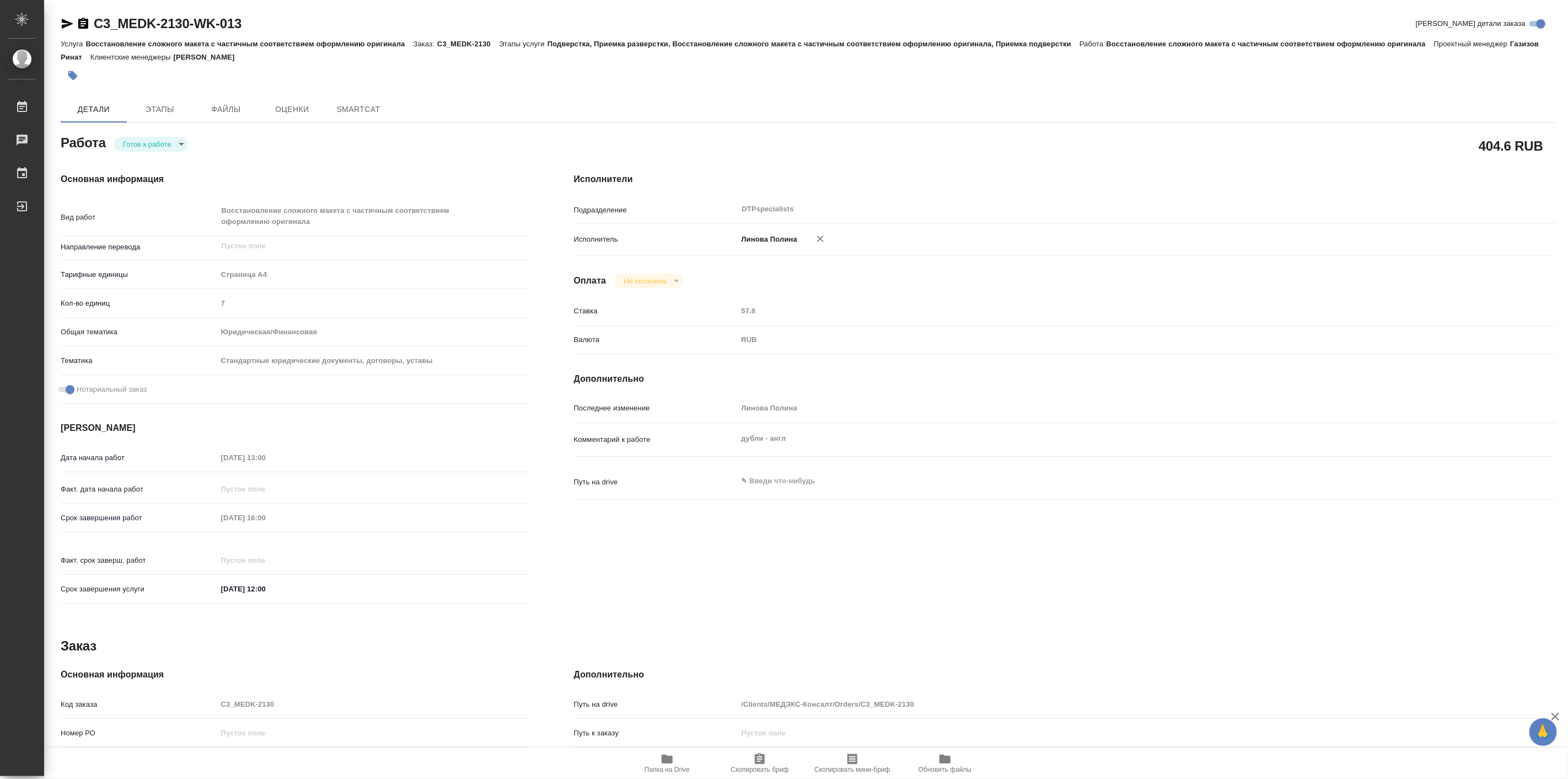
type textarea "x"
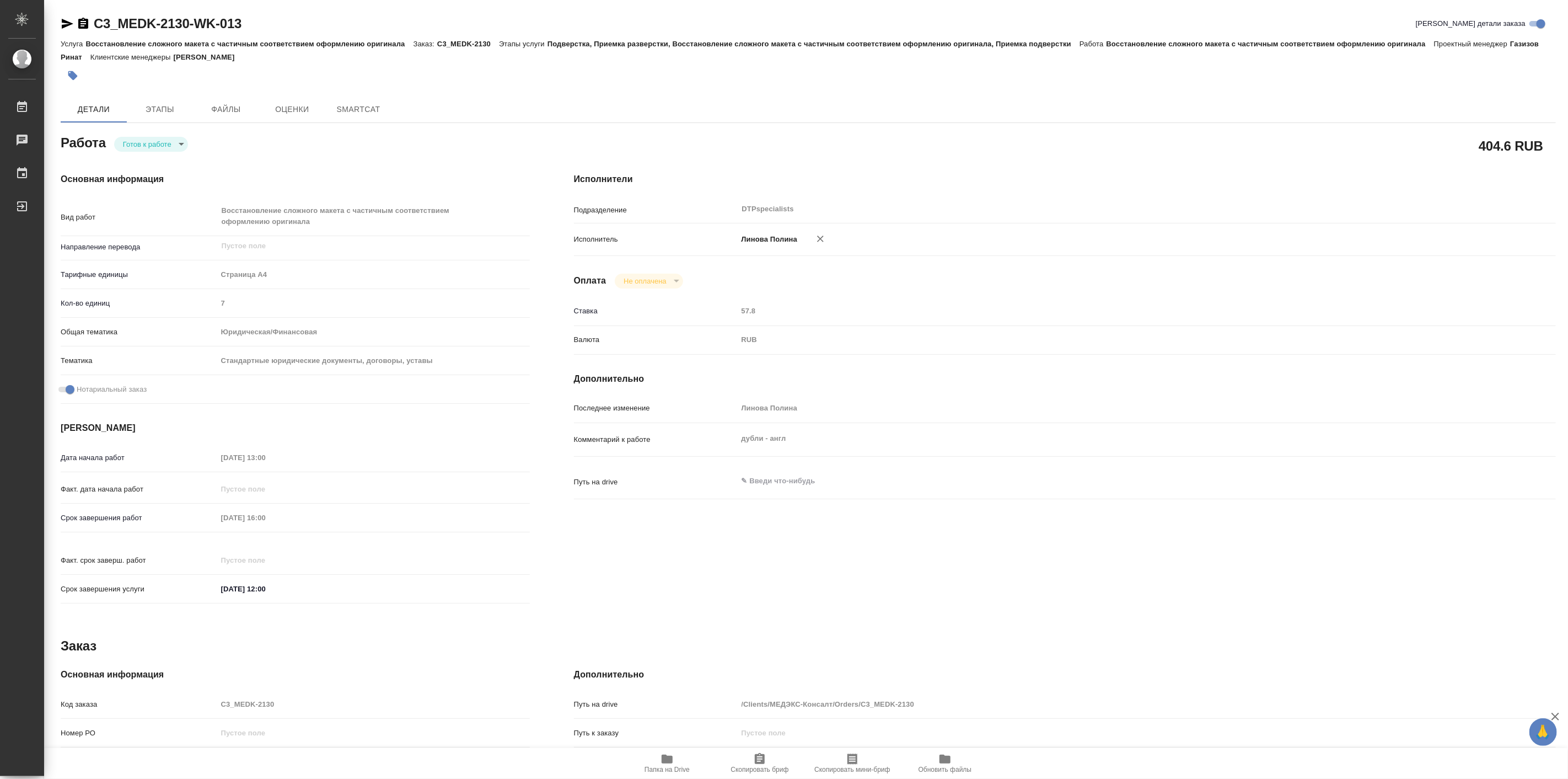
type textarea "x"
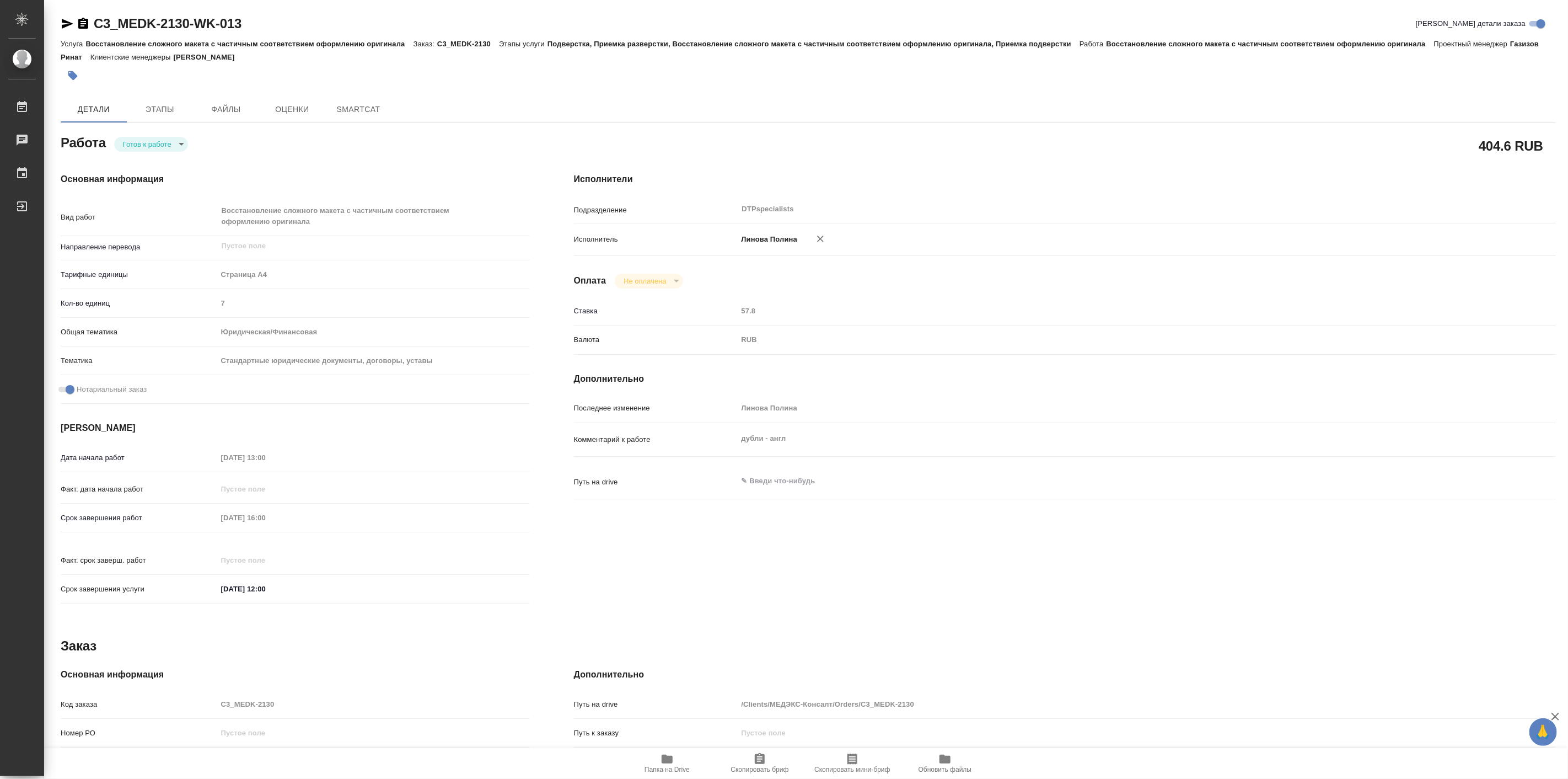
click at [140, 138] on body "🙏 .cls-1 fill:#fff; AWATERA [PERSON_NAME] Работы Чаты График Выйти C3_MEDK-2130…" at bounding box center [784, 390] width 1568 height 779
type textarea "x"
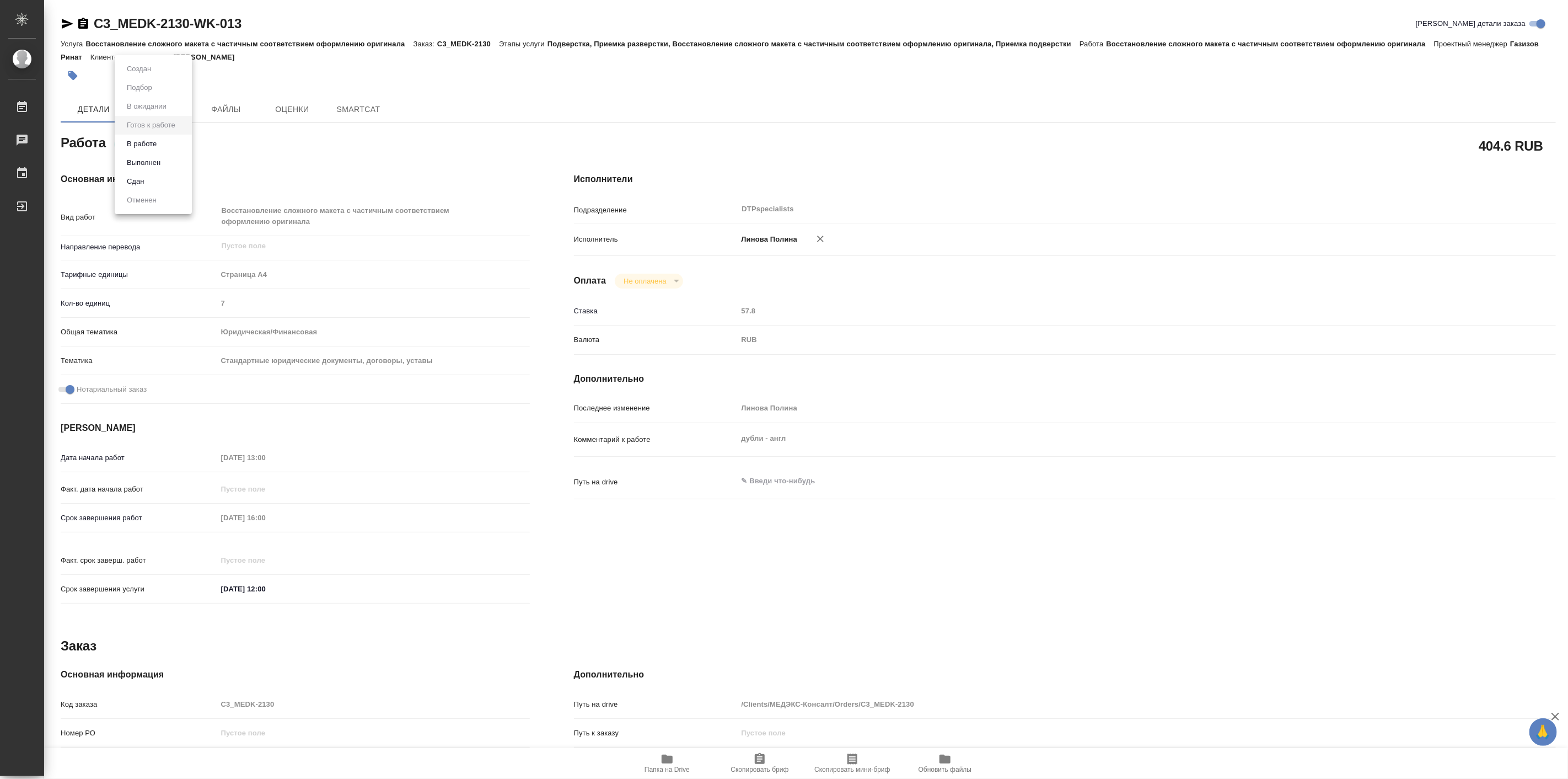
type textarea "x"
click at [146, 140] on button "В работе" at bounding box center [142, 144] width 37 height 12
type textarea "x"
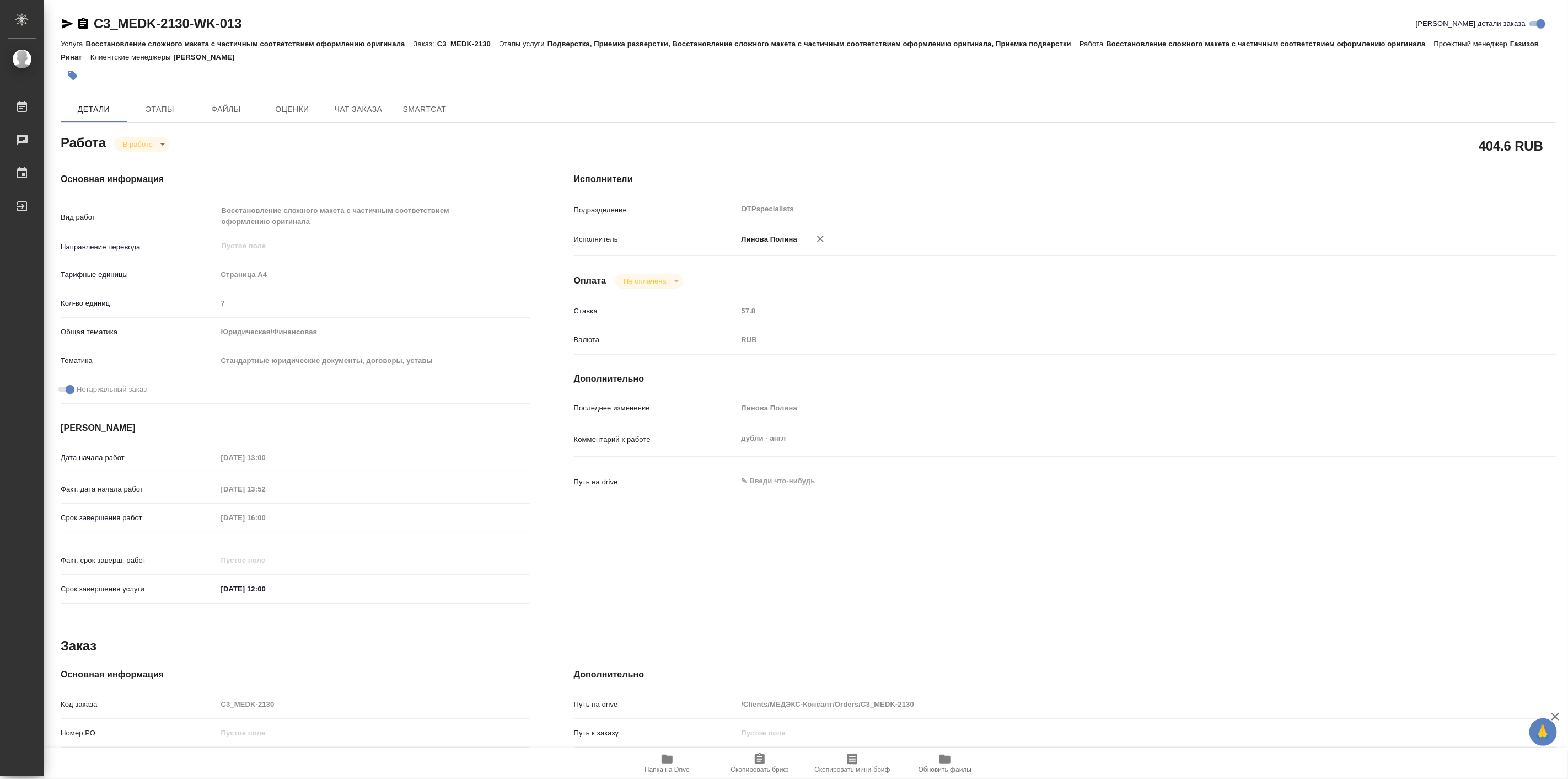
type textarea "x"
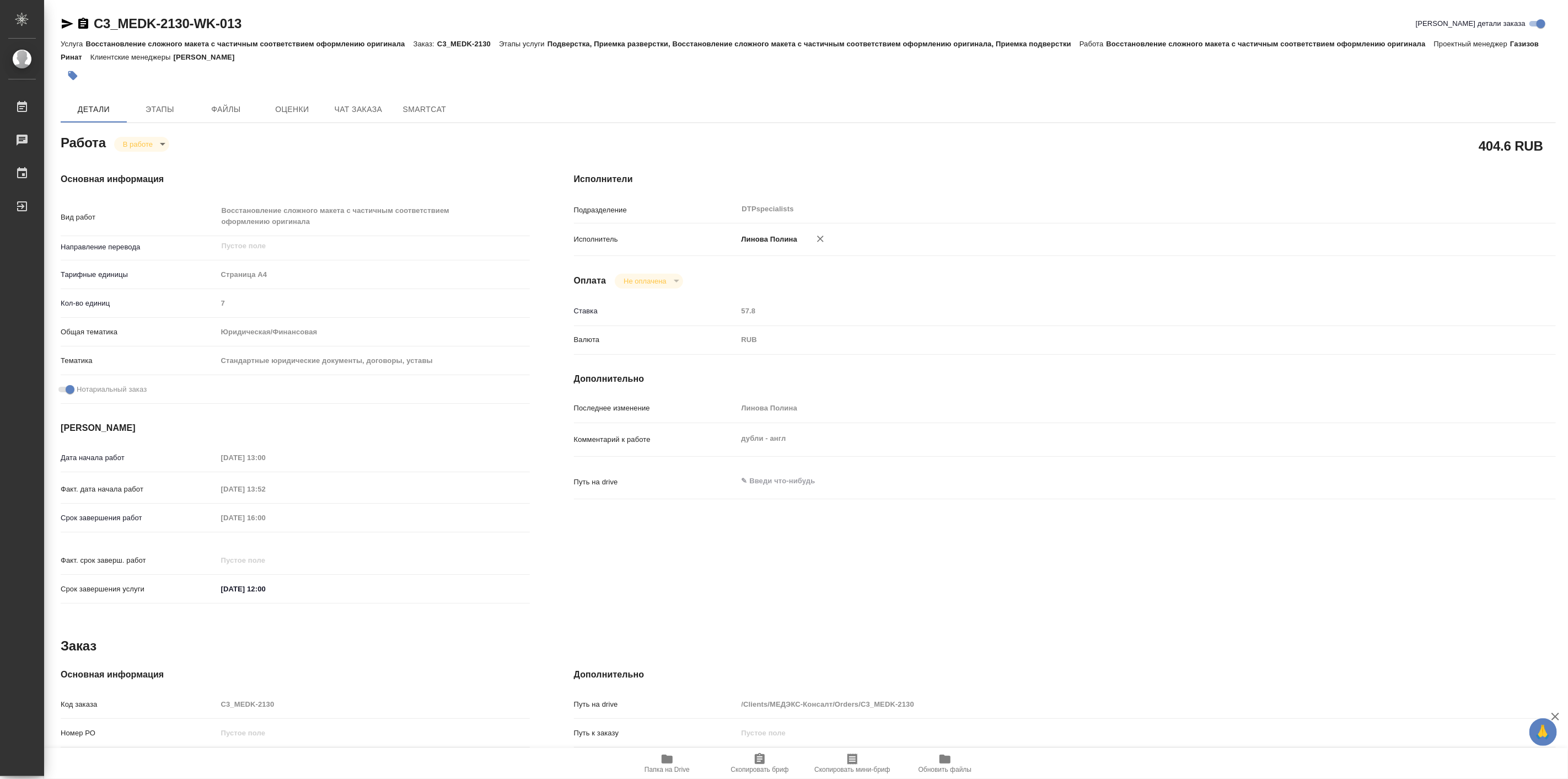
type textarea "x"
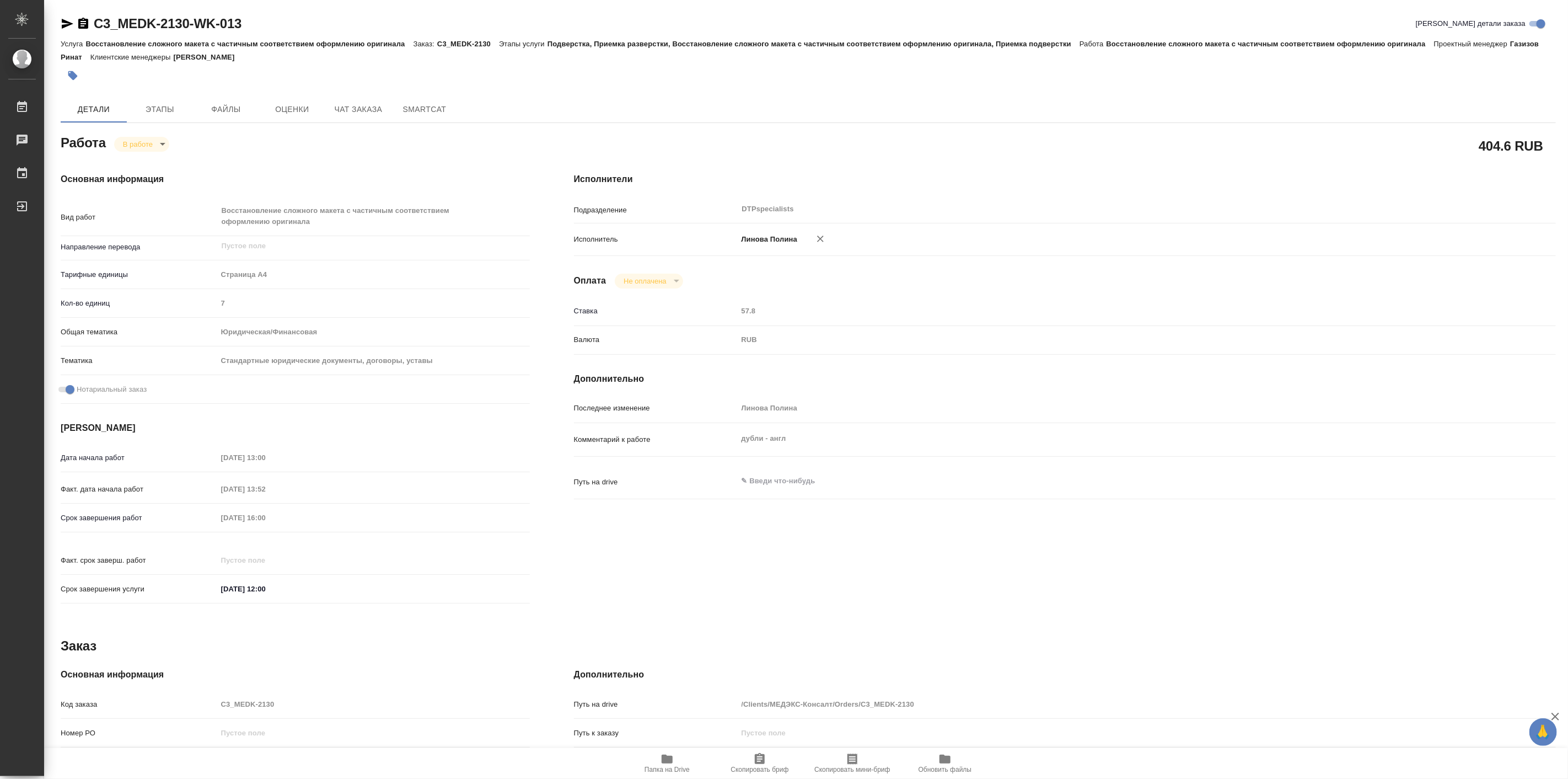
type textarea "x"
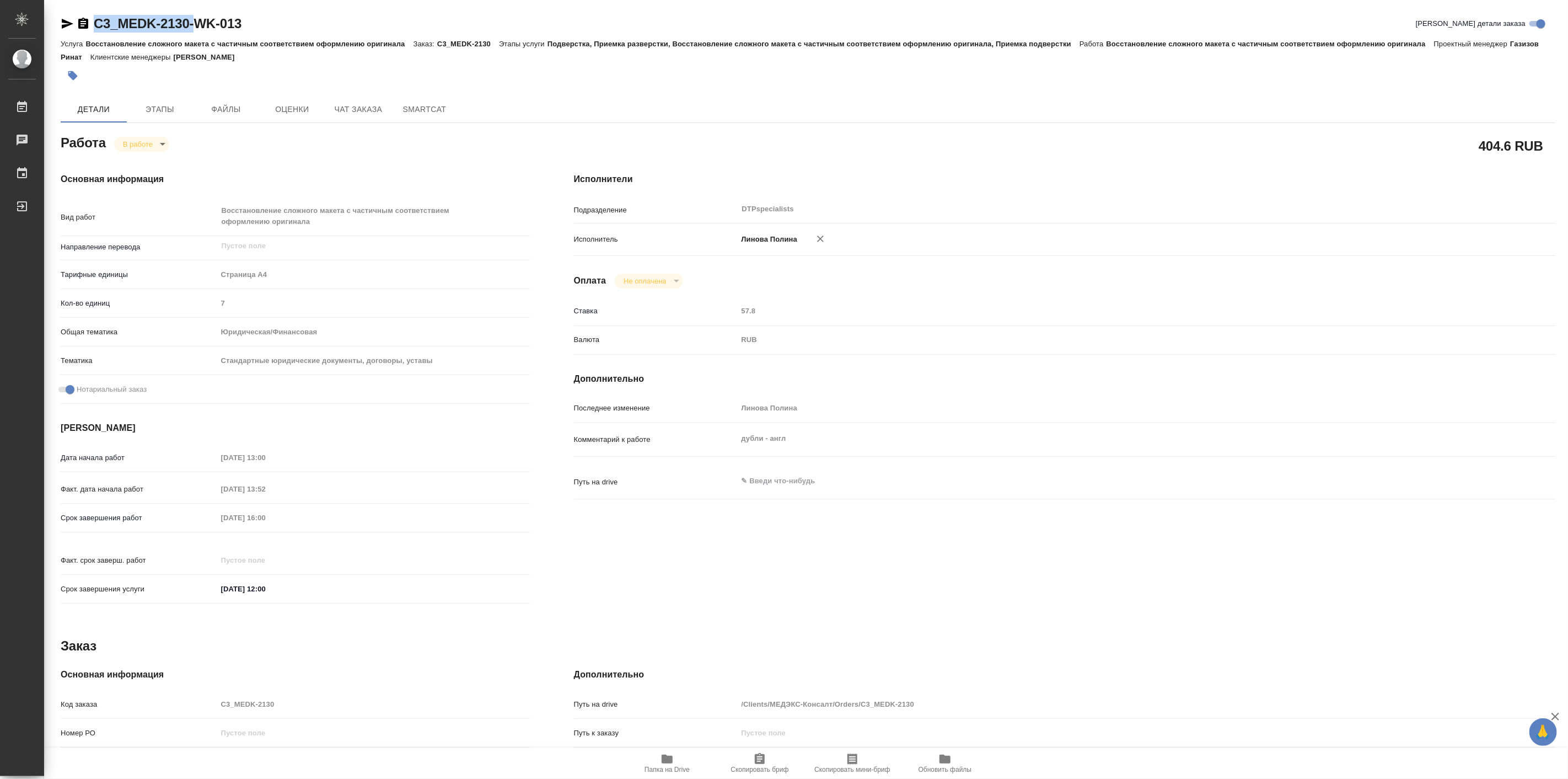
type textarea "x"
drag, startPoint x: 92, startPoint y: 9, endPoint x: 189, endPoint y: 18, distance: 97.4
click at [189, 18] on div "C3_MEDK-2130-WK-013 Кратко детали заказа Услуга Восстановление сложного макета …" at bounding box center [808, 481] width 1507 height 963
type textarea "x"
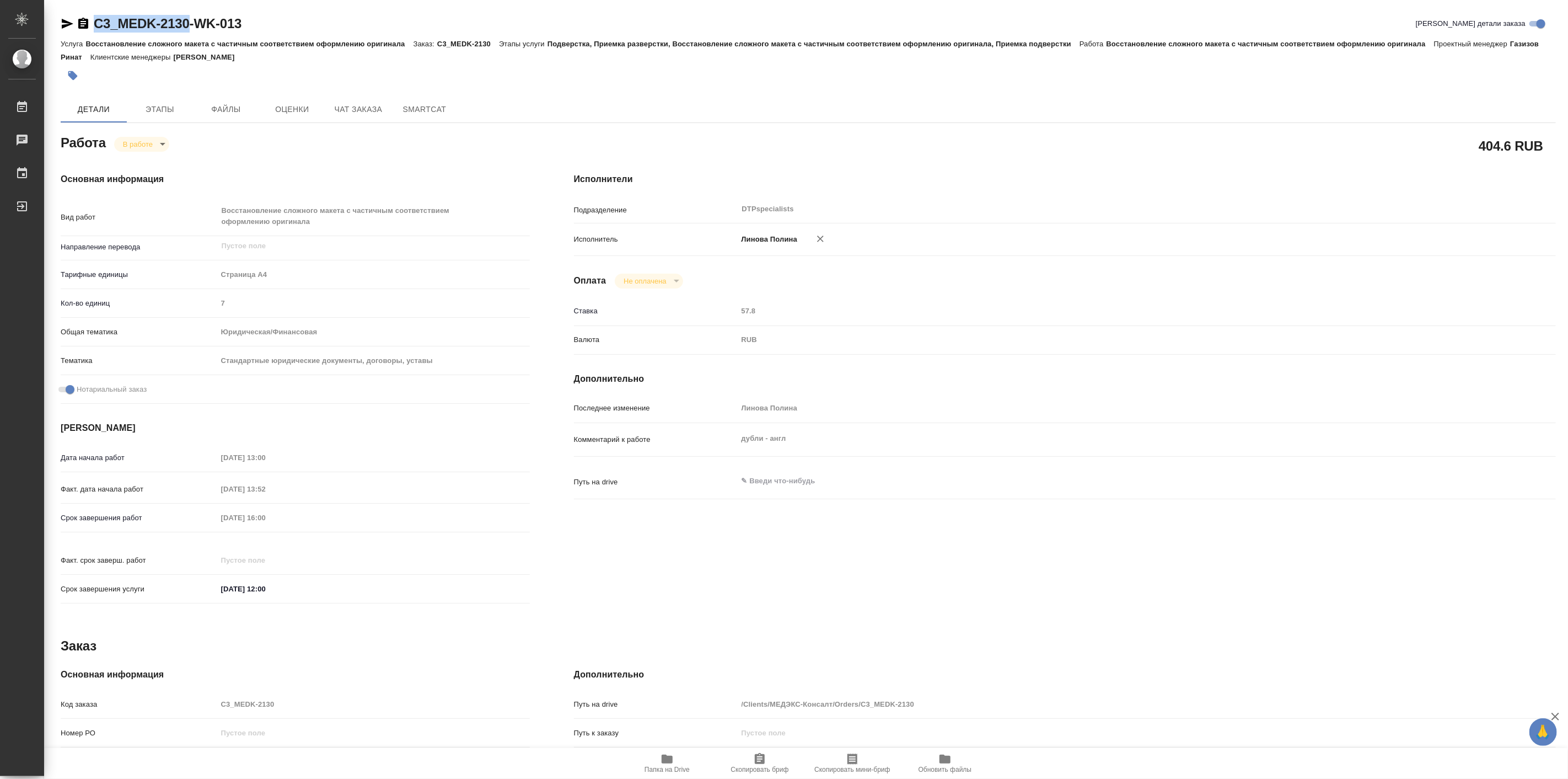
type textarea "x"
copy link "C3_MEDK-2130"
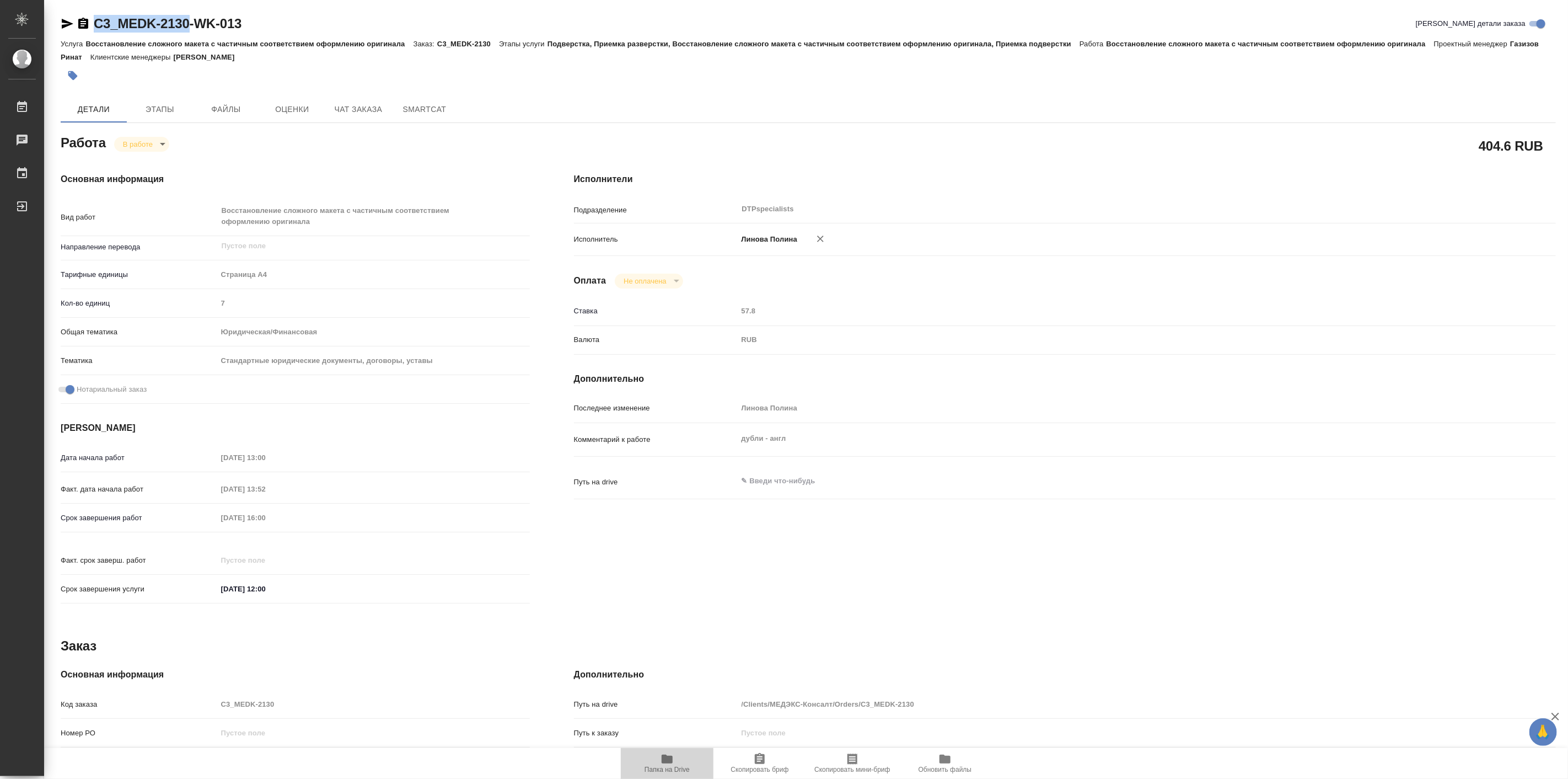
click at [660, 767] on span "Папка на Drive" at bounding box center [667, 769] width 45 height 7
